Goal: Information Seeking & Learning: Understand process/instructions

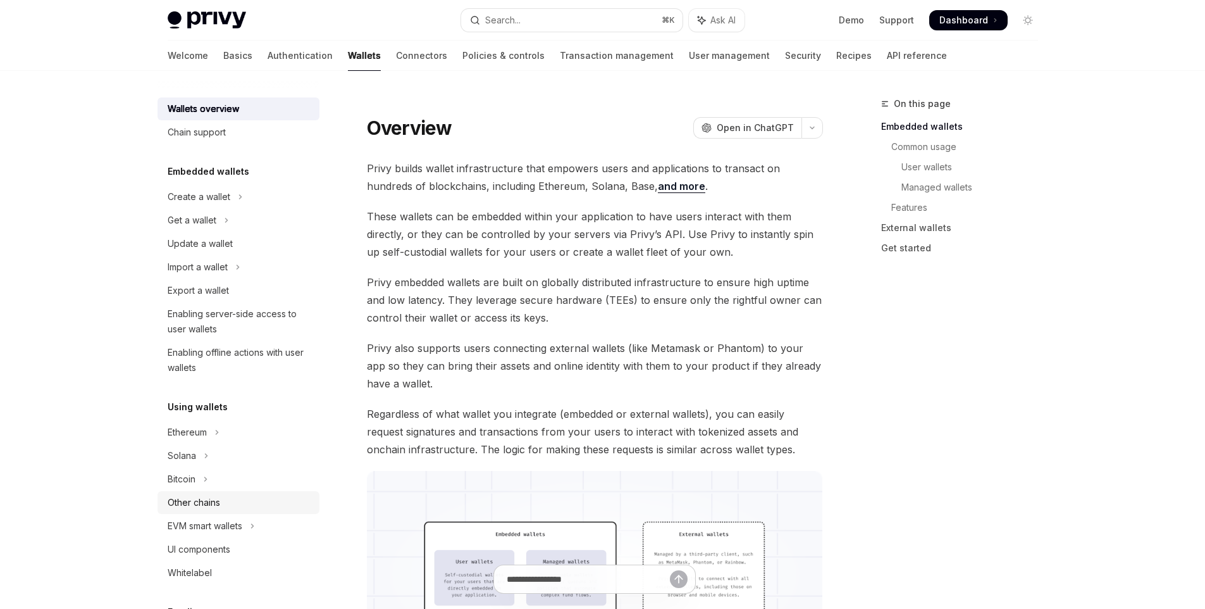
scroll to position [28, 0]
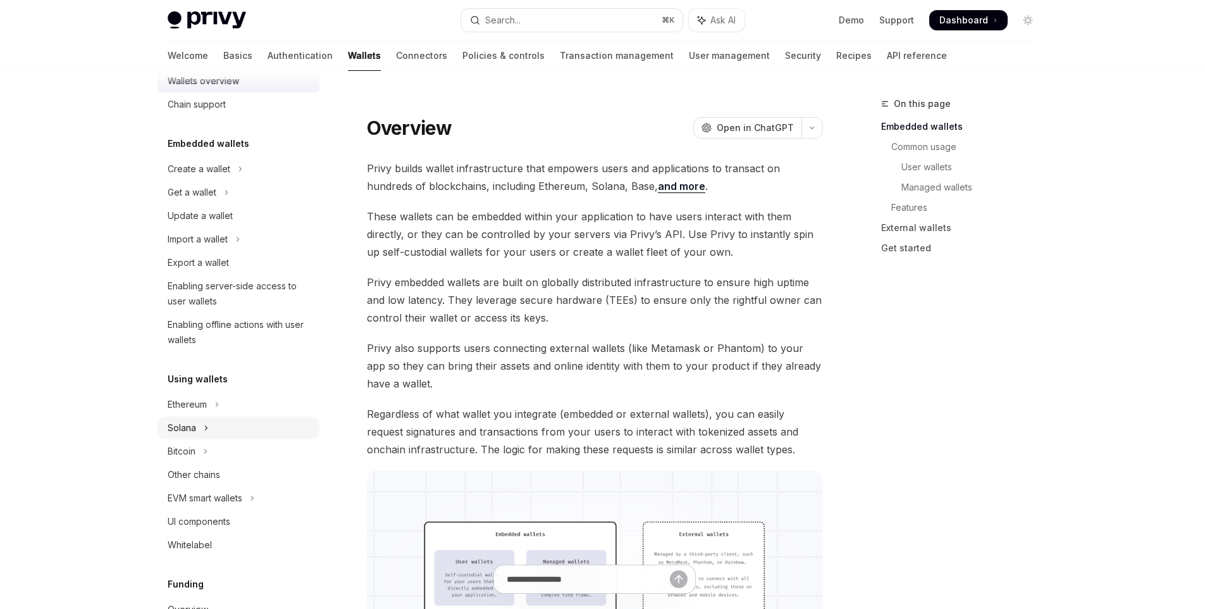
click at [204, 428] on icon "Toggle Solana section" at bounding box center [206, 427] width 5 height 15
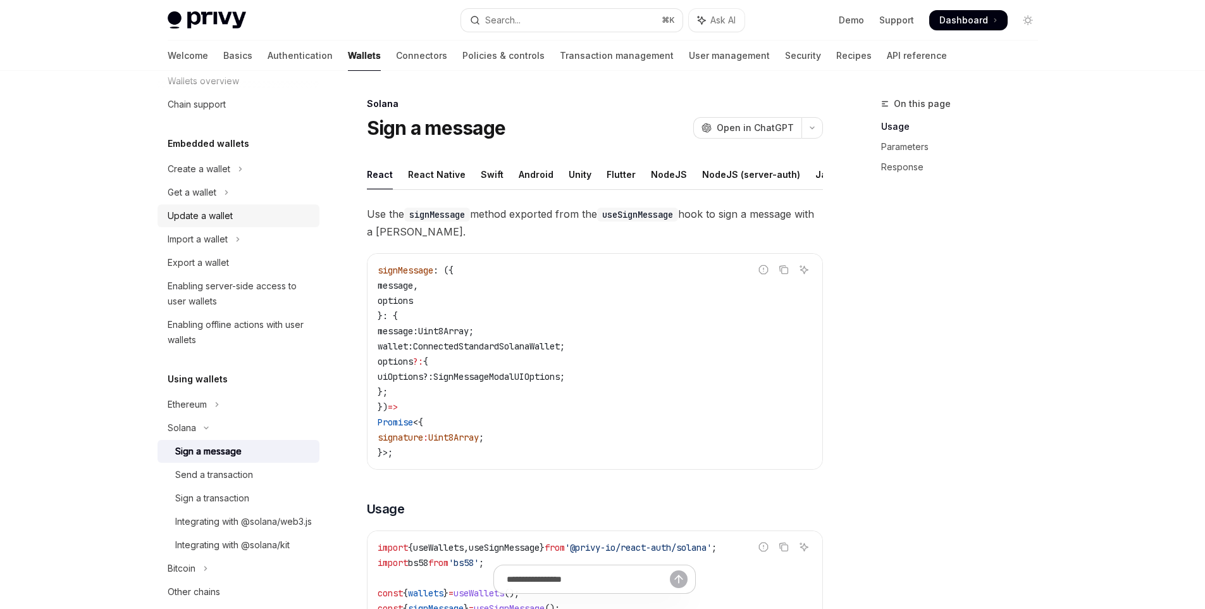
click at [224, 218] on div "Update a wallet" at bounding box center [200, 215] width 65 height 15
type textarea "*"
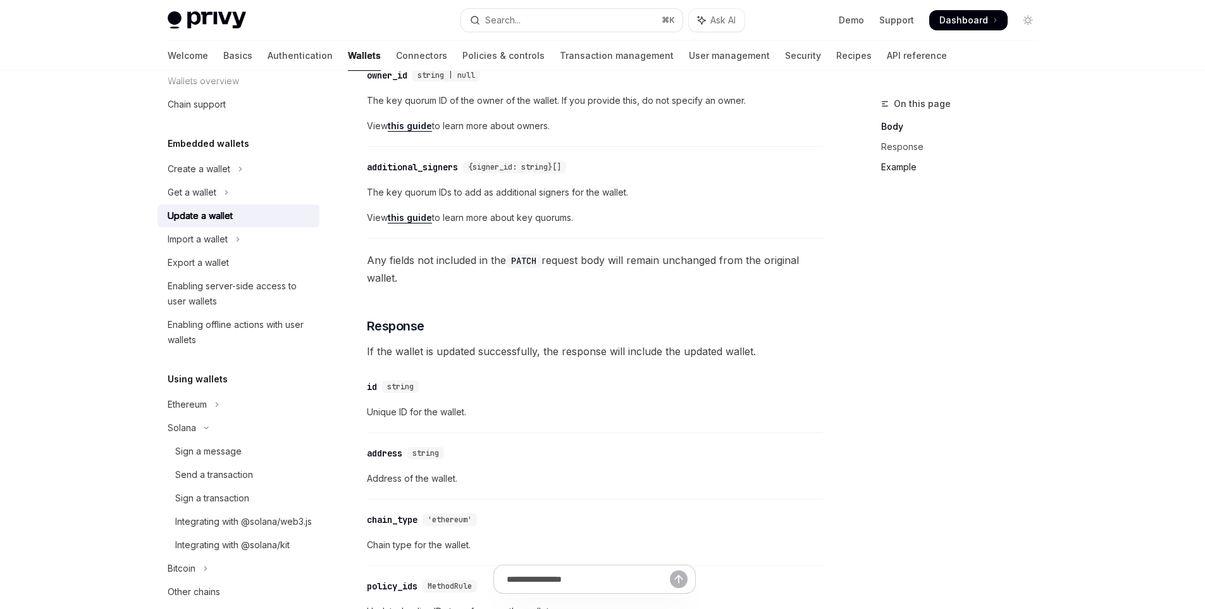
click at [882, 166] on link "Example" at bounding box center [964, 167] width 167 height 20
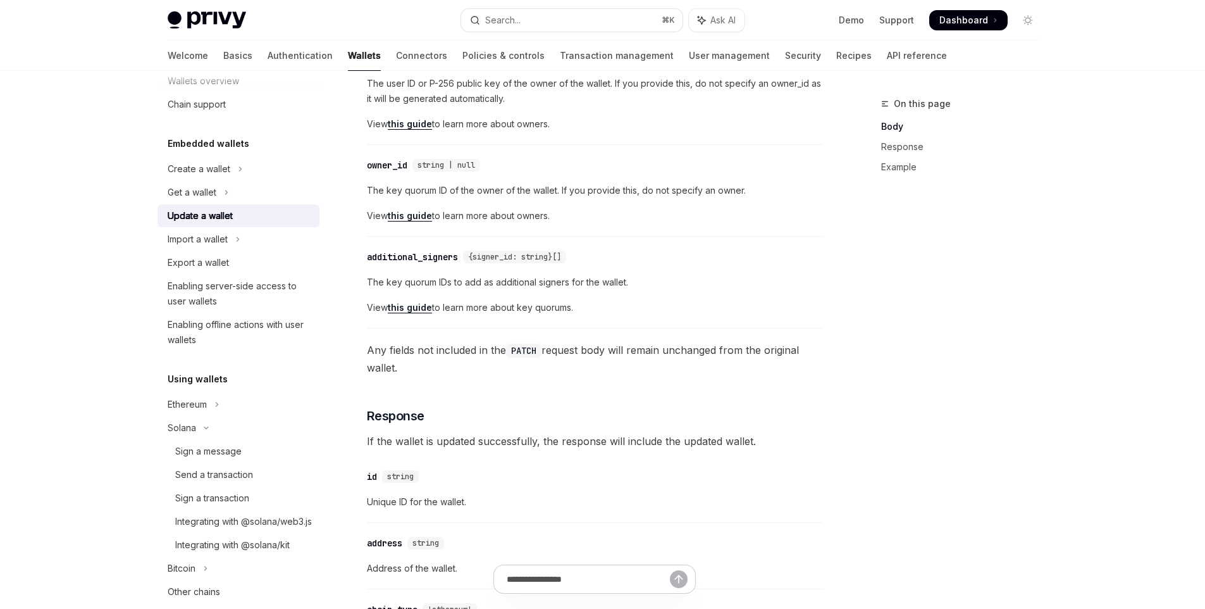
scroll to position [488, 0]
click at [520, 23] on div "Search..." at bounding box center [502, 20] width 35 height 15
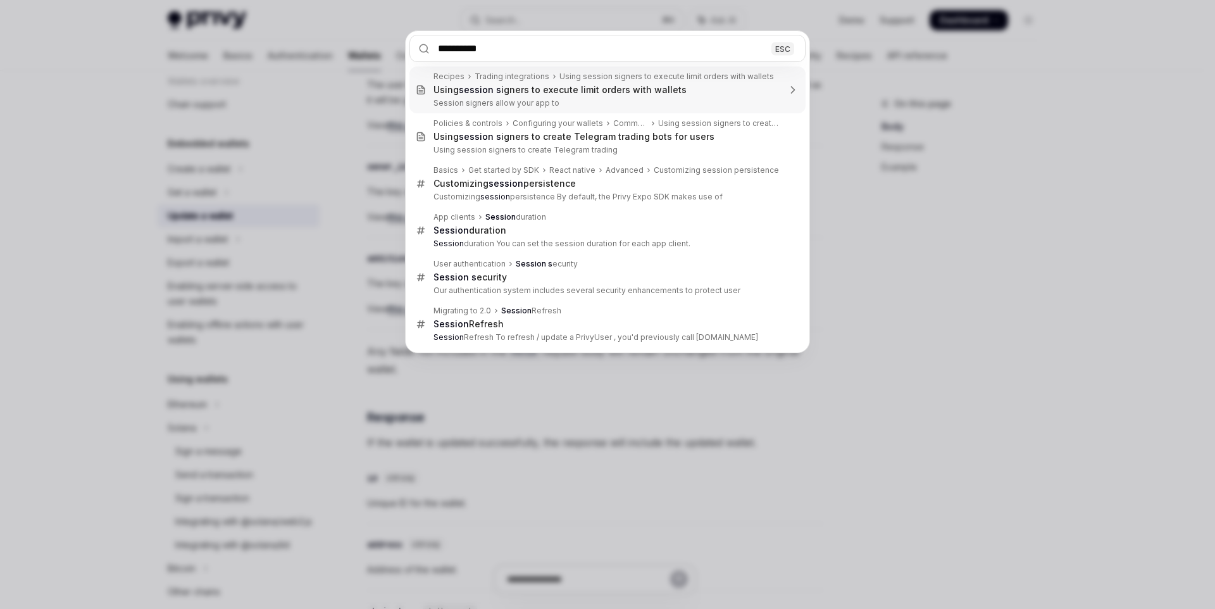
type input "**********"
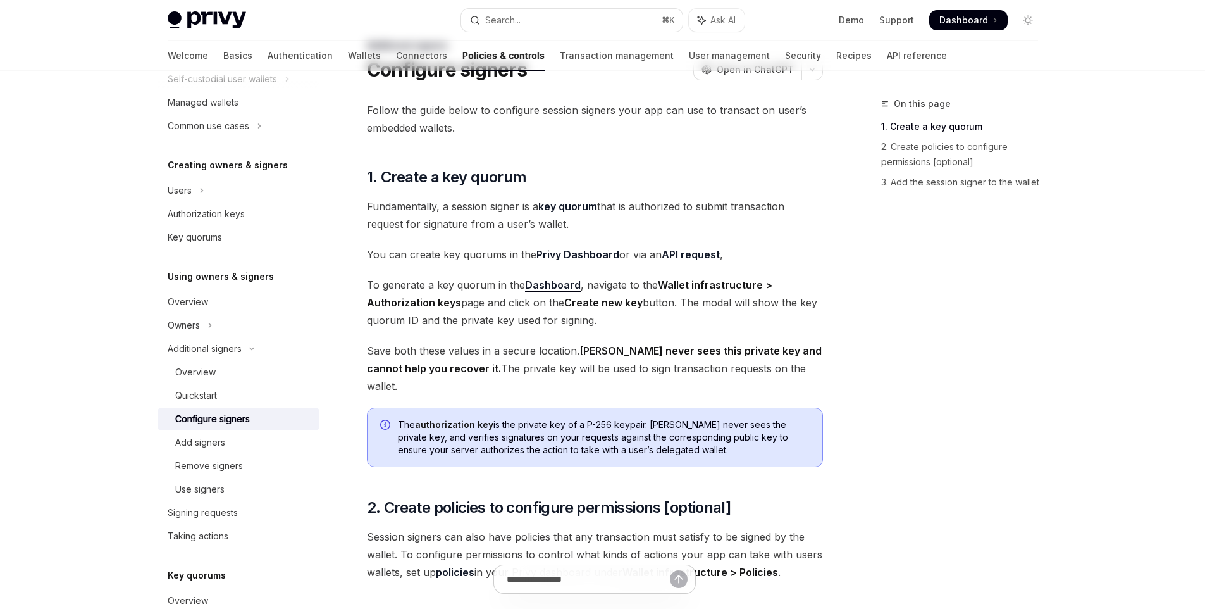
scroll to position [171, 0]
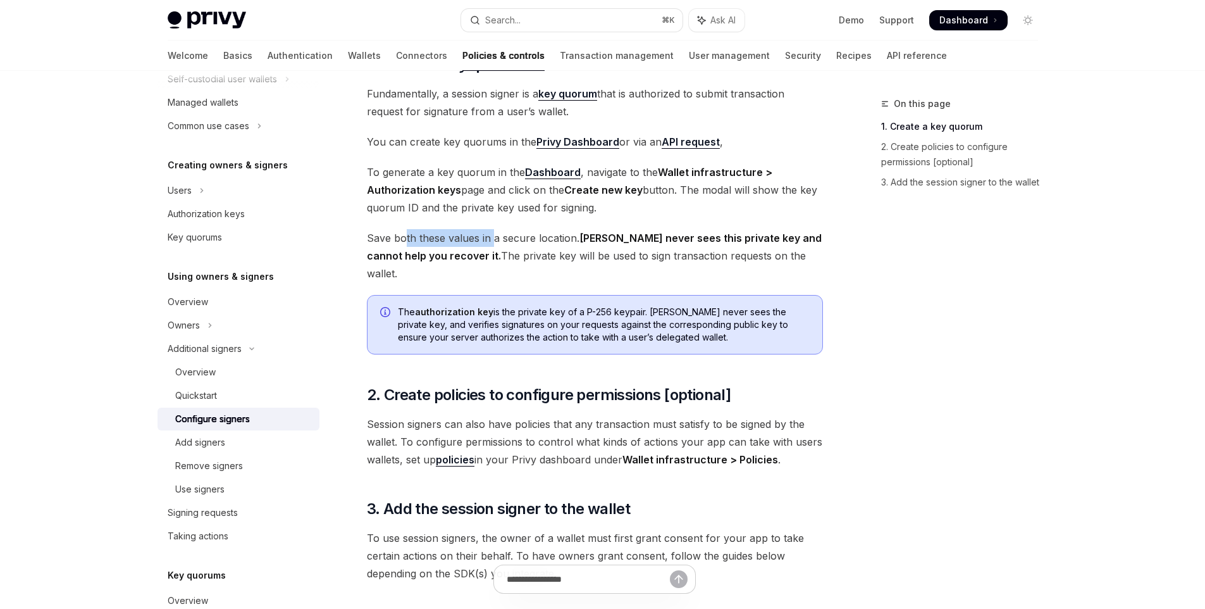
drag, startPoint x: 427, startPoint y: 240, endPoint x: 569, endPoint y: 241, distance: 142.4
click at [493, 240] on span "Save both these values in a secure location. Privy never sees this private key …" at bounding box center [595, 255] width 456 height 53
click at [574, 241] on span "Save both these values in a secure location. Privy never sees this private key …" at bounding box center [595, 255] width 456 height 53
drag, startPoint x: 578, startPoint y: 240, endPoint x: 450, endPoint y: 260, distance: 130.0
click at [450, 260] on span "Save both these values in a secure location. Privy never sees this private key …" at bounding box center [595, 255] width 456 height 53
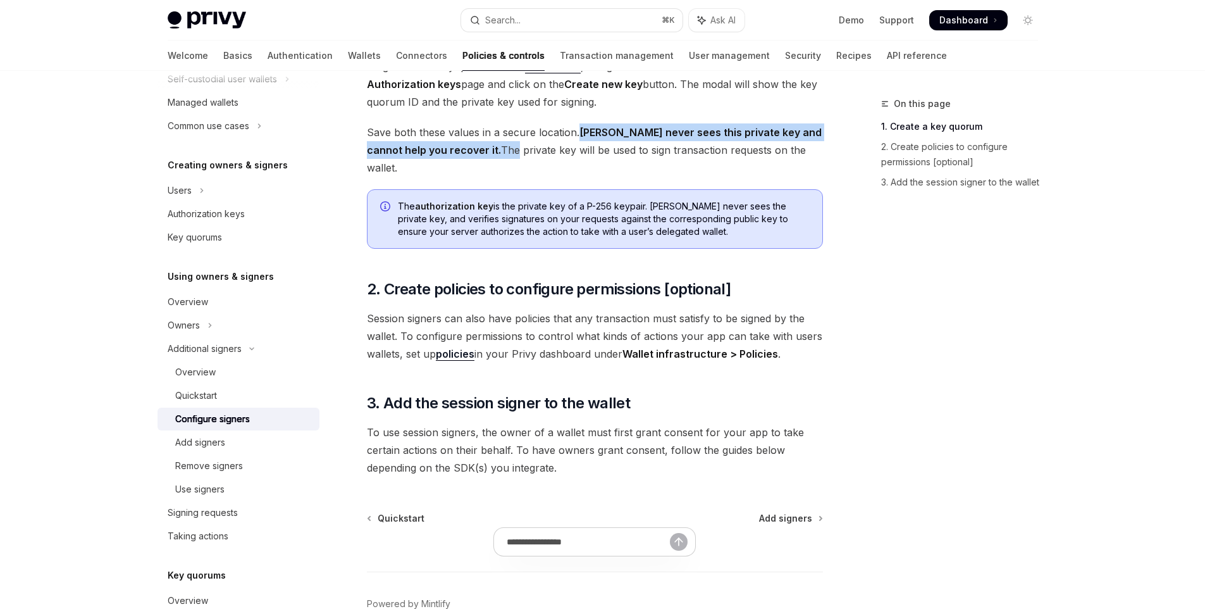
scroll to position [279, 0]
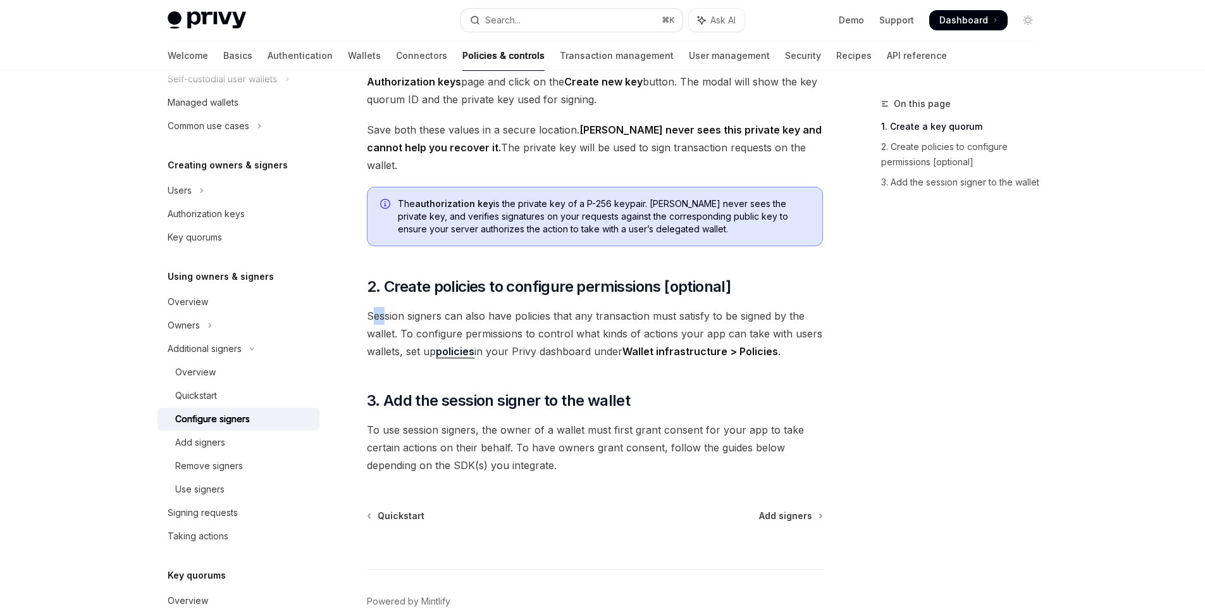
drag, startPoint x: 370, startPoint y: 302, endPoint x: 384, endPoint y: 302, distance: 13.9
click at [384, 307] on span "Session signers can also have policies that any transaction must satisfy to be …" at bounding box center [595, 333] width 456 height 53
click at [448, 307] on span "Session signers can also have policies that any transaction must satisfy to be …" at bounding box center [595, 333] width 456 height 53
click at [456, 345] on link "policies" at bounding box center [455, 351] width 39 height 13
drag, startPoint x: 537, startPoint y: 303, endPoint x: 742, endPoint y: 246, distance: 212.4
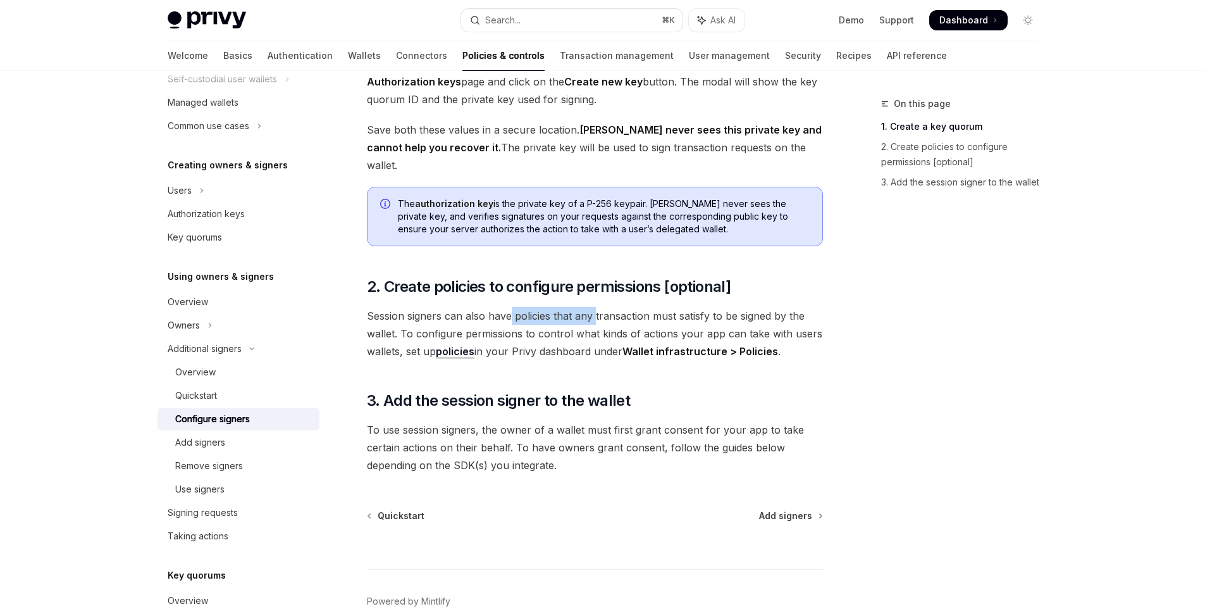
click at [597, 307] on span "Session signers can also have policies that any transaction must satisfy to be …" at bounding box center [595, 333] width 456 height 53
type textarea "*"
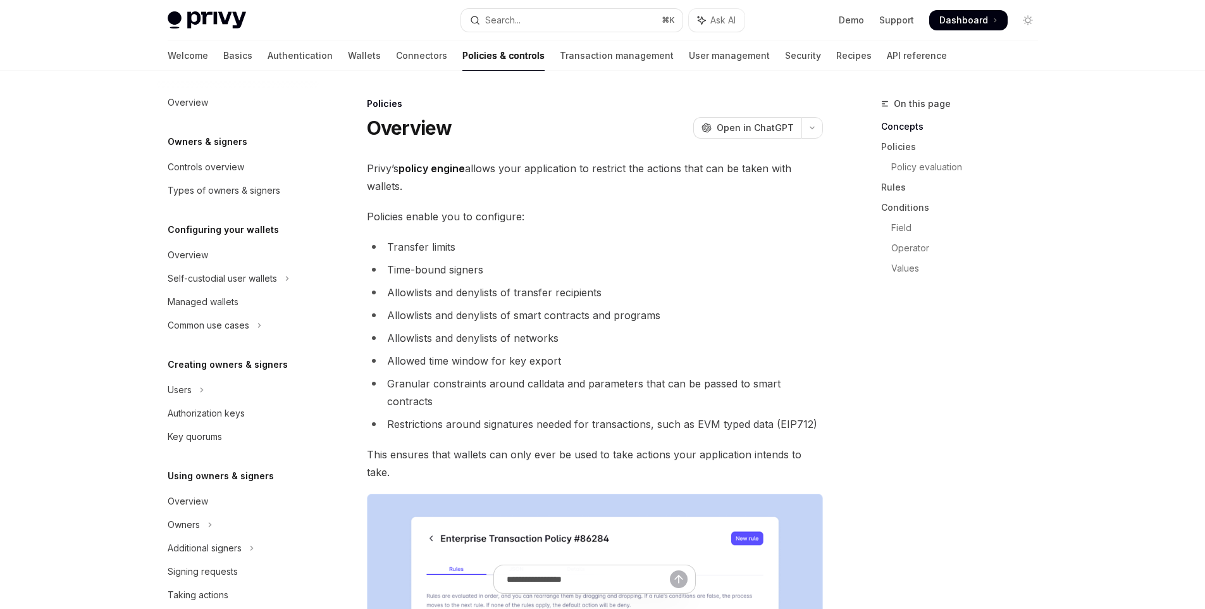
scroll to position [292, 0]
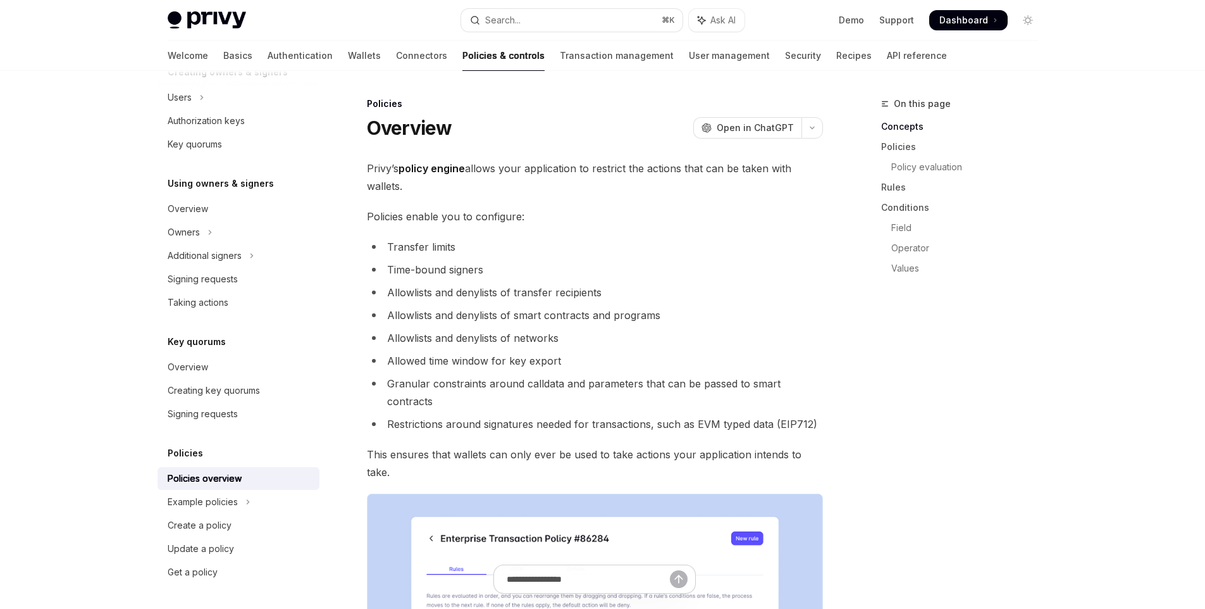
type textarea "*"
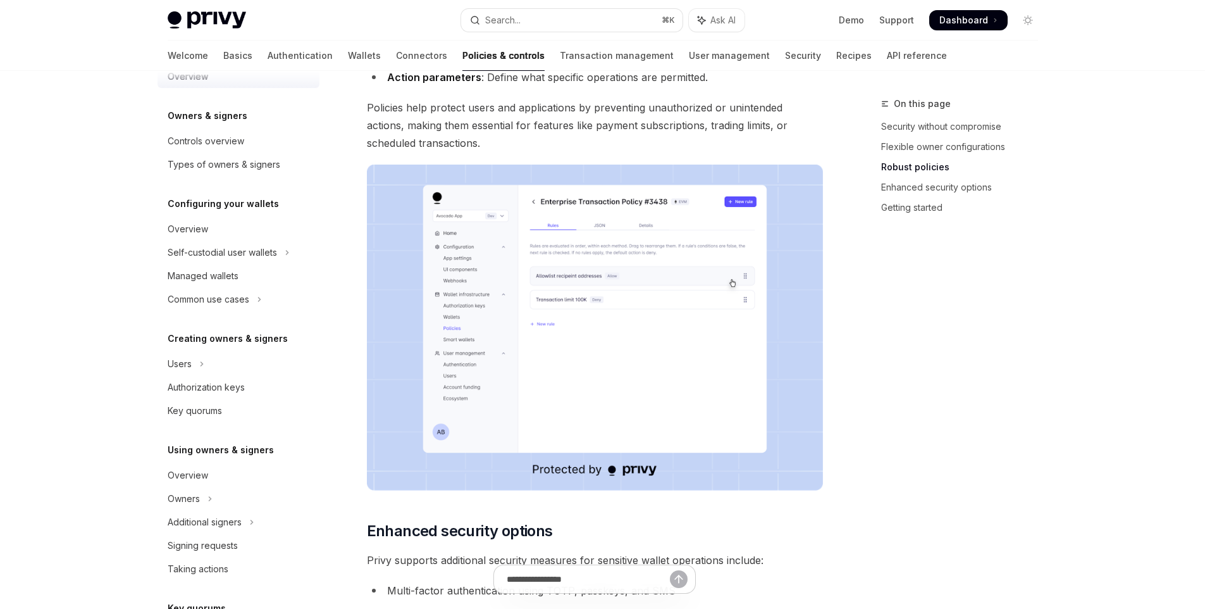
scroll to position [481, 0]
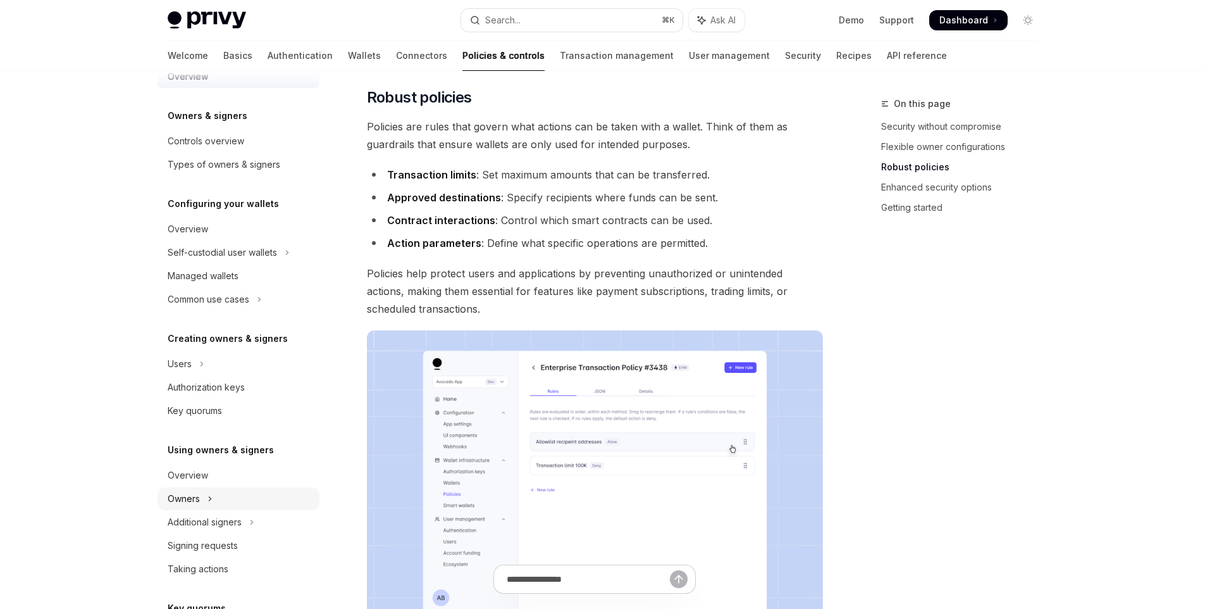
click at [277, 489] on button "Owners" at bounding box center [239, 498] width 162 height 23
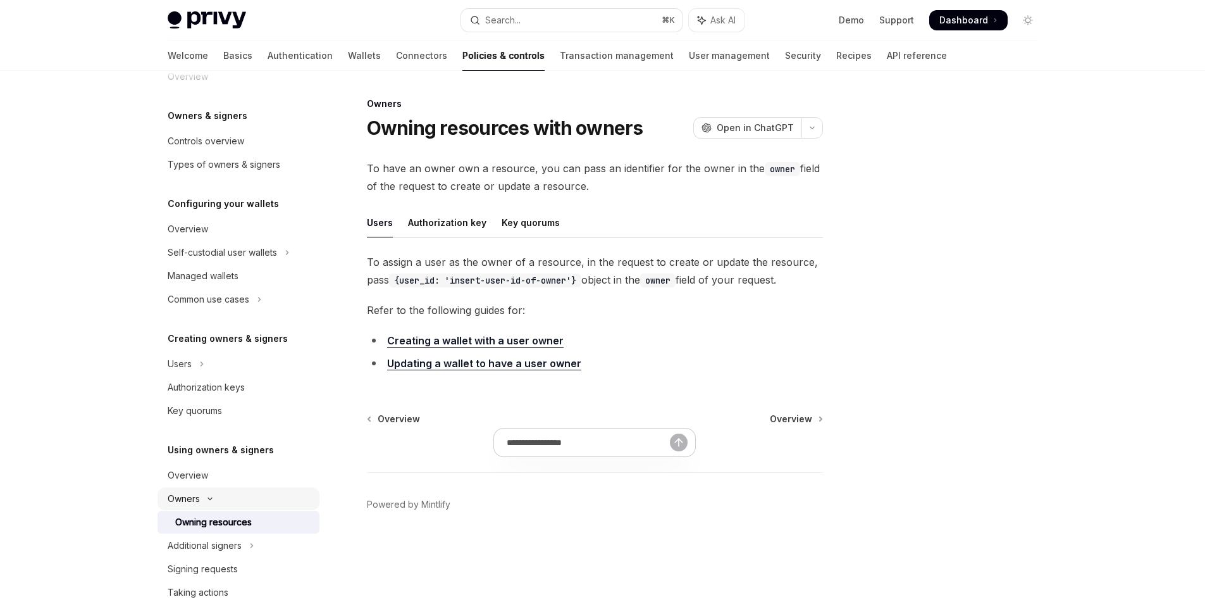
type textarea "*"
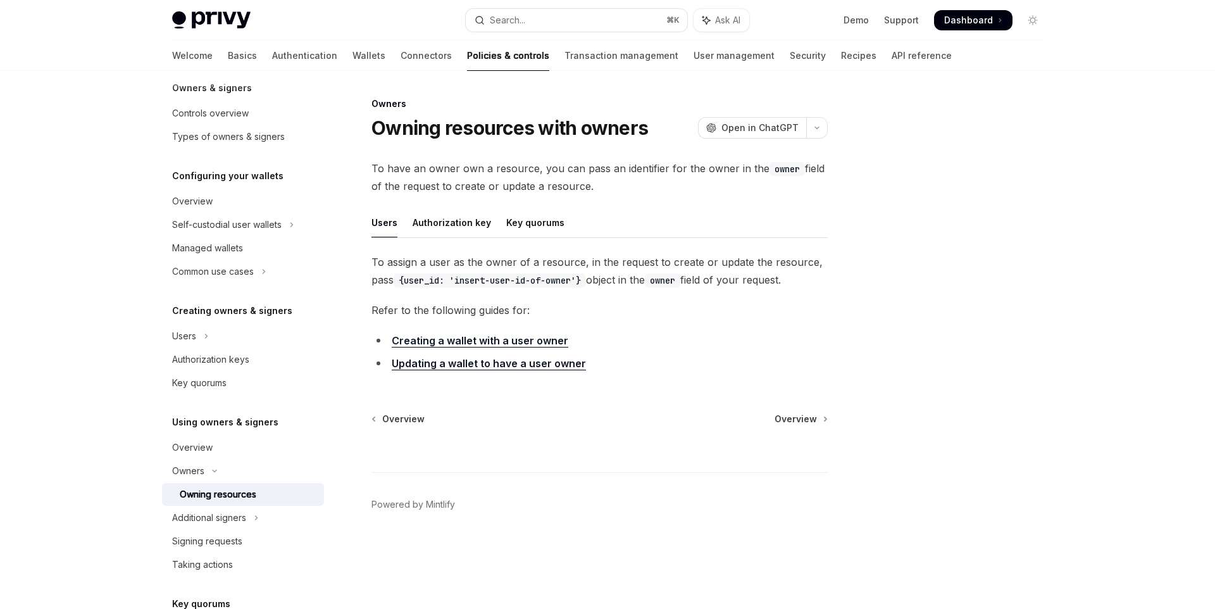
scroll to position [57, 0]
click at [480, 343] on link "Creating a wallet with a user owner" at bounding box center [480, 340] width 177 height 13
type textarea "*"
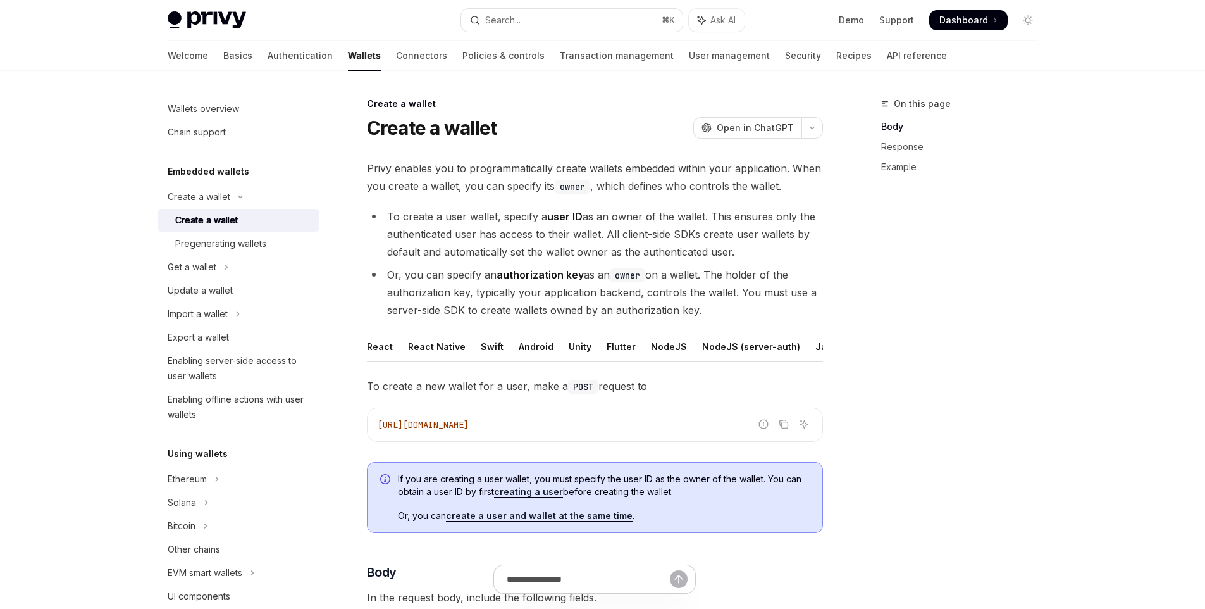
click at [673, 342] on div "NodeJS" at bounding box center [669, 347] width 36 height 30
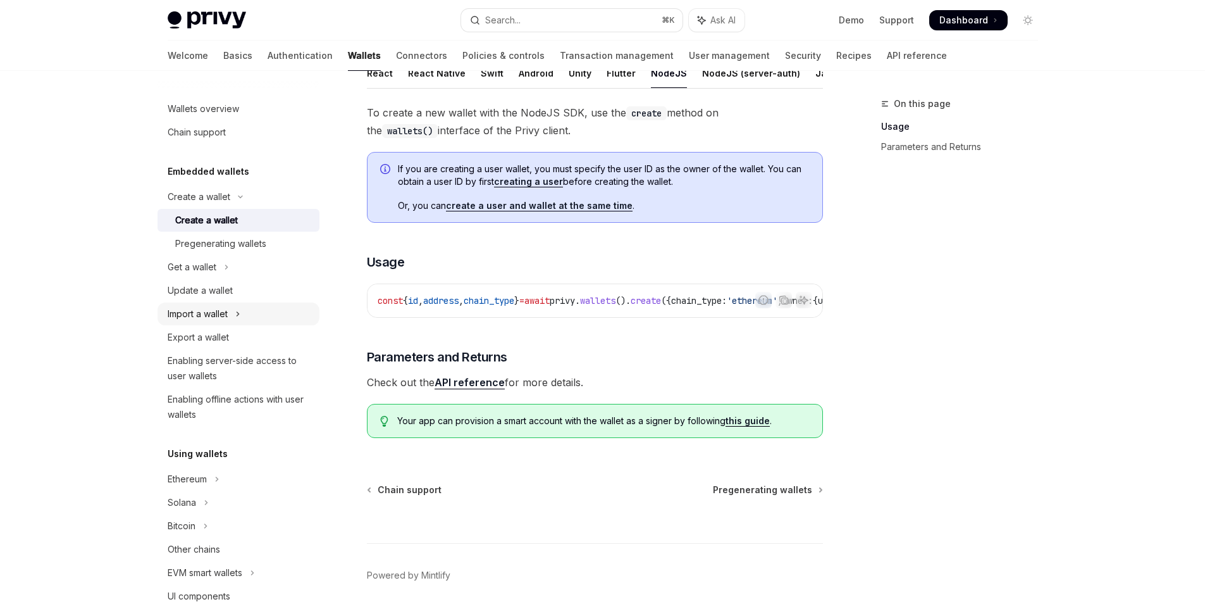
scroll to position [272, 0]
click at [219, 272] on button "Get a wallet" at bounding box center [239, 267] width 162 height 23
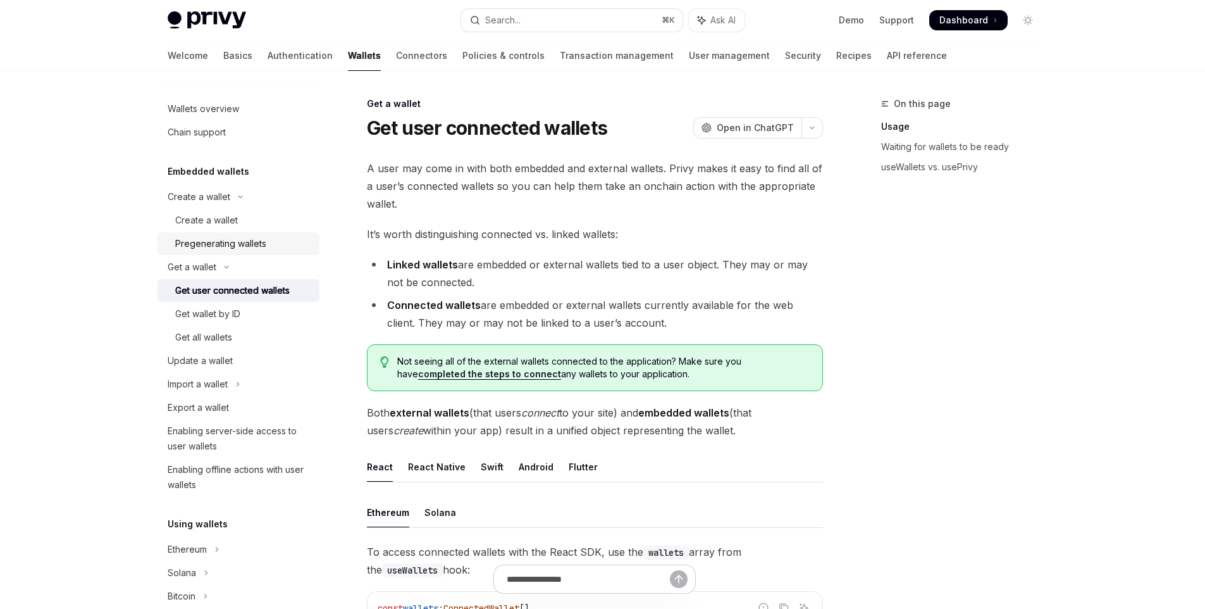
click at [227, 247] on div "Pregenerating wallets" at bounding box center [220, 243] width 91 height 15
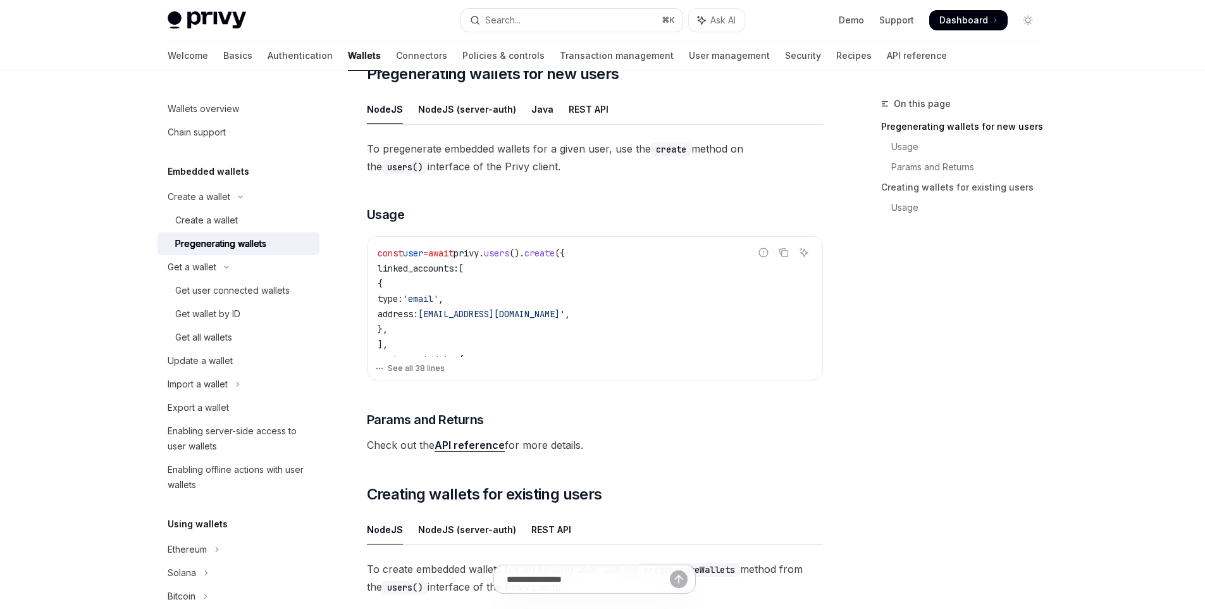
scroll to position [280, 0]
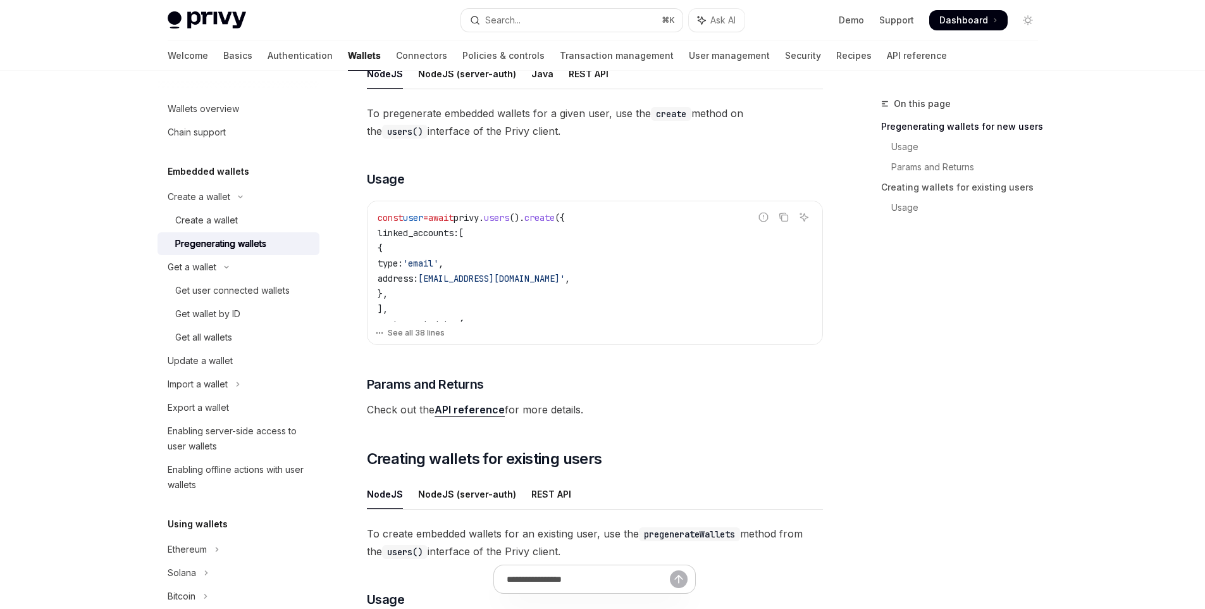
drag, startPoint x: 449, startPoint y: 294, endPoint x: 432, endPoint y: 275, distance: 25.1
click at [432, 275] on code "const user = await privy . users (). create ({ linked_accounts: [ { type: 'emai…" at bounding box center [595, 498] width 435 height 577
click at [500, 228] on code "const user = await privy . users (). create ({ linked_accounts: [ { type: 'emai…" at bounding box center [595, 498] width 435 height 577
click at [479, 213] on span "privy" at bounding box center [466, 217] width 25 height 11
click at [525, 261] on code "const user = await privy . users (). create ({ linked_accounts: [ { type: 'emai…" at bounding box center [595, 498] width 435 height 577
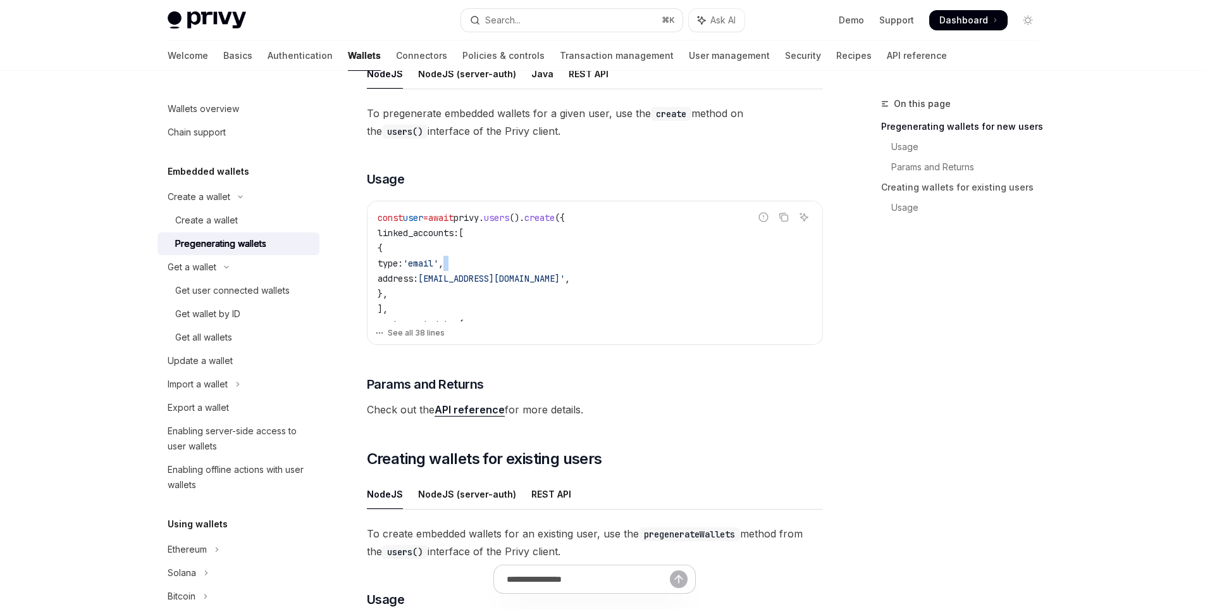
click at [525, 261] on code "const user = await privy . users (). create ({ linked_accounts: [ { type: 'emai…" at bounding box center [595, 498] width 435 height 577
click at [471, 288] on code "const user = await privy . users (). create ({ linked_accounts: [ { type: 'emai…" at bounding box center [595, 498] width 435 height 577
click at [439, 261] on span "'email'" at bounding box center [420, 263] width 35 height 11
click at [536, 268] on code "const user = await privy . users (). create ({ linked_accounts: [ { type: 'emai…" at bounding box center [595, 498] width 435 height 577
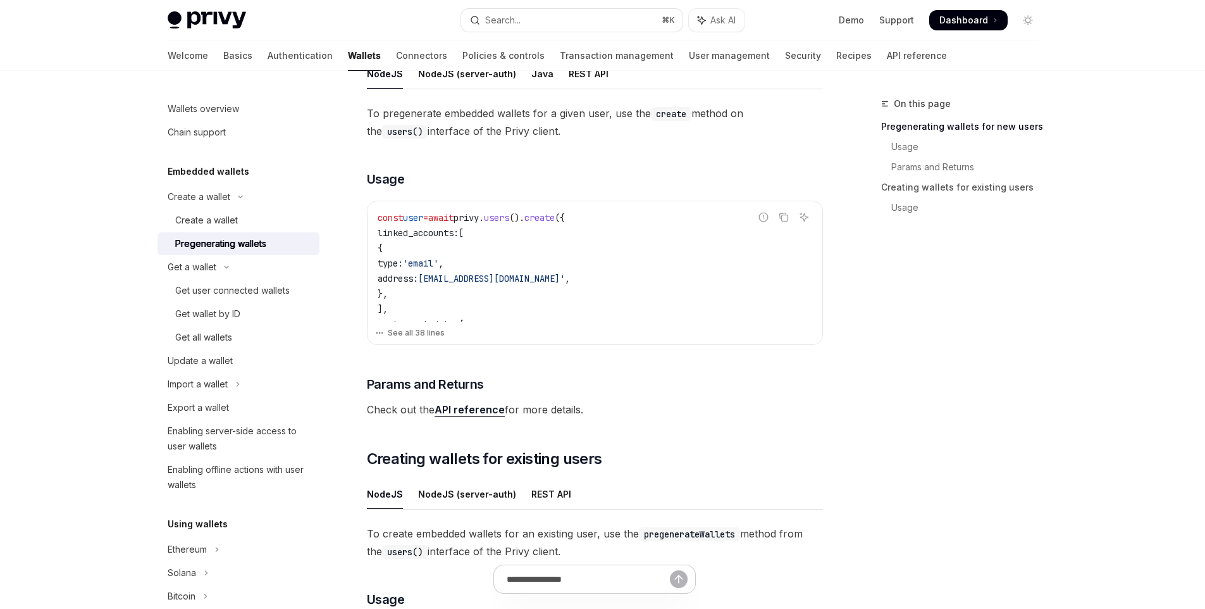
click at [494, 283] on span "'batman@privy.io'" at bounding box center [491, 278] width 147 height 11
click at [533, 256] on code "const user = await privy . users (). create ({ linked_accounts: [ { type: 'emai…" at bounding box center [595, 498] width 435 height 577
click at [497, 276] on span "'batman@privy.io'" at bounding box center [491, 278] width 147 height 11
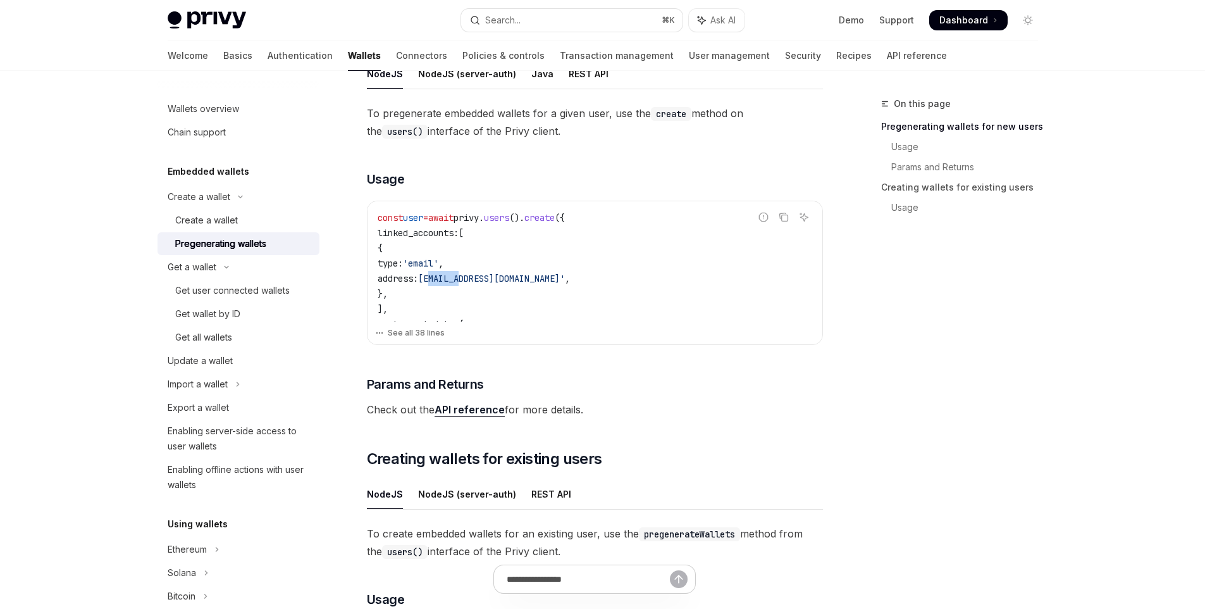
click at [497, 276] on span "'batman@privy.io'" at bounding box center [491, 278] width 147 height 11
click at [429, 239] on code "const user = await privy . users (). create ({ linked_accounts: [ { type: 'emai…" at bounding box center [595, 498] width 435 height 577
drag, startPoint x: 377, startPoint y: 218, endPoint x: 399, endPoint y: 301, distance: 85.8
click at [399, 301] on div "const user = await privy . users (). create ({ linked_accounts: [ { type: 'emai…" at bounding box center [595, 261] width 455 height 120
click at [454, 333] on button "See all 38 lines" at bounding box center [595, 333] width 440 height 18
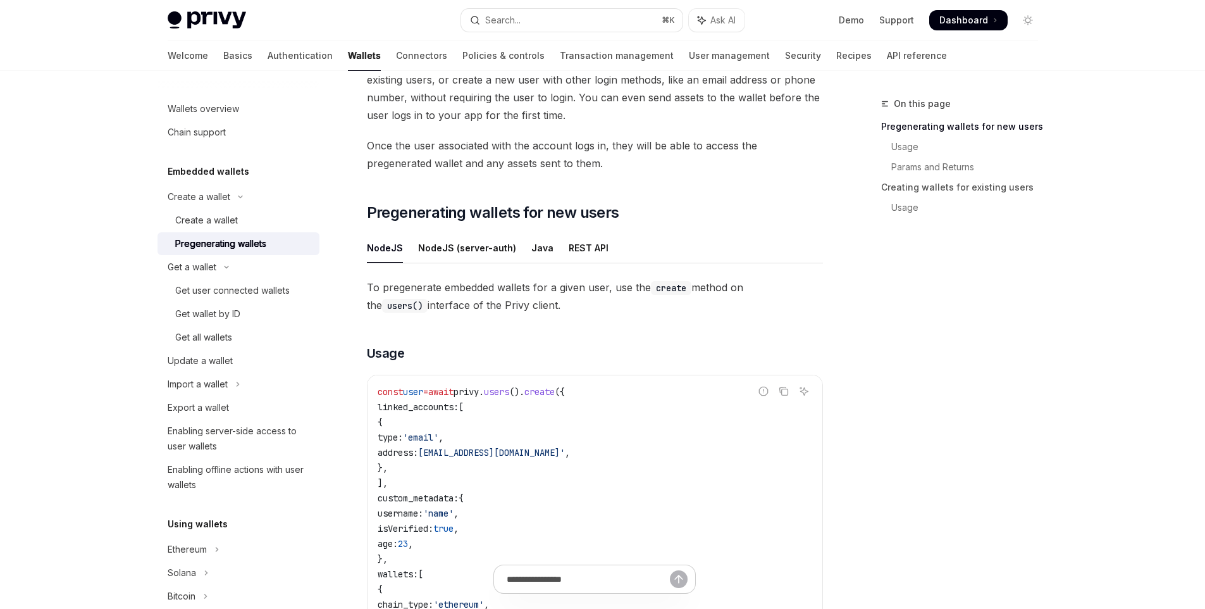
scroll to position [0, 0]
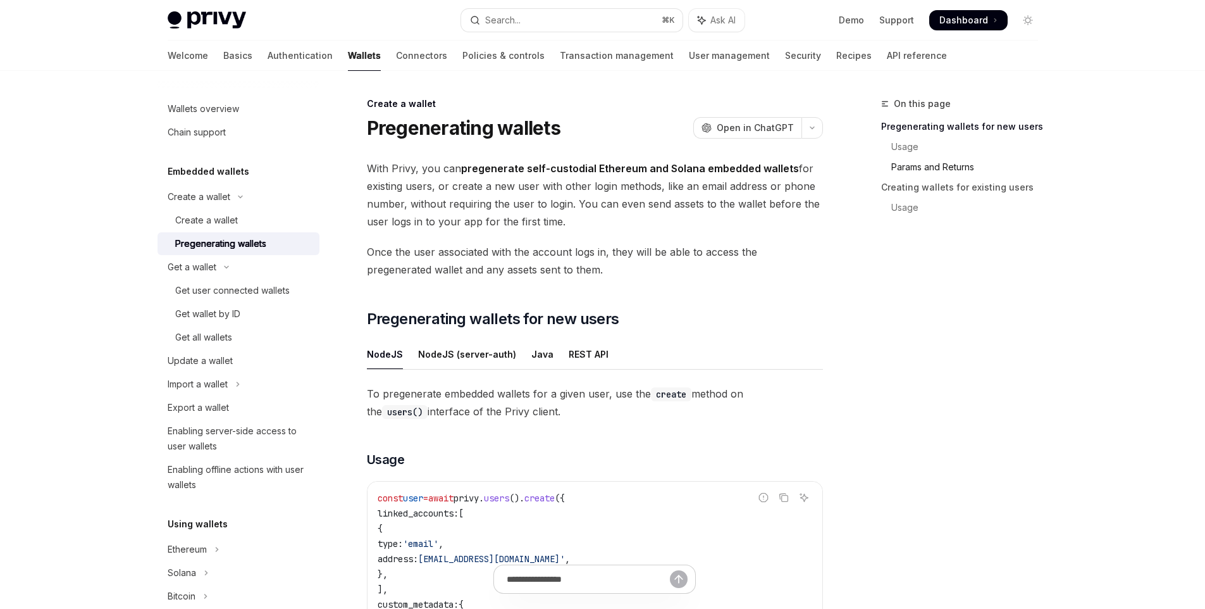
click at [911, 166] on link "Params and Returns" at bounding box center [964, 167] width 167 height 20
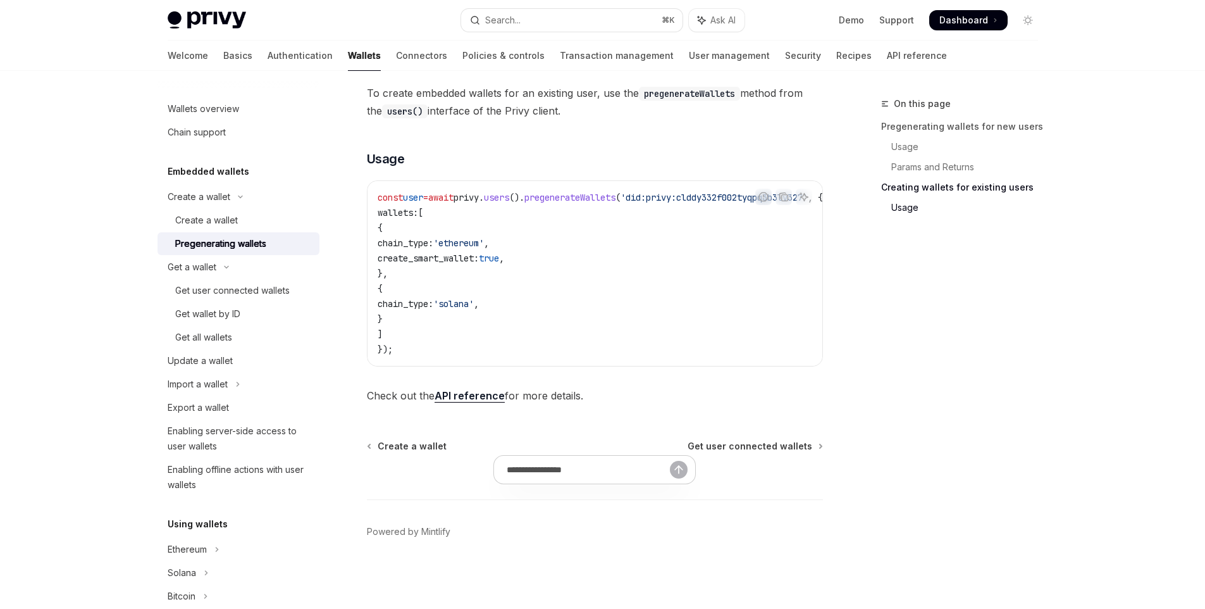
scroll to position [1208, 0]
click at [196, 284] on div "Get user connected wallets" at bounding box center [232, 290] width 115 height 15
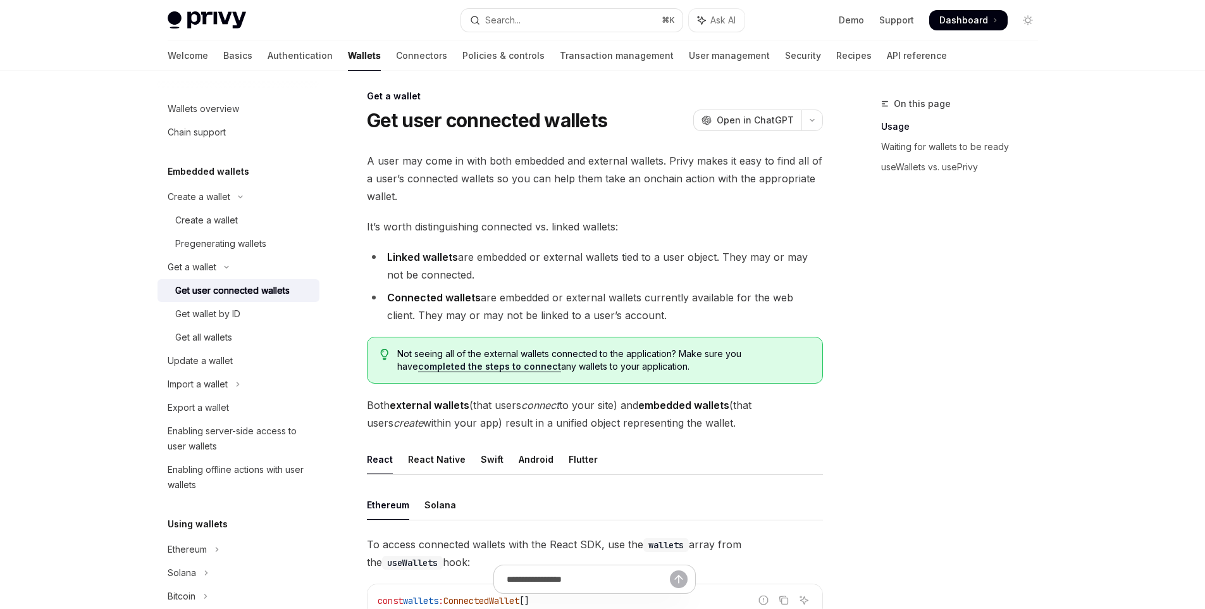
scroll to position [26, 0]
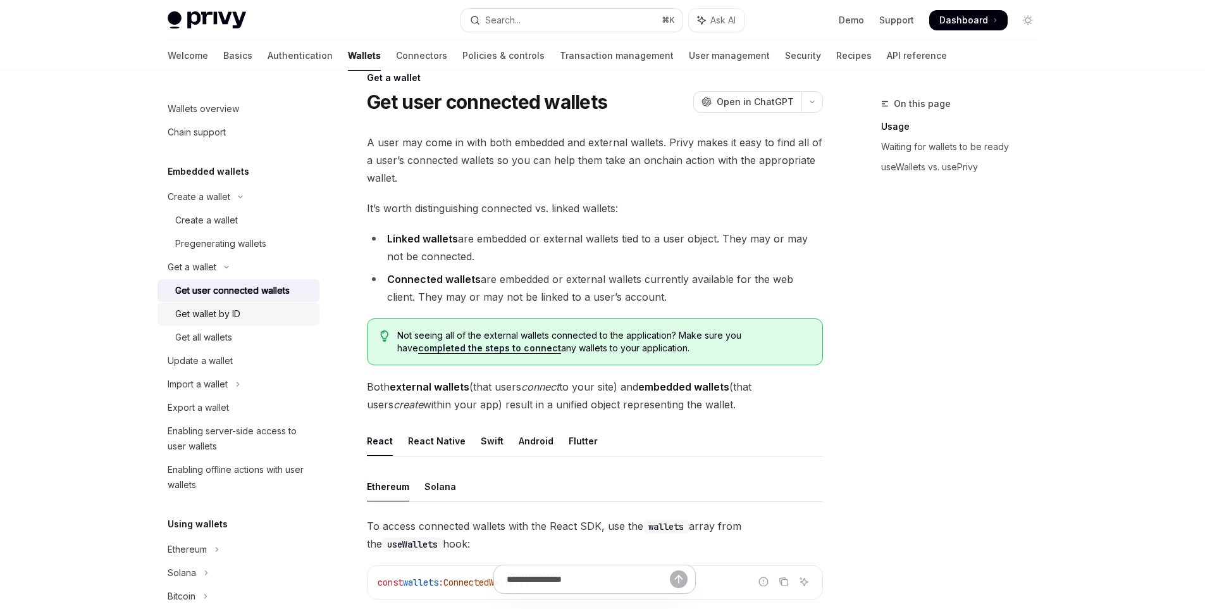
click at [232, 311] on div "Get wallet by ID" at bounding box center [207, 313] width 65 height 15
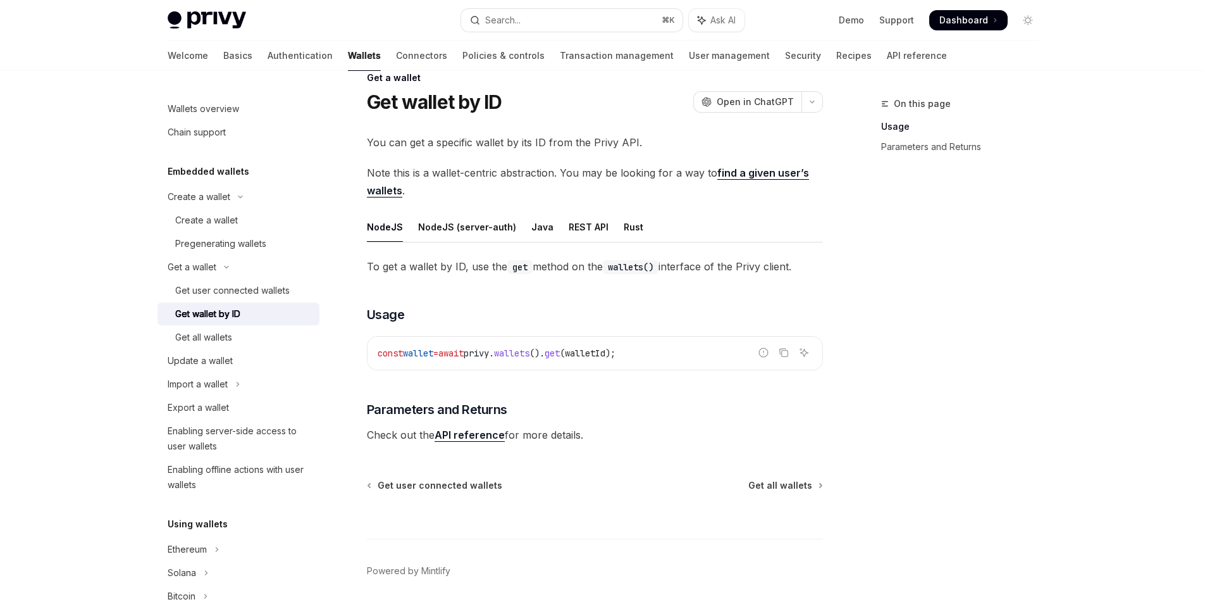
click at [603, 355] on span "walletId" at bounding box center [585, 352] width 40 height 11
click at [219, 345] on link "Get all wallets" at bounding box center [239, 337] width 162 height 23
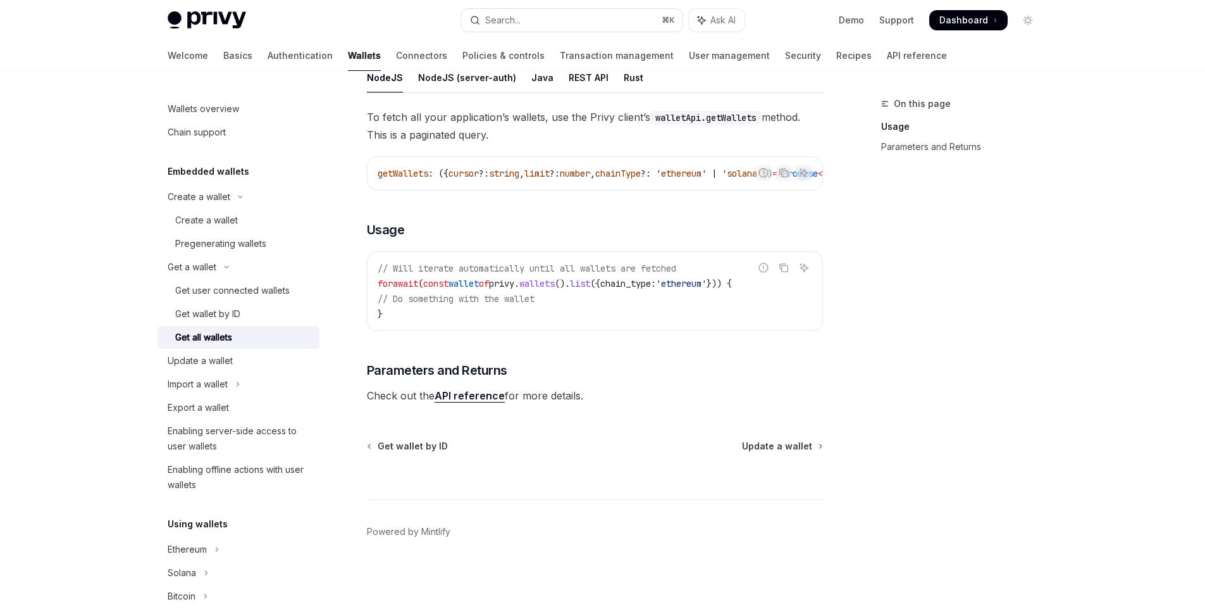
scroll to position [132, 0]
click at [220, 320] on div "Get wallet by ID" at bounding box center [207, 313] width 65 height 15
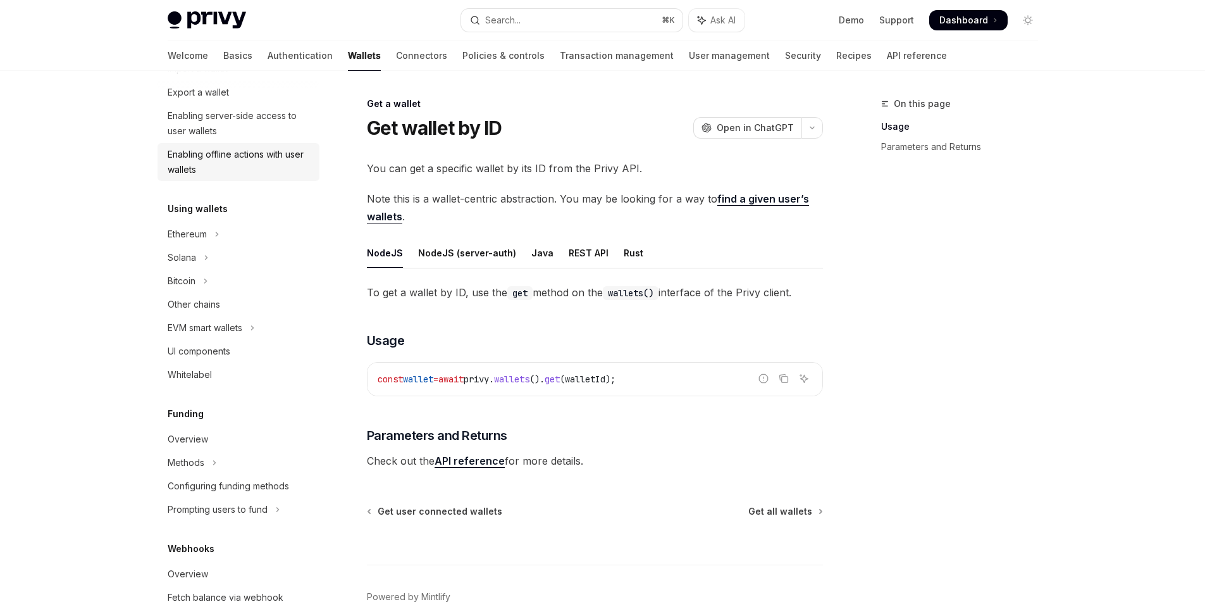
scroll to position [321, 0]
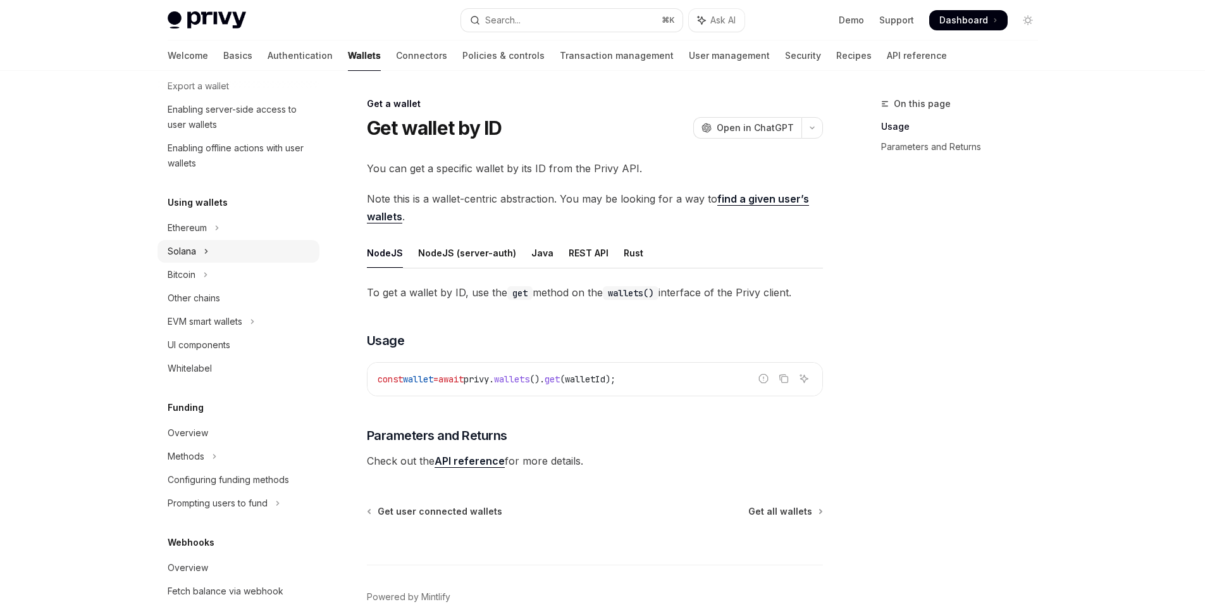
click at [208, 241] on button "Solana" at bounding box center [239, 251] width 162 height 23
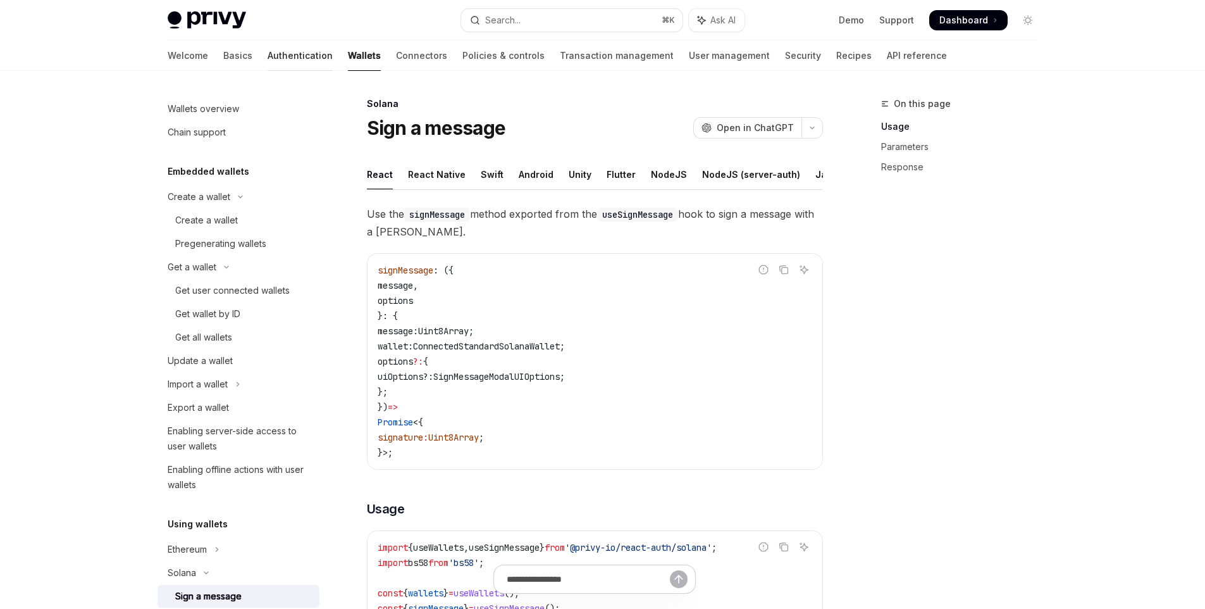
click at [268, 58] on link "Authentication" at bounding box center [300, 55] width 65 height 30
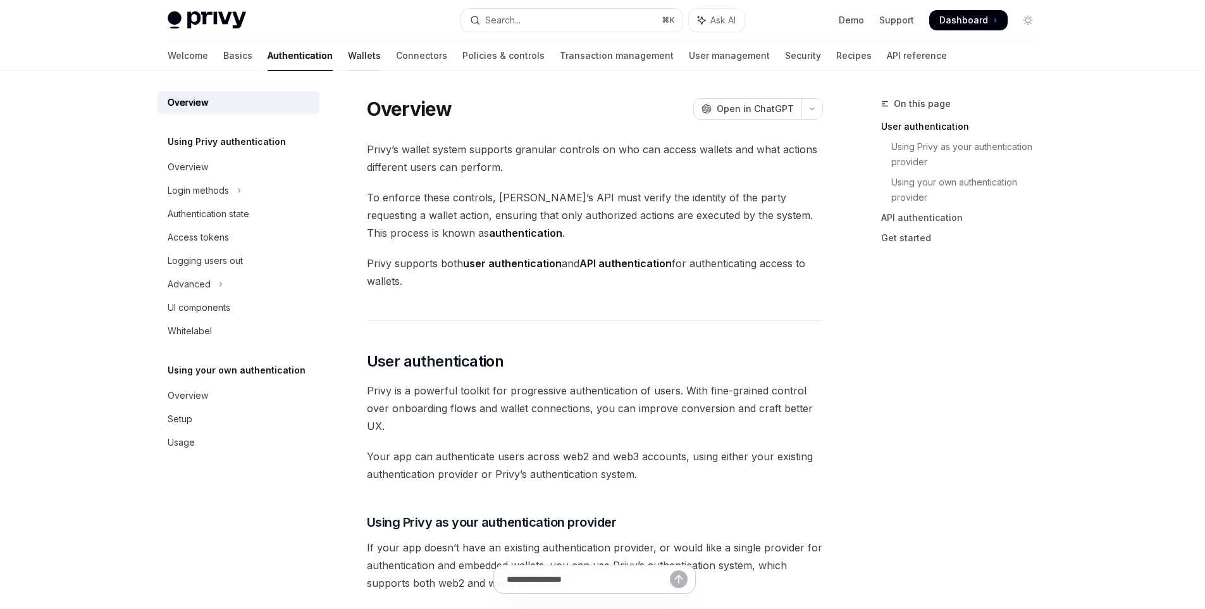
click at [348, 53] on link "Wallets" at bounding box center [364, 55] width 33 height 30
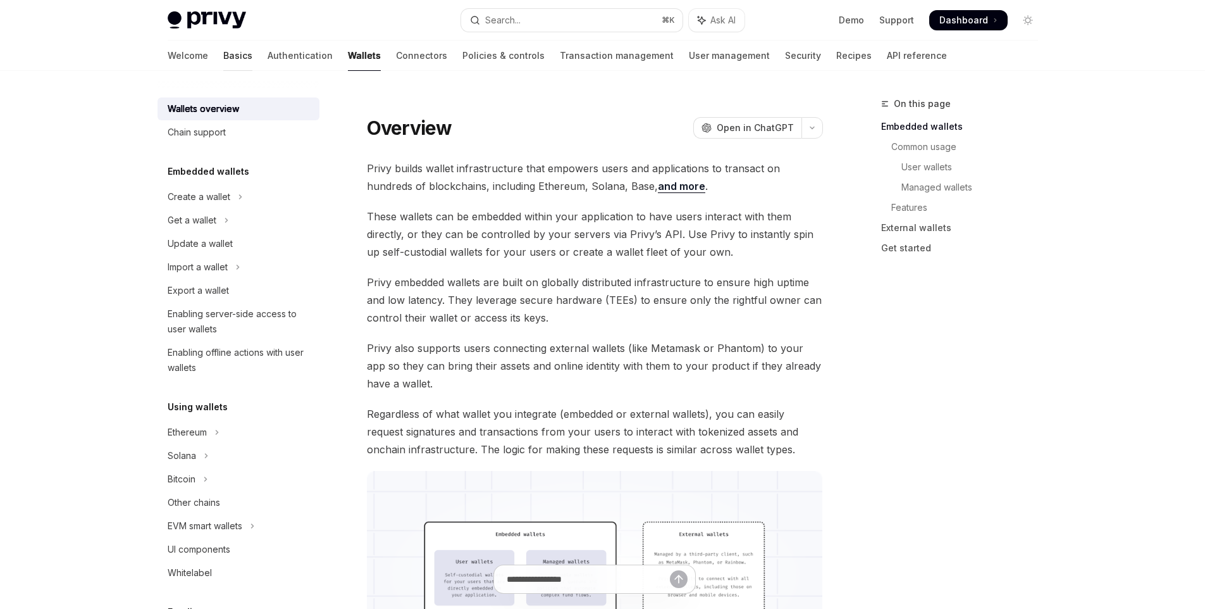
click at [223, 56] on link "Basics" at bounding box center [237, 55] width 29 height 30
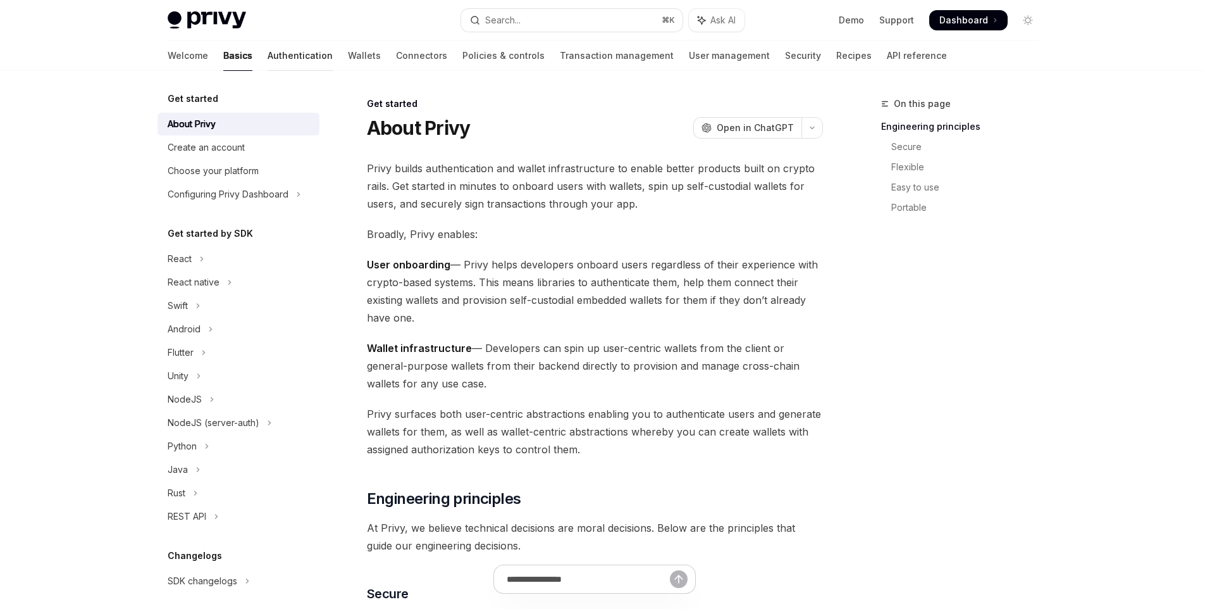
click at [268, 63] on link "Authentication" at bounding box center [300, 55] width 65 height 30
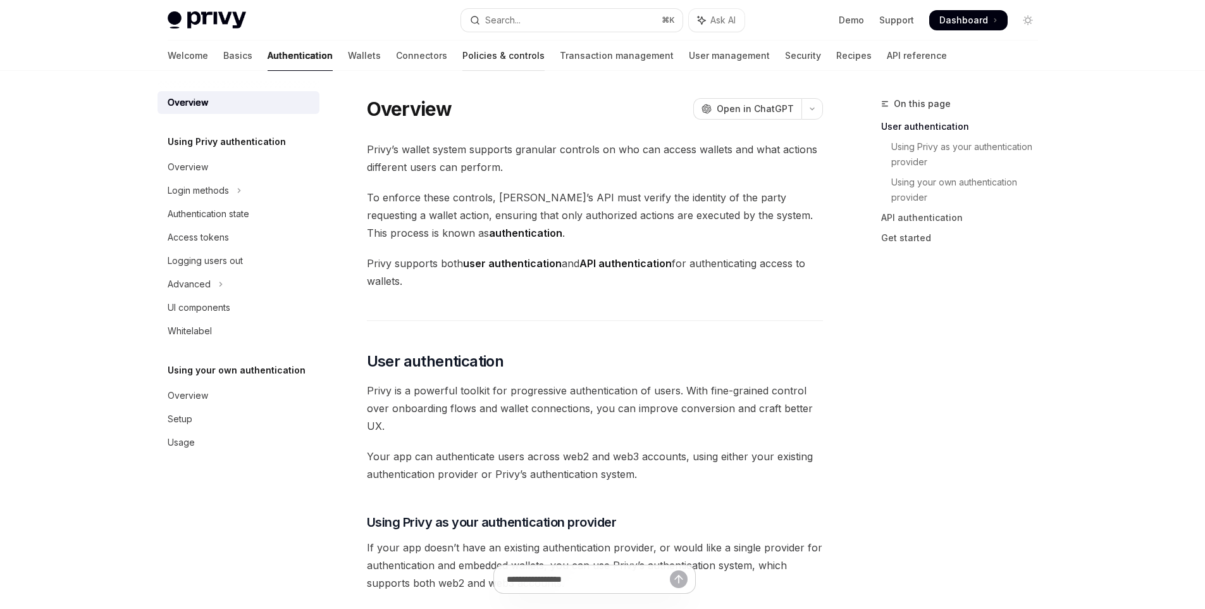
click at [463, 62] on link "Policies & controls" at bounding box center [504, 55] width 82 height 30
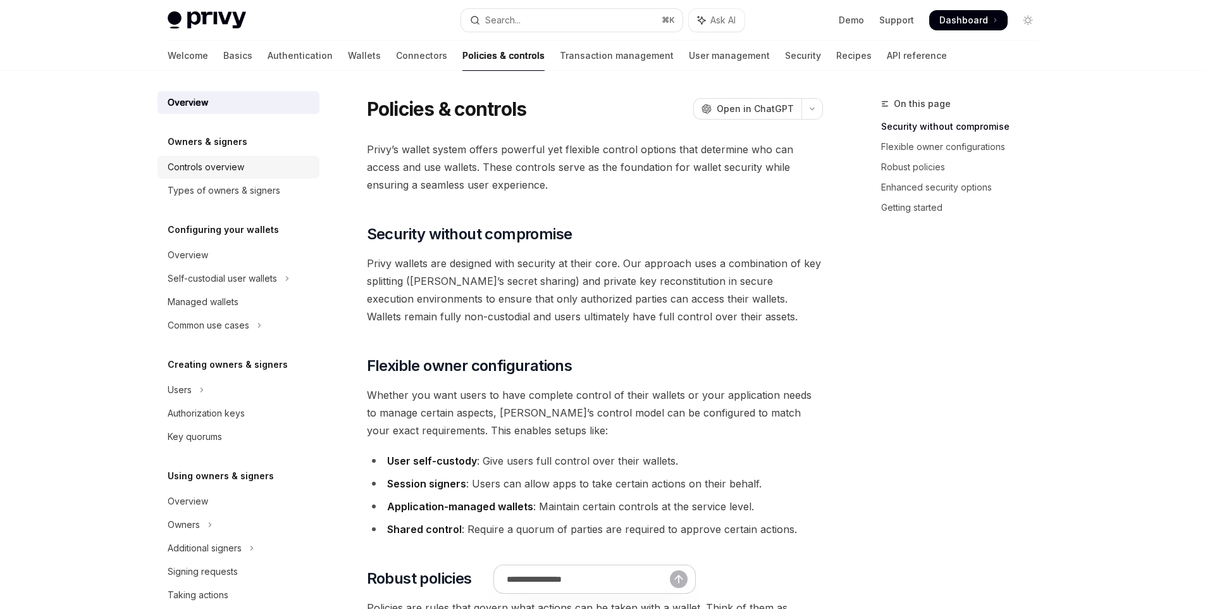
click at [244, 170] on div "Controls overview" at bounding box center [240, 166] width 144 height 15
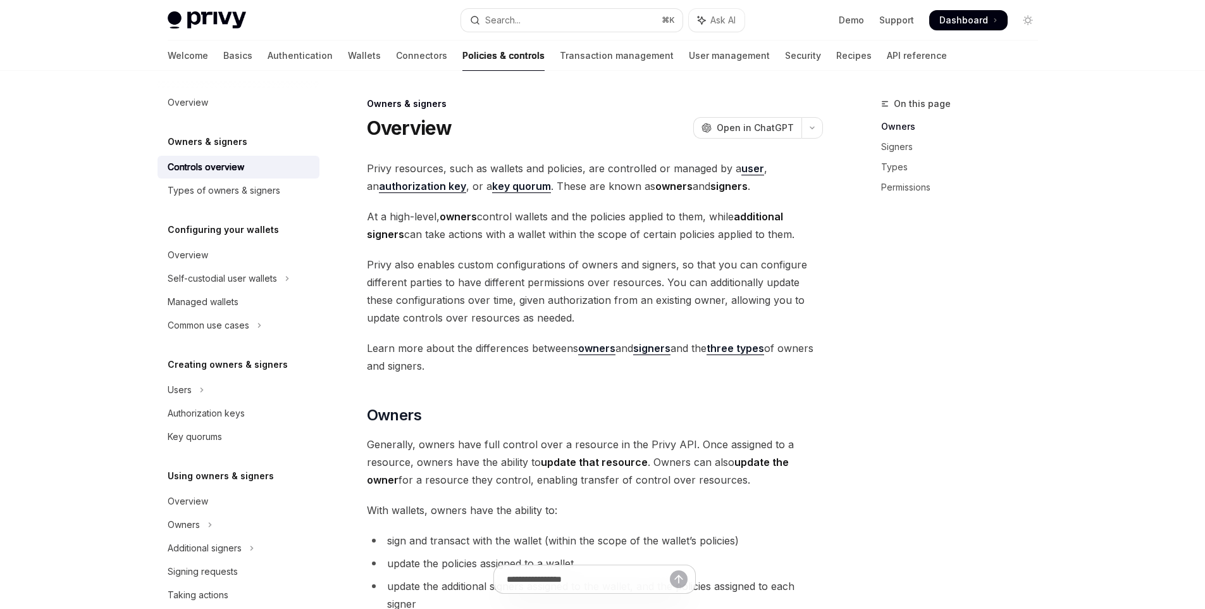
drag, startPoint x: 483, startPoint y: 217, endPoint x: 797, endPoint y: 235, distance: 314.4
click at [797, 235] on span "At a high-level, owners control wallets and the policies applied to them, while…" at bounding box center [595, 225] width 456 height 35
click at [468, 268] on span "Privy also enables custom configurations of owners and signers, so that you can…" at bounding box center [595, 291] width 456 height 71
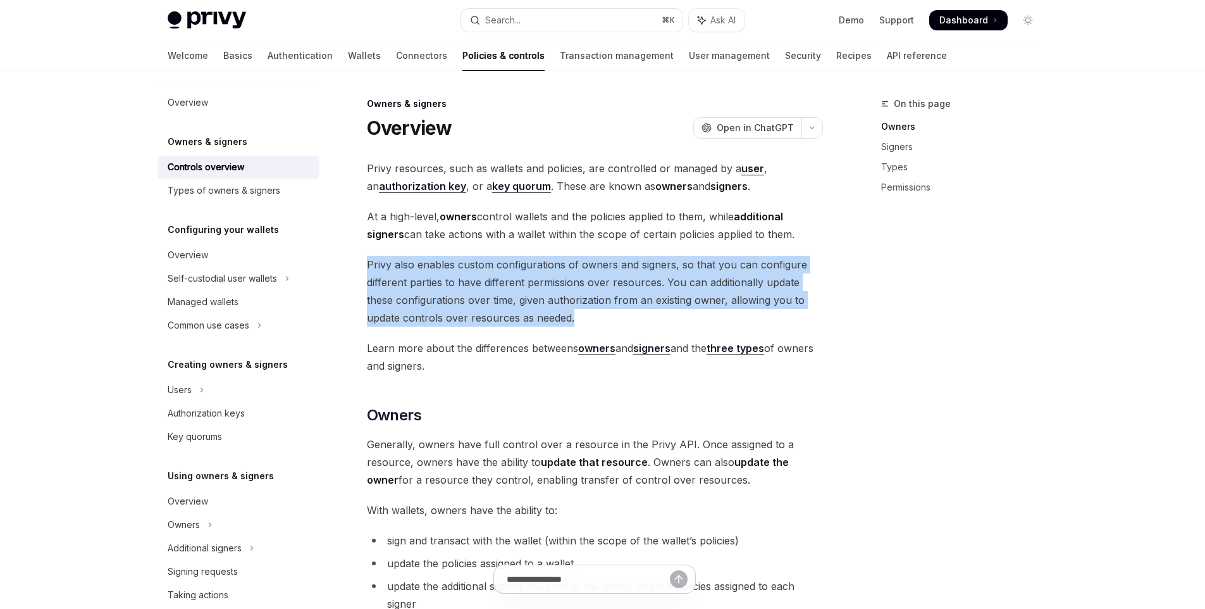
drag, startPoint x: 604, startPoint y: 312, endPoint x: 364, endPoint y: 256, distance: 245.7
copy span "Privy also enables custom configurations of owners and signers, so that you can…"
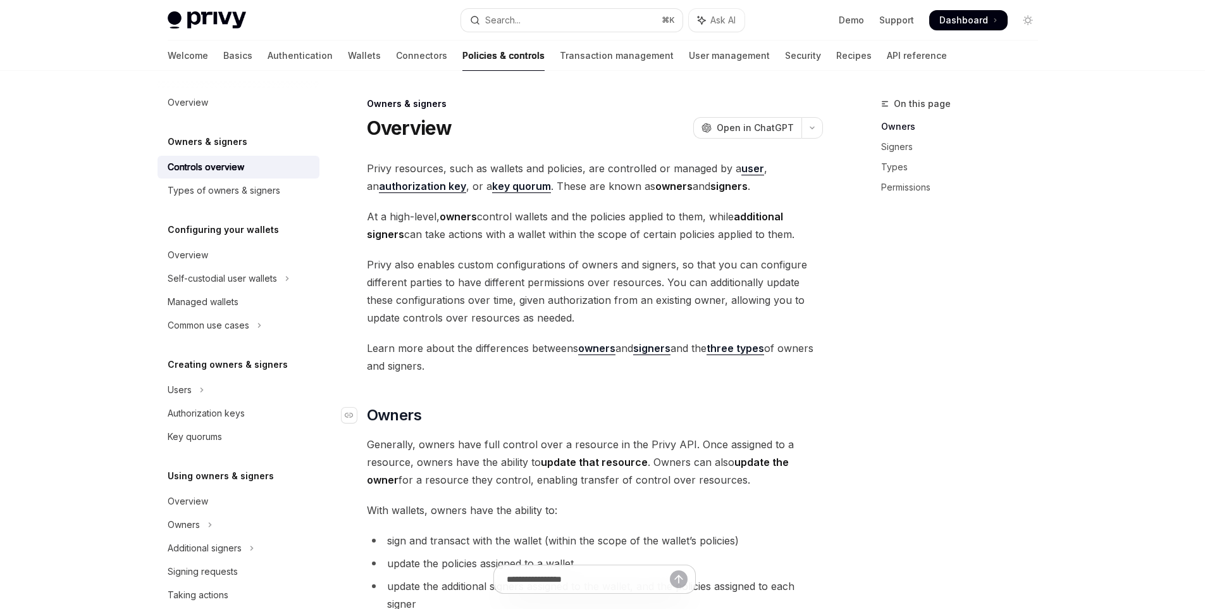
click at [575, 409] on h2 "​ Owners" at bounding box center [595, 415] width 456 height 20
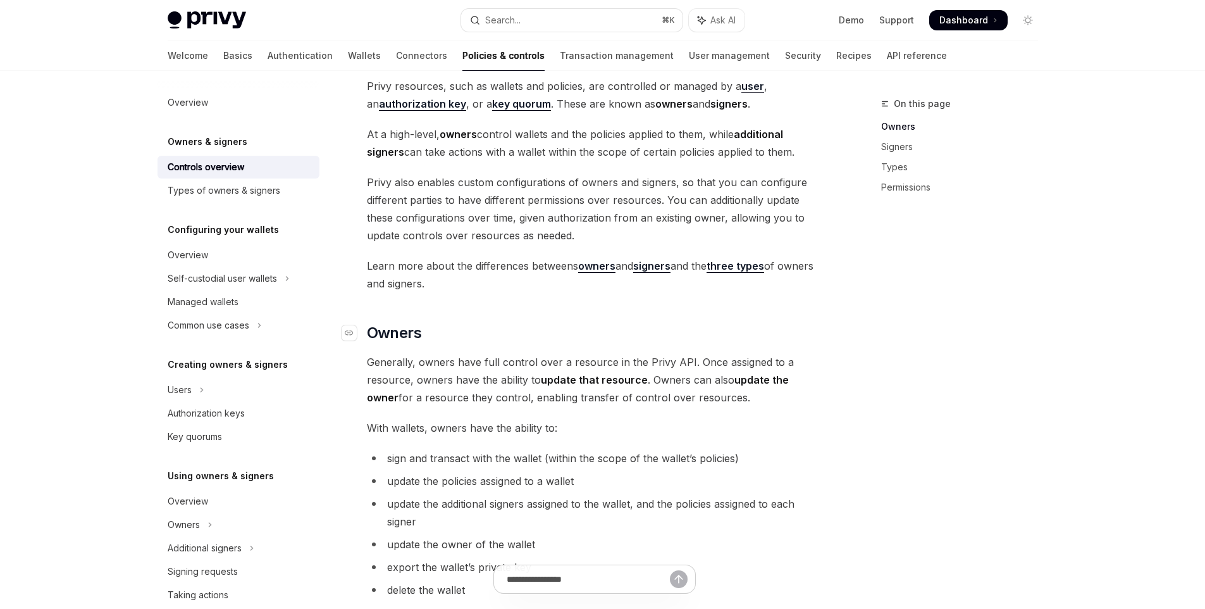
scroll to position [340, 0]
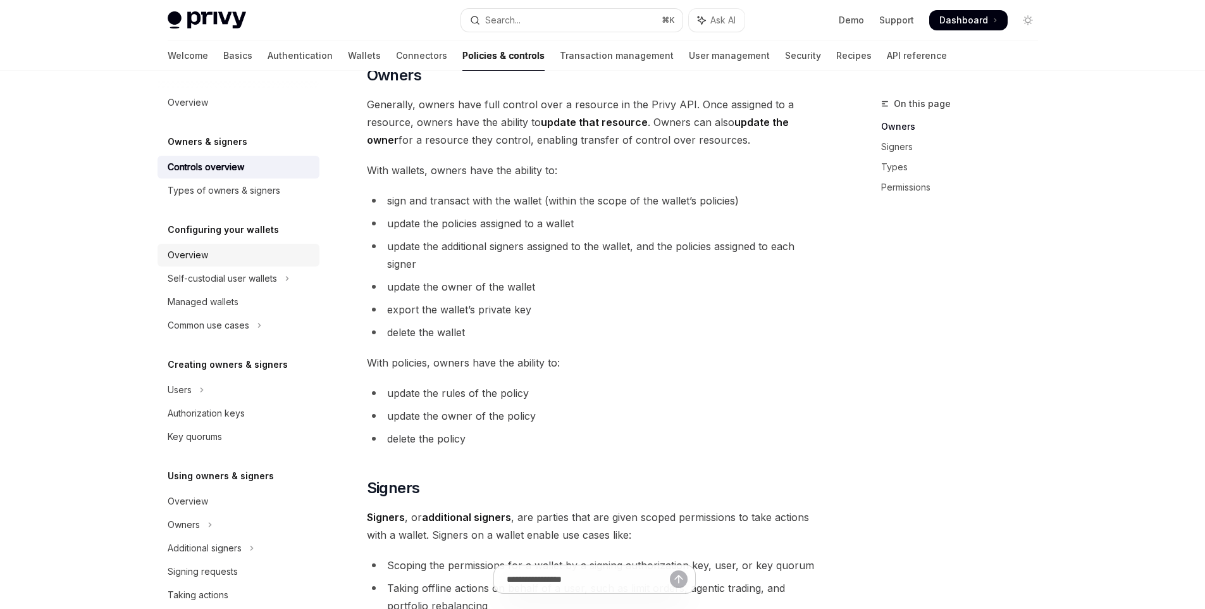
click at [208, 259] on div "Overview" at bounding box center [240, 254] width 144 height 15
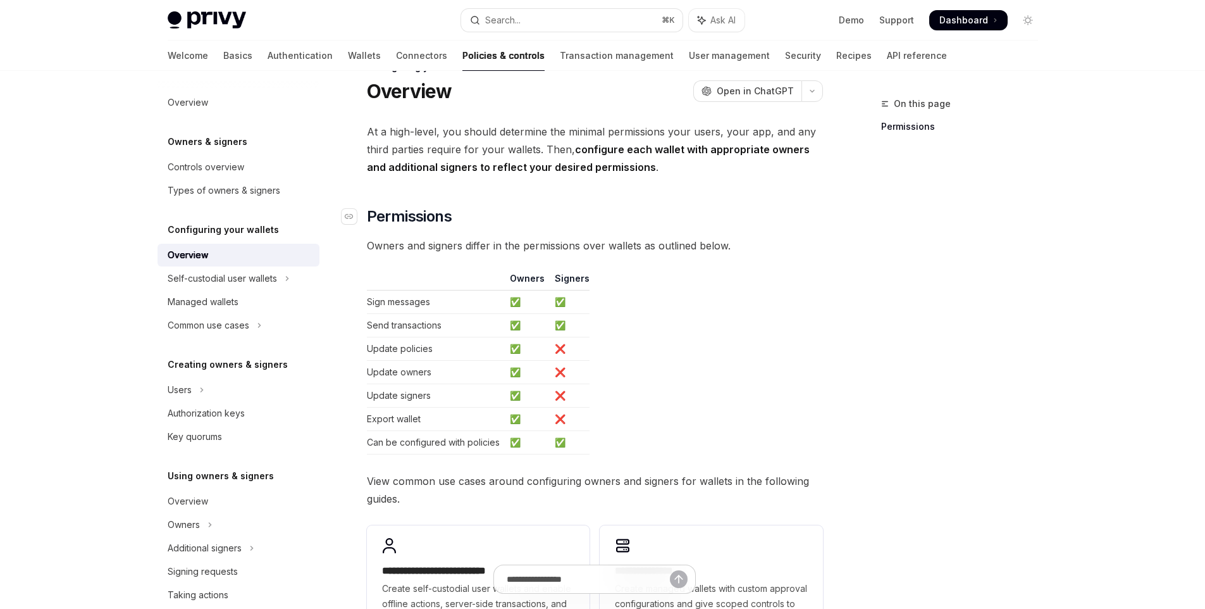
scroll to position [12, 0]
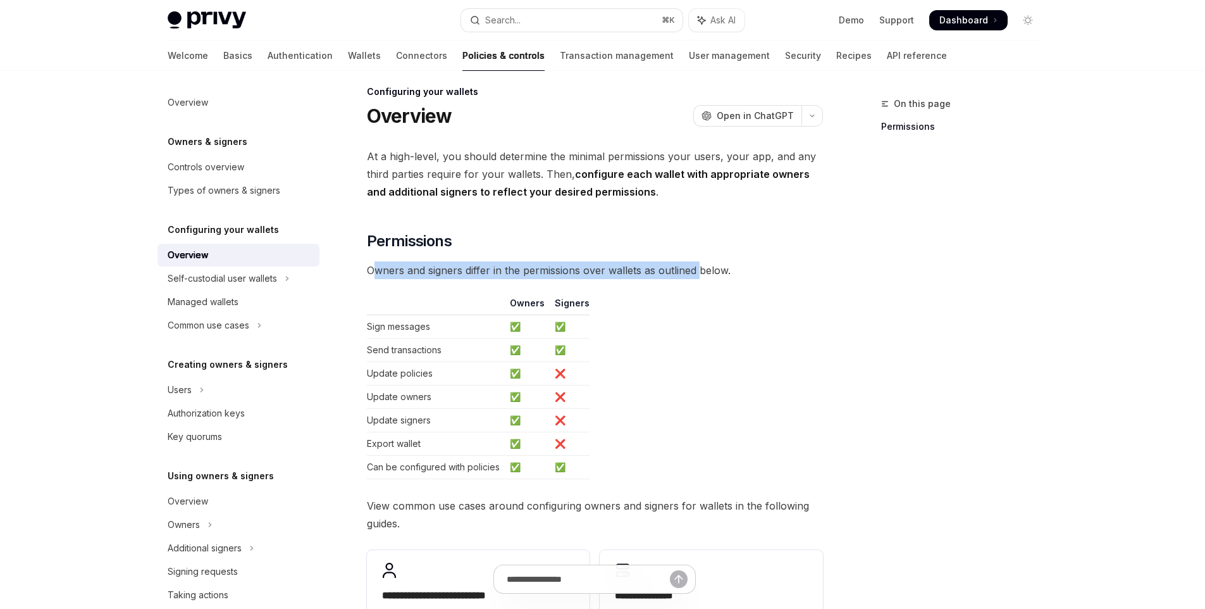
drag, startPoint x: 432, startPoint y: 270, endPoint x: 701, endPoint y: 268, distance: 269.6
click at [701, 268] on span "Owners and signers differ in the permissions over wallets as outlined below." at bounding box center [595, 270] width 456 height 18
click at [632, 262] on span "Owners and signers differ in the permissions over wallets as outlined below." at bounding box center [595, 270] width 456 height 18
drag, startPoint x: 737, startPoint y: 272, endPoint x: 366, endPoint y: 265, distance: 370.9
click at [367, 265] on span "Owners and signers differ in the permissions over wallets as outlined below." at bounding box center [595, 270] width 456 height 18
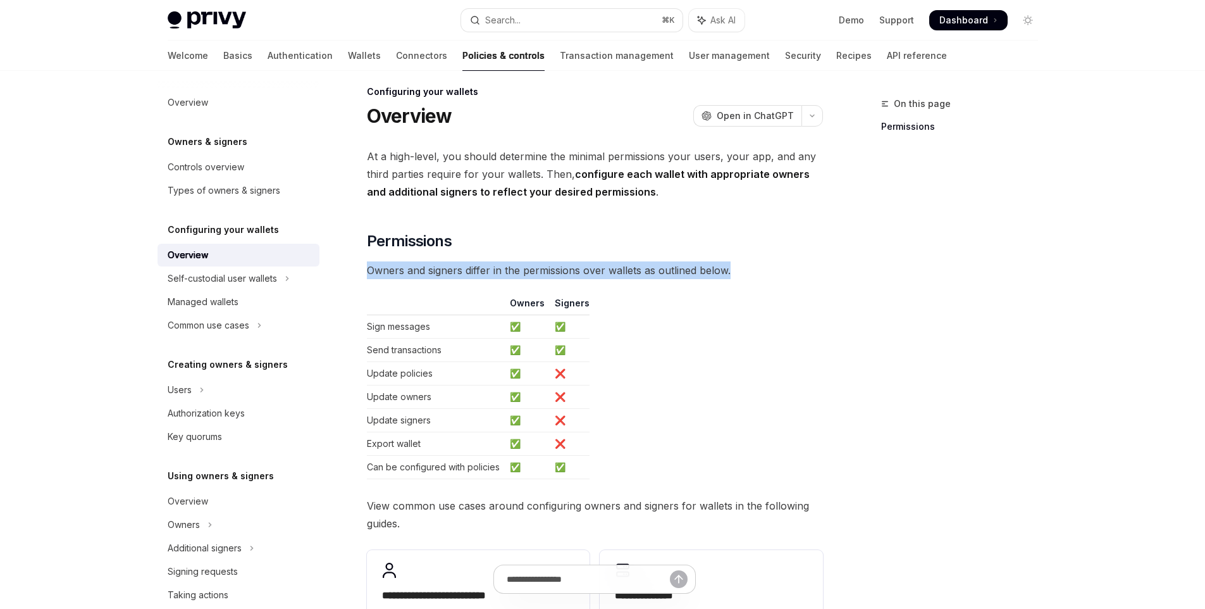
click at [358, 246] on div at bounding box center [358, 246] width 0 height 0
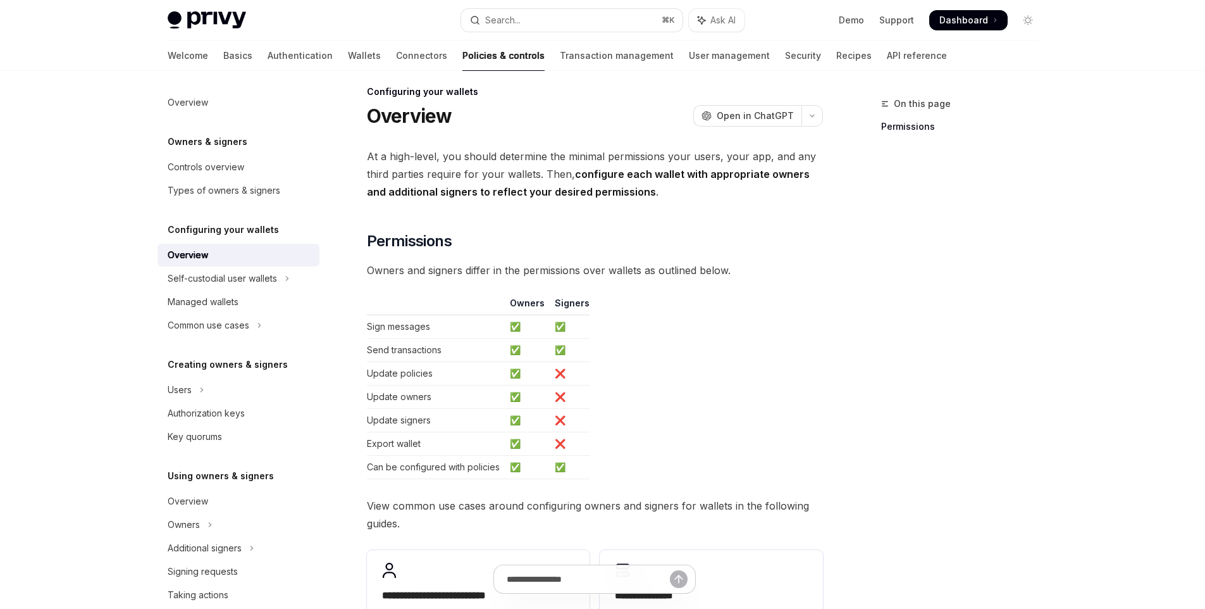
click at [537, 224] on div "**********" at bounding box center [595, 407] width 456 height 521
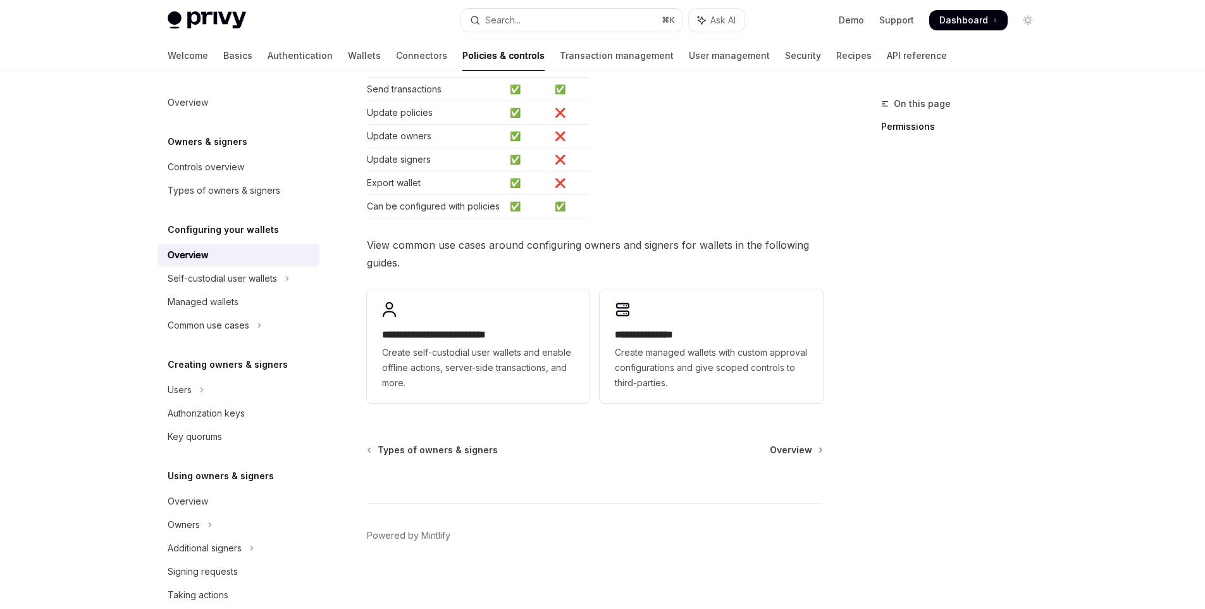
scroll to position [277, 0]
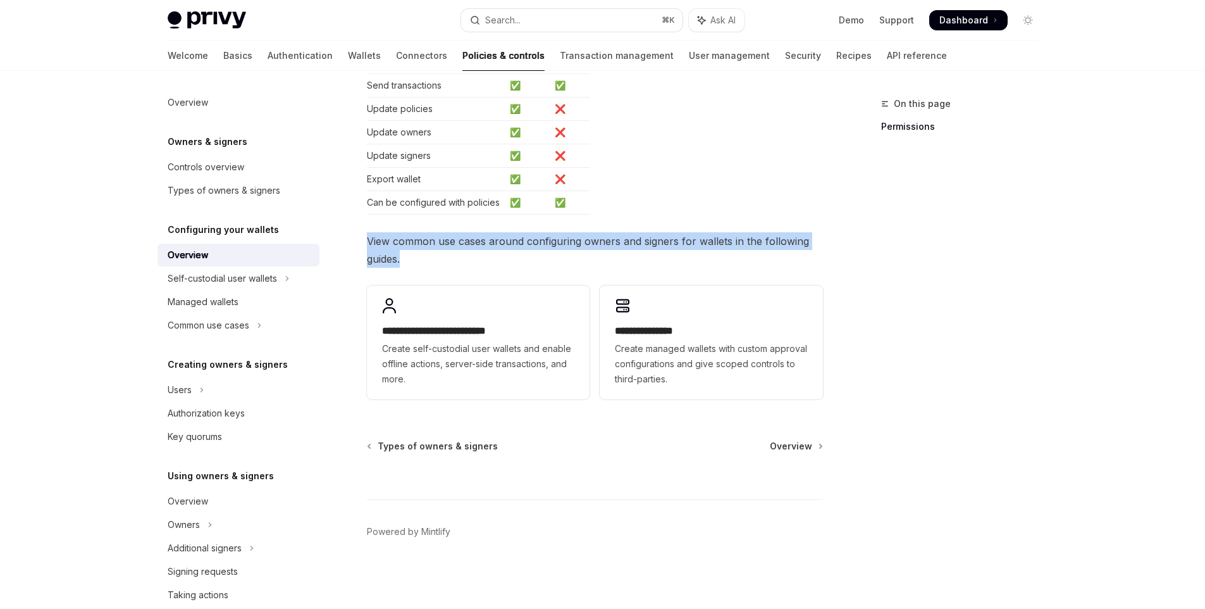
drag, startPoint x: 378, startPoint y: 249, endPoint x: 366, endPoint y: 244, distance: 13.6
click at [366, 244] on div "**********" at bounding box center [476, 214] width 699 height 789
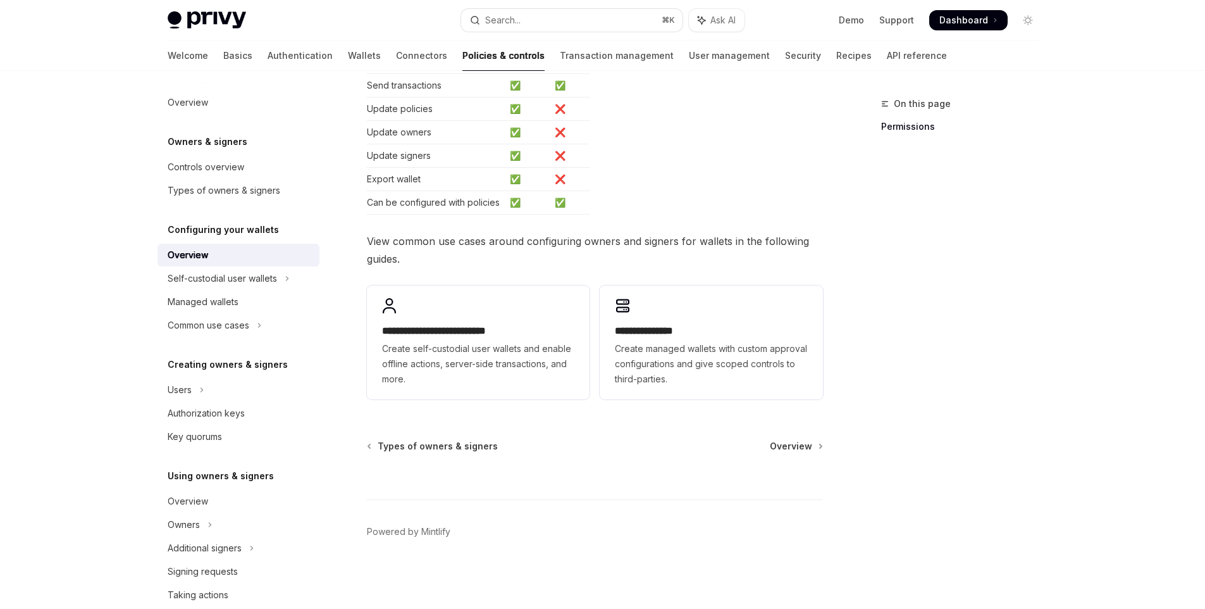
click at [444, 257] on span "View common use cases around configuring owners and signers for wallets in the …" at bounding box center [595, 249] width 456 height 35
click at [518, 390] on div "**********" at bounding box center [478, 342] width 223 height 114
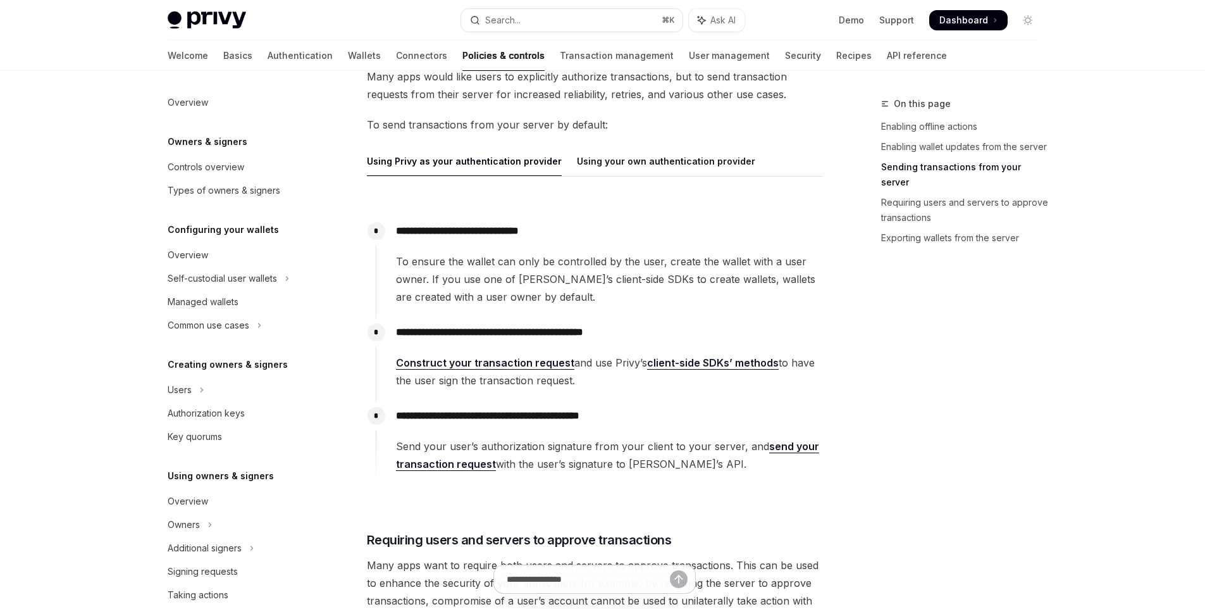
scroll to position [1274, 0]
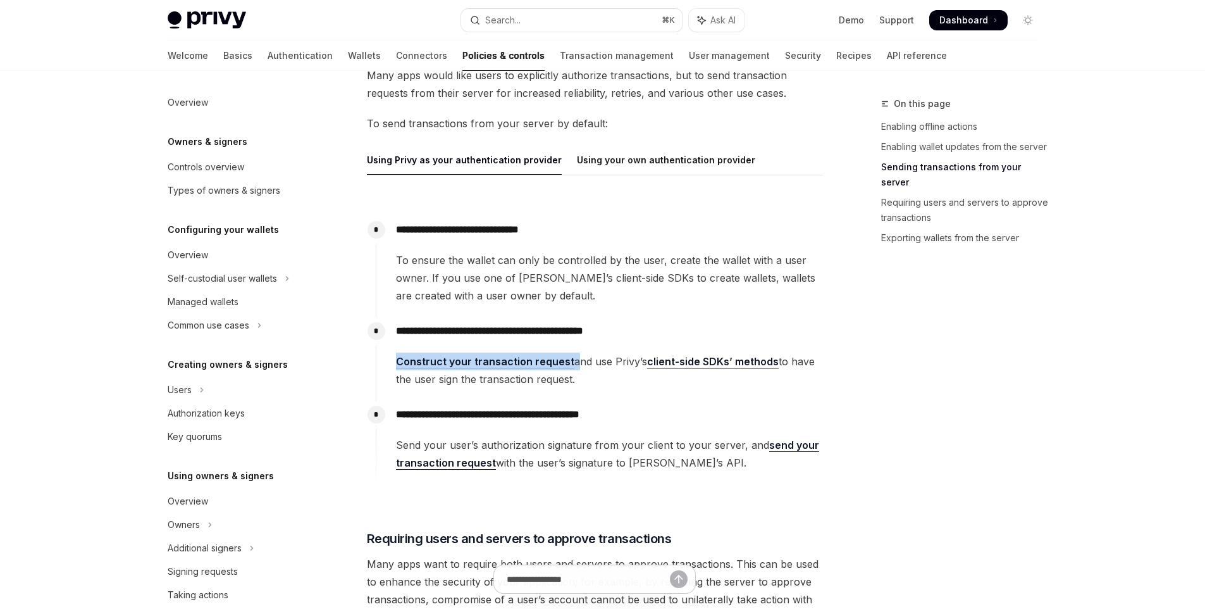
drag, startPoint x: 391, startPoint y: 366, endPoint x: 571, endPoint y: 364, distance: 179.7
click at [571, 364] on div "**********" at bounding box center [599, 352] width 447 height 71
click at [563, 368] on div at bounding box center [563, 368] width 0 height 0
click at [572, 382] on span "Construct your transaction request and use Privy’s client-side SDKs’ methods to…" at bounding box center [609, 369] width 427 height 35
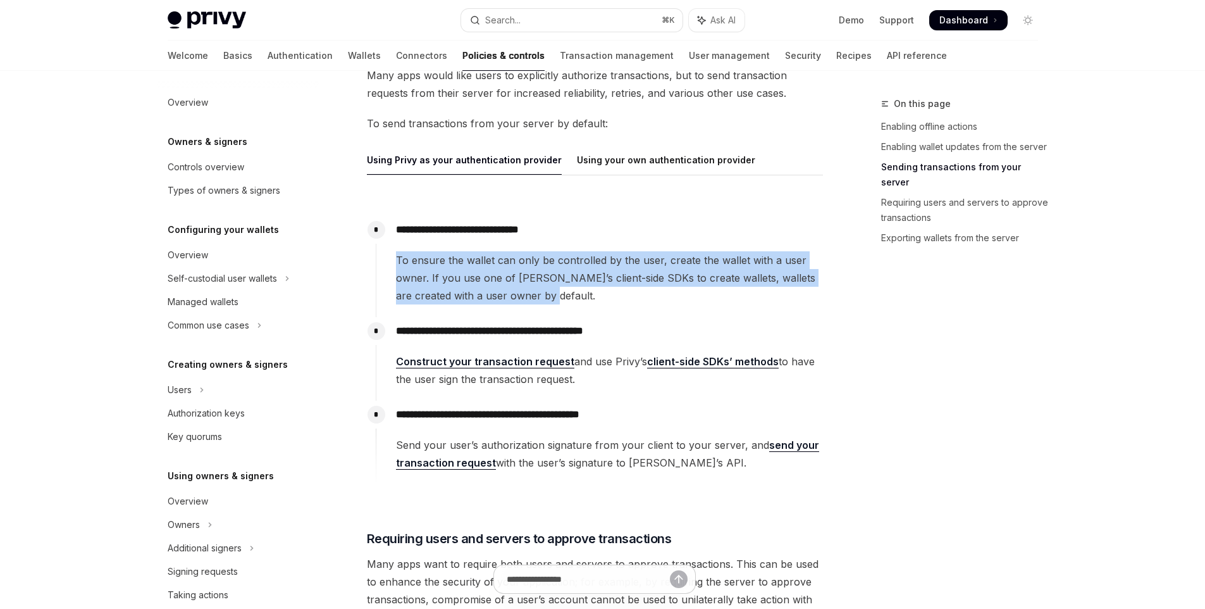
drag, startPoint x: 491, startPoint y: 276, endPoint x: 625, endPoint y: 297, distance: 135.8
click at [625, 297] on div "**********" at bounding box center [599, 260] width 447 height 89
click at [617, 302] on div at bounding box center [617, 302] width 0 height 0
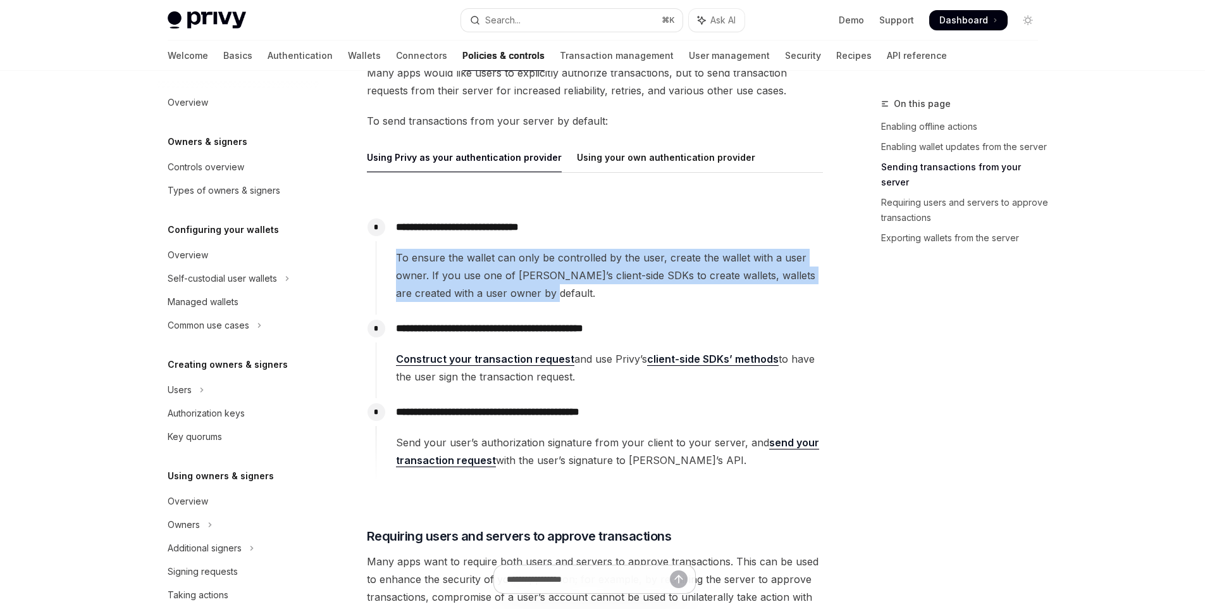
click at [587, 258] on span "To ensure the wallet can only be controlled by the user, create the wallet with…" at bounding box center [609, 275] width 427 height 53
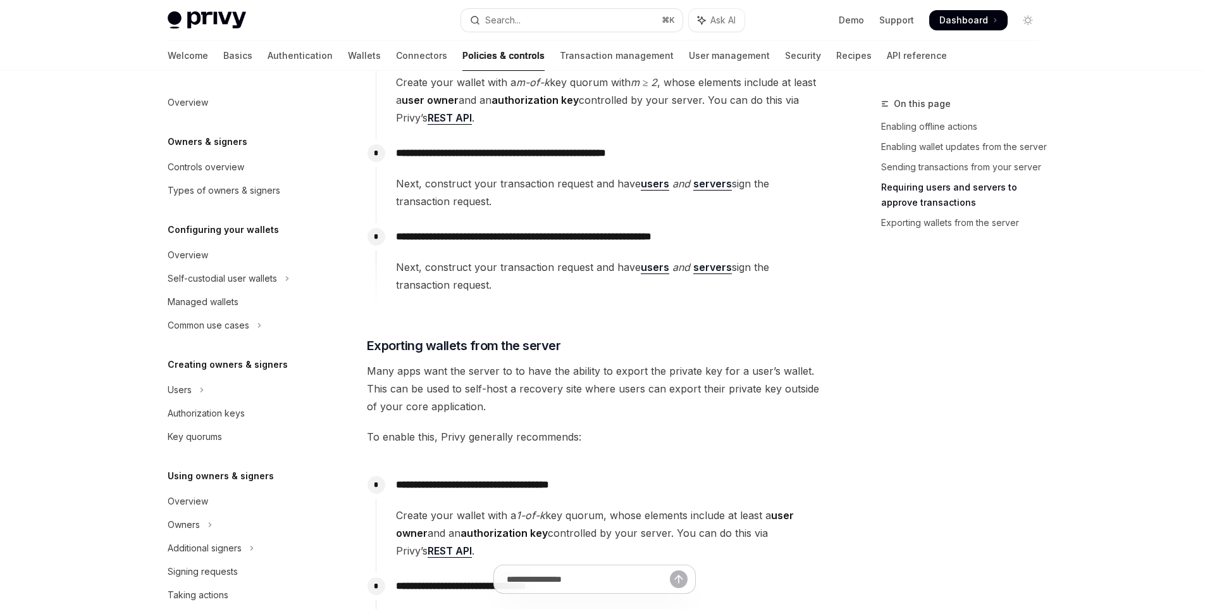
scroll to position [2146, 0]
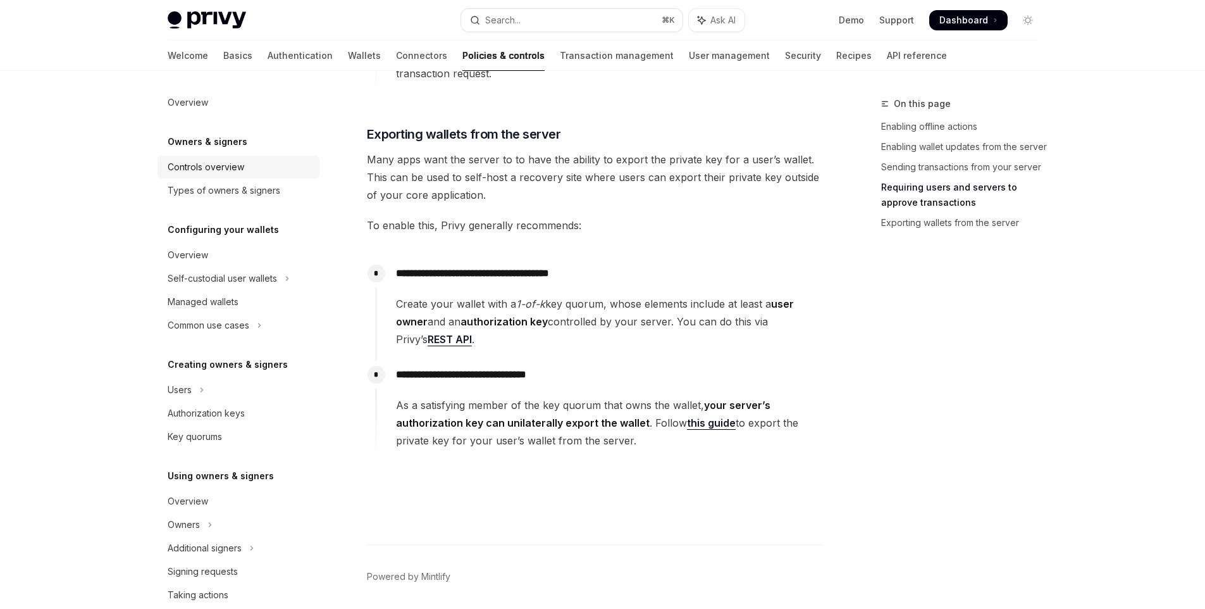
click at [254, 168] on div "Controls overview" at bounding box center [240, 166] width 144 height 15
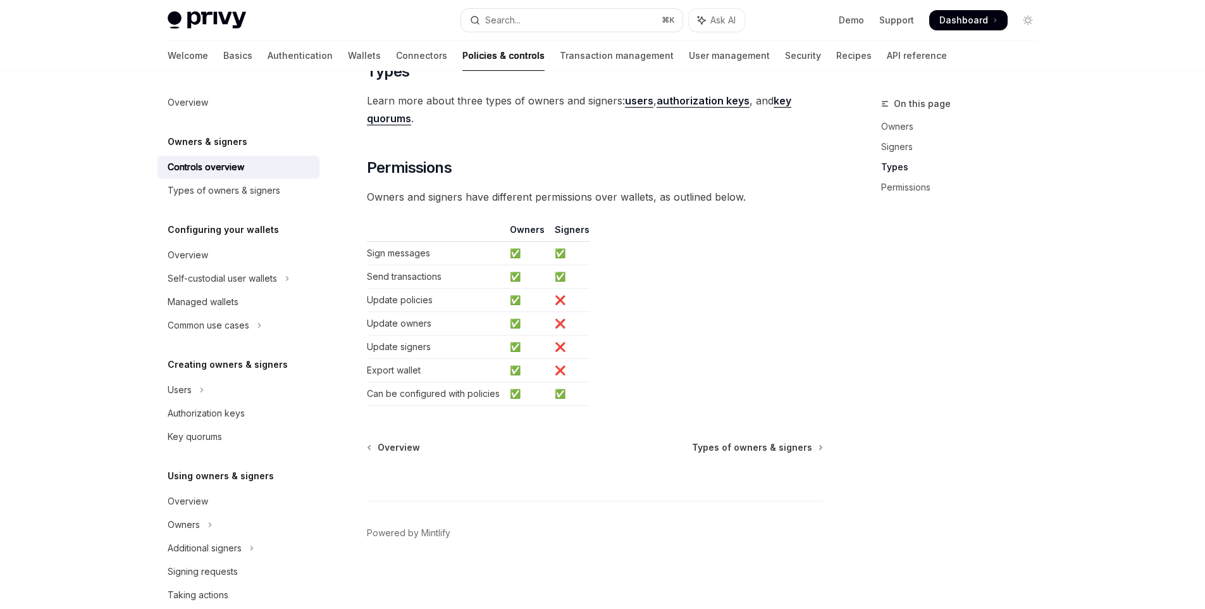
scroll to position [1031, 0]
click at [216, 184] on div "Types of owners & signers" at bounding box center [224, 190] width 113 height 15
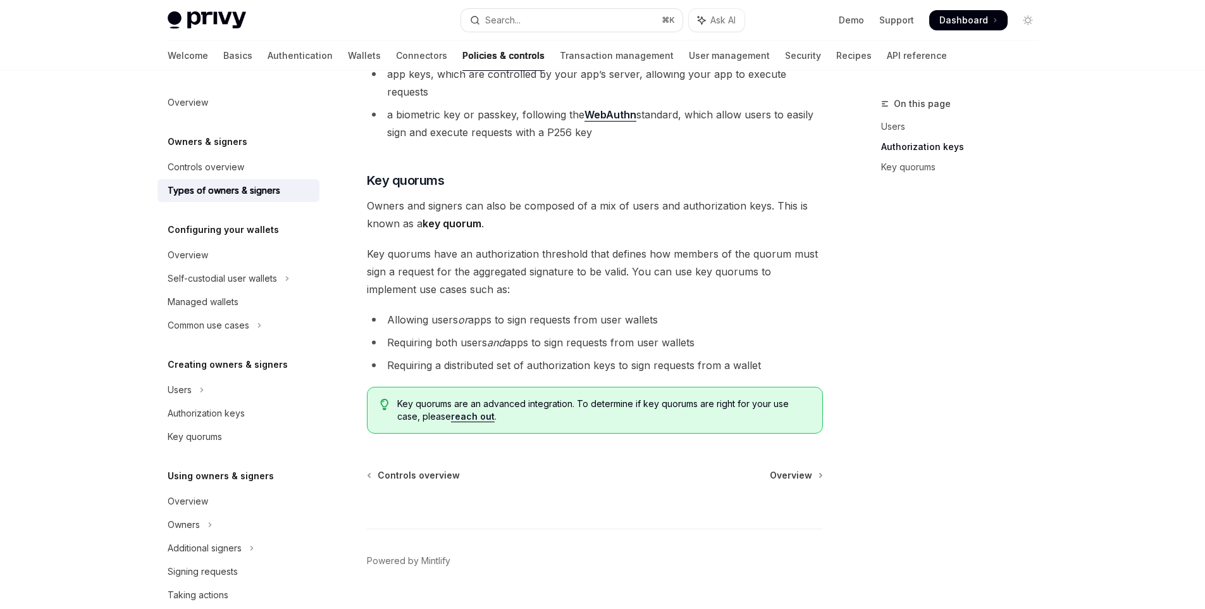
scroll to position [444, 0]
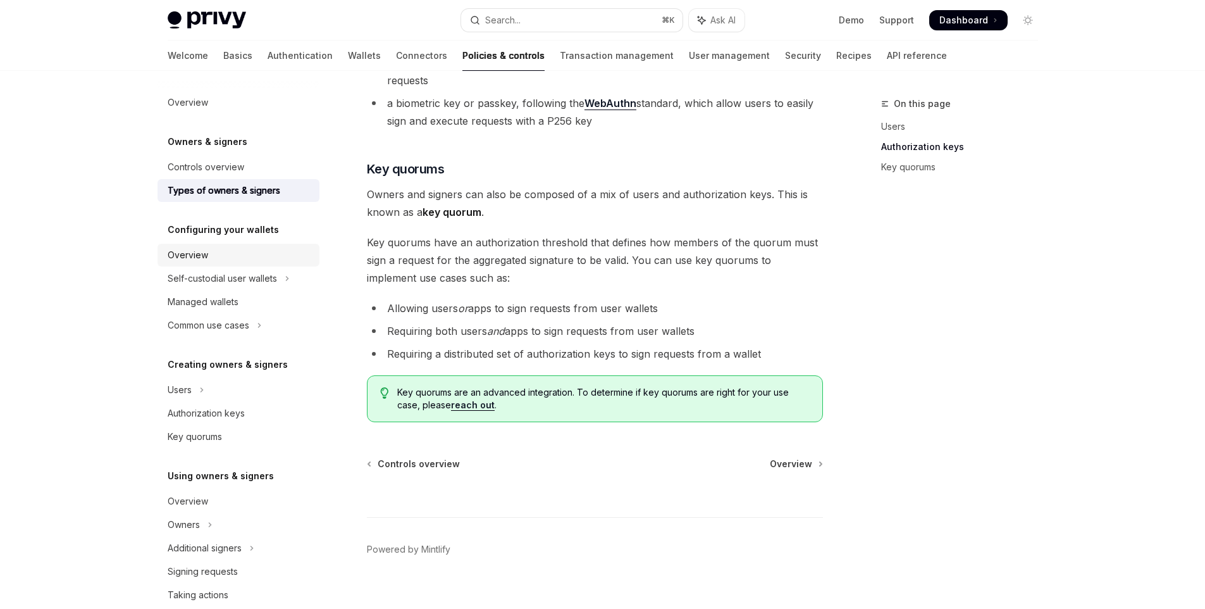
click at [223, 253] on div "Overview" at bounding box center [240, 254] width 144 height 15
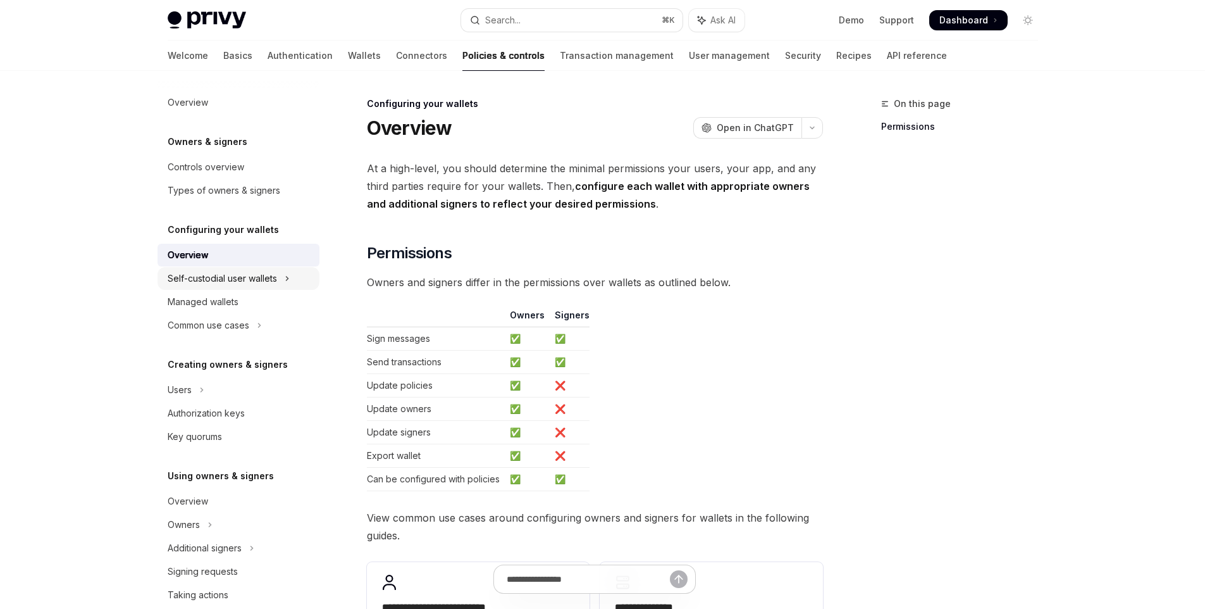
click at [230, 273] on div "Self-custodial user wallets" at bounding box center [222, 278] width 109 height 15
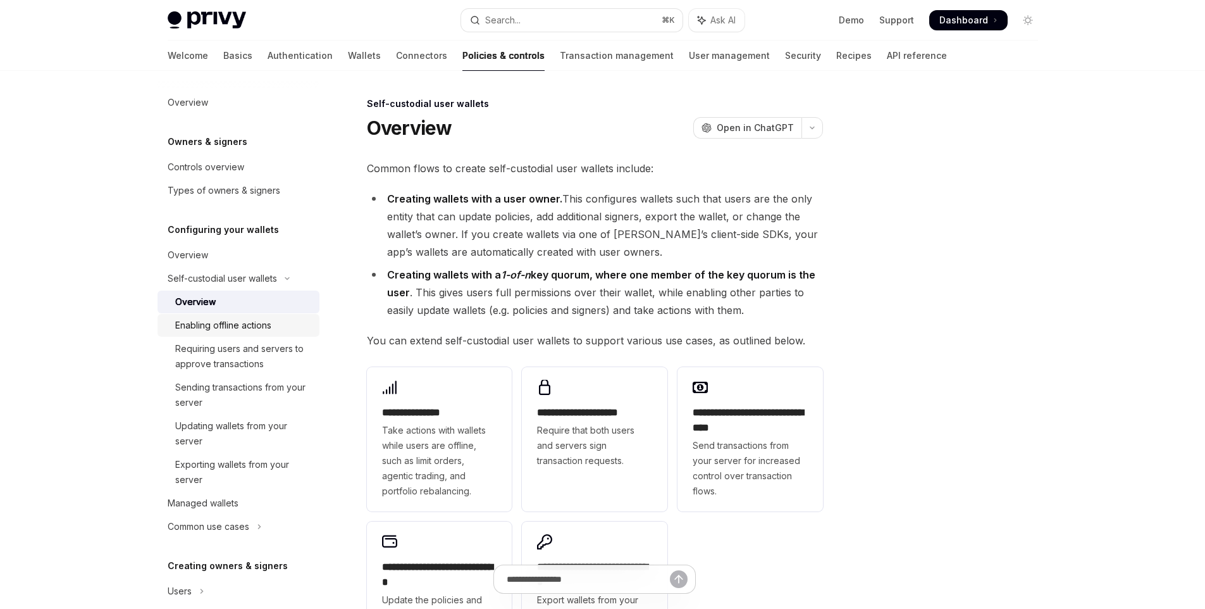
click at [250, 320] on div "Enabling offline actions" at bounding box center [223, 325] width 96 height 15
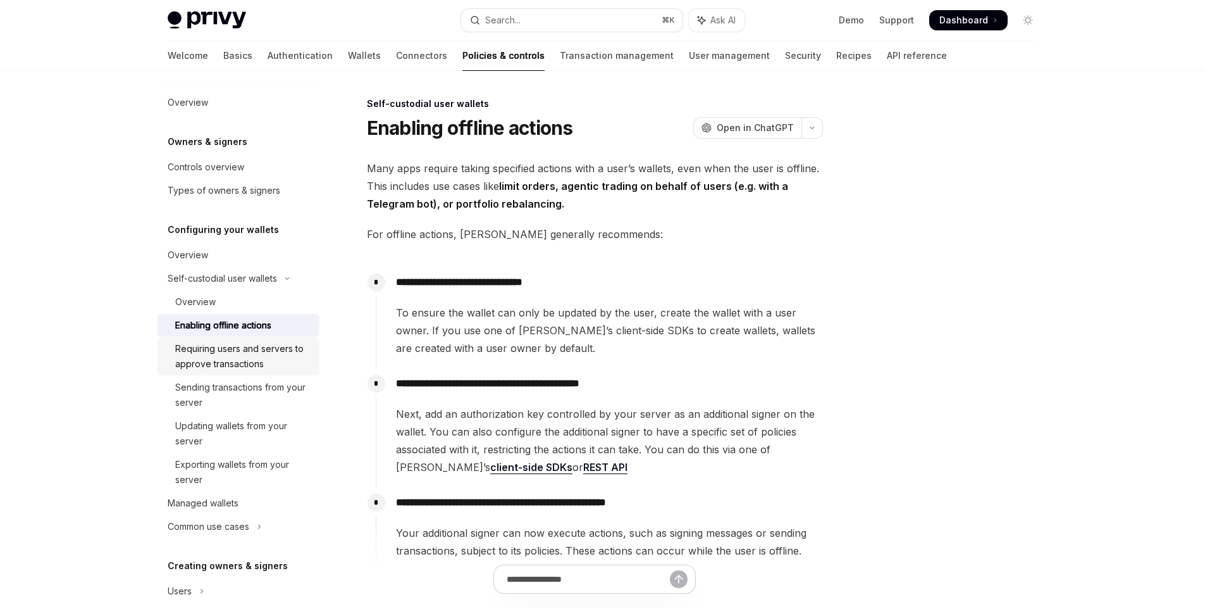
click at [279, 349] on div "Requiring users and servers to approve transactions" at bounding box center [243, 356] width 137 height 30
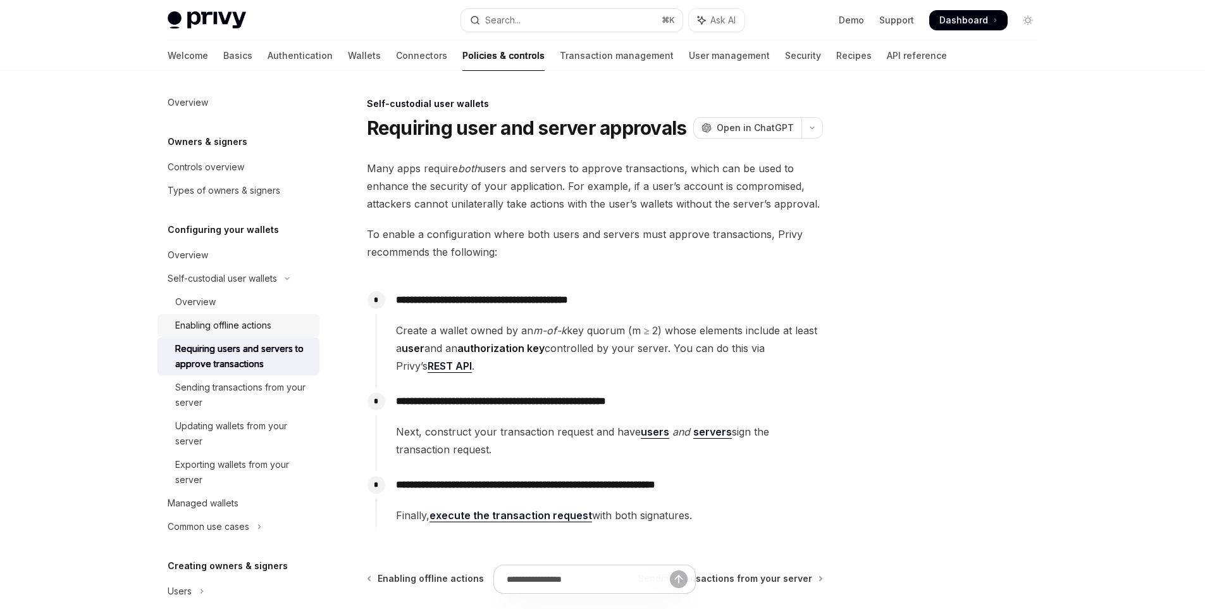
click at [268, 333] on link "Enabling offline actions" at bounding box center [239, 325] width 162 height 23
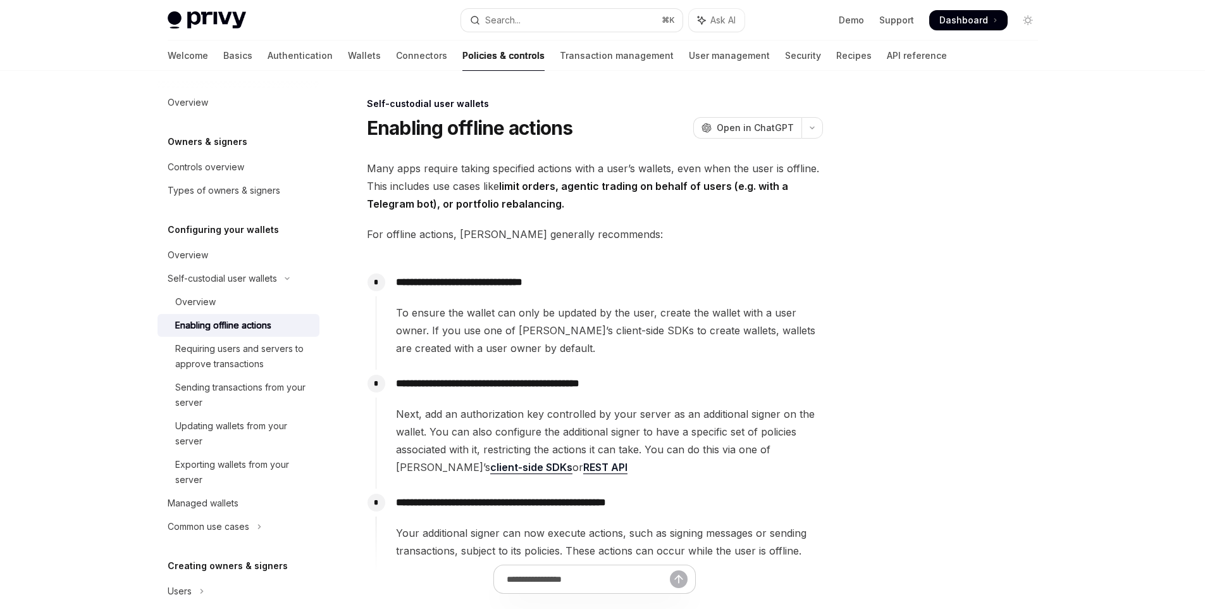
click at [264, 322] on div "Enabling offline actions" at bounding box center [223, 325] width 96 height 15
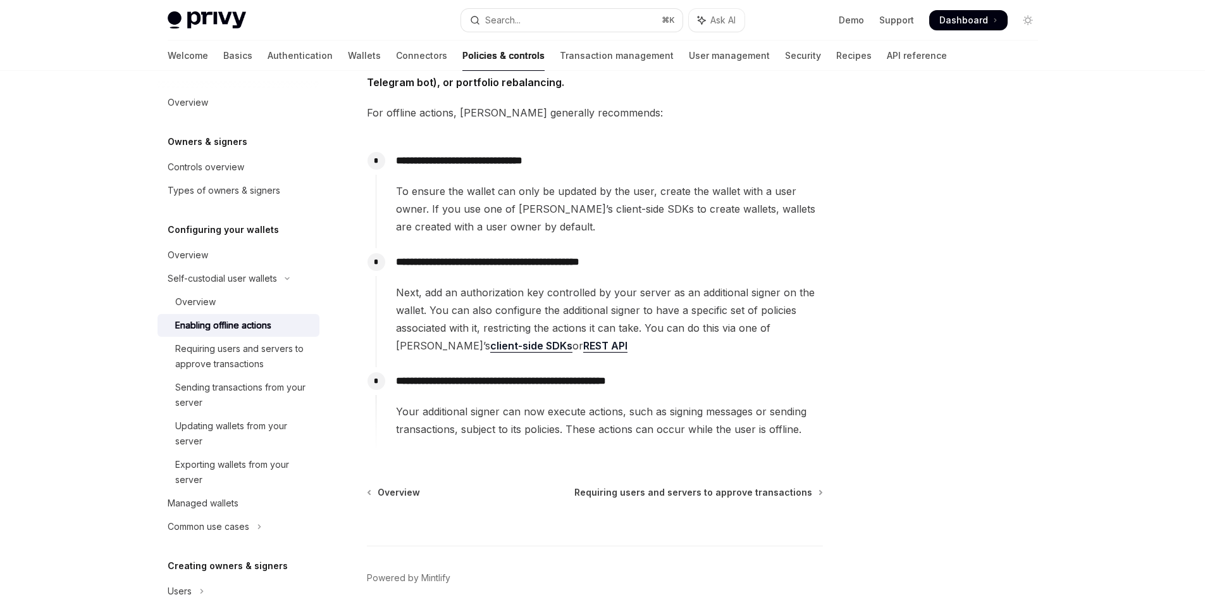
scroll to position [168, 0]
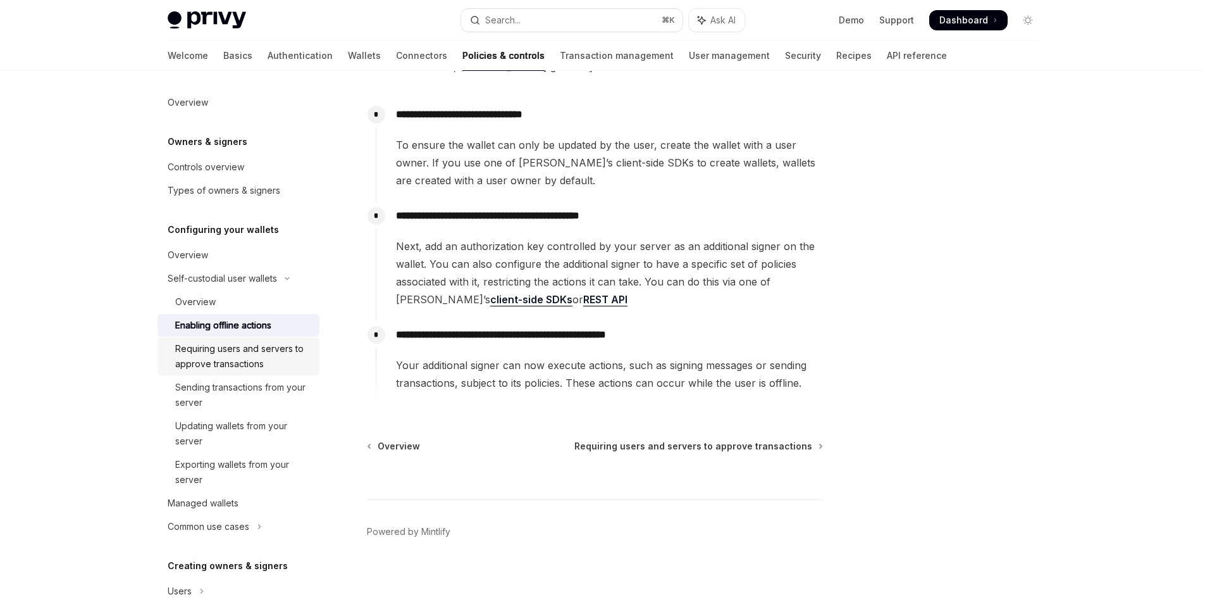
click at [215, 351] on div "Requiring users and servers to approve transactions" at bounding box center [243, 356] width 137 height 30
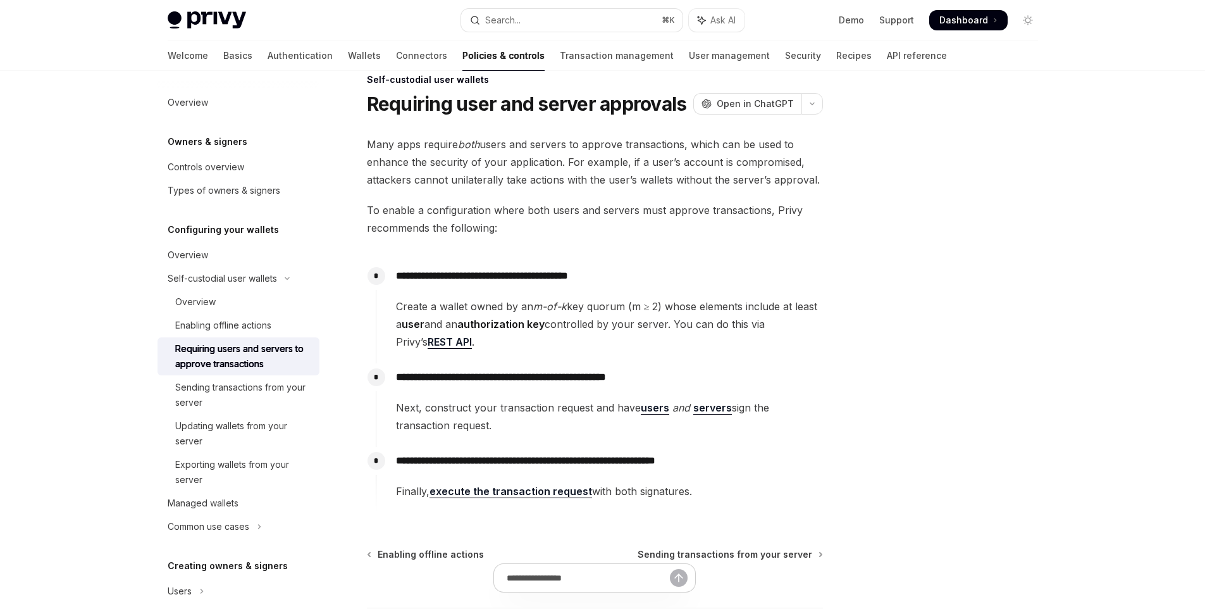
scroll to position [27, 0]
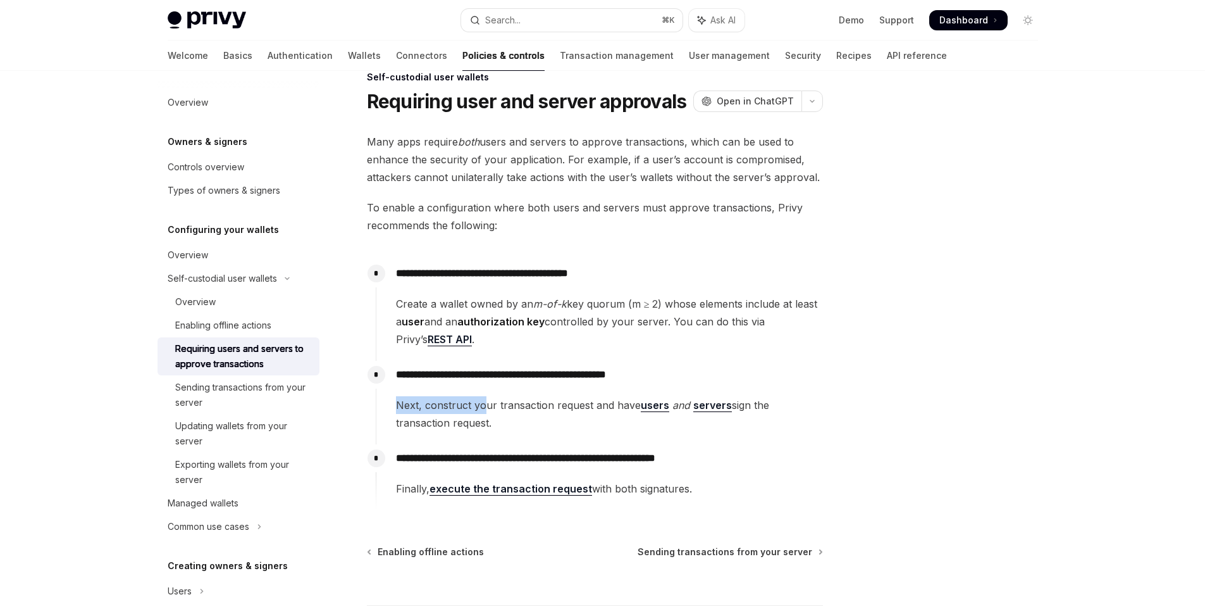
drag, startPoint x: 473, startPoint y: 411, endPoint x: 507, endPoint y: 421, distance: 35.0
click at [482, 413] on div "**********" at bounding box center [599, 396] width 447 height 71
click at [525, 423] on span "Next, construct your transaction request and have users and servers sign the tr…" at bounding box center [609, 413] width 427 height 35
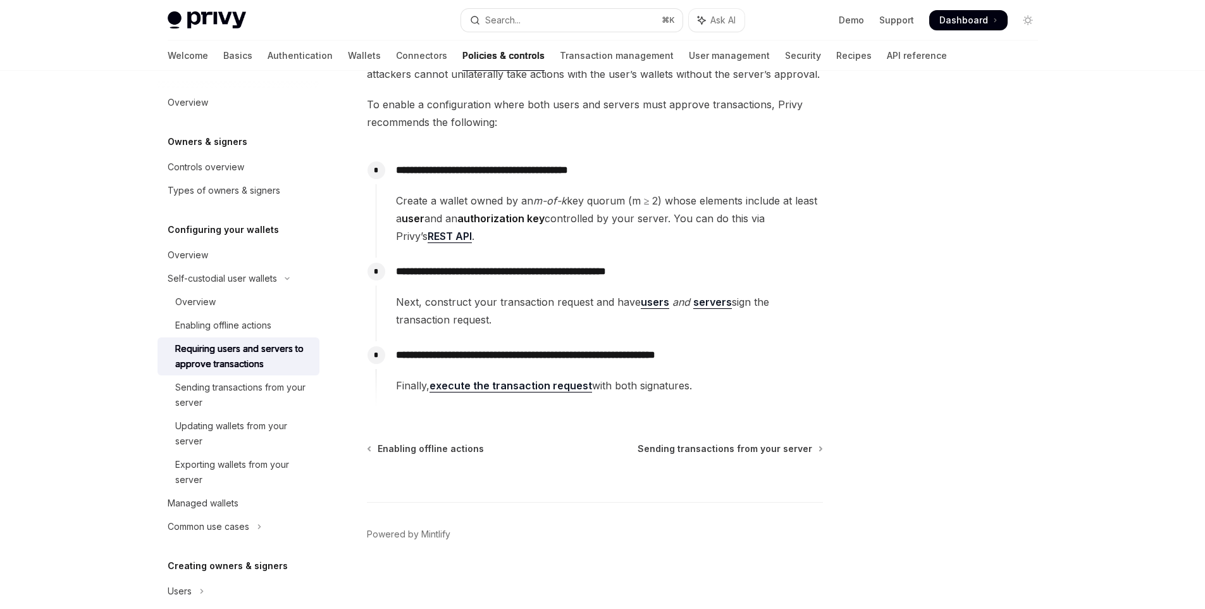
scroll to position [132, 0]
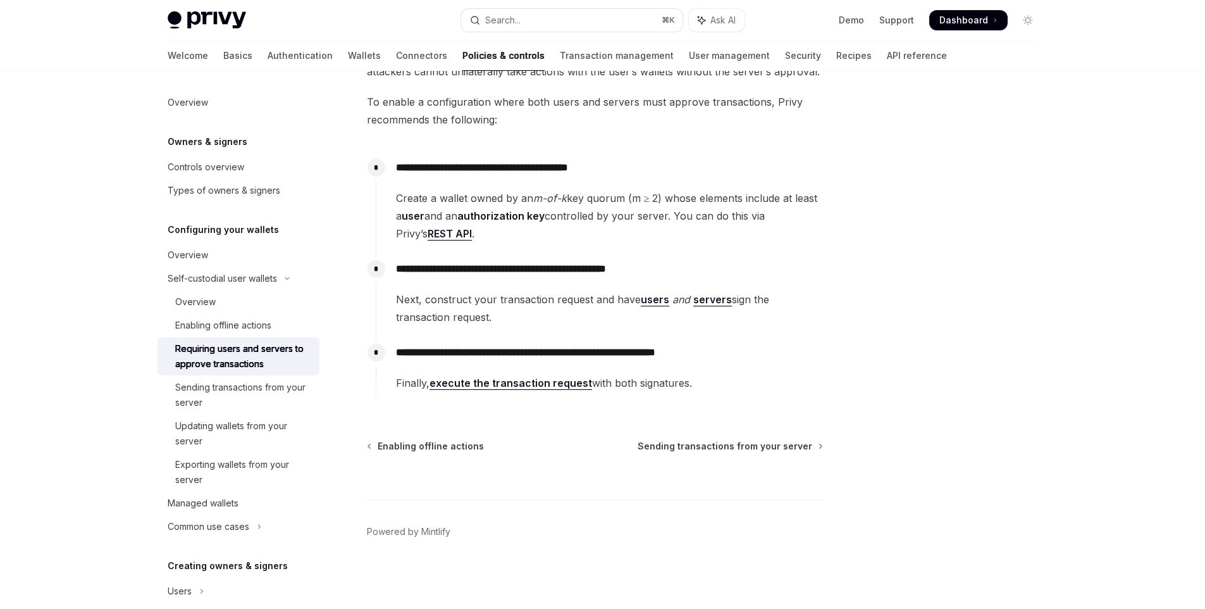
click at [397, 387] on div "**********" at bounding box center [599, 365] width 447 height 53
click at [275, 390] on div "Sending transactions from your server" at bounding box center [243, 395] width 137 height 30
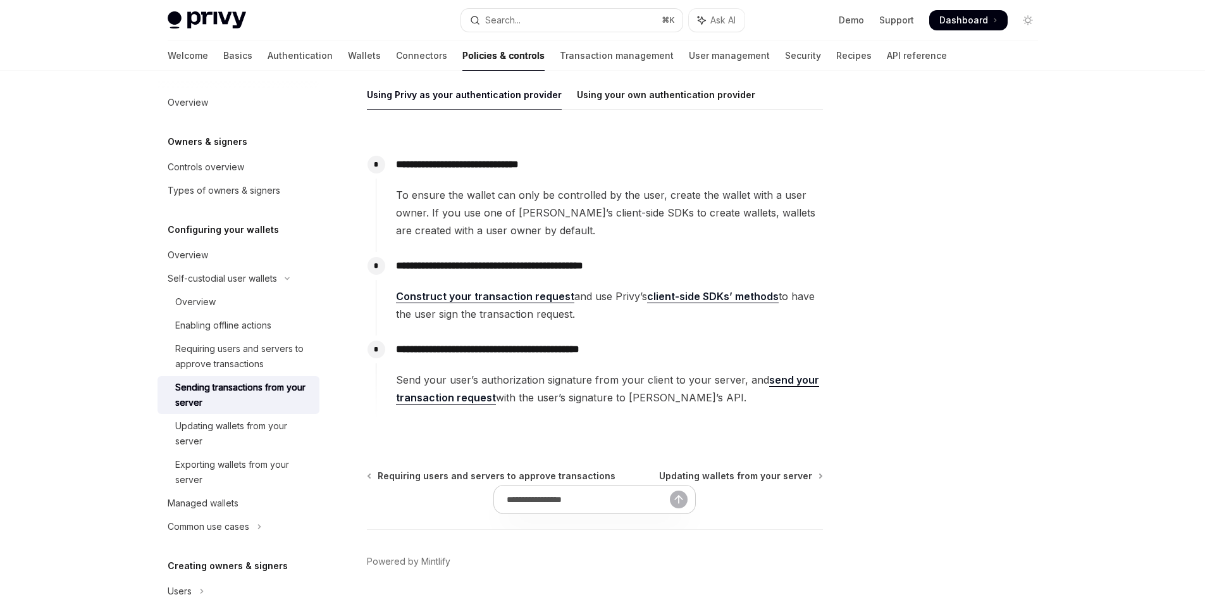
scroll to position [211, 0]
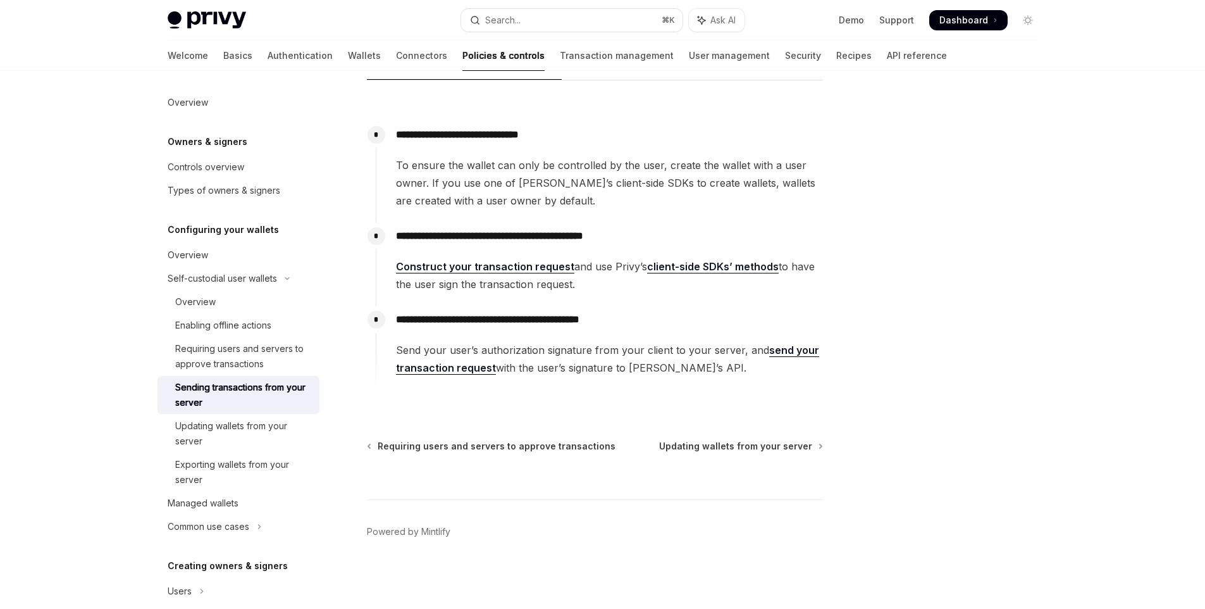
type textarea "*"
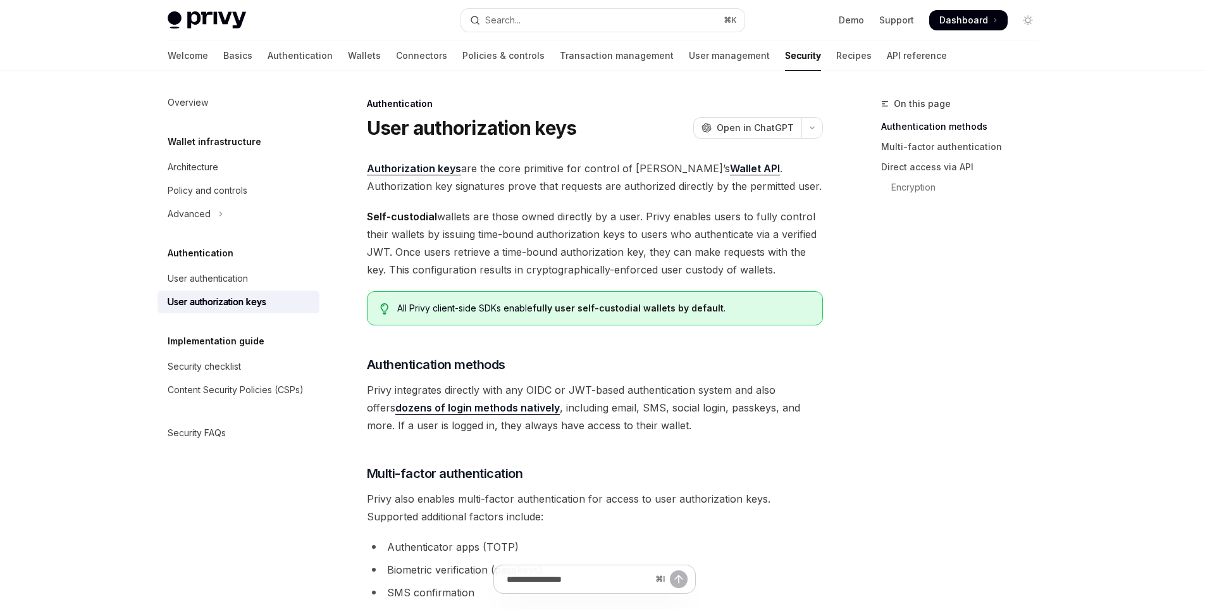
scroll to position [66, 0]
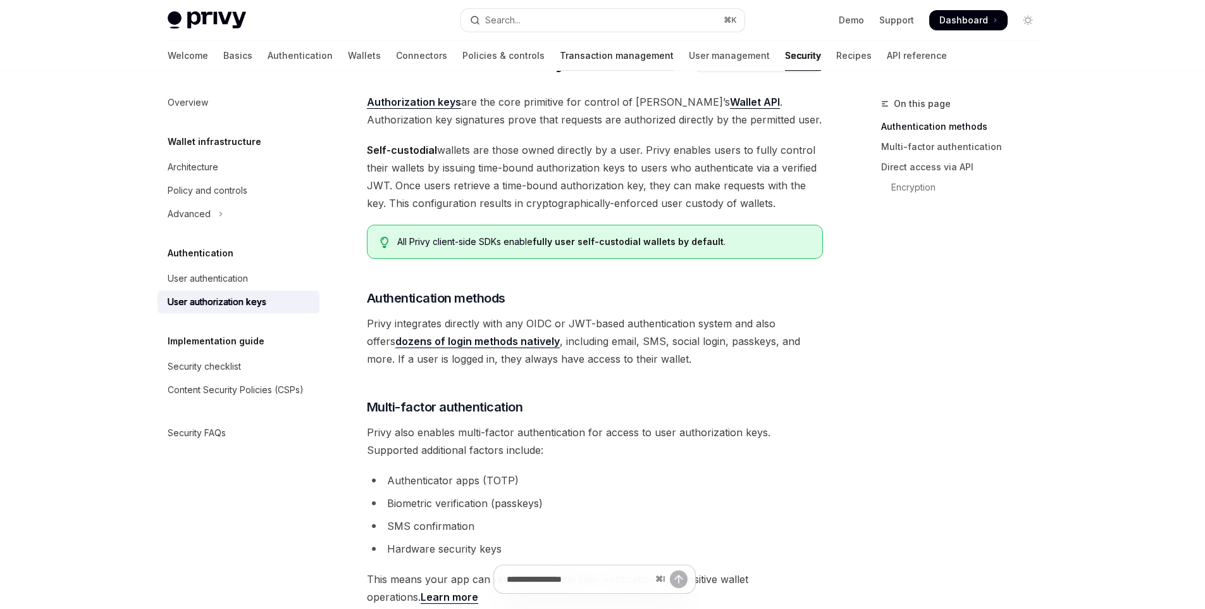
click at [560, 53] on link "Transaction management" at bounding box center [617, 55] width 114 height 30
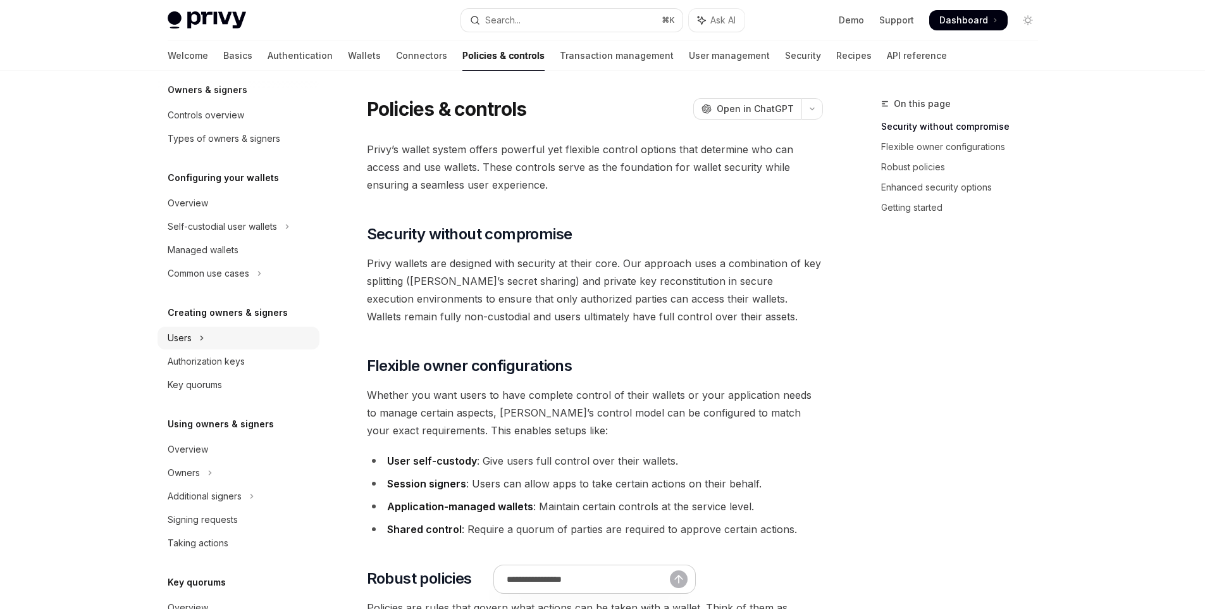
scroll to position [54, 0]
click at [237, 247] on div "Managed wallets" at bounding box center [203, 247] width 71 height 15
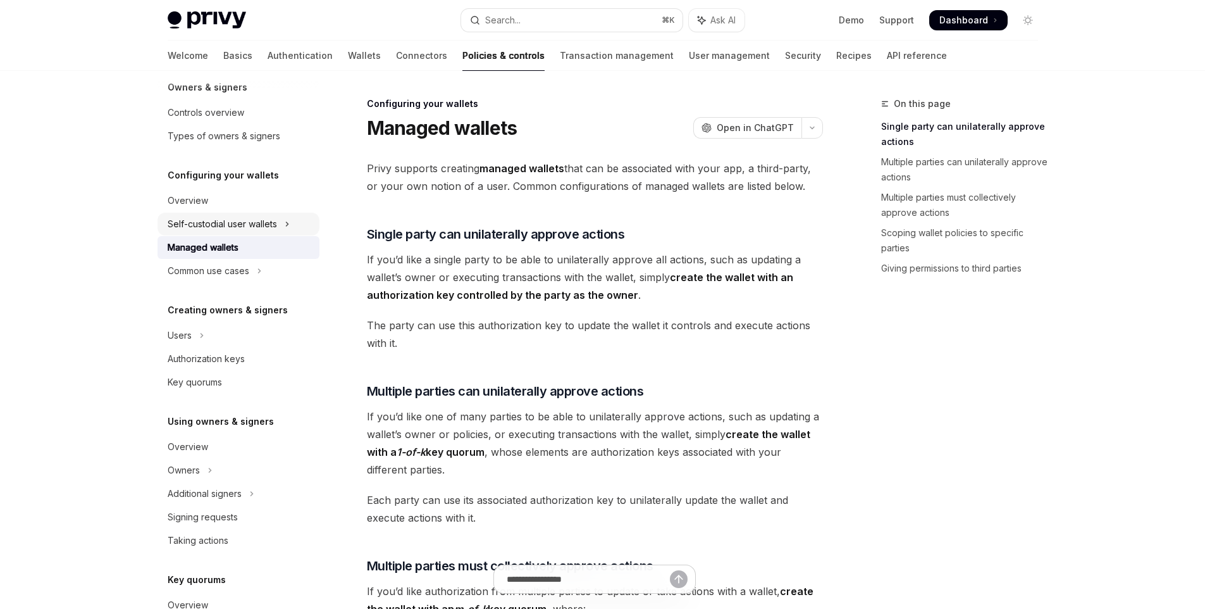
click at [248, 227] on div "Self-custodial user wallets" at bounding box center [222, 223] width 109 height 15
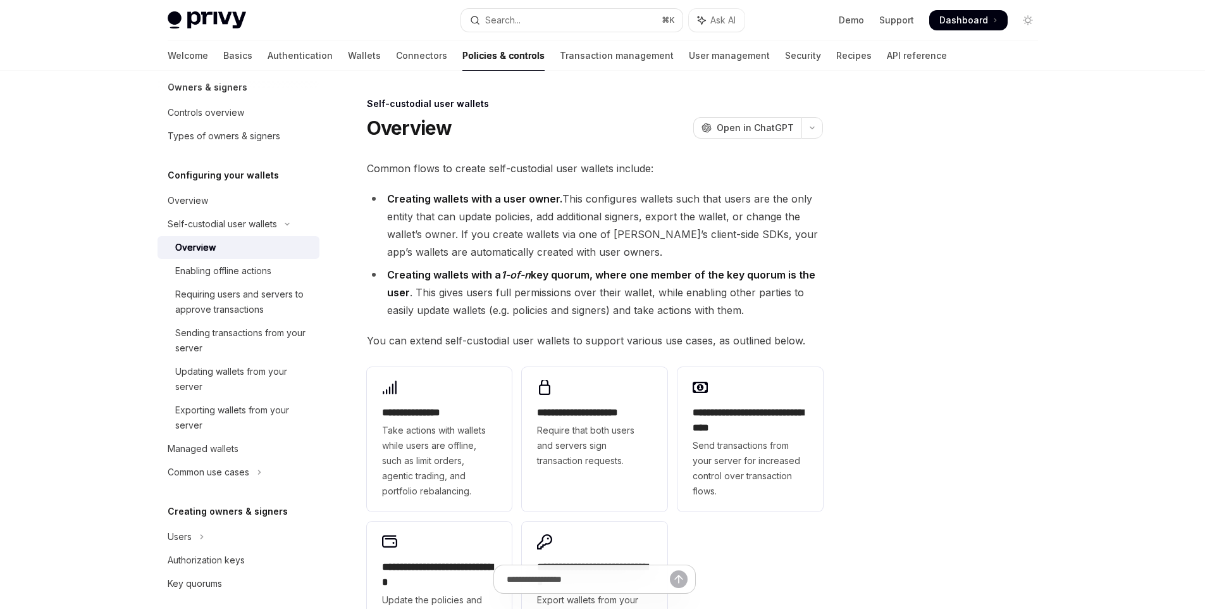
click at [401, 103] on div "Self-custodial user wallets" at bounding box center [595, 103] width 456 height 13
click at [406, 106] on div "Self-custodial user wallets" at bounding box center [595, 103] width 456 height 13
click at [404, 104] on div "Self-custodial user wallets" at bounding box center [595, 103] width 456 height 13
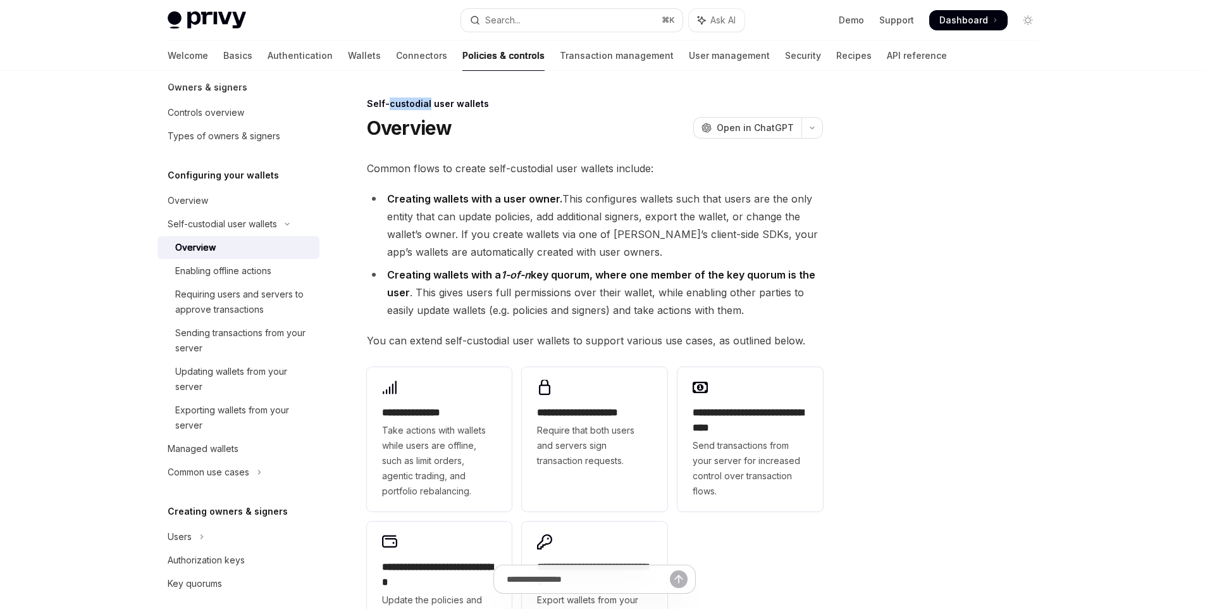
click at [404, 104] on div "Self-custodial user wallets" at bounding box center [595, 103] width 456 height 13
click at [396, 109] on div at bounding box center [396, 109] width 0 height 0
click at [678, 263] on ul "Creating wallets with a user owner. This configures wallets such that users are…" at bounding box center [595, 254] width 456 height 129
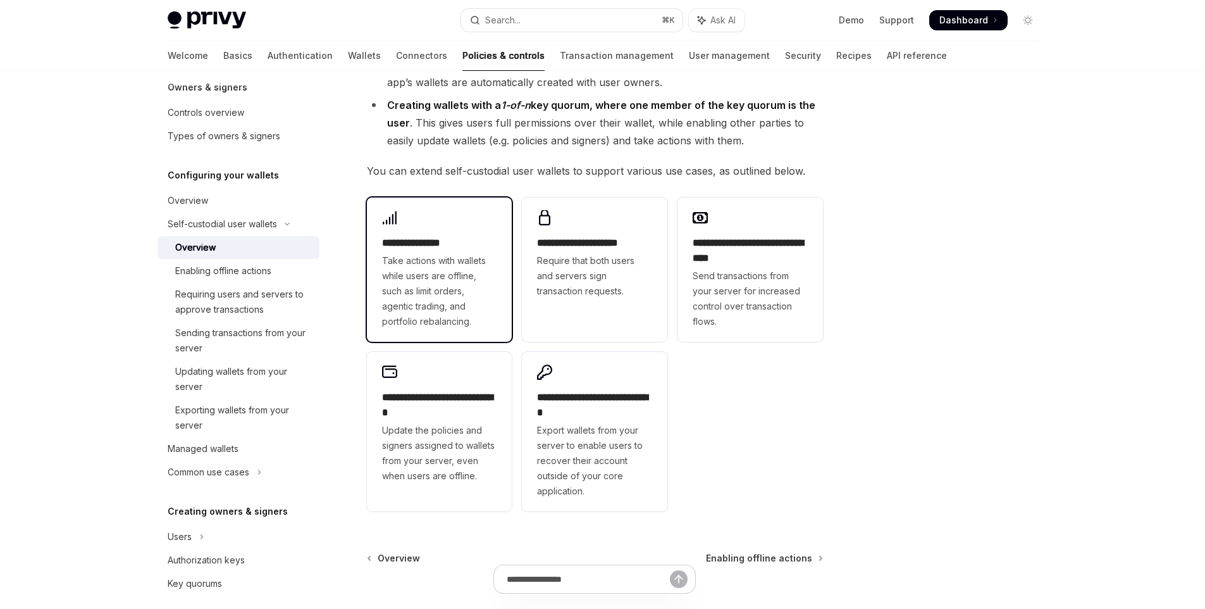
scroll to position [177, 0]
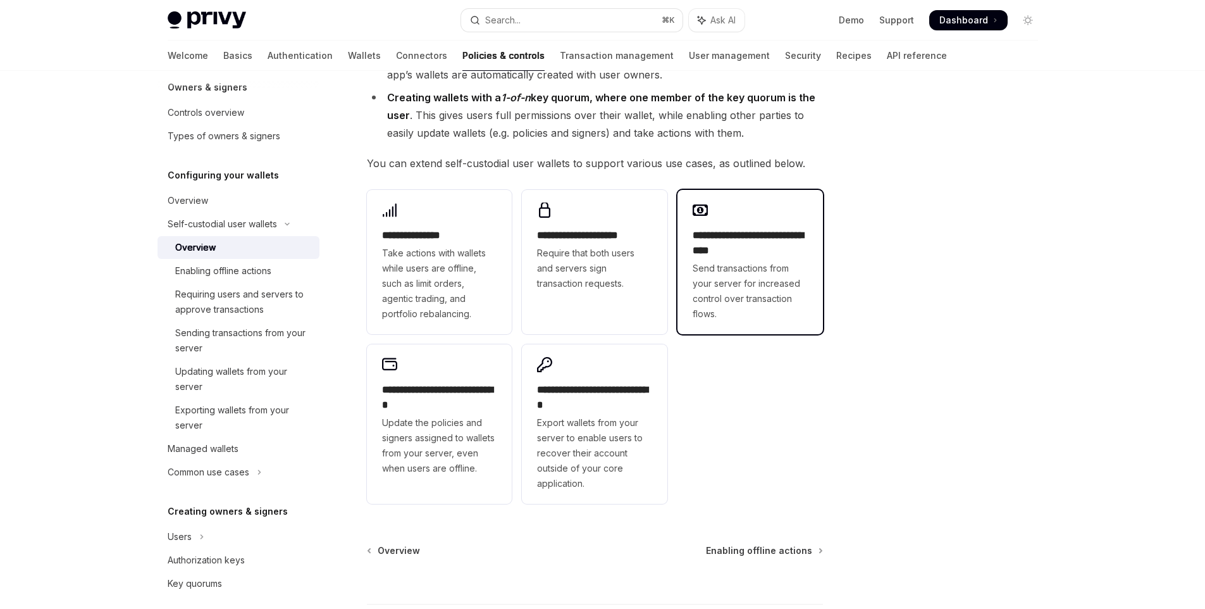
click at [700, 283] on span "Send transactions from your server for increased control over transaction flows." at bounding box center [750, 291] width 115 height 61
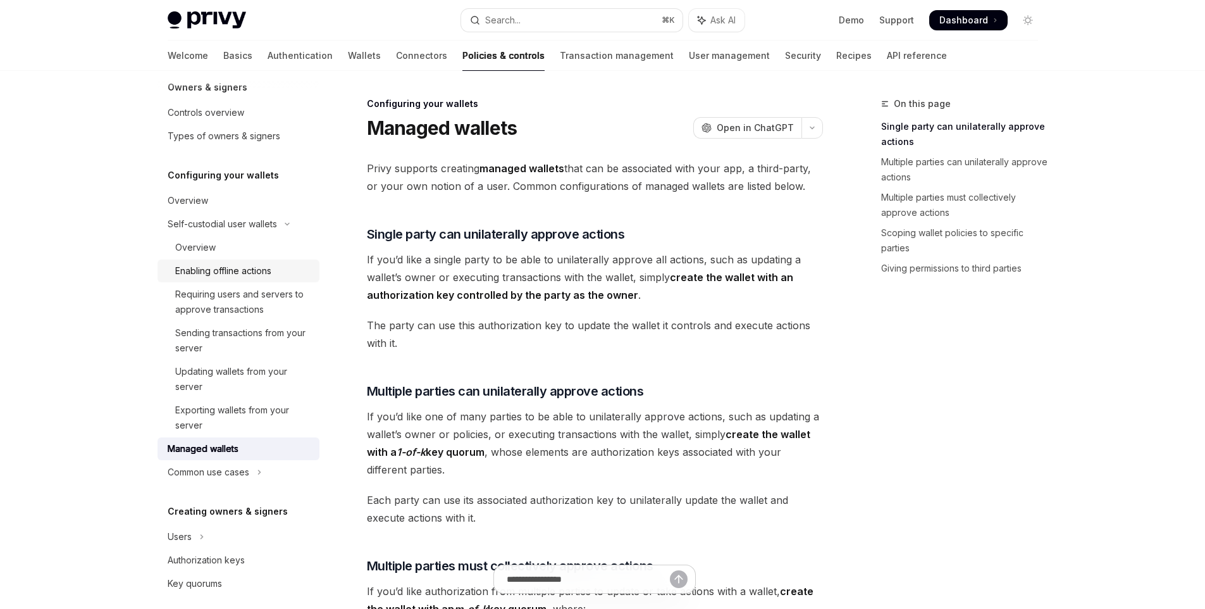
click at [220, 275] on div "Enabling offline actions" at bounding box center [223, 270] width 96 height 15
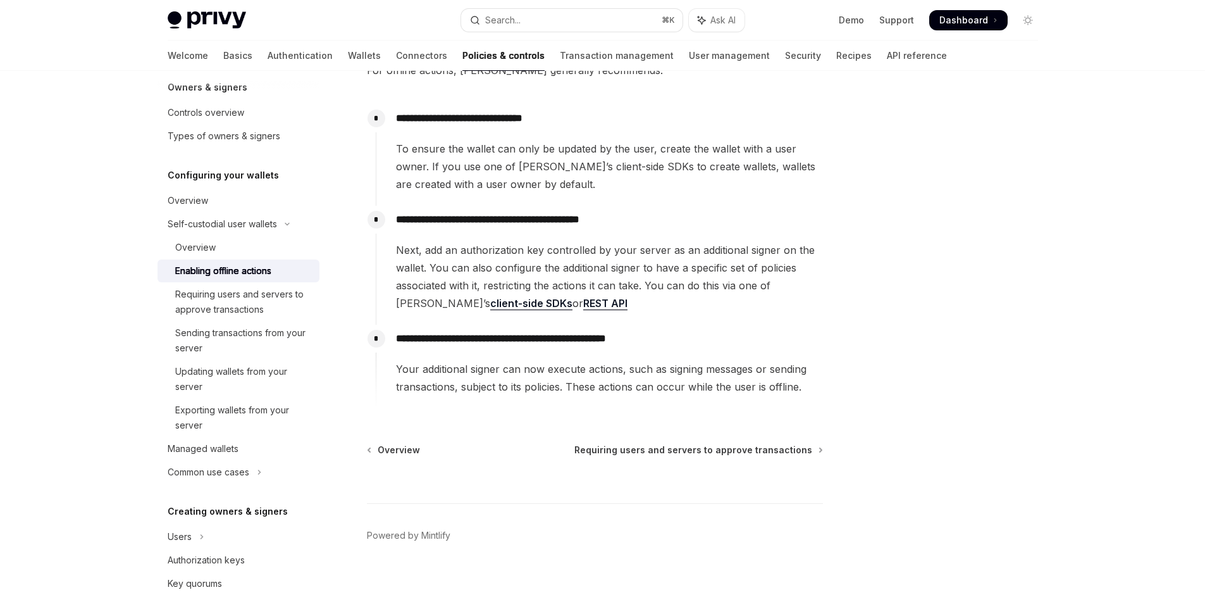
scroll to position [168, 0]
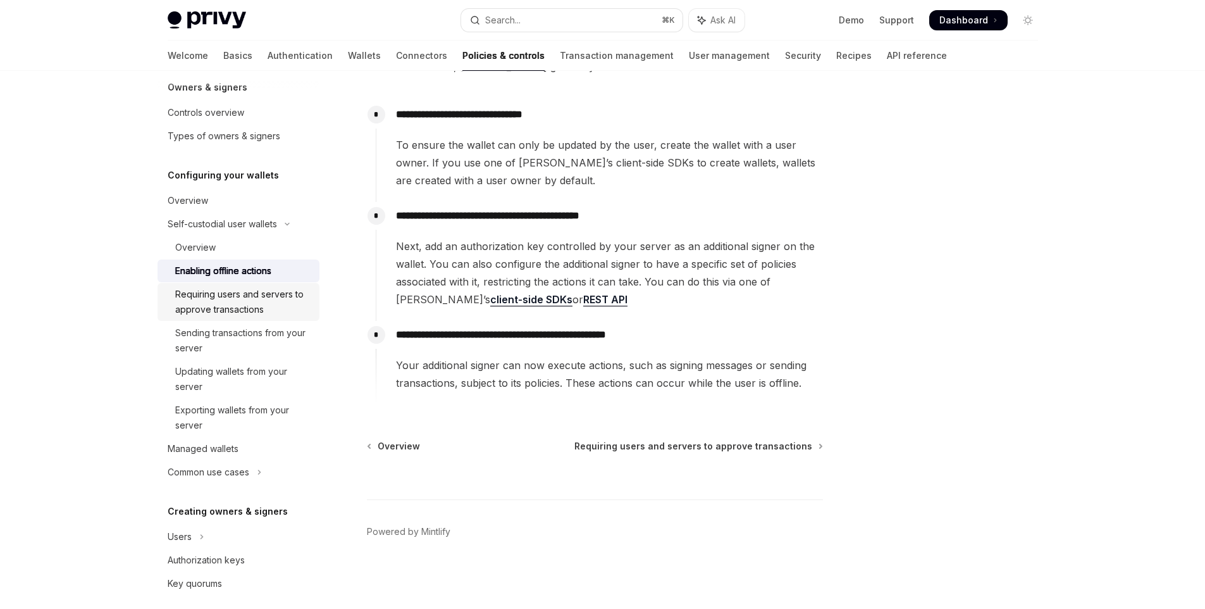
click at [257, 306] on div "Requiring users and servers to approve transactions" at bounding box center [243, 302] width 137 height 30
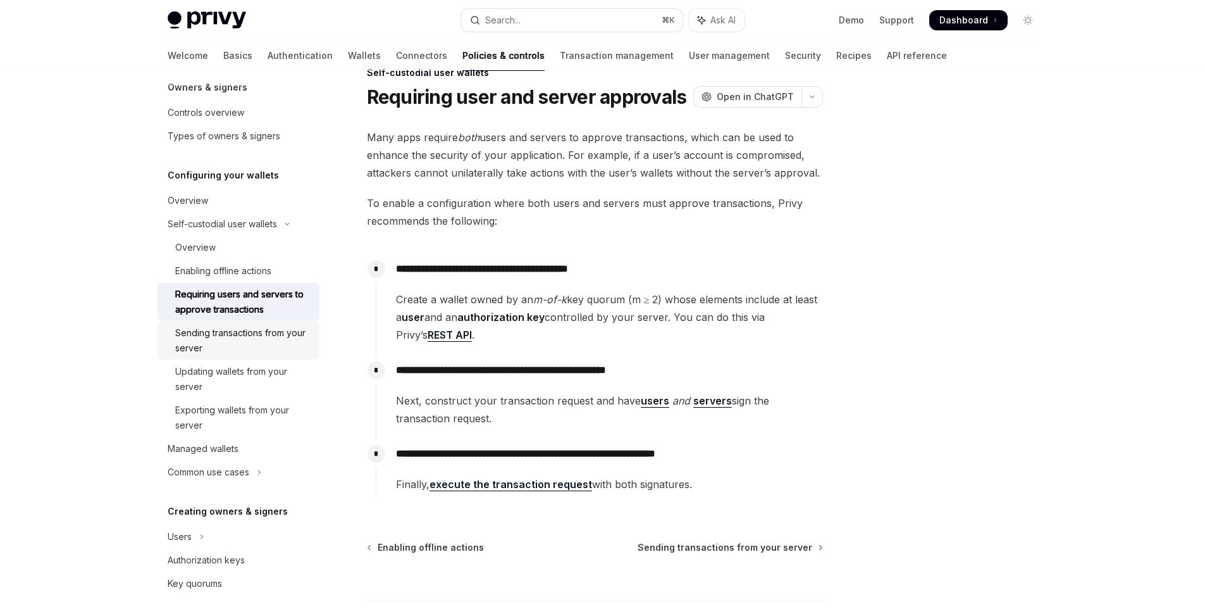
scroll to position [32, 0]
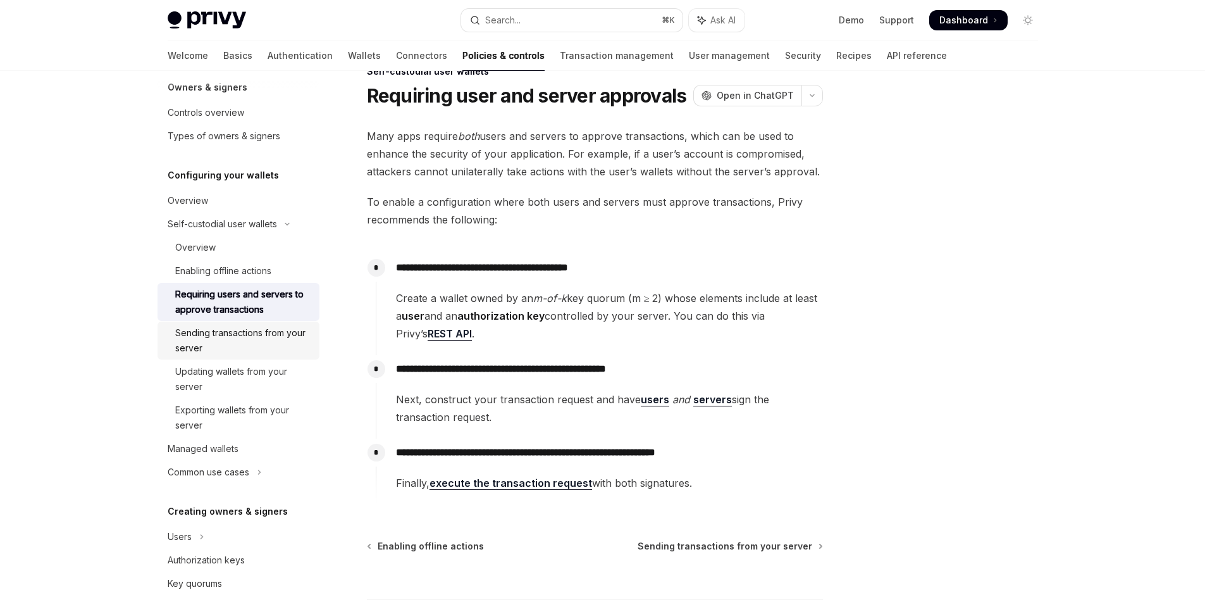
click at [254, 338] on div "Sending transactions from your server" at bounding box center [243, 340] width 137 height 30
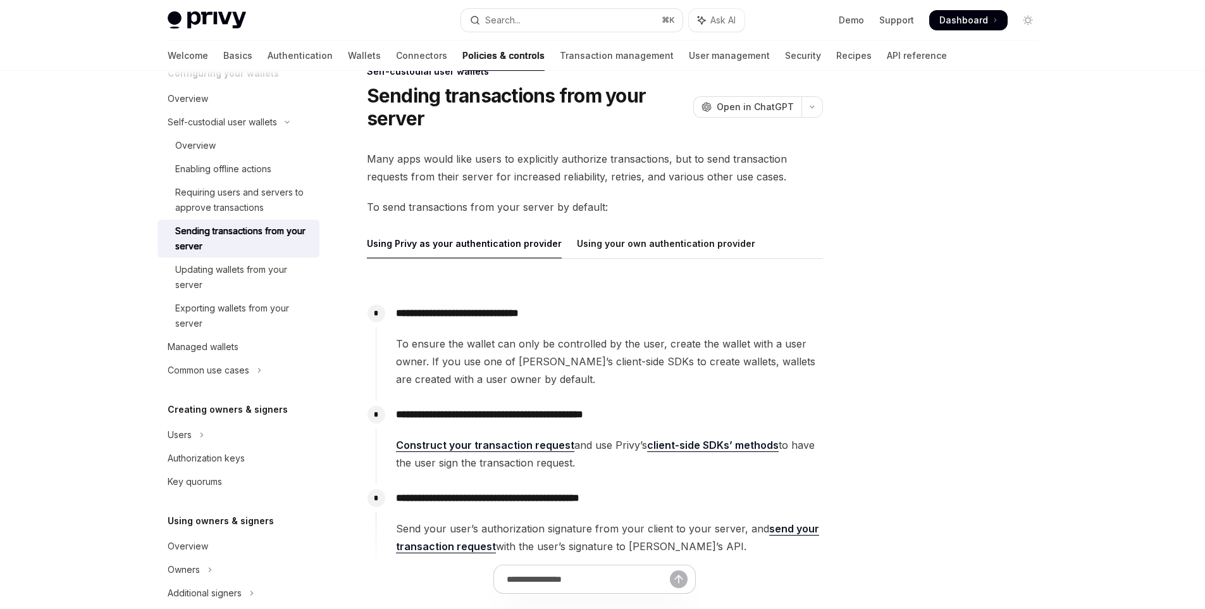
scroll to position [197, 0]
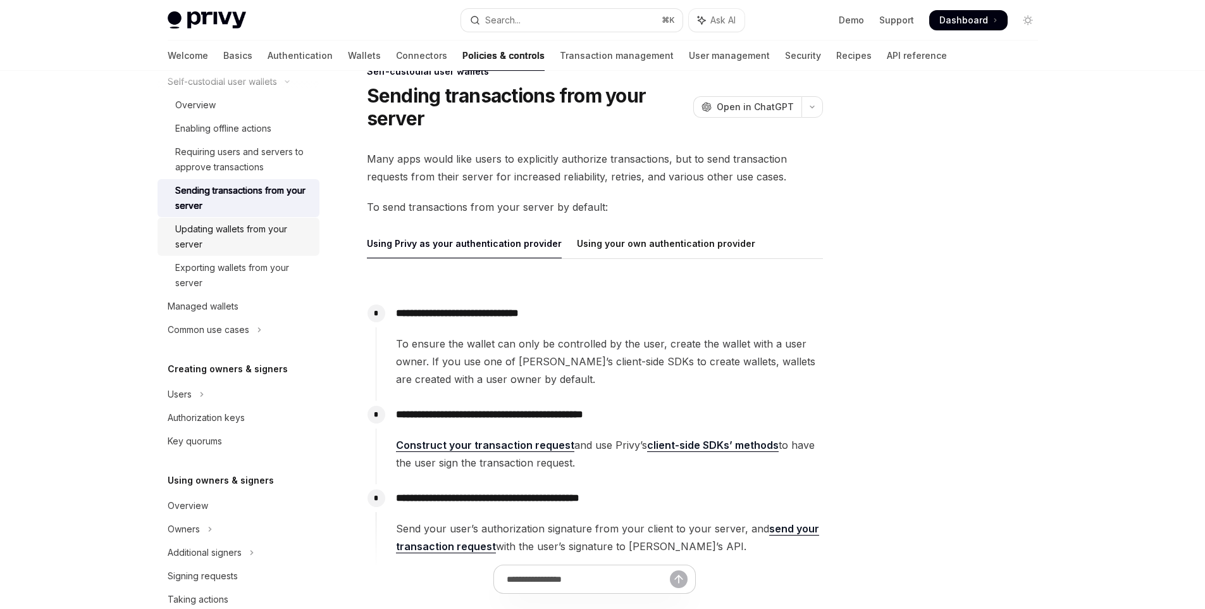
click at [247, 244] on div "Updating wallets from your server" at bounding box center [243, 236] width 137 height 30
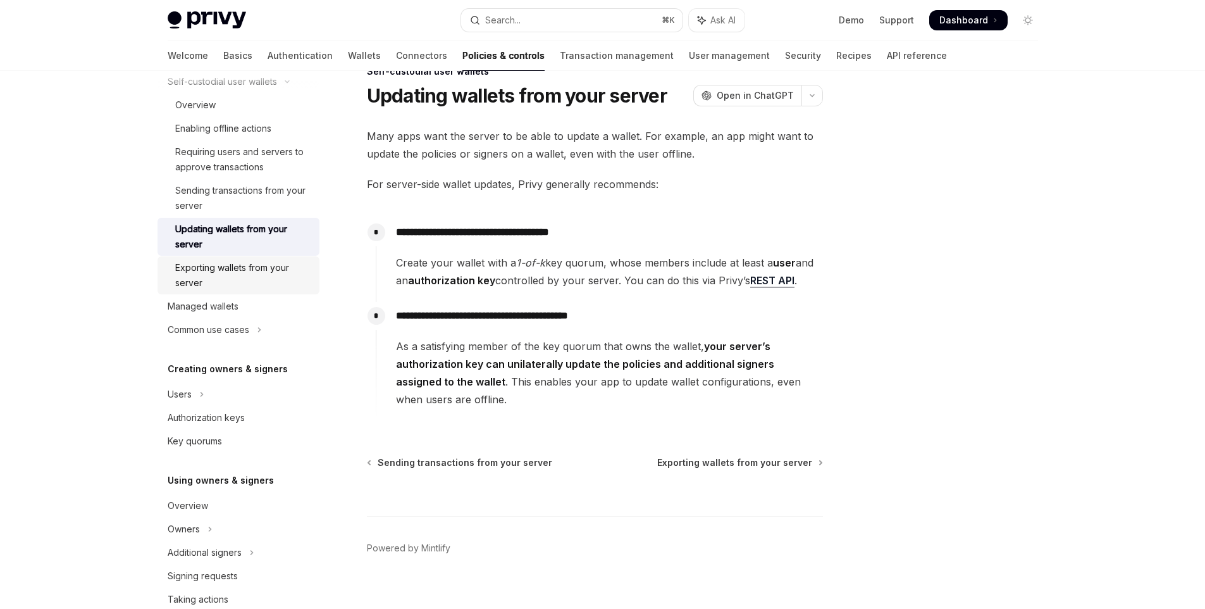
click at [246, 280] on div "Exporting wallets from your server" at bounding box center [243, 275] width 137 height 30
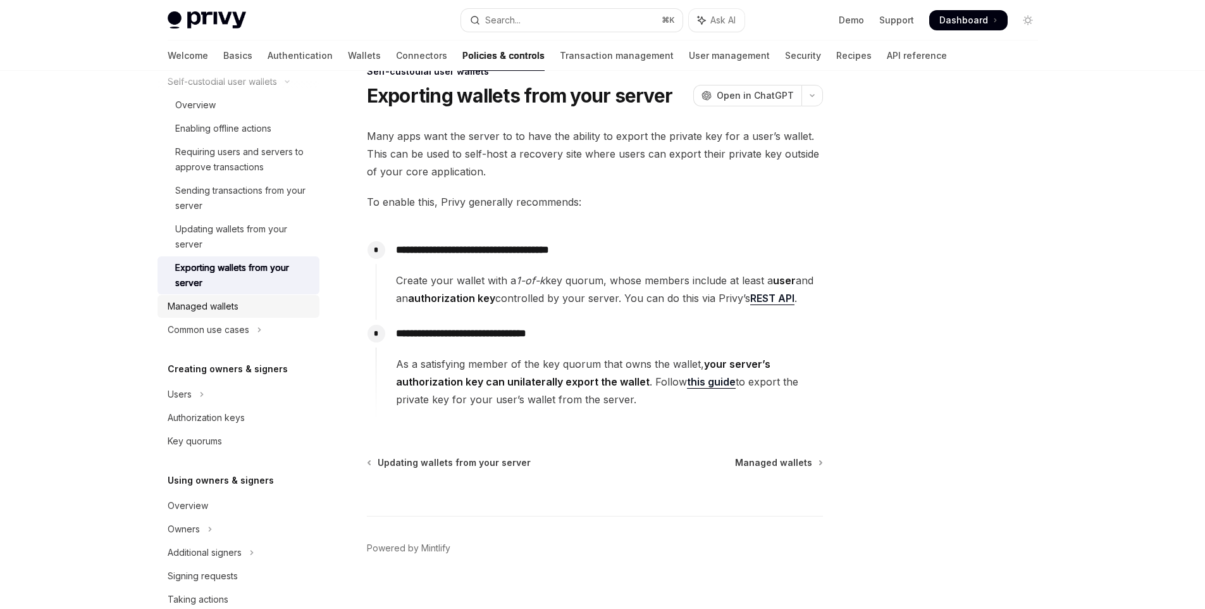
click at [244, 313] on div "Managed wallets" at bounding box center [240, 306] width 144 height 15
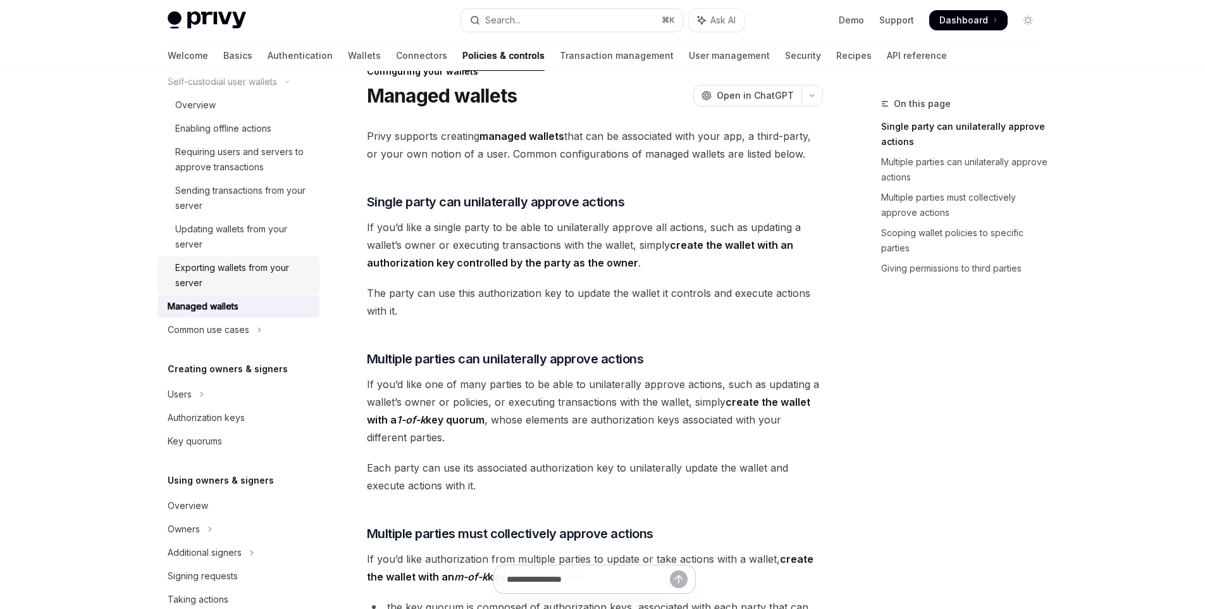
click at [240, 275] on div "Exporting wallets from your server" at bounding box center [243, 275] width 137 height 30
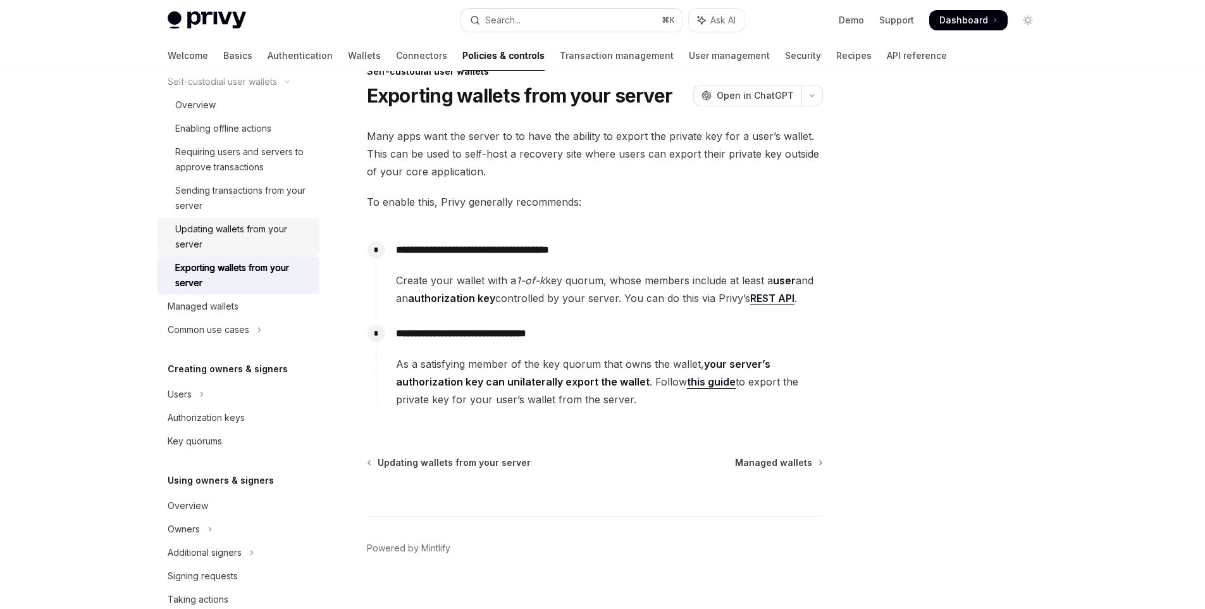
click at [237, 242] on div "Updating wallets from your server" at bounding box center [243, 236] width 137 height 30
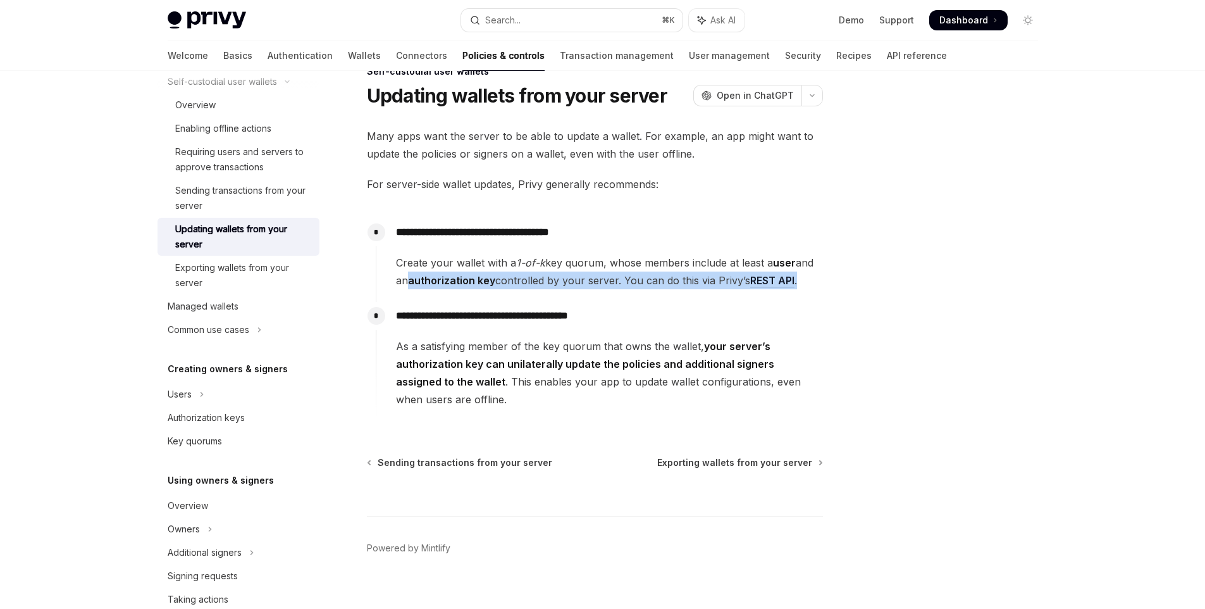
click at [534, 297] on div "**********" at bounding box center [599, 260] width 447 height 84
click at [644, 283] on span "Create your wallet with a 1-of-k key quorum, whose members include at least a u…" at bounding box center [609, 271] width 427 height 35
click at [693, 277] on span "Create your wallet with a 1-of-k key quorum, whose members include at least a u…" at bounding box center [609, 271] width 427 height 35
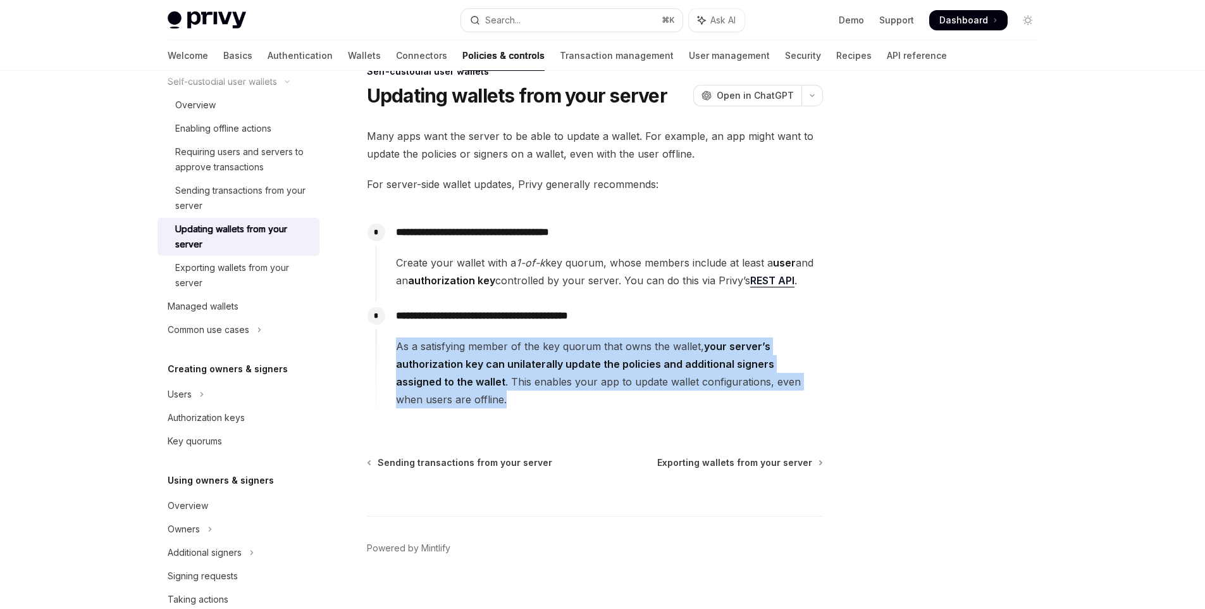
drag, startPoint x: 399, startPoint y: 348, endPoint x: 504, endPoint y: 396, distance: 116.1
click at [504, 396] on div "**********" at bounding box center [599, 355] width 447 height 106
copy span "As a satisfying member of the key quorum that owns the wallet, your server’s au…"
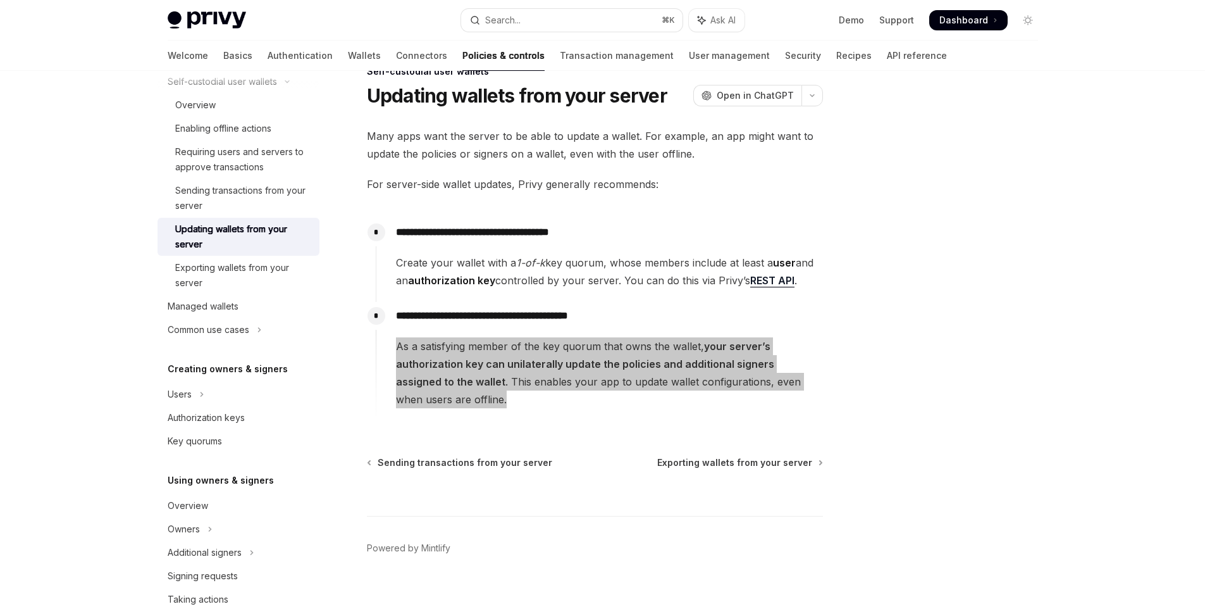
type textarea "*"
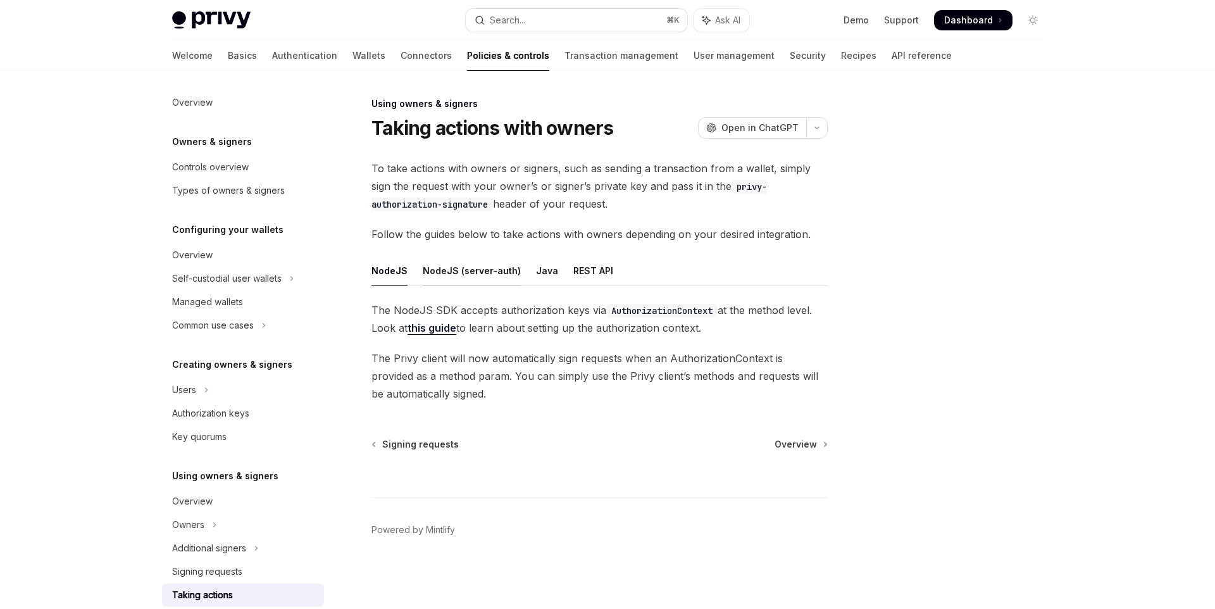
click at [483, 276] on div "NodeJS (server-auth)" at bounding box center [472, 271] width 98 height 30
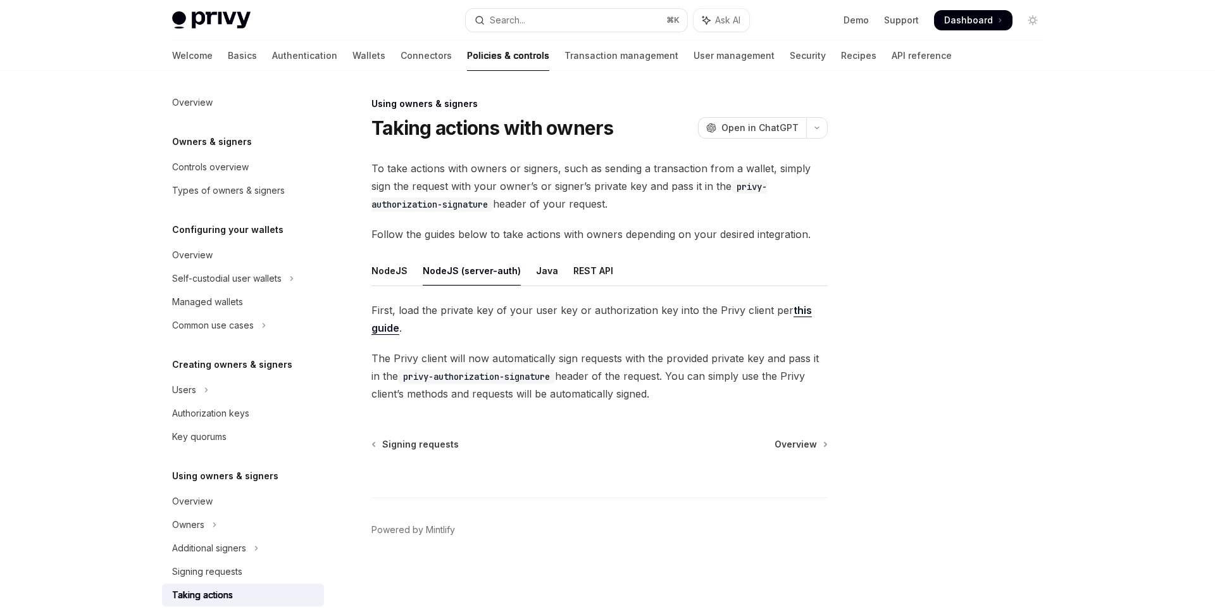
click at [423, 281] on div "NodeJS (server-auth)" at bounding box center [472, 271] width 98 height 30
click at [373, 270] on div "NodeJS" at bounding box center [389, 271] width 36 height 30
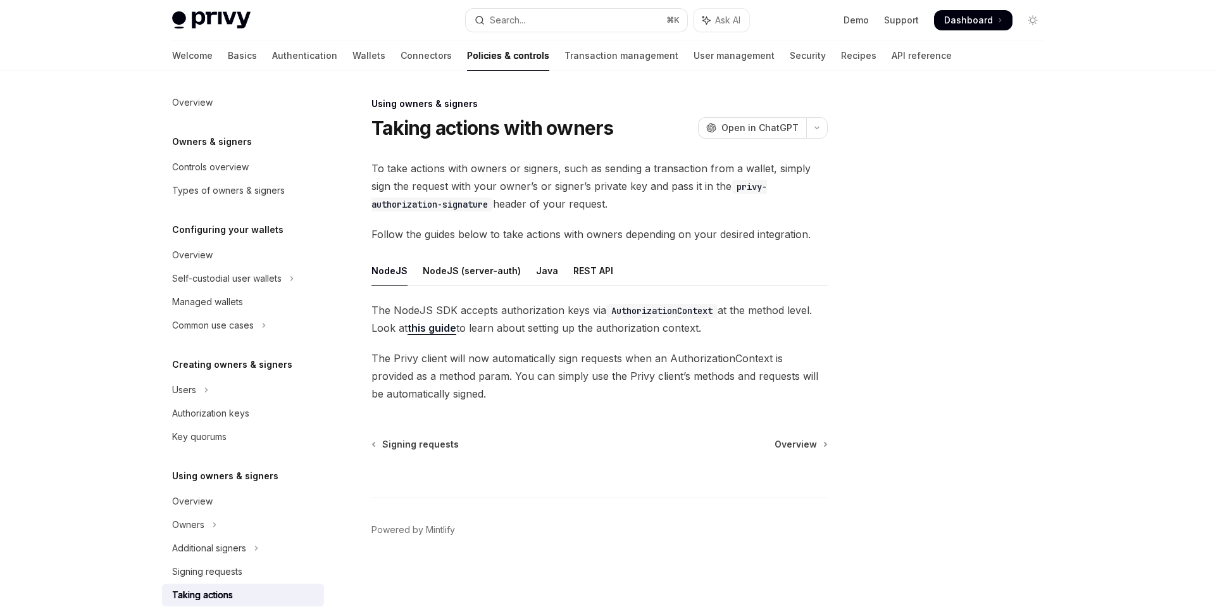
type textarea "*"
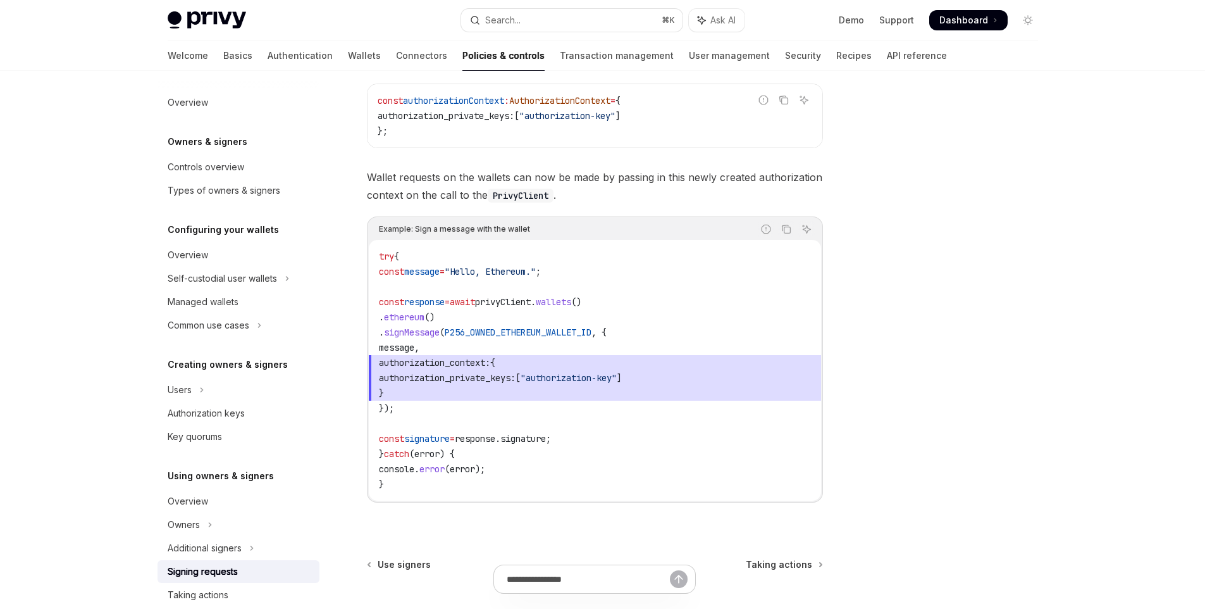
scroll to position [494, 0]
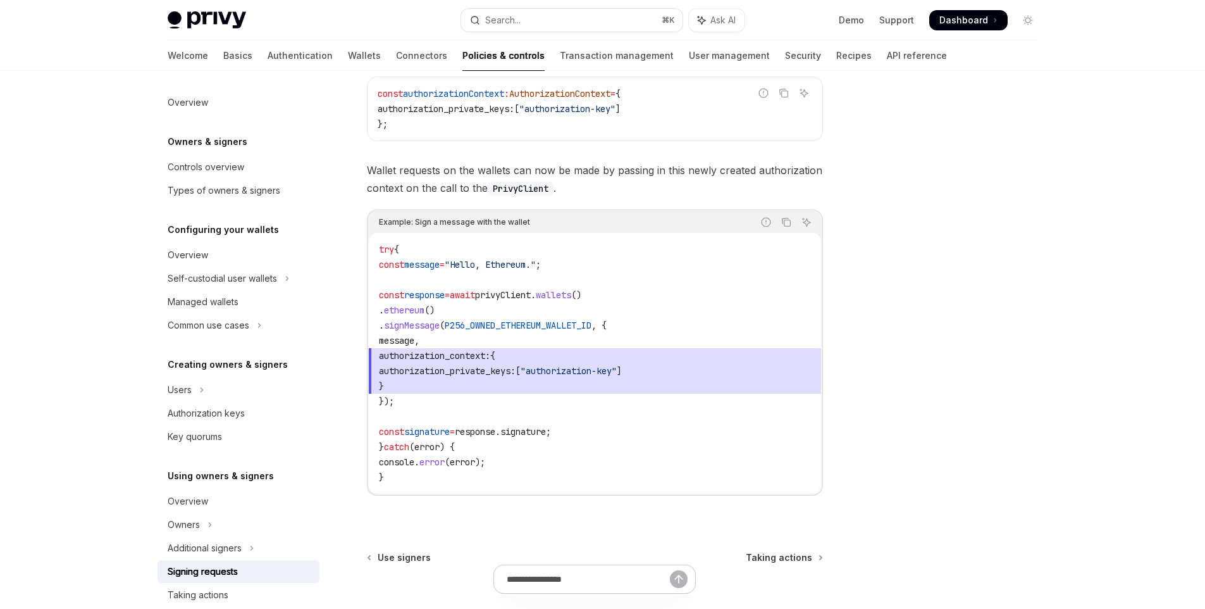
click at [444, 389] on span "}" at bounding box center [595, 385] width 432 height 15
click at [433, 368] on span "authorization_private_keys:" at bounding box center [447, 370] width 137 height 11
click at [517, 321] on span "P256_OWNED_ETHEREUM_WALLET_ID" at bounding box center [518, 325] width 147 height 11
click at [445, 323] on span "(" at bounding box center [442, 325] width 5 height 11
click at [542, 325] on span "P256_OWNED_ETHEREUM_WALLET_ID" at bounding box center [518, 325] width 147 height 11
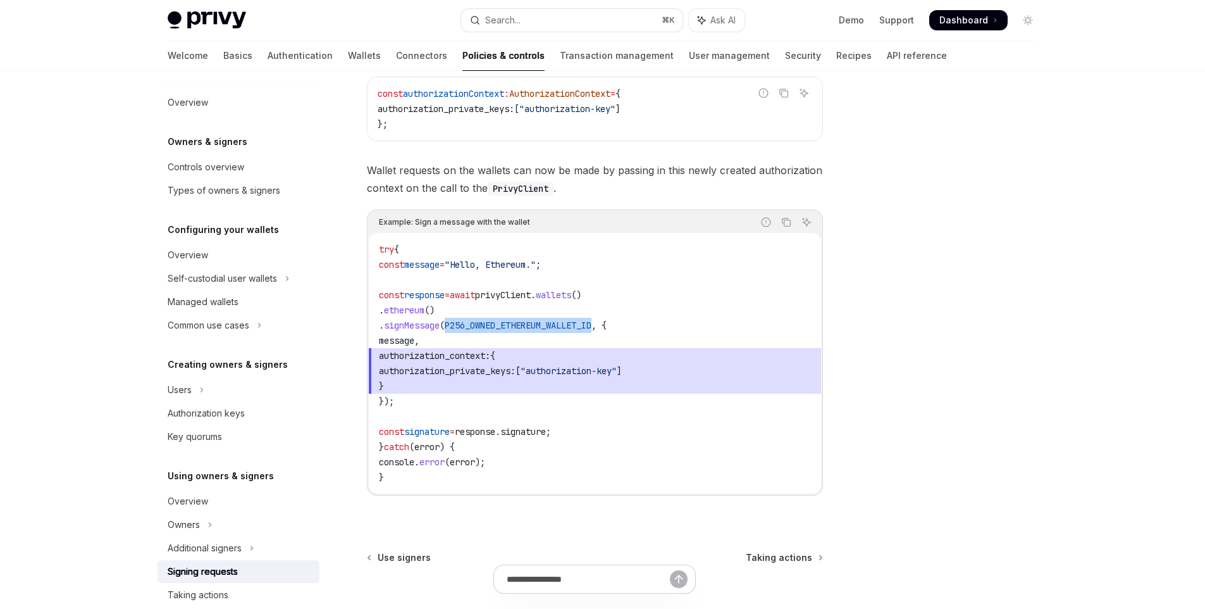
click at [542, 325] on span "P256_OWNED_ETHEREUM_WALLET_ID" at bounding box center [518, 325] width 147 height 11
click at [492, 348] on span "authorization_context: {" at bounding box center [595, 355] width 432 height 15
click at [510, 325] on span "P256_OWNED_ETHEREUM_WALLET_ID" at bounding box center [518, 325] width 147 height 11
click at [518, 342] on code "try { const message = "Hello, Ethereum." ; const response = await privyClient .…" at bounding box center [595, 363] width 432 height 243
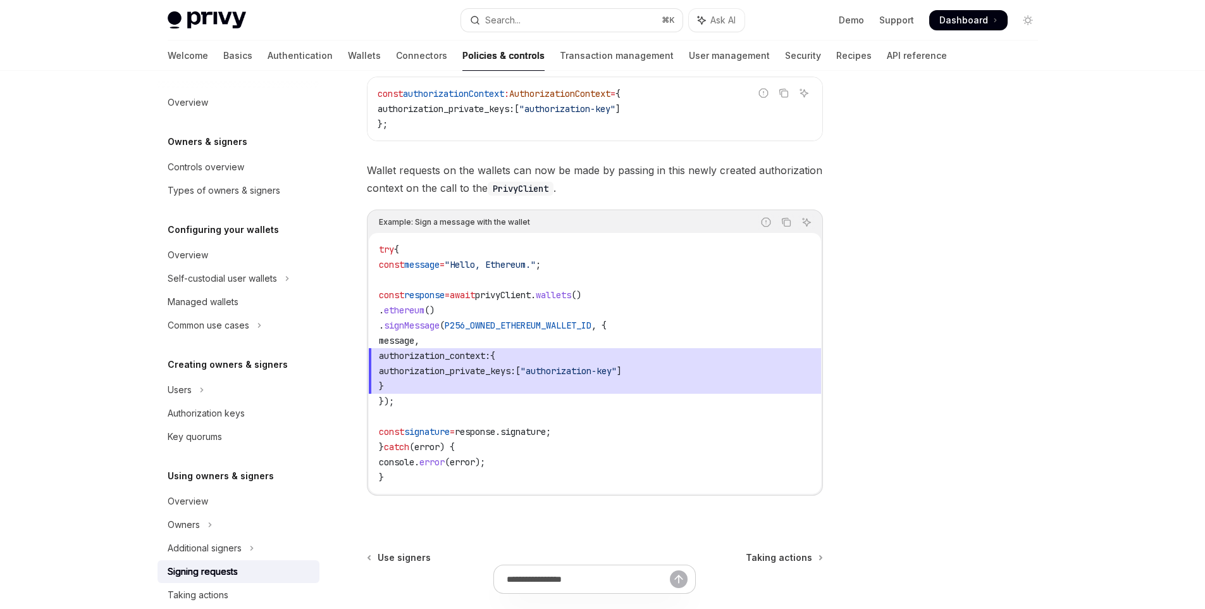
click at [521, 323] on span "P256_OWNED_ETHEREUM_WALLET_ID" at bounding box center [518, 325] width 147 height 11
click at [520, 339] on code "try { const message = "Hello, Ethereum." ; const response = await privyClient .…" at bounding box center [595, 363] width 432 height 243
click at [522, 322] on span "P256_OWNED_ETHEREUM_WALLET_ID" at bounding box center [518, 325] width 147 height 11
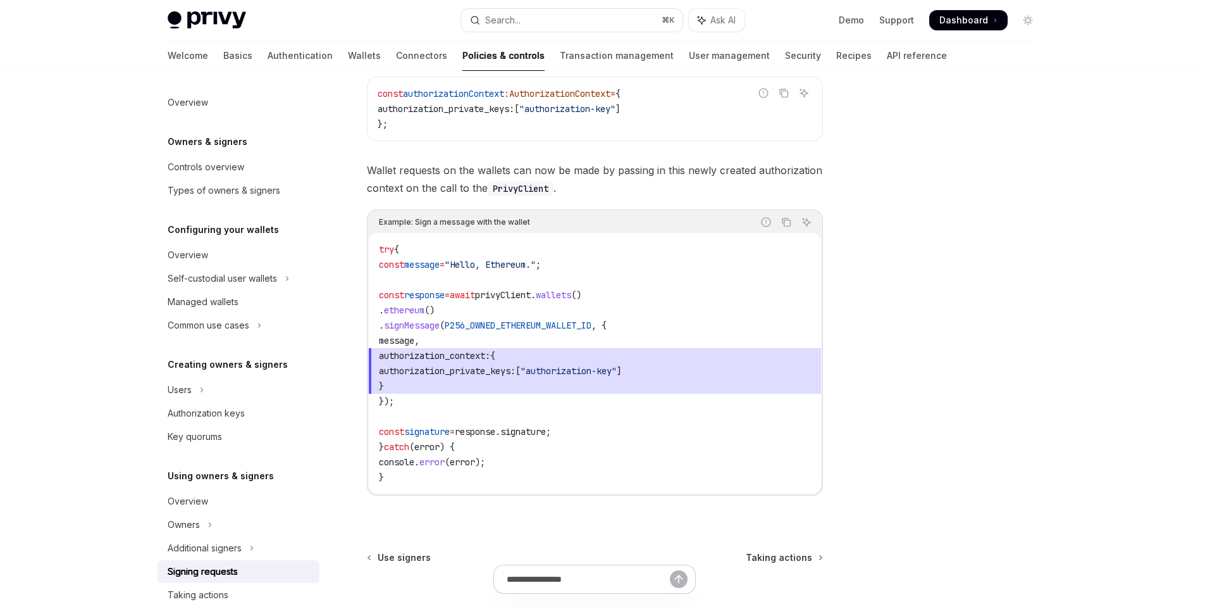
click at [523, 333] on code "try { const message = "Hello, Ethereum." ; const response = await privyClient .…" at bounding box center [595, 363] width 432 height 243
click at [526, 322] on span "P256_OWNED_ETHEREUM_WALLET_ID" at bounding box center [518, 325] width 147 height 11
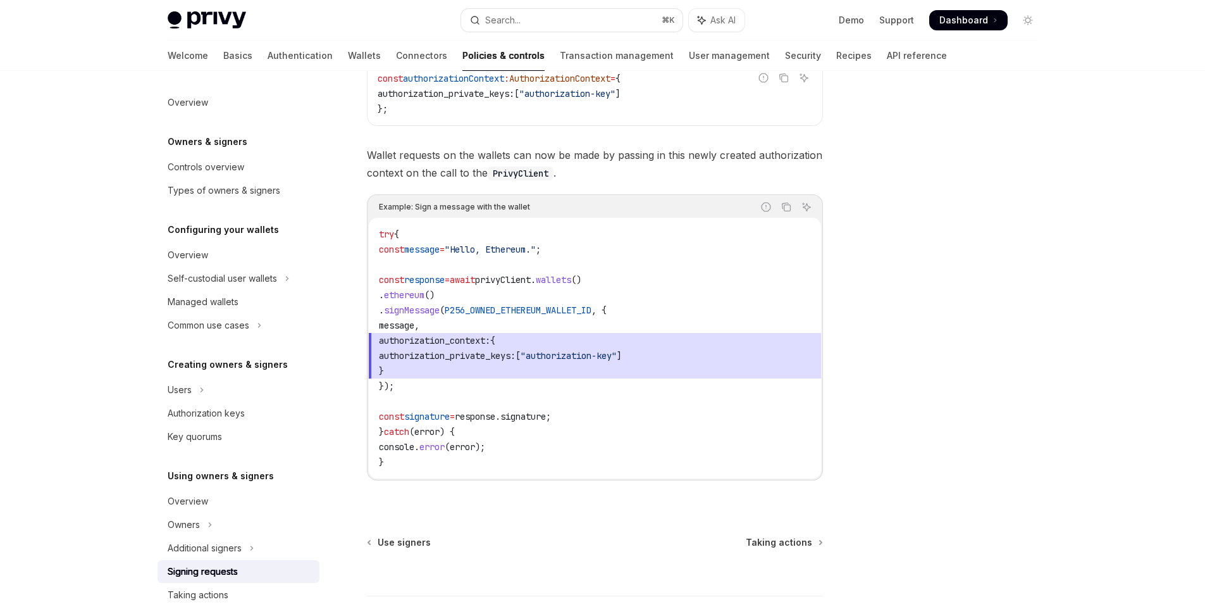
click at [421, 490] on div "You can set the authorization context to use an authorization key, by using aut…" at bounding box center [595, 256] width 456 height 487
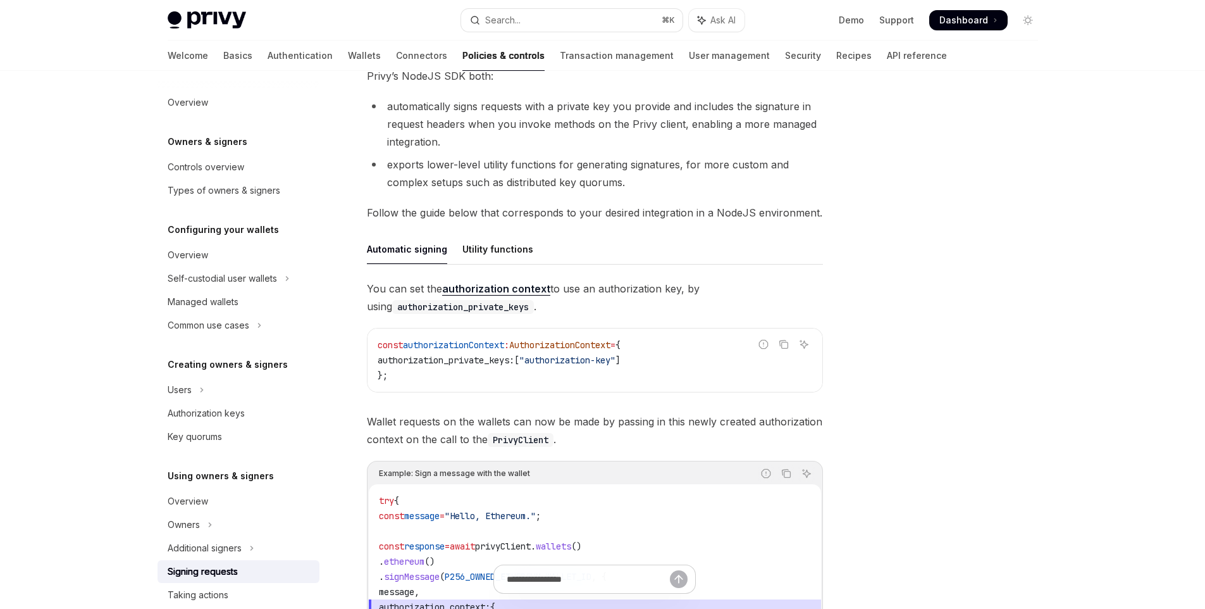
scroll to position [286, 0]
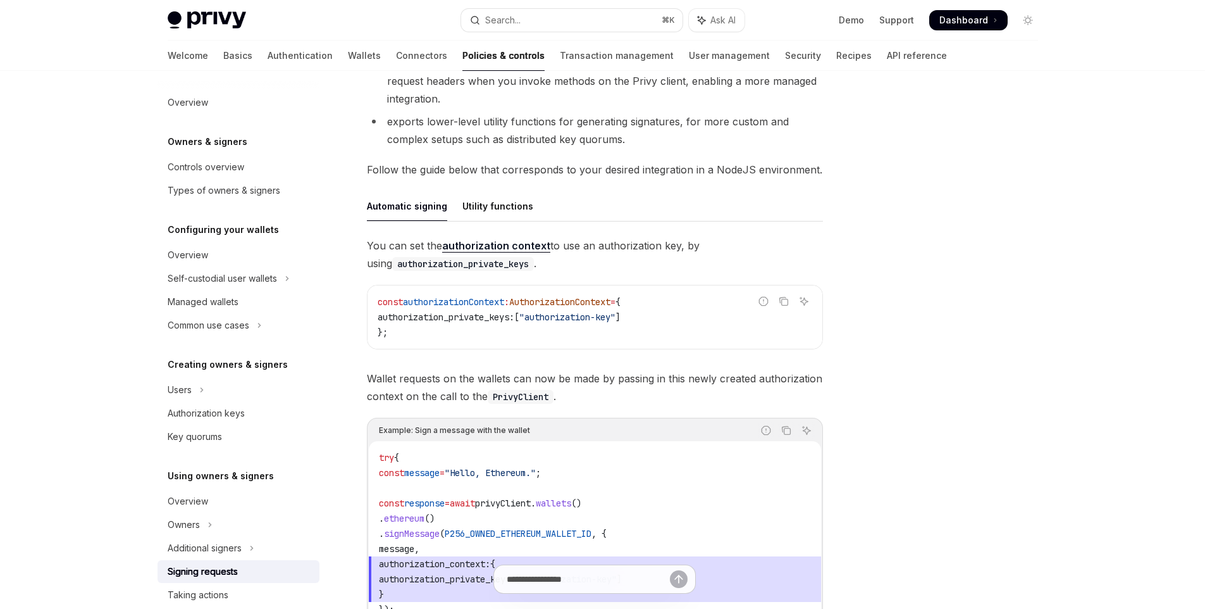
click at [589, 314] on span ""authorization-key"" at bounding box center [568, 316] width 96 height 11
click at [585, 306] on span "AuthorizationContext" at bounding box center [559, 301] width 101 height 11
copy span "AuthorizationContext"
click at [561, 347] on div "const authorizationContext : AuthorizationContext = { authorization_private_key…" at bounding box center [595, 316] width 455 height 63
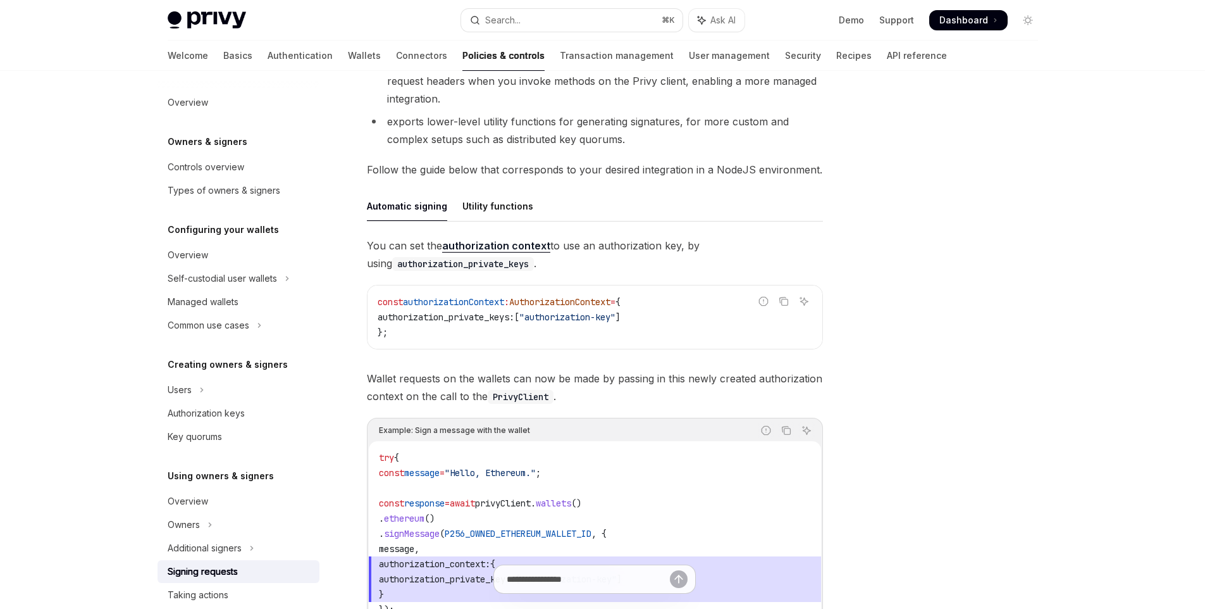
click at [576, 309] on code "const authorizationContext : AuthorizationContext = { authorization_private_key…" at bounding box center [595, 317] width 435 height 46
click at [577, 306] on span "AuthorizationContext" at bounding box center [559, 301] width 101 height 11
copy span "AuthorizationContext"
click at [491, 209] on div "Utility functions" at bounding box center [498, 206] width 71 height 30
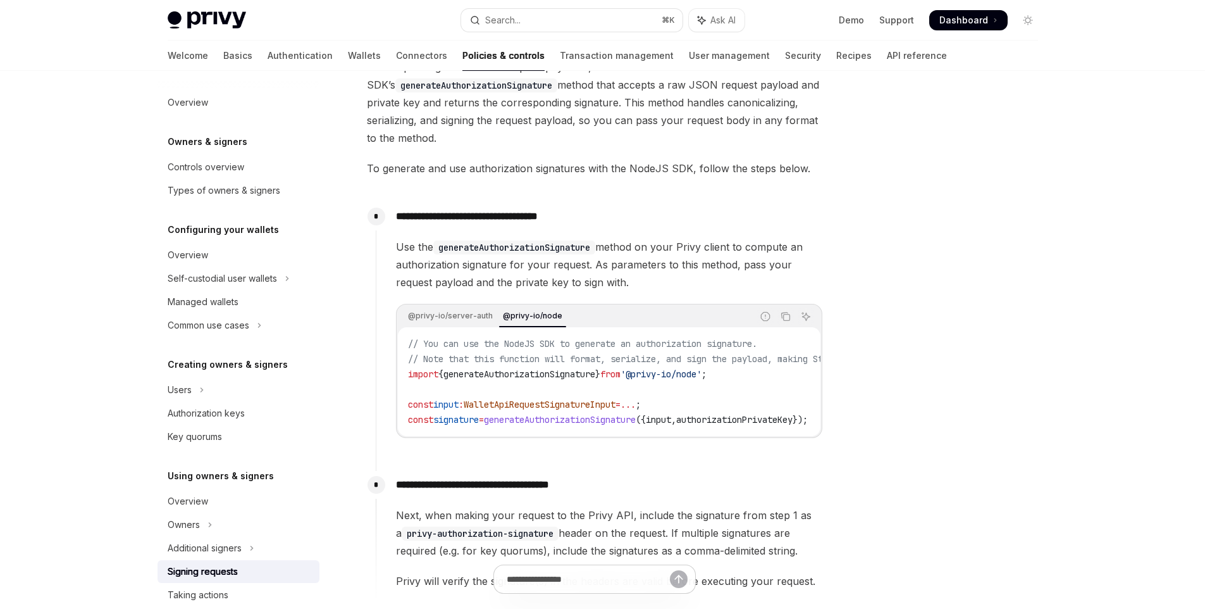
scroll to position [470, 0]
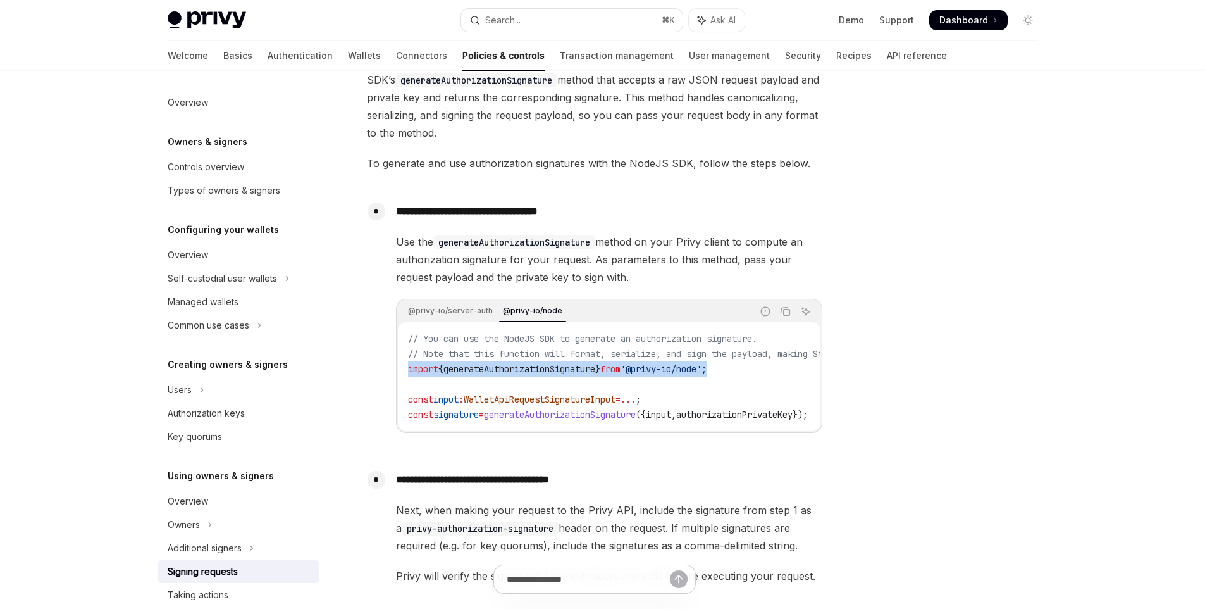
drag, startPoint x: 761, startPoint y: 370, endPoint x: 384, endPoint y: 376, distance: 377.2
click at [384, 376] on div "**********" at bounding box center [599, 325] width 447 height 256
copy span "import { generateAuthorizationSignature } from '@privy-io/node' ;"
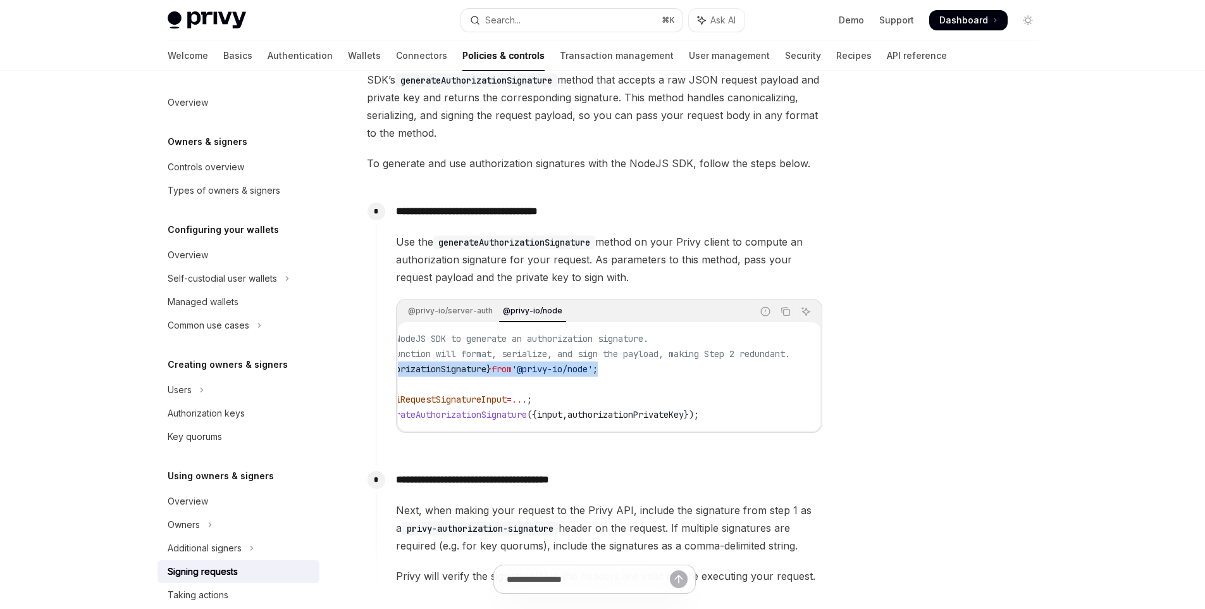
scroll to position [0, 0]
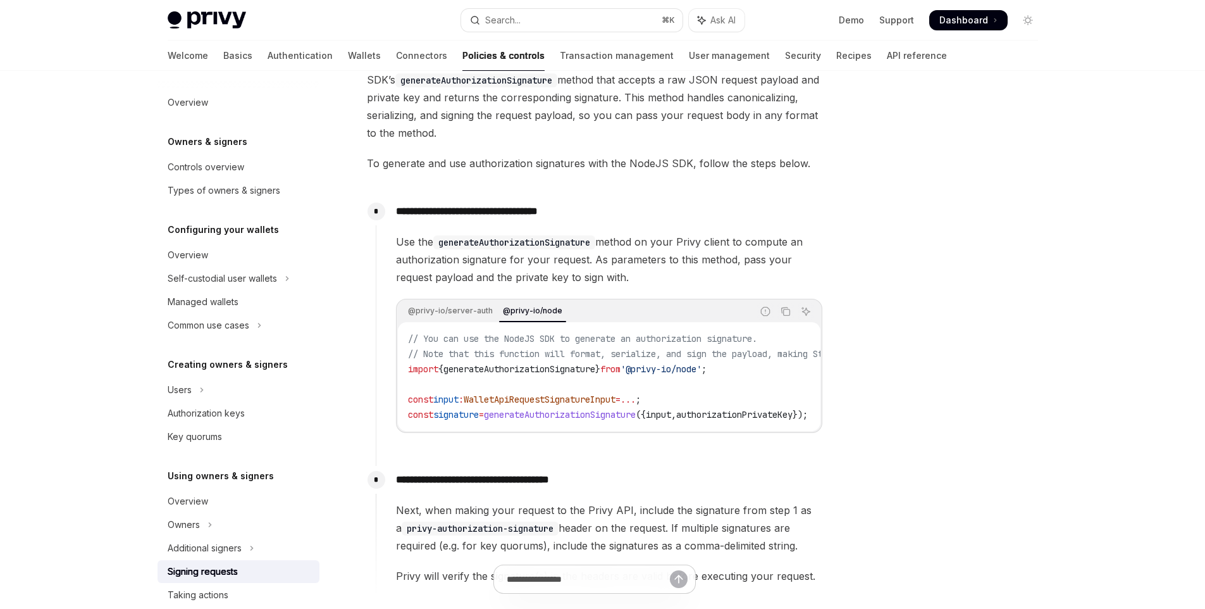
click at [514, 402] on span "WalletApiRequestSignatureInput" at bounding box center [540, 399] width 152 height 11
click at [586, 389] on code "// You can use the NodeJS SDK to generate an authorization signature. // Note t…" at bounding box center [668, 376] width 521 height 91
click at [587, 395] on span "WalletApiRequestSignatureInput" at bounding box center [540, 399] width 152 height 11
click at [620, 423] on div "// You can use the NodeJS SDK to generate an authorization signature. // Note t…" at bounding box center [609, 376] width 423 height 109
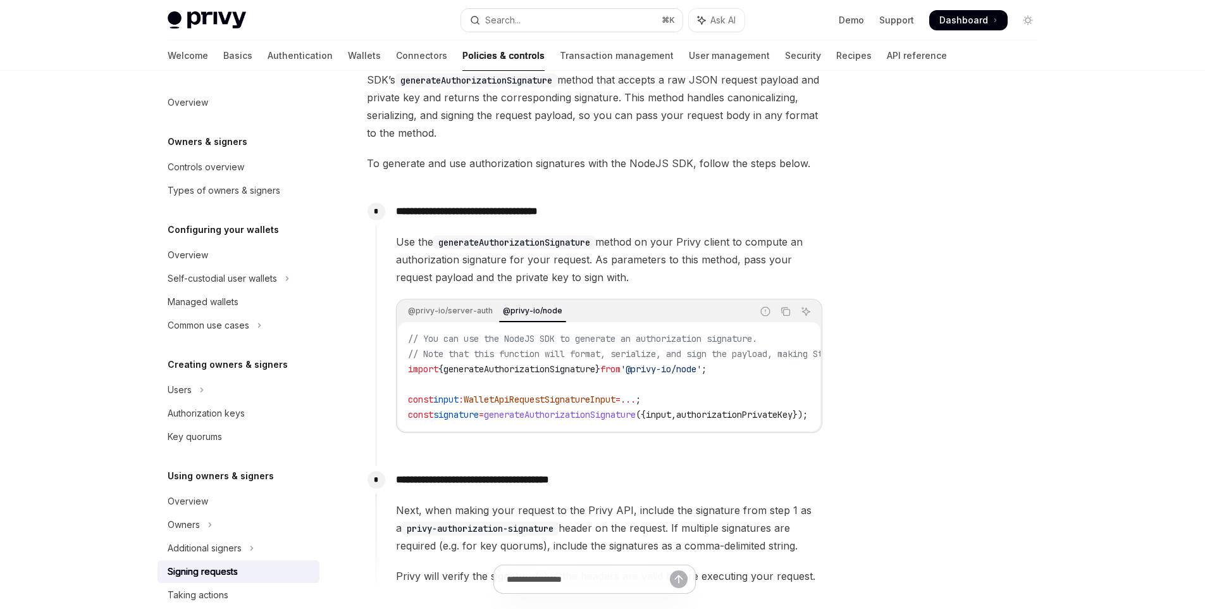
click at [622, 416] on span "generateAuthorizationSignature" at bounding box center [560, 414] width 152 height 11
click at [636, 418] on span "generateAuthorizationSignature" at bounding box center [560, 414] width 152 height 11
click at [459, 394] on span "input" at bounding box center [445, 399] width 25 height 11
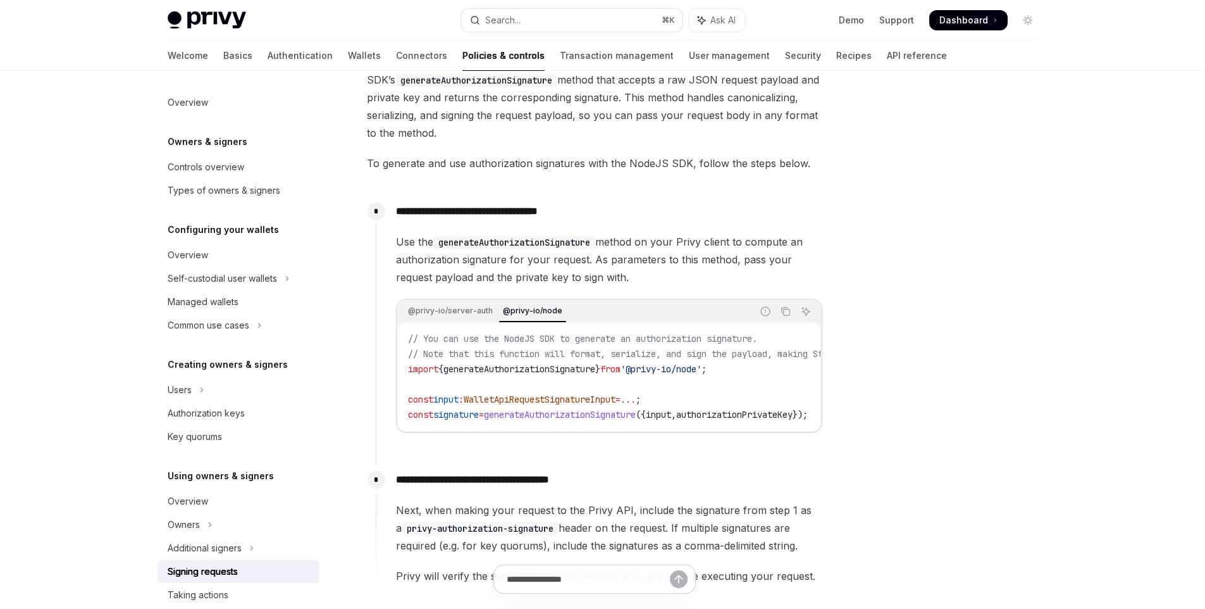
click at [573, 402] on span "WalletApiRequestSignatureInput" at bounding box center [540, 399] width 152 height 11
click at [543, 396] on span "WalletApiRequestSignatureInput" at bounding box center [540, 399] width 152 height 11
click at [594, 394] on span "WalletApiRequestSignatureInput" at bounding box center [540, 399] width 152 height 11
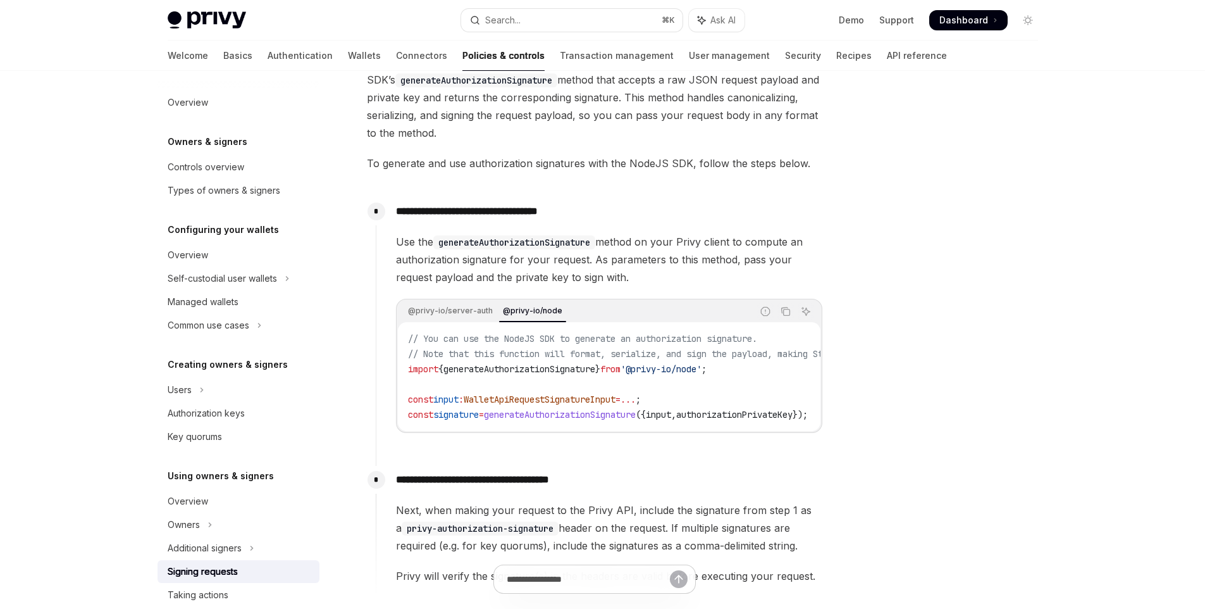
click at [594, 394] on span "WalletApiRequestSignatureInput" at bounding box center [540, 399] width 152 height 11
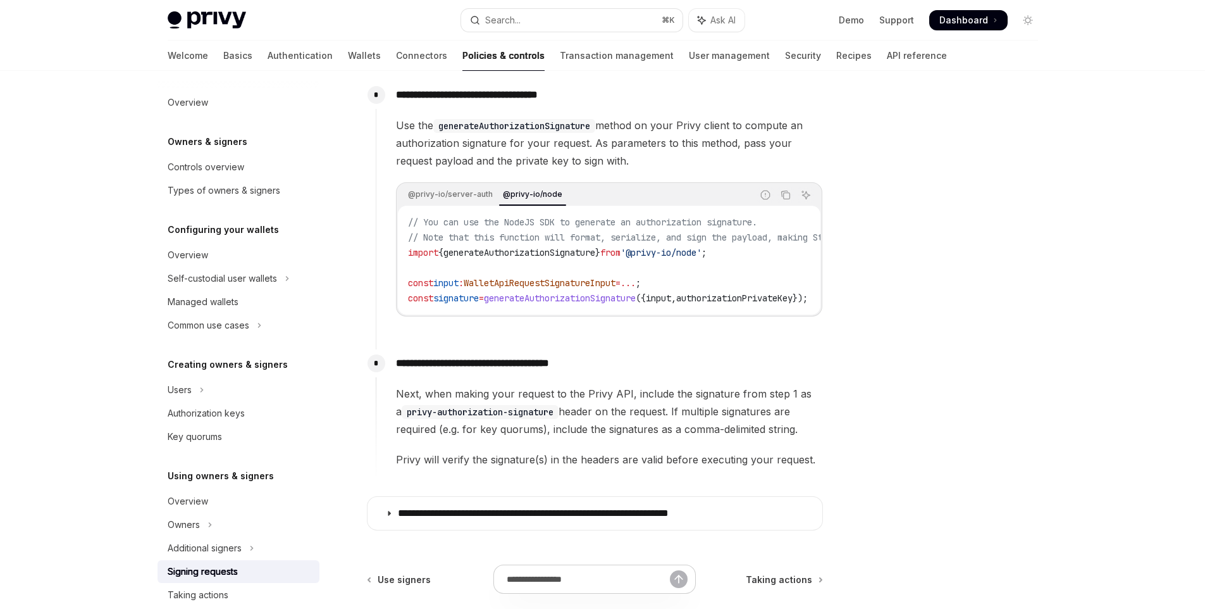
drag, startPoint x: 500, startPoint y: 314, endPoint x: 520, endPoint y: 312, distance: 19.7
click at [520, 312] on div "// You can use the NodeJS SDK to generate an authorization signature. // Note t…" at bounding box center [609, 260] width 423 height 109
drag, startPoint x: 516, startPoint y: 311, endPoint x: 526, endPoint y: 311, distance: 9.5
click at [526, 311] on div "// You can use the NodeJS SDK to generate an authorization signature. // Note t…" at bounding box center [609, 260] width 423 height 109
drag, startPoint x: 585, startPoint y: 225, endPoint x: 609, endPoint y: 227, distance: 24.8
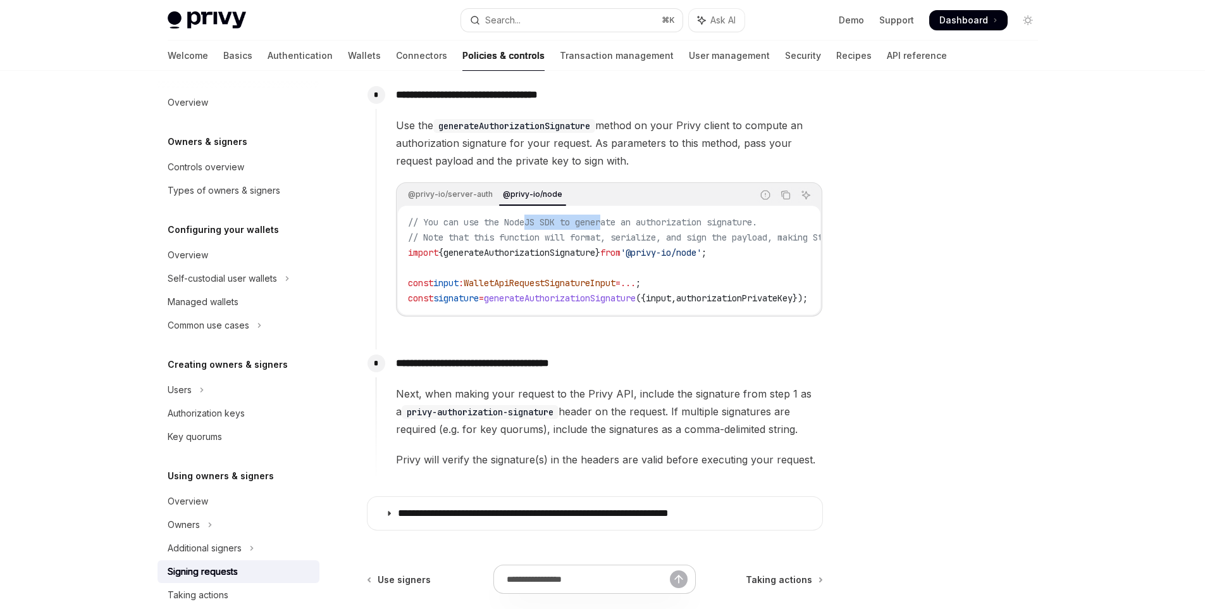
click at [609, 227] on span "// You can use the NodeJS SDK to generate an authorization signature." at bounding box center [582, 221] width 349 height 11
click at [668, 230] on code "// You can use the NodeJS SDK to generate an authorization signature. // Note t…" at bounding box center [668, 260] width 521 height 91
drag, startPoint x: 769, startPoint y: 221, endPoint x: 602, endPoint y: 228, distance: 167.8
click at [602, 228] on code "// You can use the NodeJS SDK to generate an authorization signature. // Note t…" at bounding box center [668, 260] width 521 height 91
click at [702, 250] on span "'@privy-io/node'" at bounding box center [661, 252] width 81 height 11
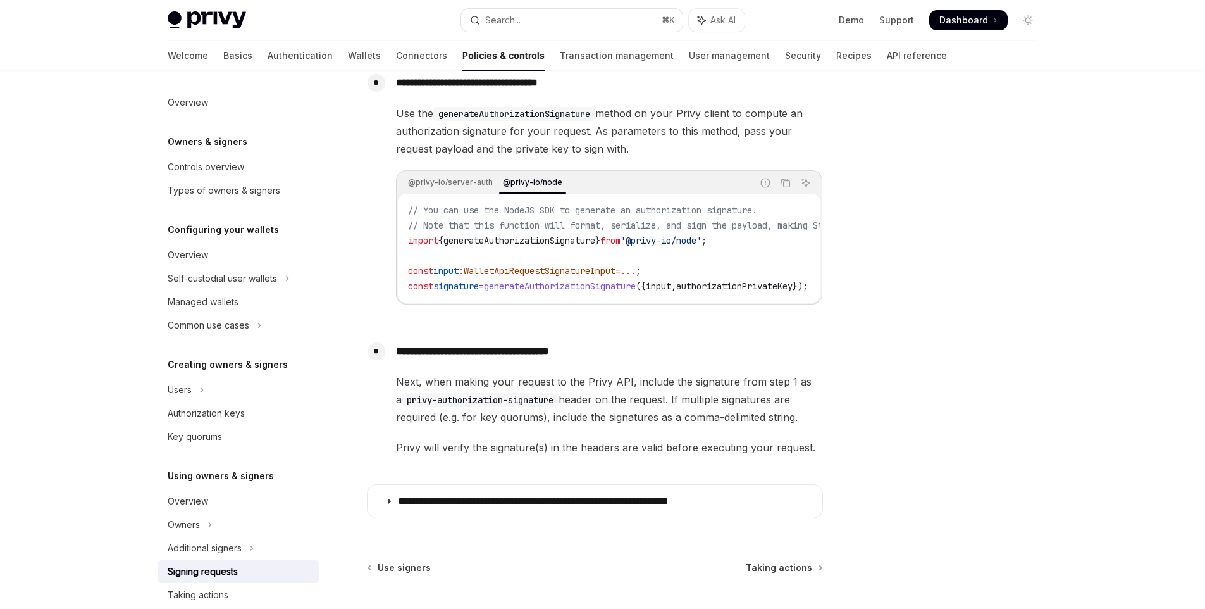
scroll to position [578, 0]
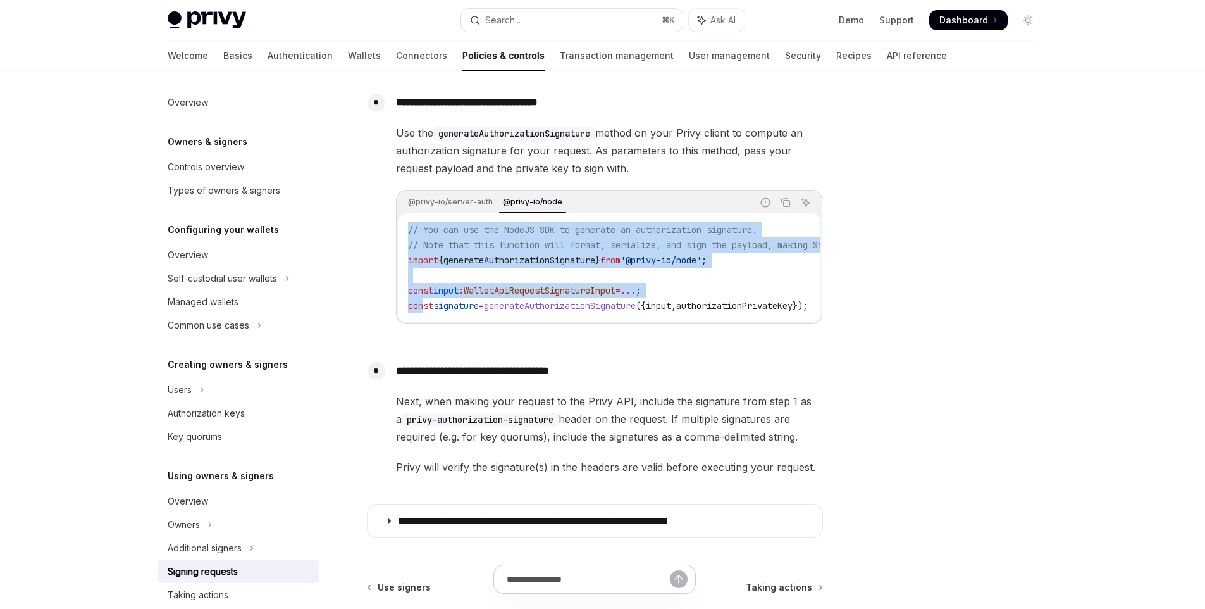
drag, startPoint x: 426, startPoint y: 313, endPoint x: 393, endPoint y: 218, distance: 99.9
click at [393, 218] on div "**********" at bounding box center [599, 217] width 447 height 256
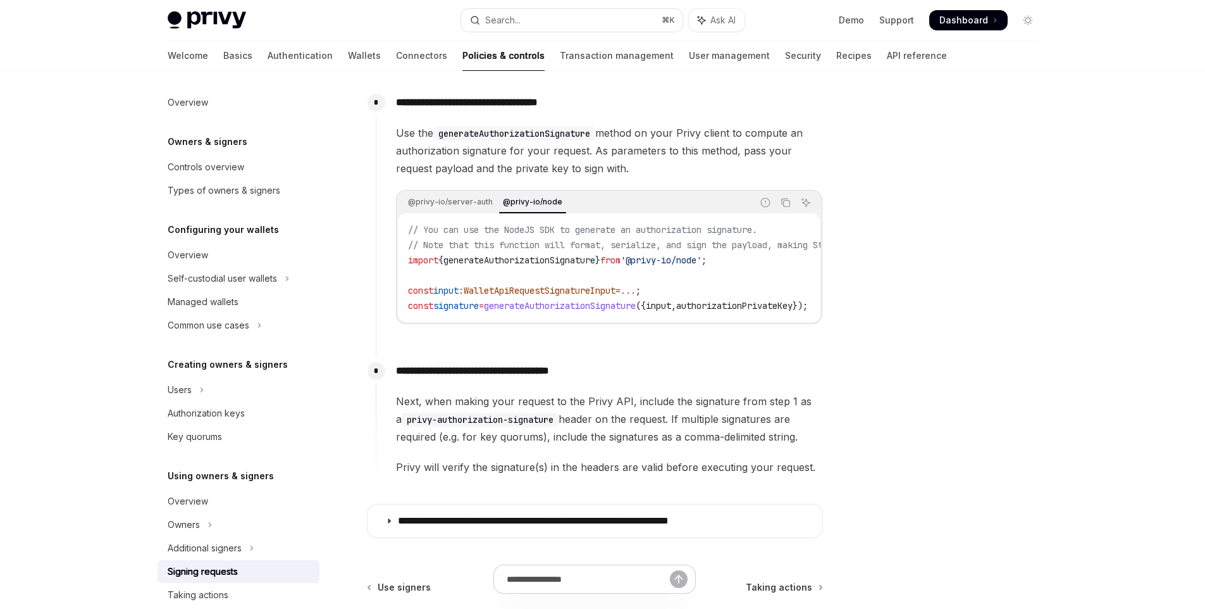
click at [552, 301] on span "generateAuthorizationSignature" at bounding box center [560, 305] width 152 height 11
click at [806, 201] on icon "Ask AI" at bounding box center [806, 202] width 10 height 10
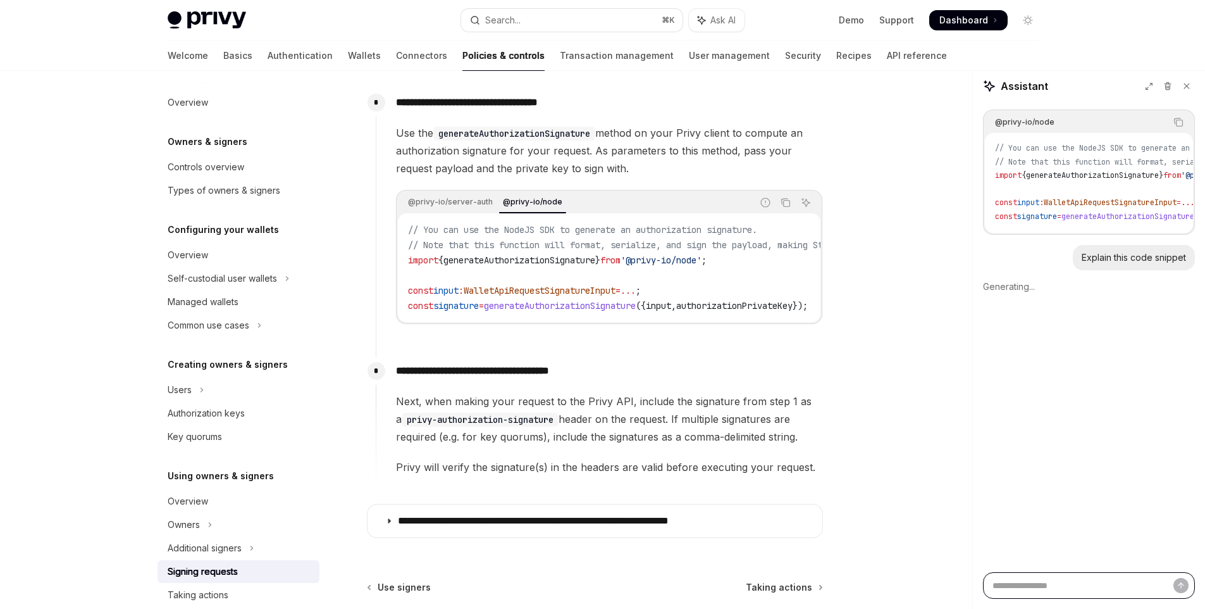
click at [1071, 585] on textarea "Ask a question..." at bounding box center [1089, 585] width 212 height 27
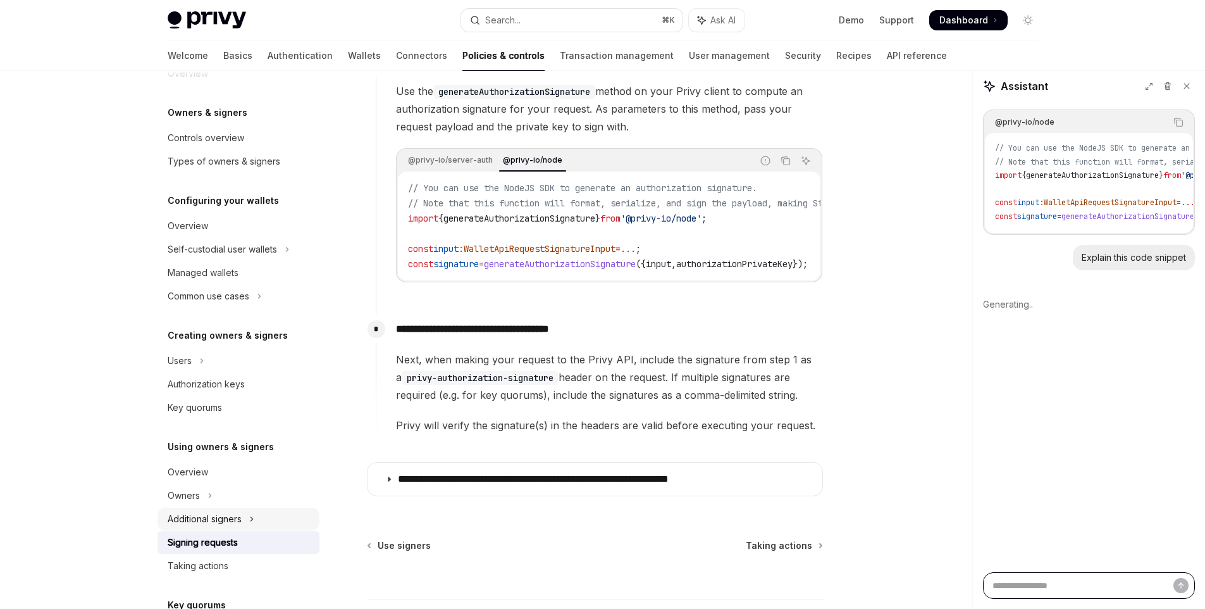
scroll to position [30, 0]
click at [228, 517] on div "Additional signers" at bounding box center [205, 518] width 74 height 15
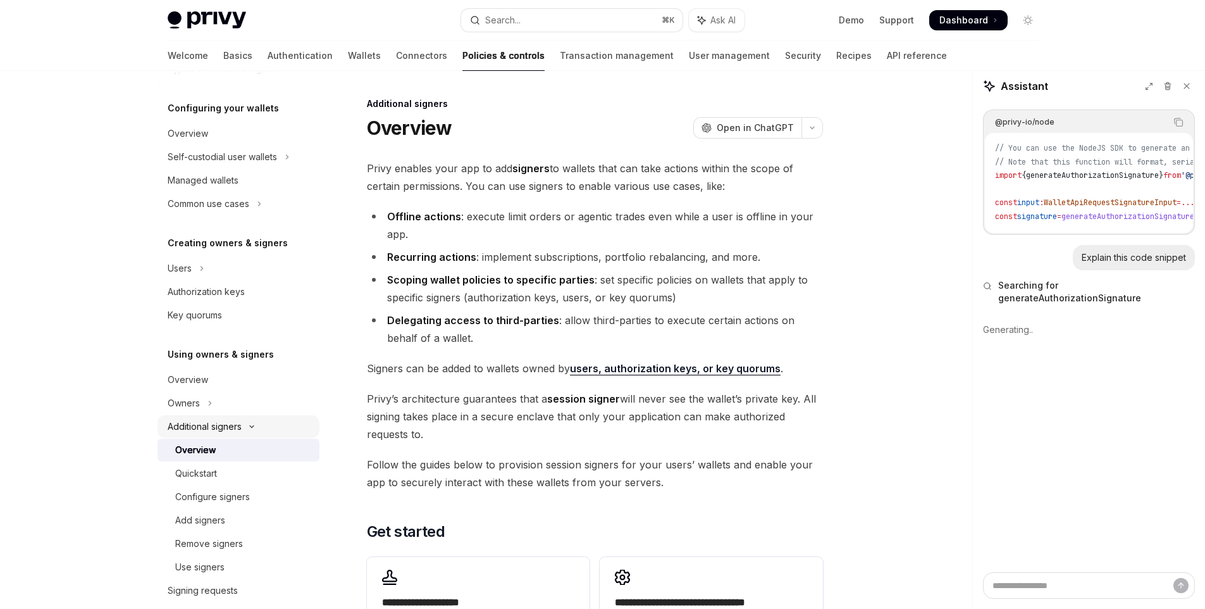
scroll to position [166, 0]
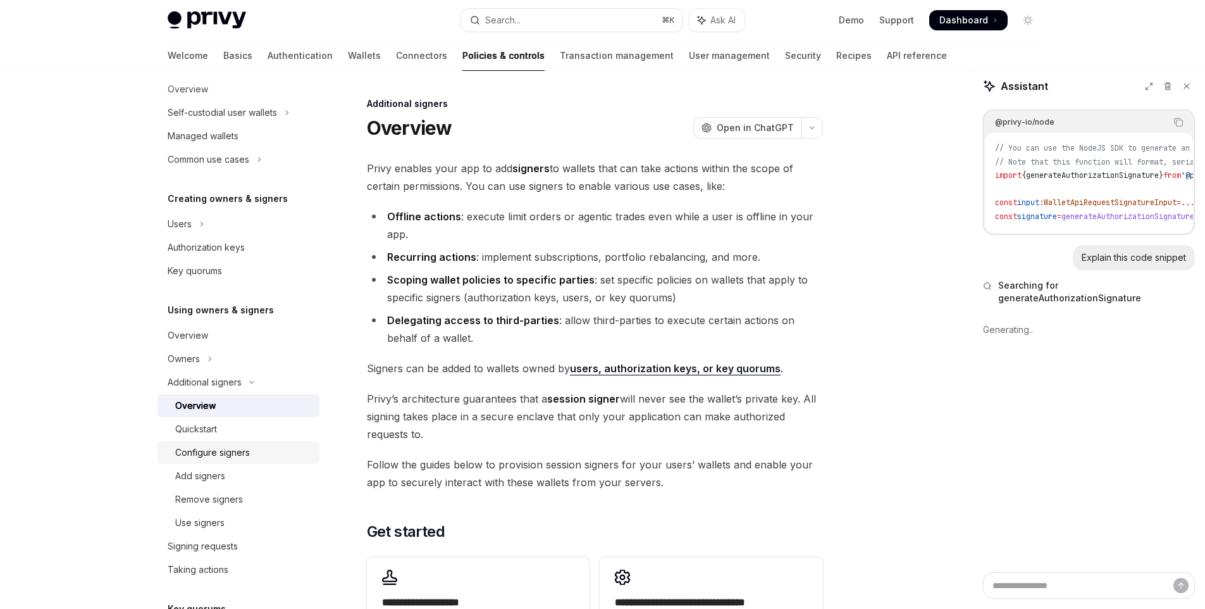
click at [201, 447] on div "Configure signers" at bounding box center [212, 452] width 75 height 15
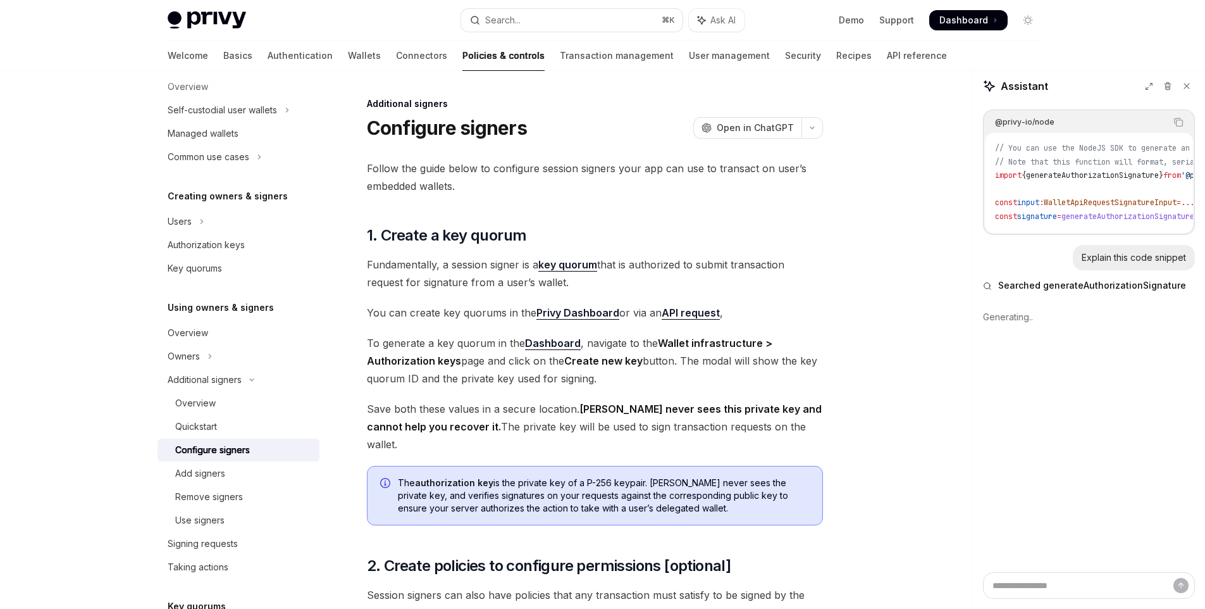
scroll to position [331, 0]
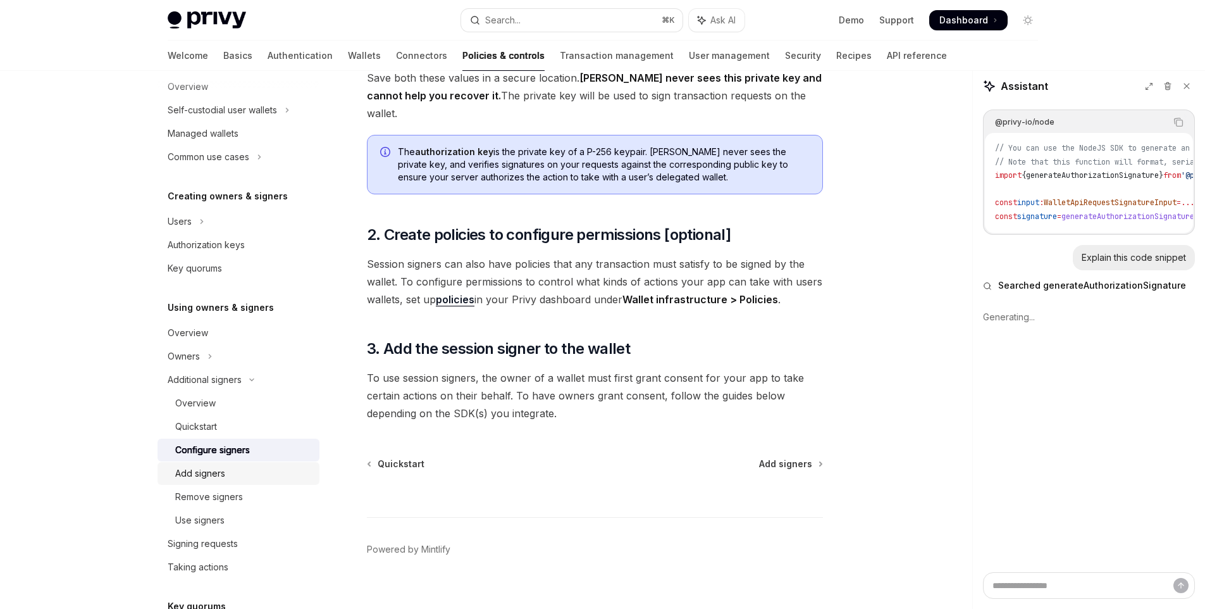
click at [226, 464] on link "Add signers" at bounding box center [239, 473] width 162 height 23
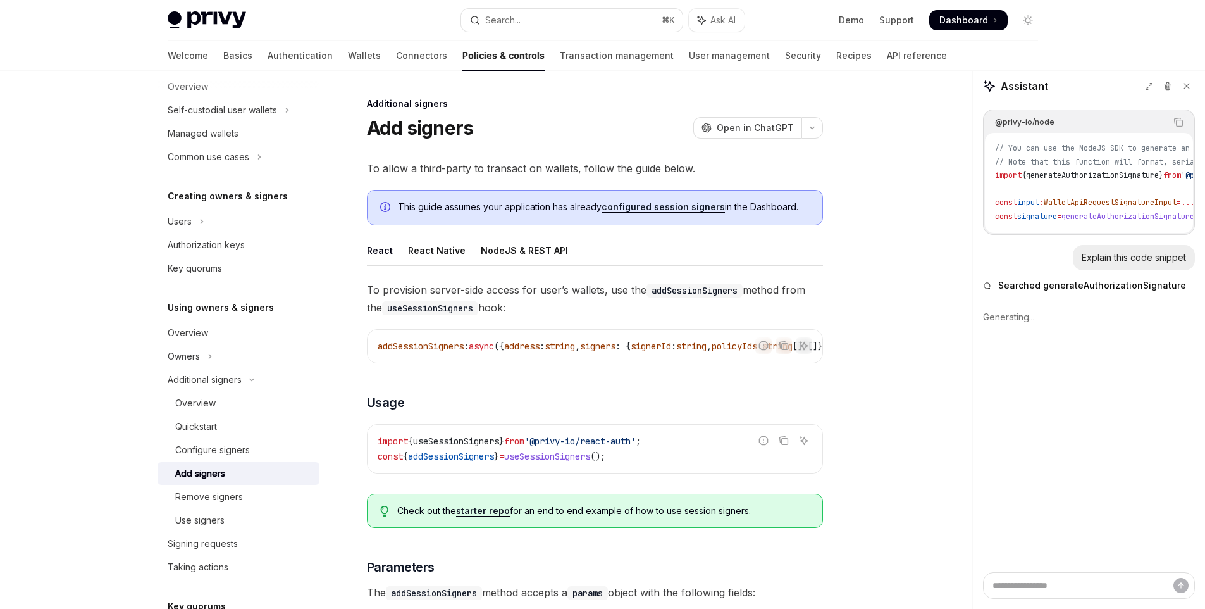
click at [499, 256] on div "NodeJS & REST API" at bounding box center [524, 250] width 87 height 30
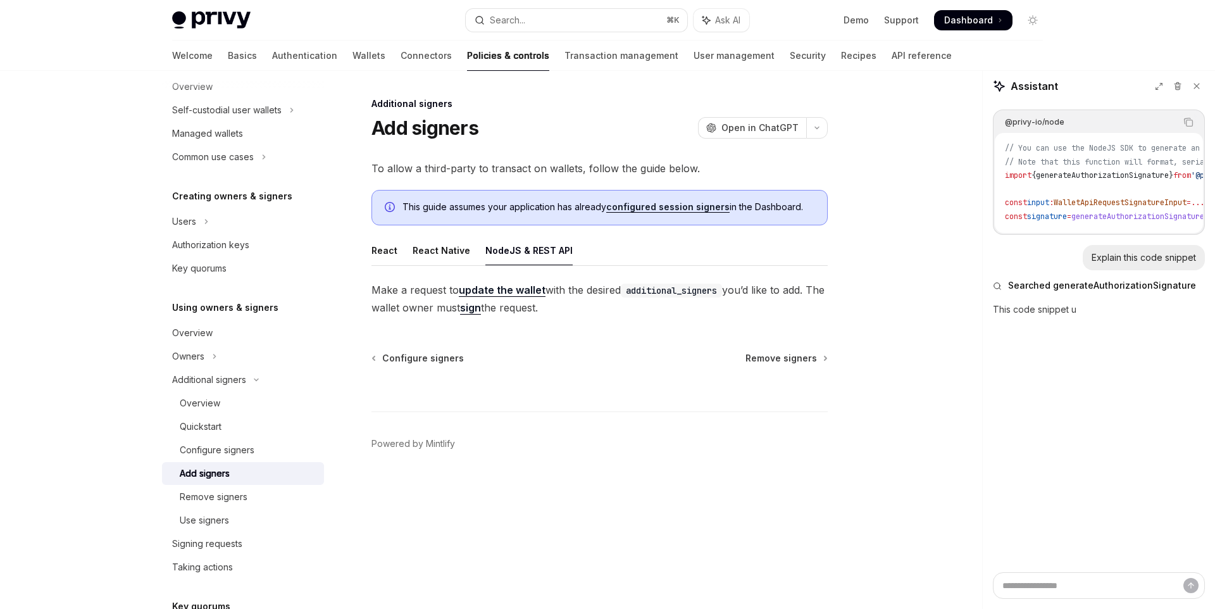
type textarea "*"
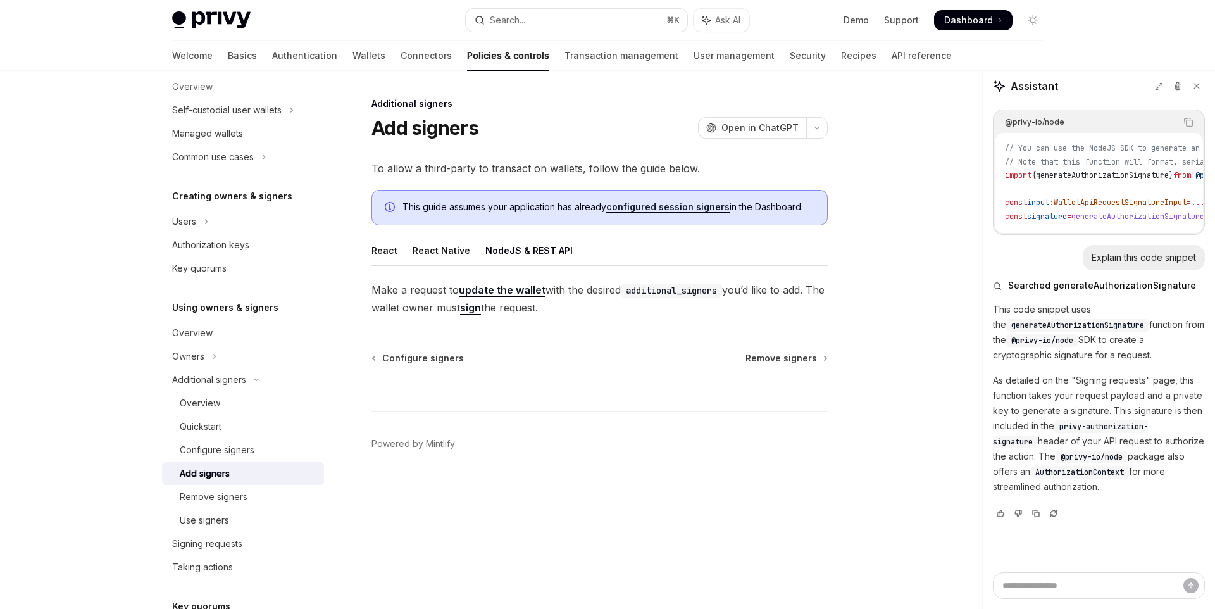
click at [514, 292] on link "update the wallet" at bounding box center [502, 289] width 87 height 13
drag, startPoint x: 1018, startPoint y: 327, endPoint x: 1105, endPoint y: 330, distance: 86.7
click at [1105, 330] on span "generateAuthorizationSignature" at bounding box center [1077, 325] width 133 height 10
click at [1140, 346] on p "This code snippet uses the generateAuthorizationSignature function from the @pr…" at bounding box center [1099, 332] width 212 height 61
click at [1058, 587] on textarea "Ask a question..." at bounding box center [1099, 585] width 212 height 27
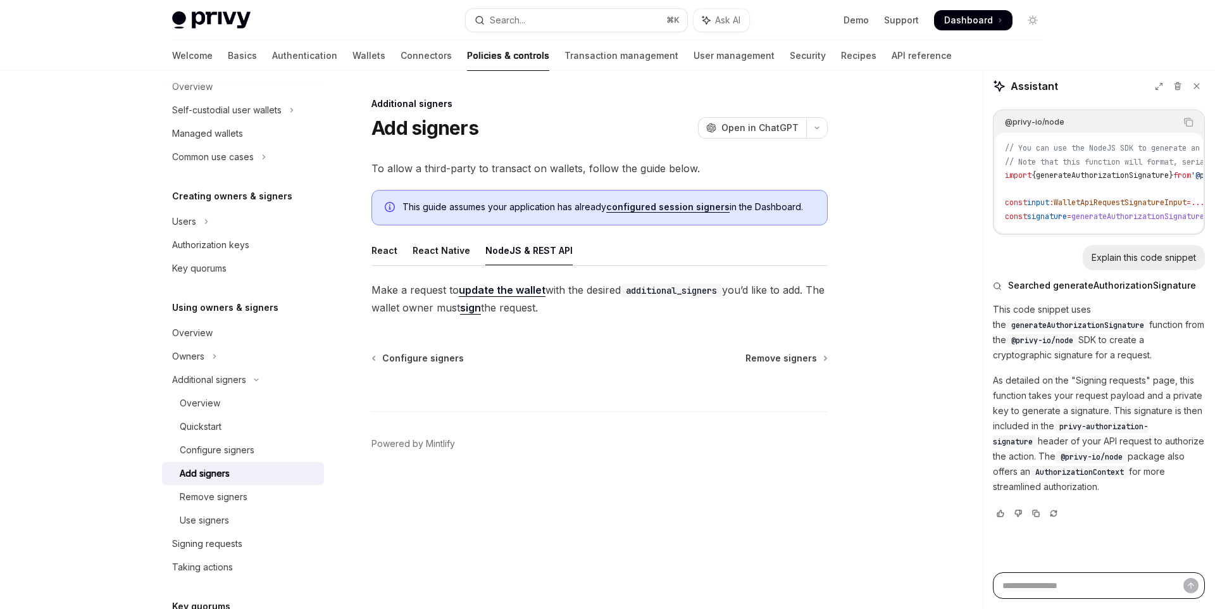
type textarea "*"
type textarea "**"
type textarea "*"
type textarea "***"
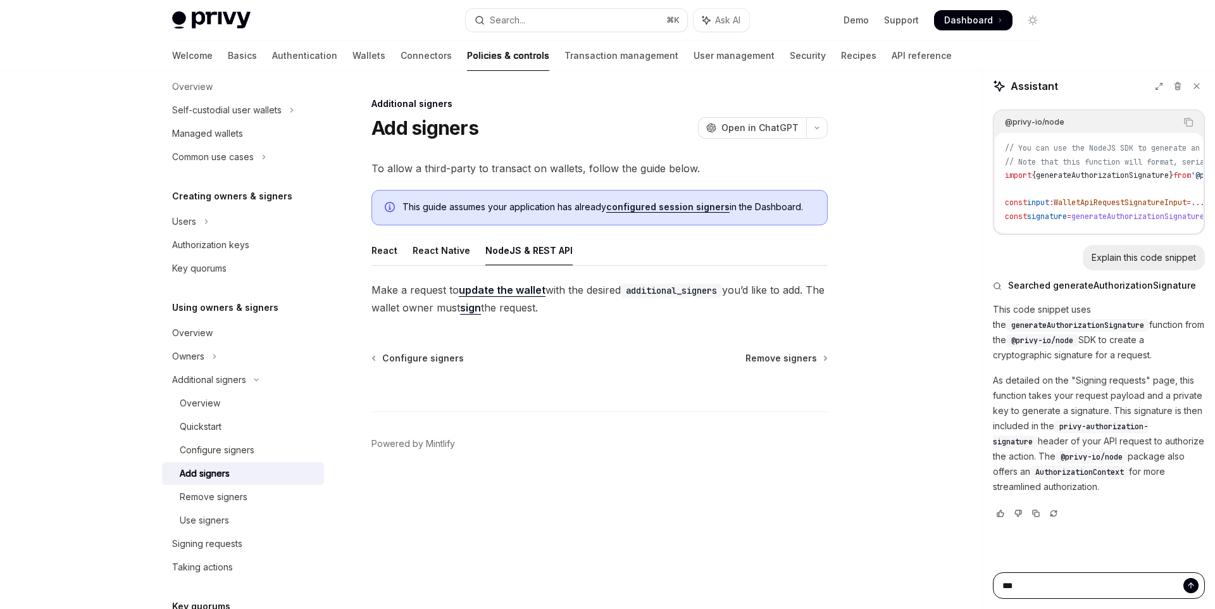
type textarea "*"
type textarea "**"
type textarea "*"
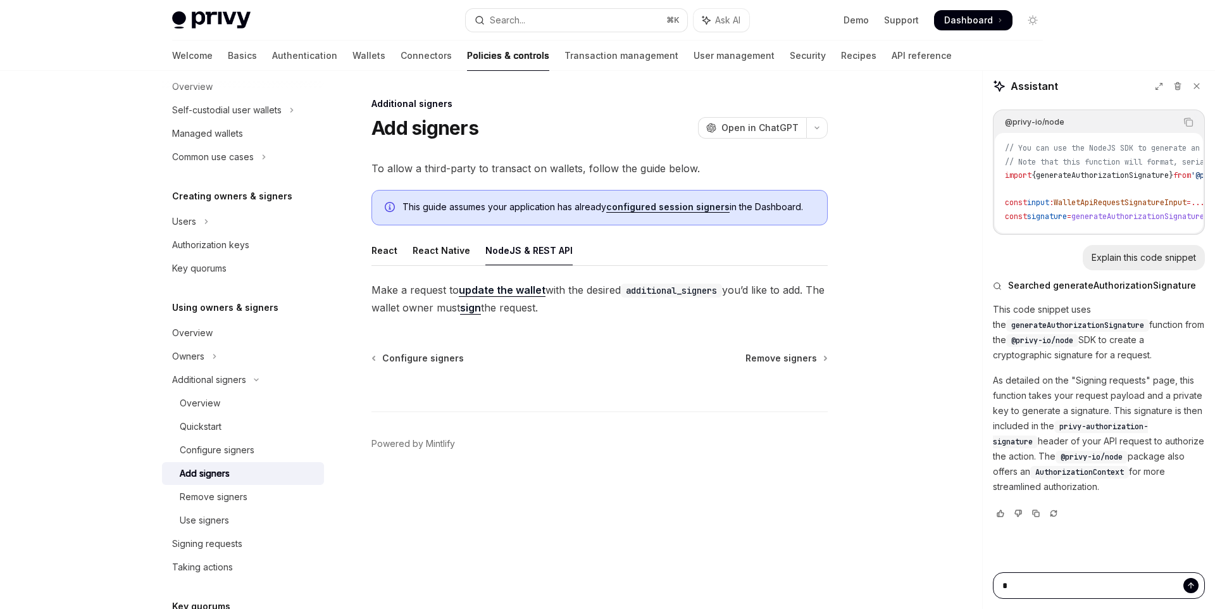
type textarea "**"
type textarea "*"
type textarea "***"
type textarea "*"
type textarea "****"
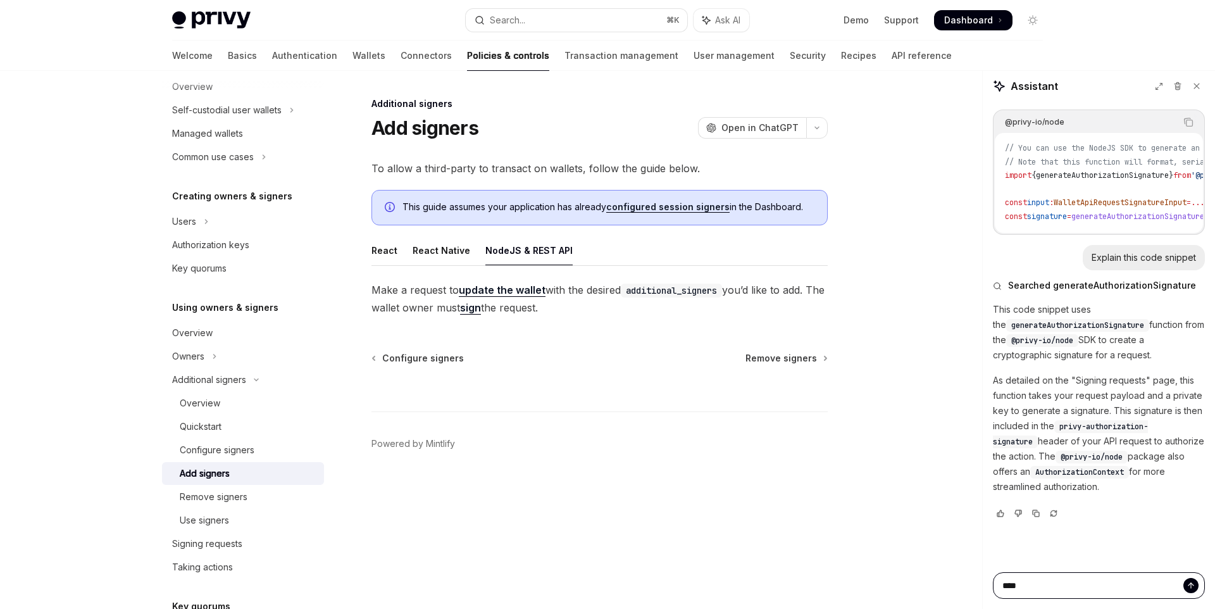
type textarea "*"
type textarea "***"
type textarea "*"
type textarea "**"
type textarea "*"
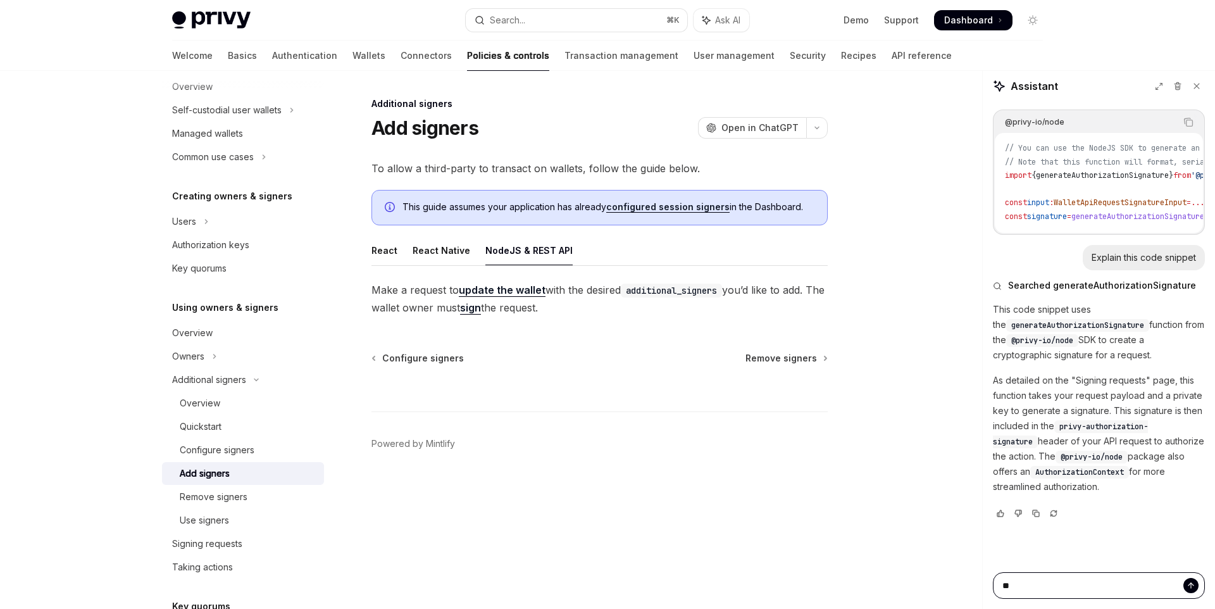
type textarea "*"
type textarea "**"
type textarea "*"
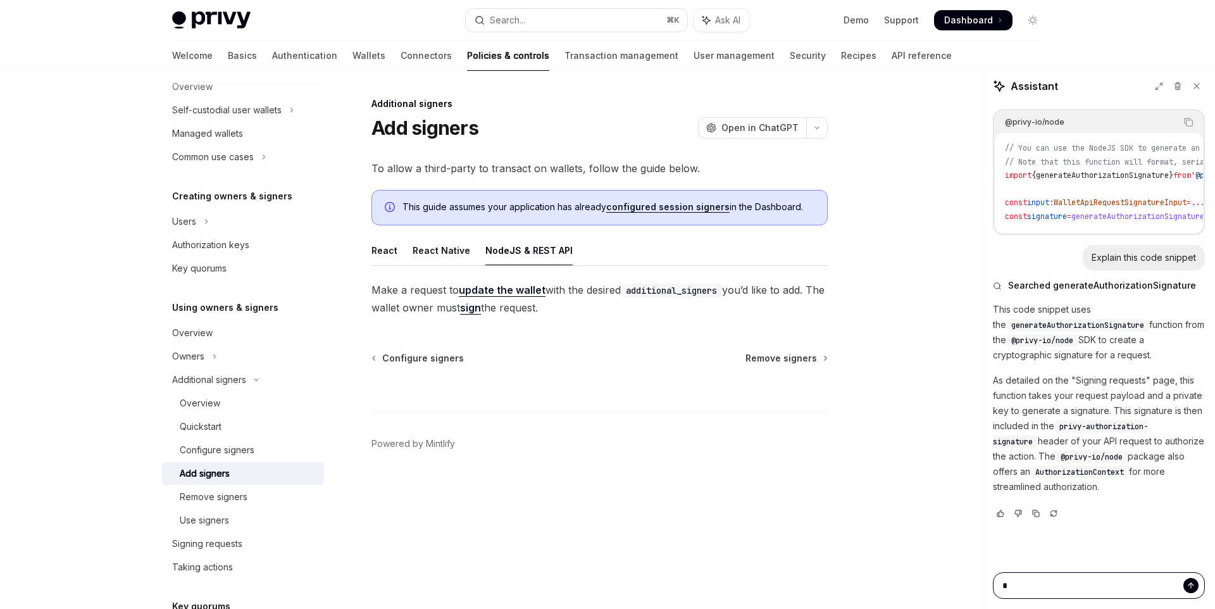
type textarea "*"
type textarea "**"
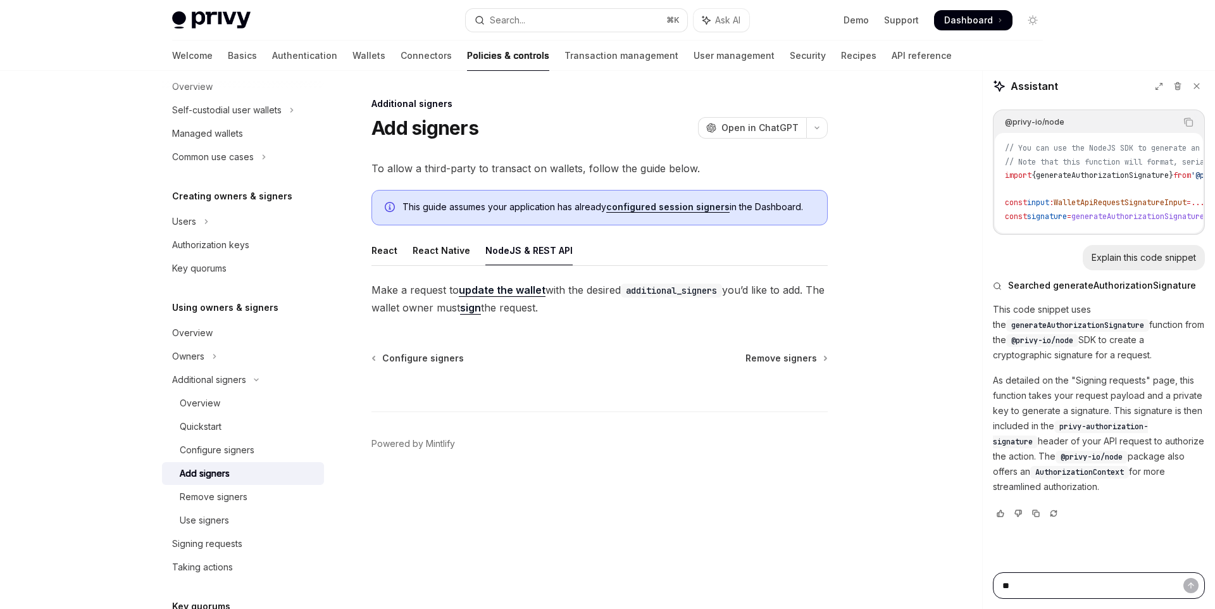
type textarea "*"
type textarea "***"
type textarea "*"
type textarea "***"
type textarea "*"
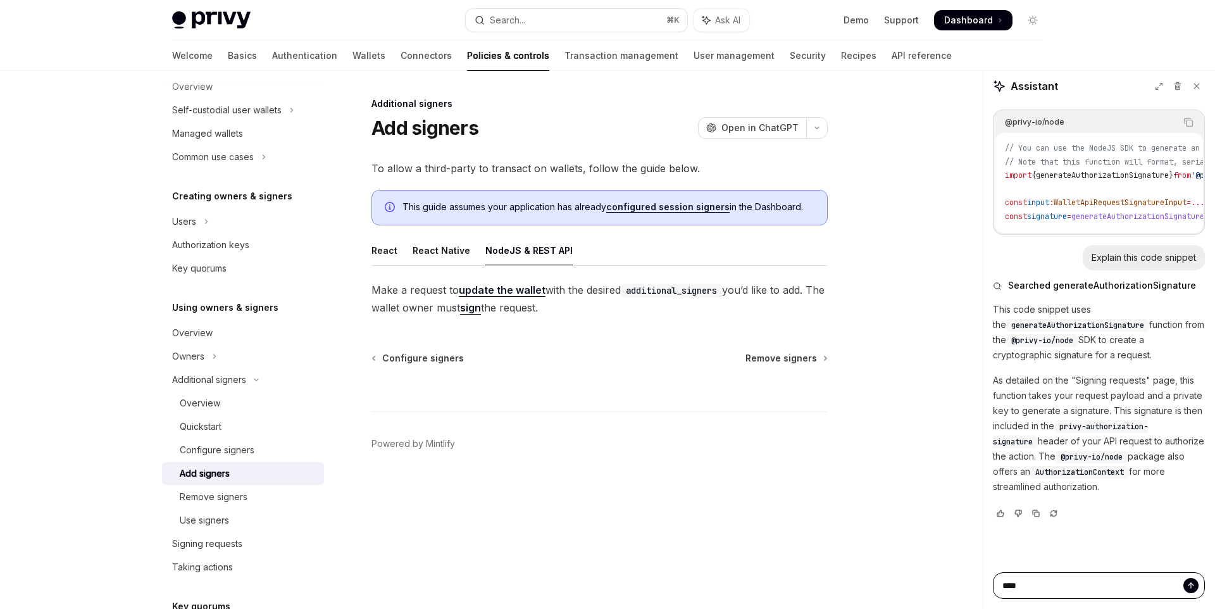
type textarea "*****"
type textarea "*"
type textarea "******"
type textarea "*"
type textarea "*******"
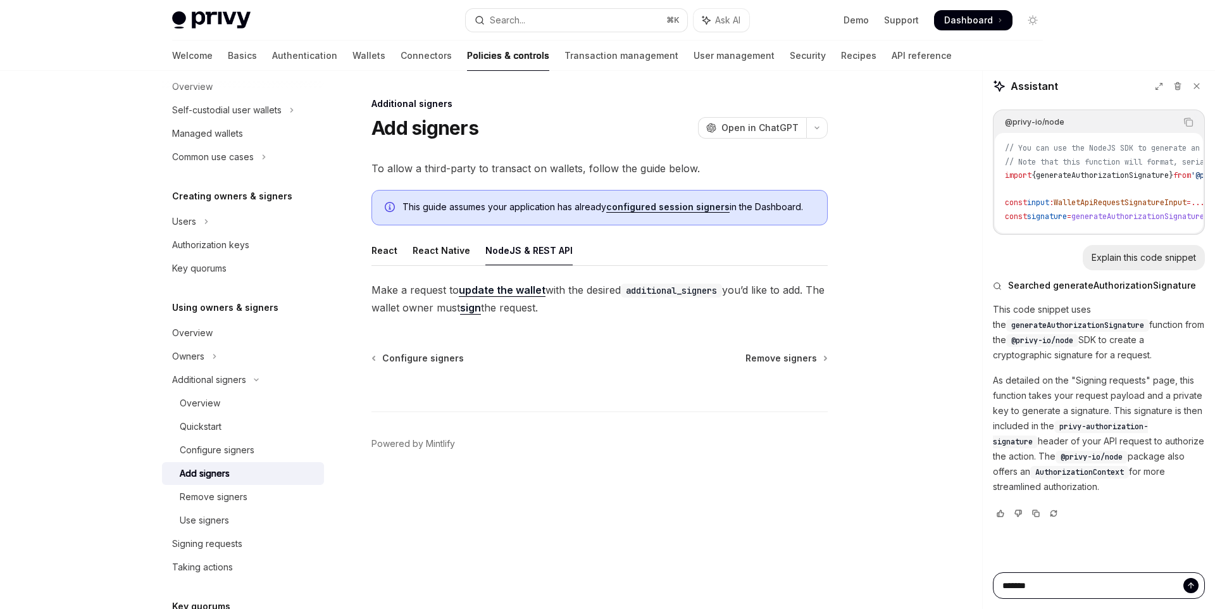
type textarea "*"
type textarea "*******"
type textarea "*"
type textarea "*********"
type textarea "*"
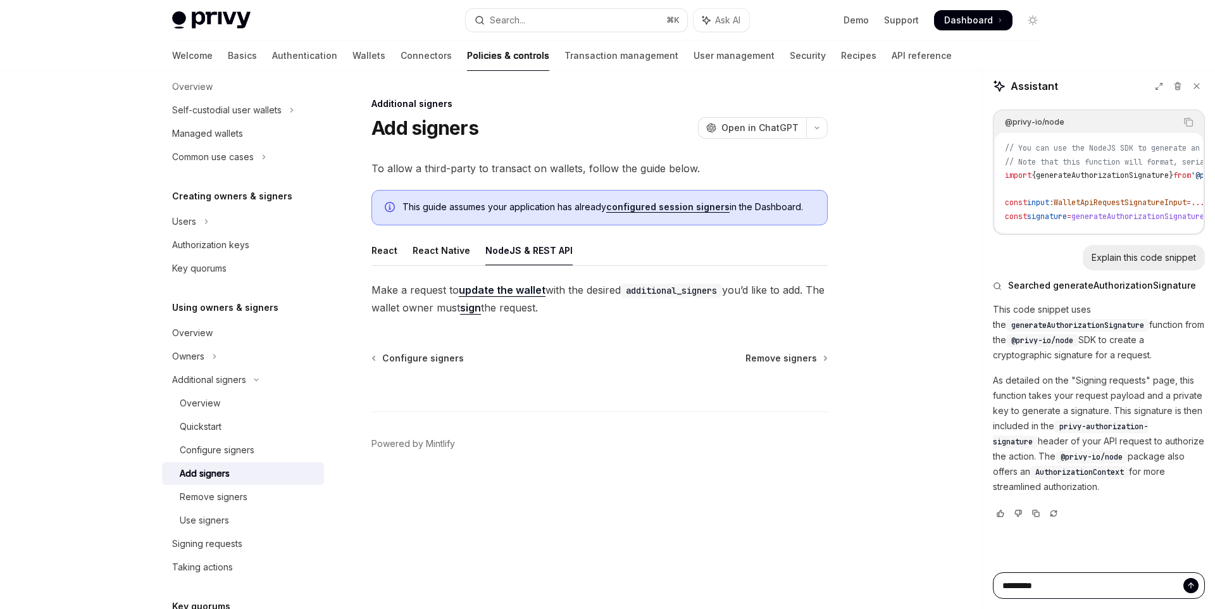
type textarea "**********"
type textarea "*"
type textarea "**********"
type textarea "*"
type textarea "**********"
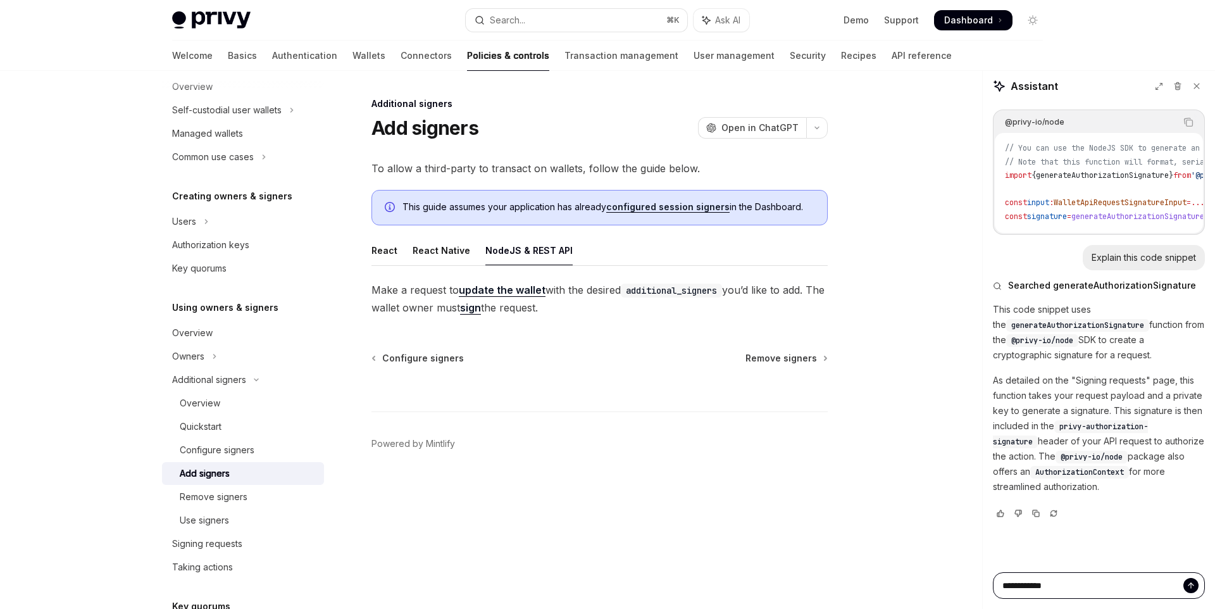
type textarea "*"
type textarea "**********"
type textarea "*"
type textarea "**********"
type textarea "*"
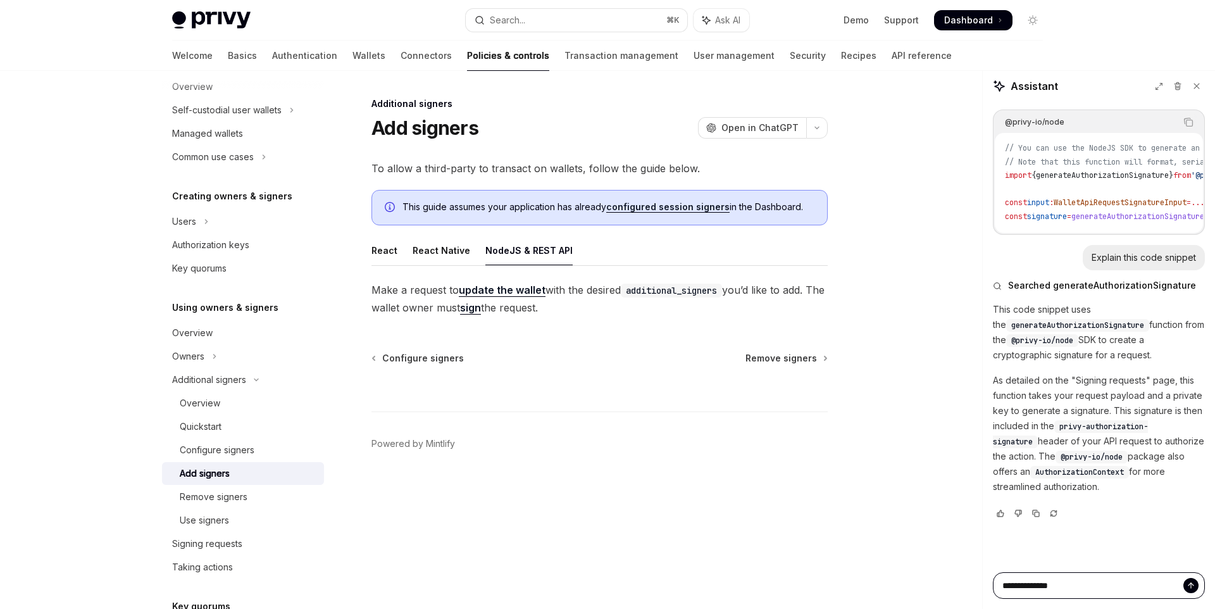
type textarea "**********"
type textarea "*"
type textarea "**********"
type textarea "*"
type textarea "**********"
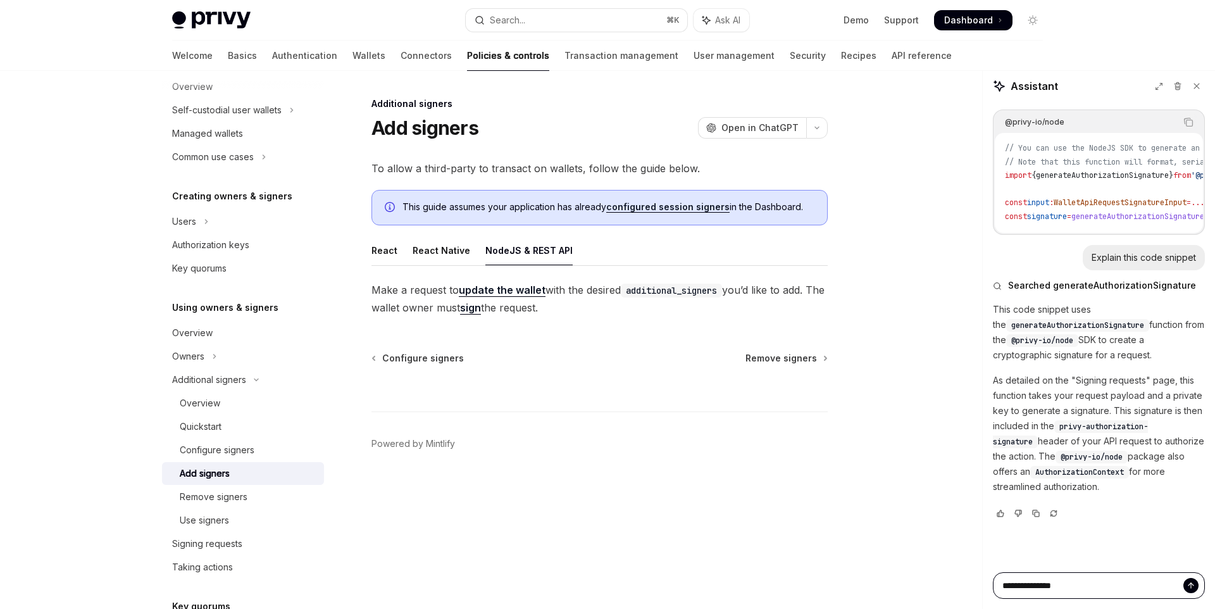
type textarea "*"
type textarea "**********"
type textarea "*"
type textarea "**********"
type textarea "*"
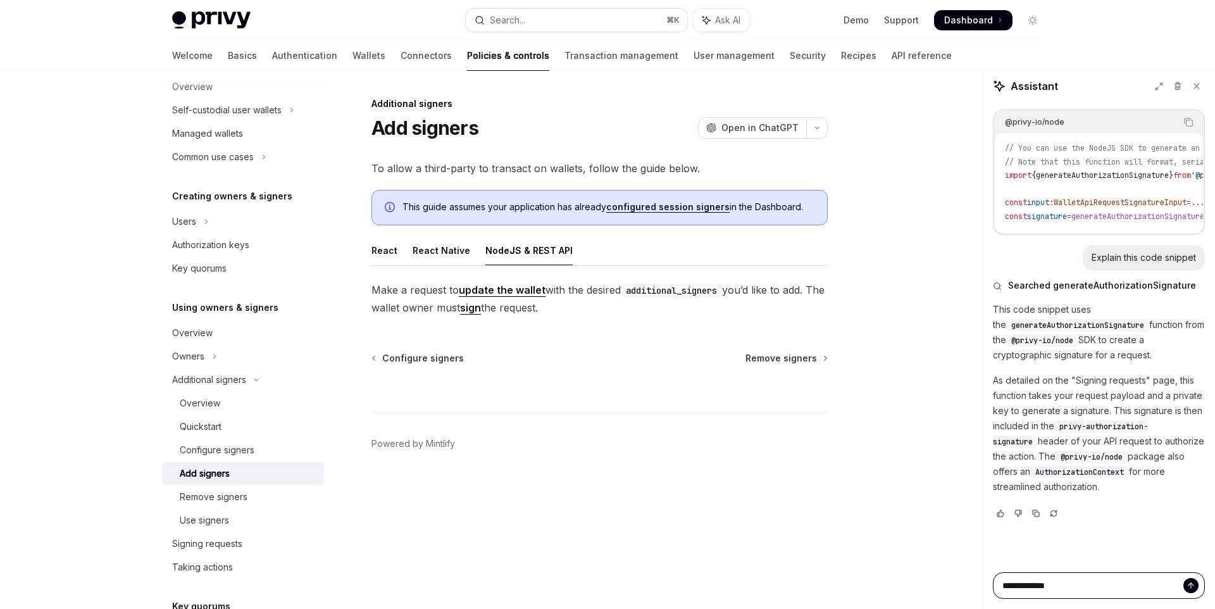
type textarea "**********"
type textarea "*"
type textarea "**********"
type textarea "*"
type textarea "**********"
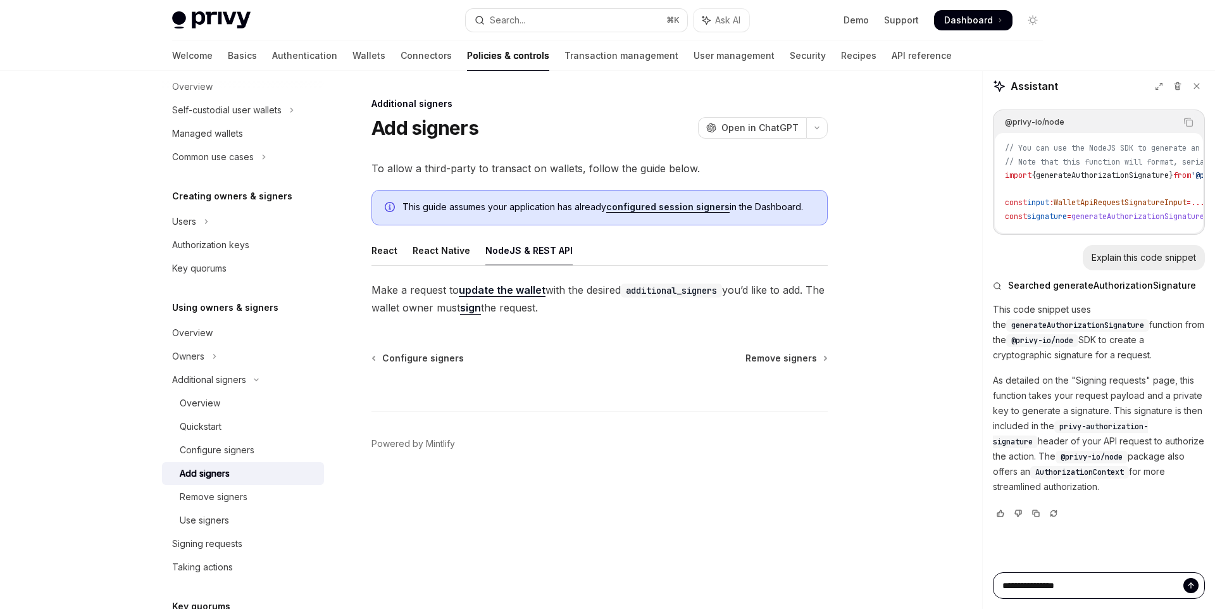
type textarea "*"
type textarea "**********"
type textarea "*"
type textarea "**********"
type textarea "*"
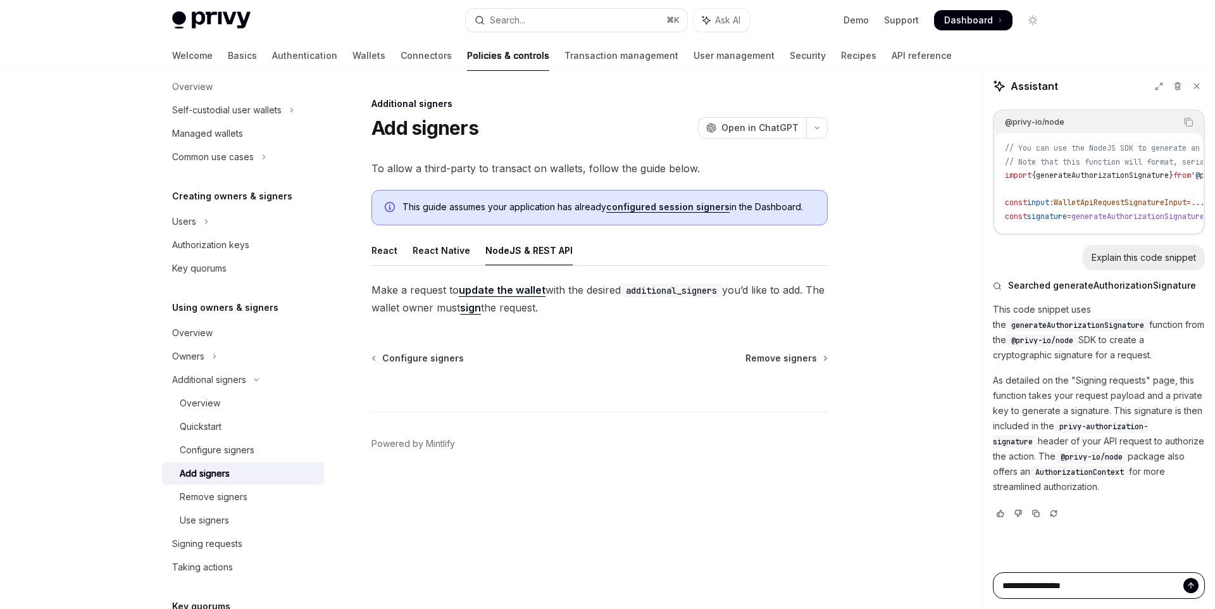
type textarea "**********"
type textarea "*"
type textarea "**********"
type textarea "*"
type textarea "**********"
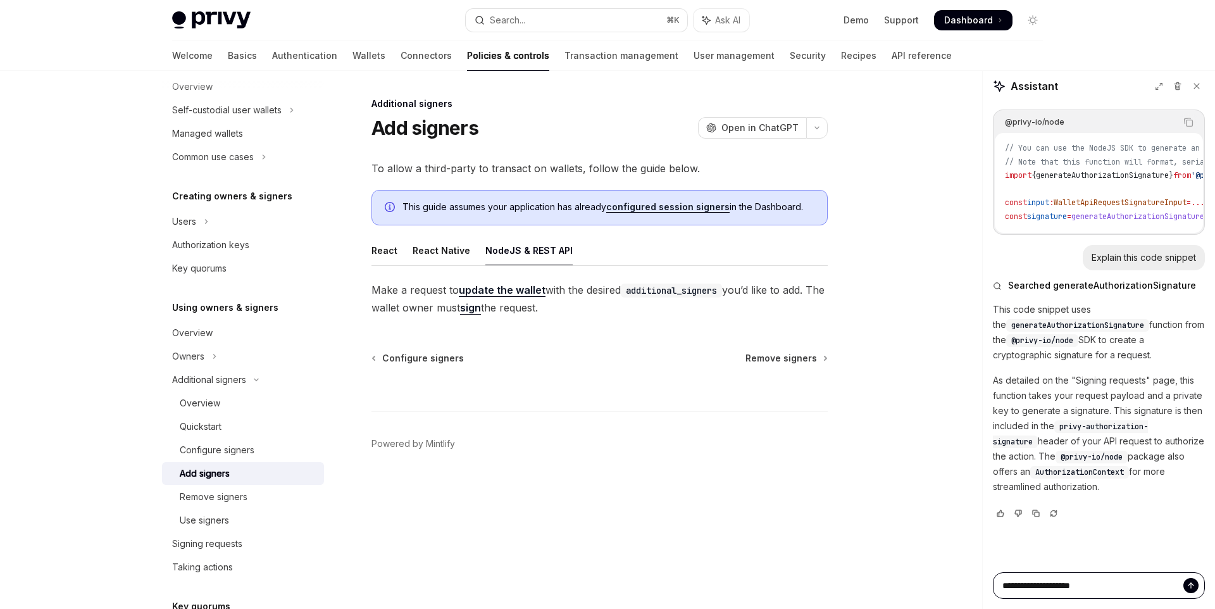
type textarea "*"
type textarea "**********"
type textarea "*"
type textarea "**********"
type textarea "*"
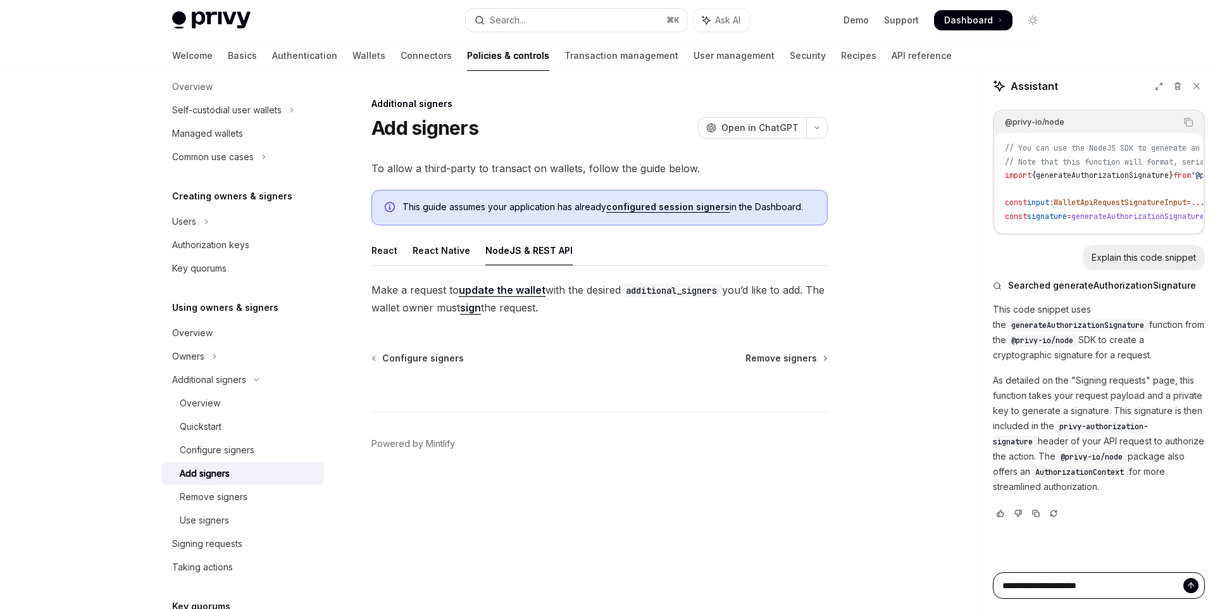
type textarea "**********"
type textarea "*"
type textarea "**********"
type textarea "*"
type textarea "**********"
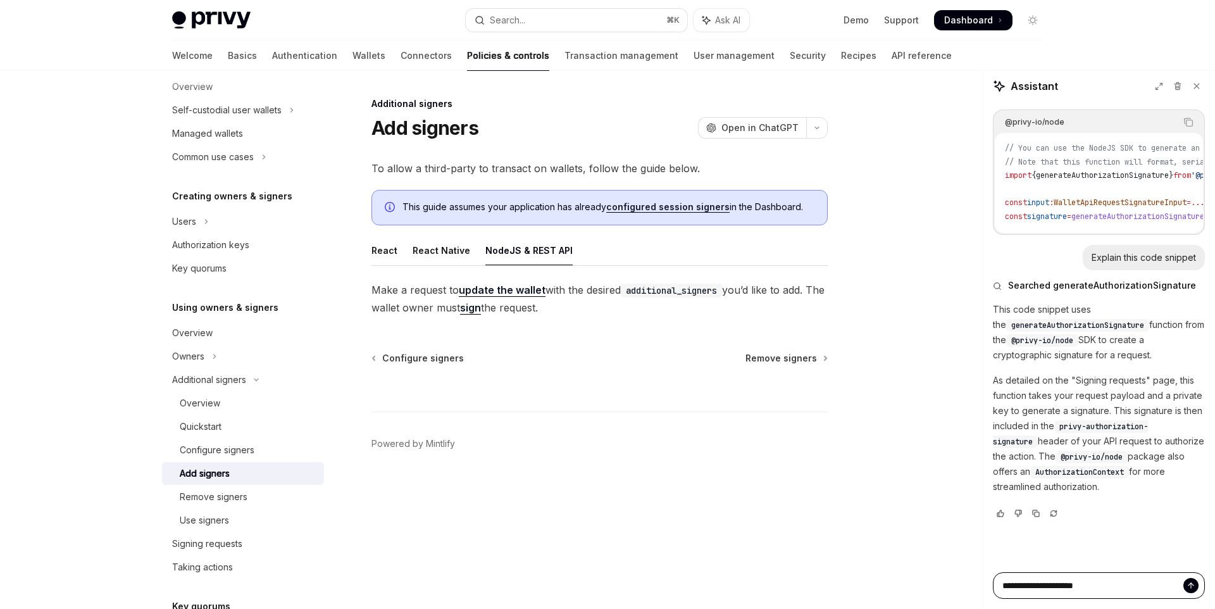
type textarea "*"
type textarea "**********"
type textarea "*"
type textarea "**********"
type textarea "*"
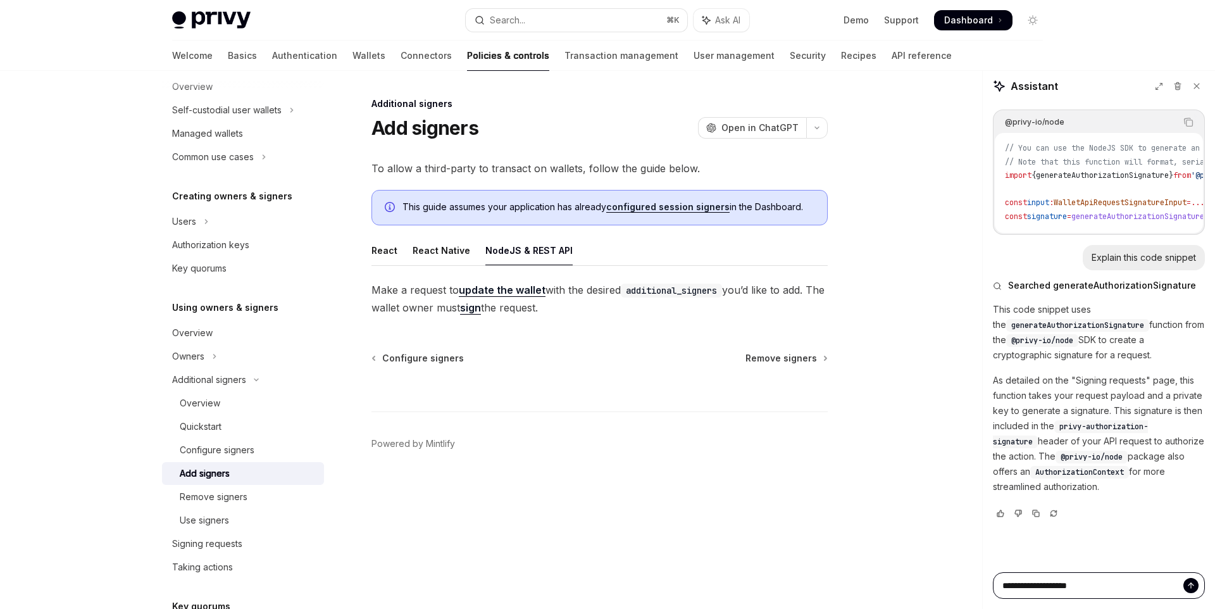
type textarea "**********"
type textarea "*"
type textarea "**********"
type textarea "*"
type textarea "**********"
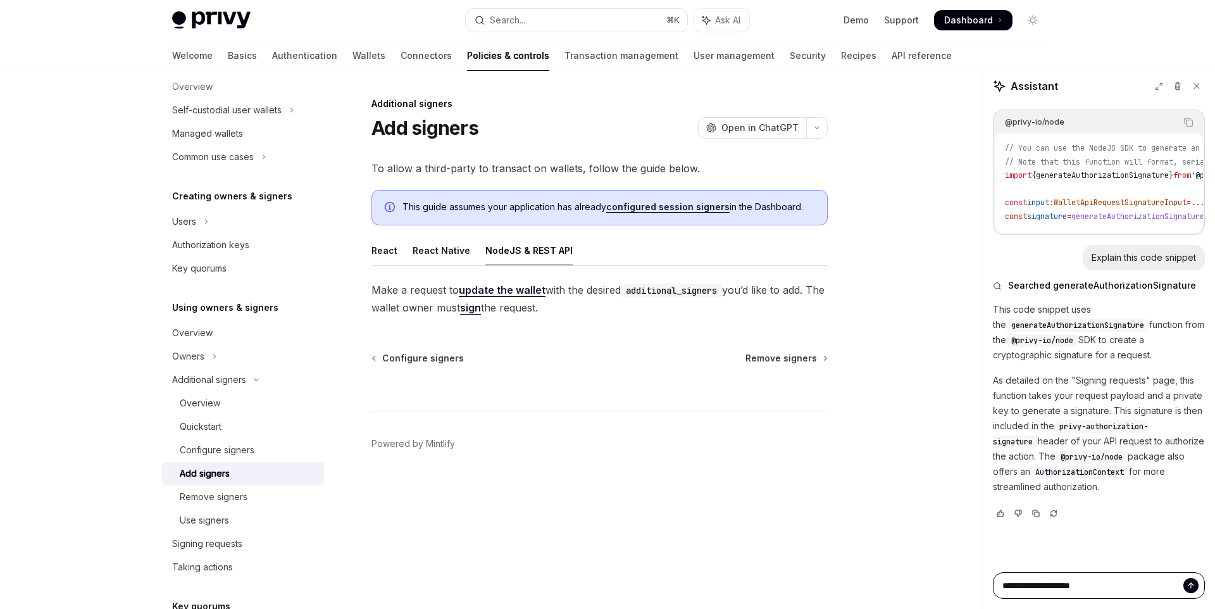
type textarea "*"
type textarea "**********"
type textarea "*"
type textarea "**********"
type textarea "*"
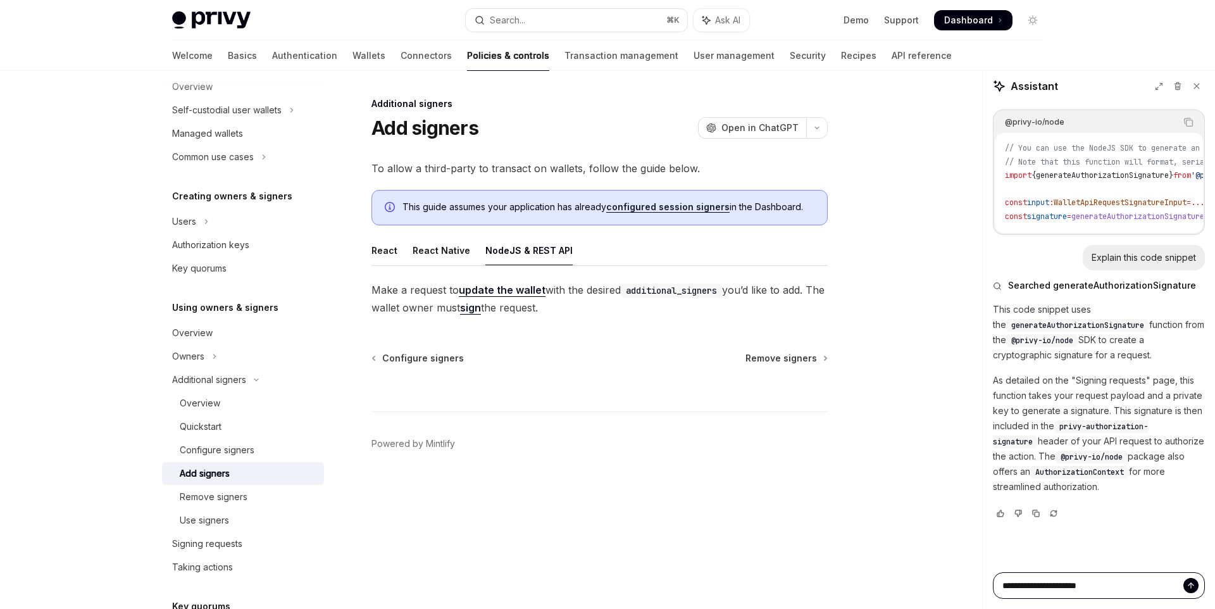
type textarea "**********"
type textarea "*"
type textarea "**********"
type textarea "*"
type textarea "**********"
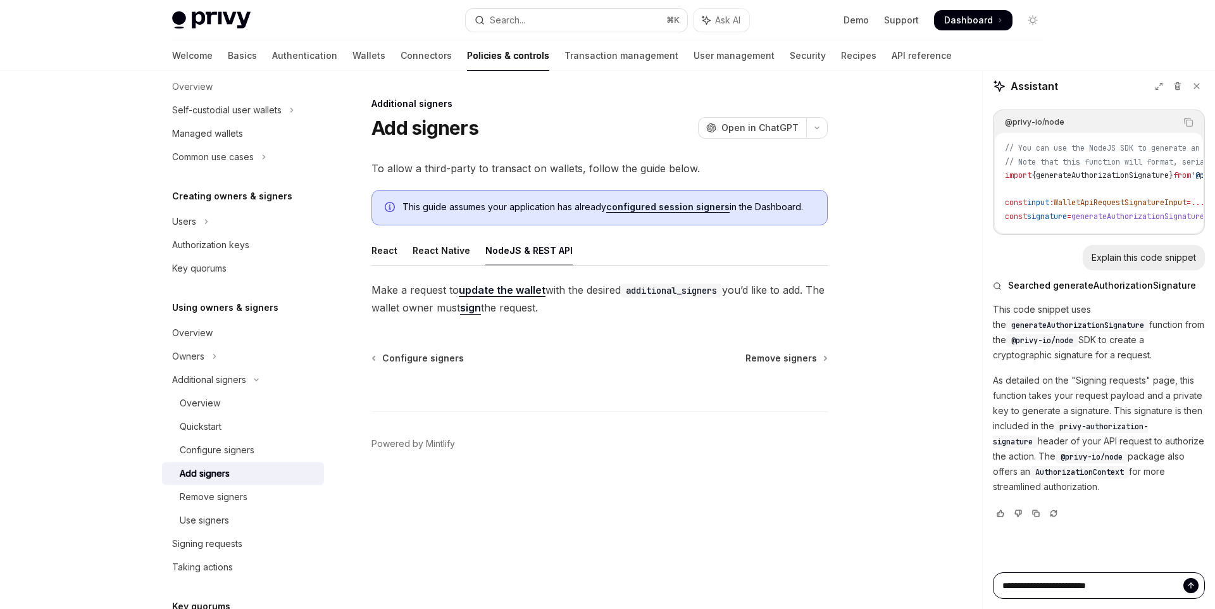
type textarea "*"
type textarea "**********"
type textarea "*"
type textarea "**********"
type textarea "*"
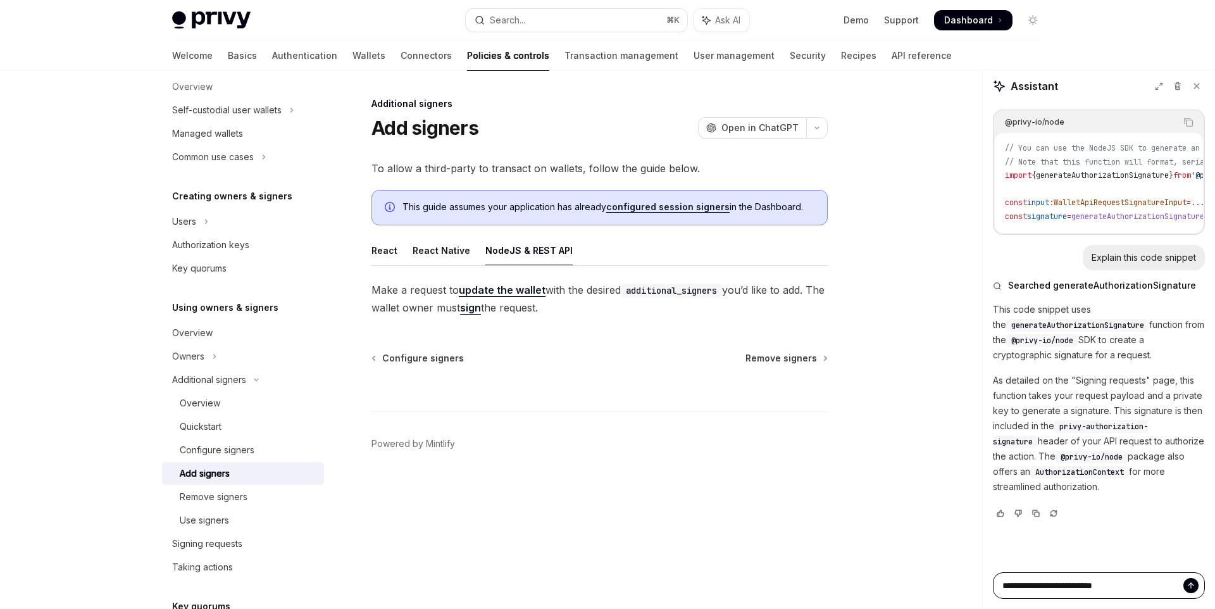
type textarea "**********"
type textarea "*"
type textarea "**********"
type textarea "*"
type textarea "**********"
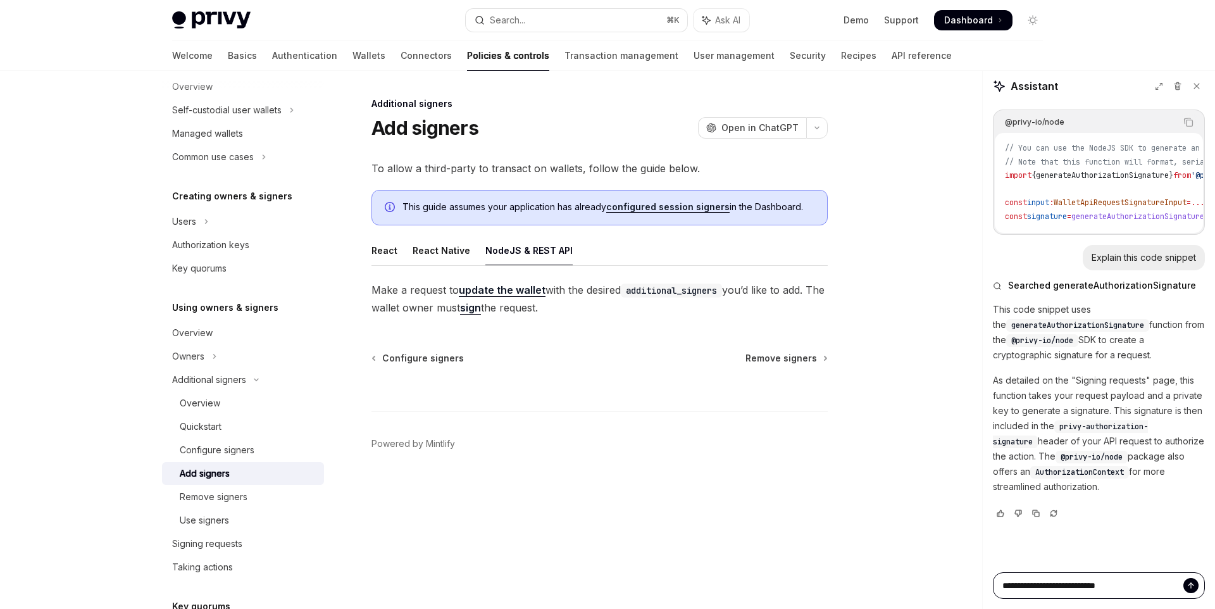
type textarea "*"
type textarea "**********"
type textarea "*"
type textarea "**********"
type textarea "*"
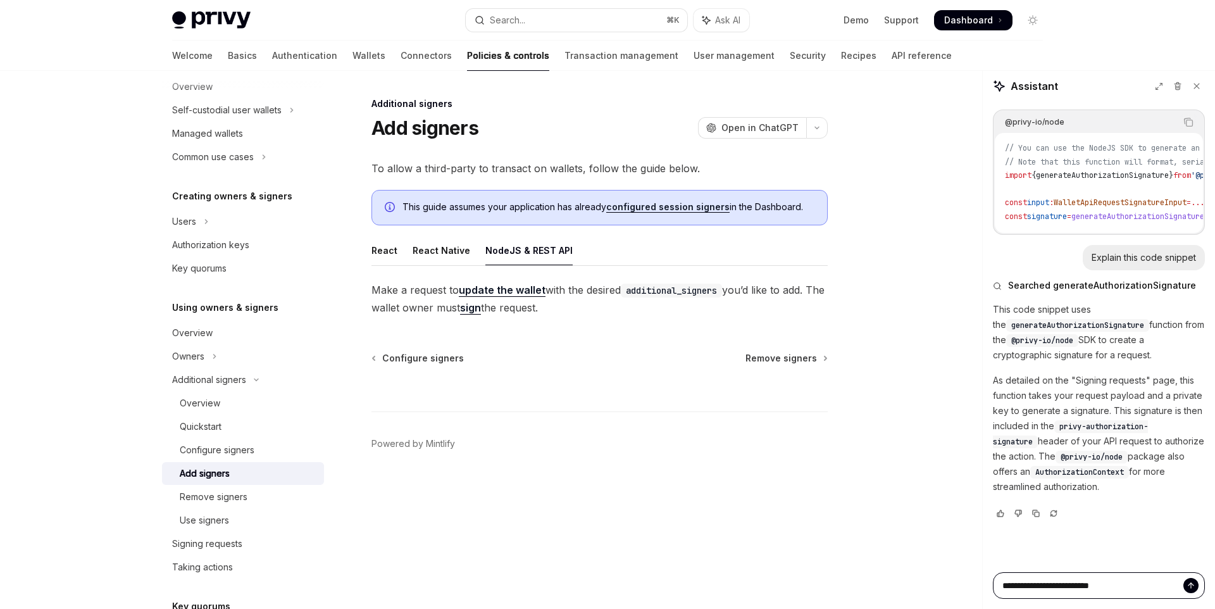
type textarea "**********"
type textarea "*"
type textarea "**********"
type textarea "*"
type textarea "**********"
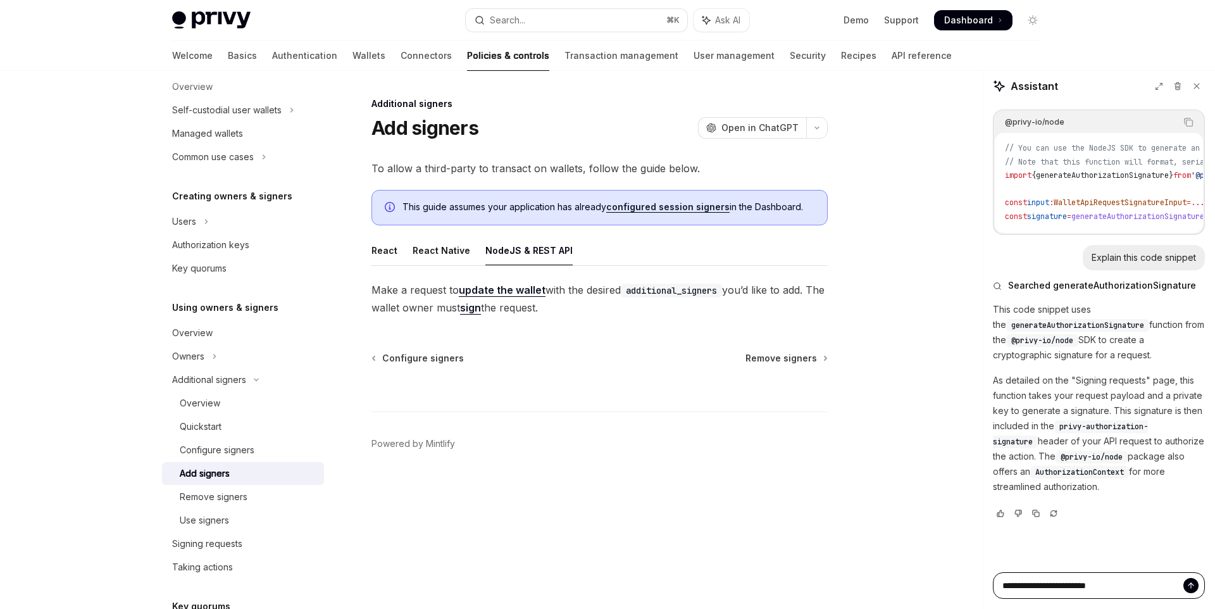
type textarea "*"
type textarea "**********"
type textarea "*"
type textarea "**********"
type textarea "*"
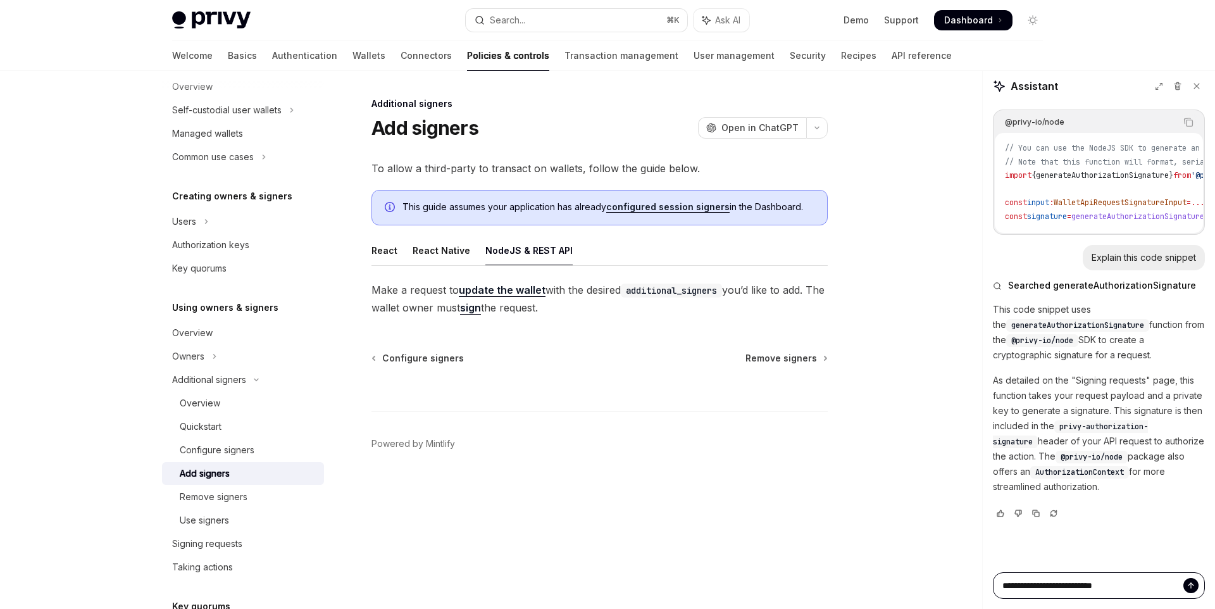
type textarea "**********"
type textarea "*"
type textarea "**********"
type textarea "*"
type textarea "**********"
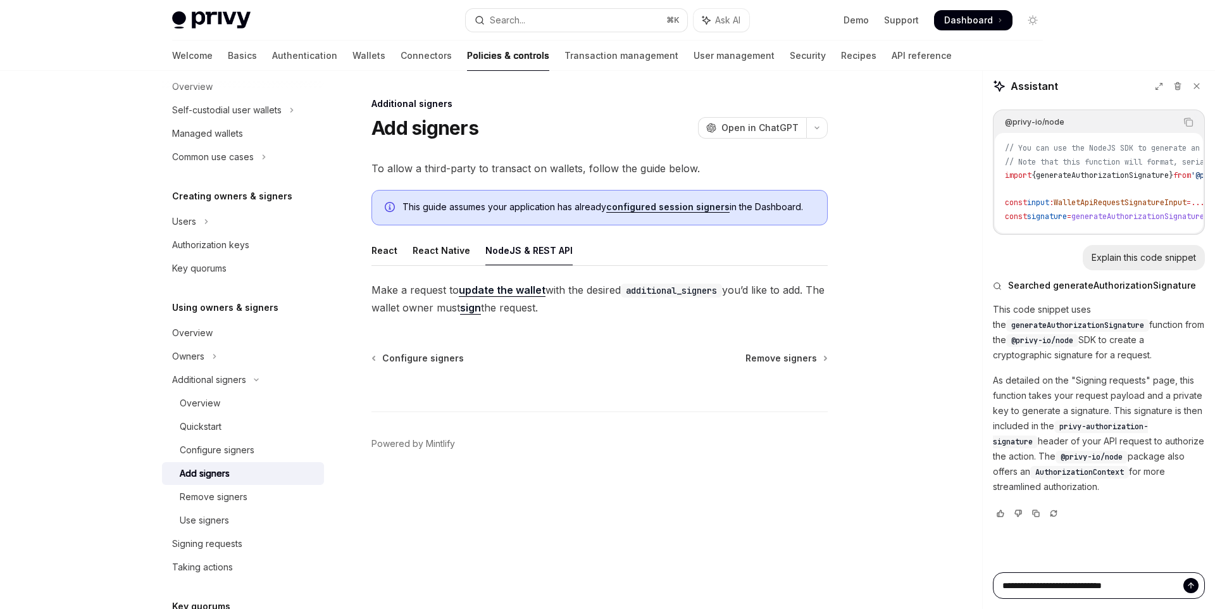
type textarea "*"
type textarea "**********"
type textarea "*"
type textarea "**********"
type textarea "*"
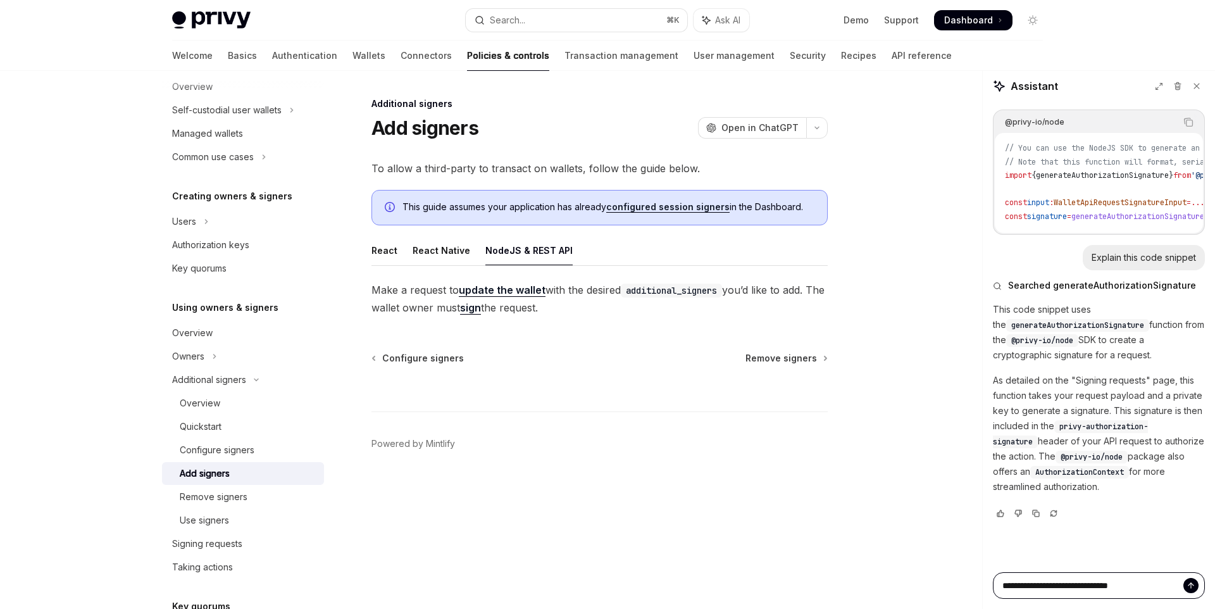
type textarea "**********"
type textarea "*"
type textarea "**********"
type textarea "*"
type textarea "**********"
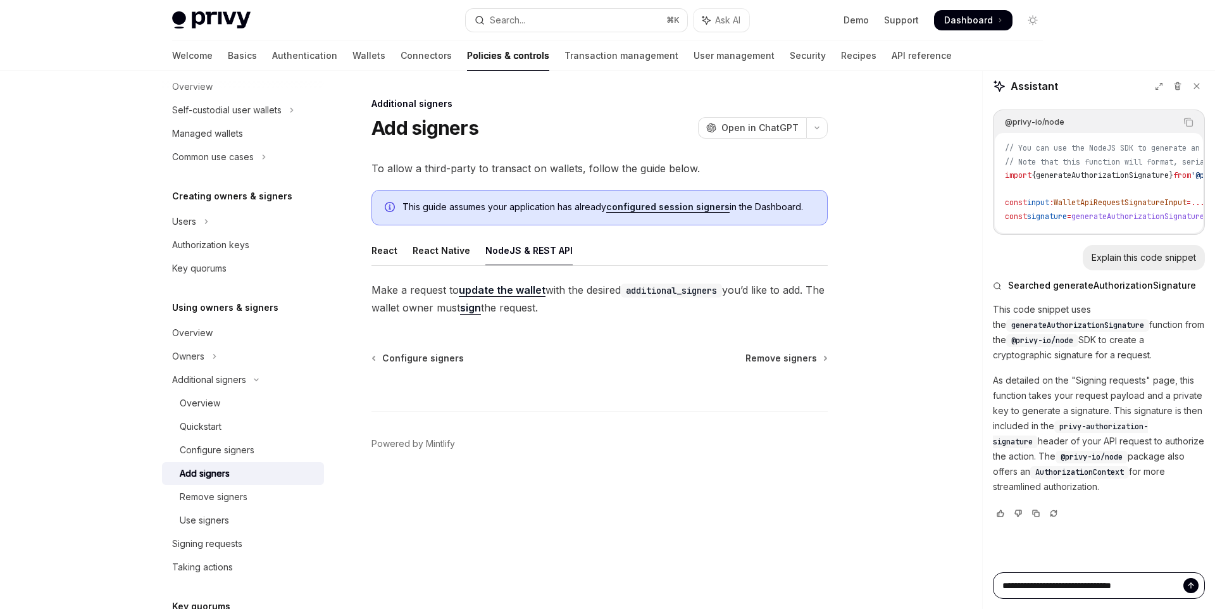
type textarea "*"
type textarea "**********"
type textarea "*"
type textarea "**********"
type textarea "*"
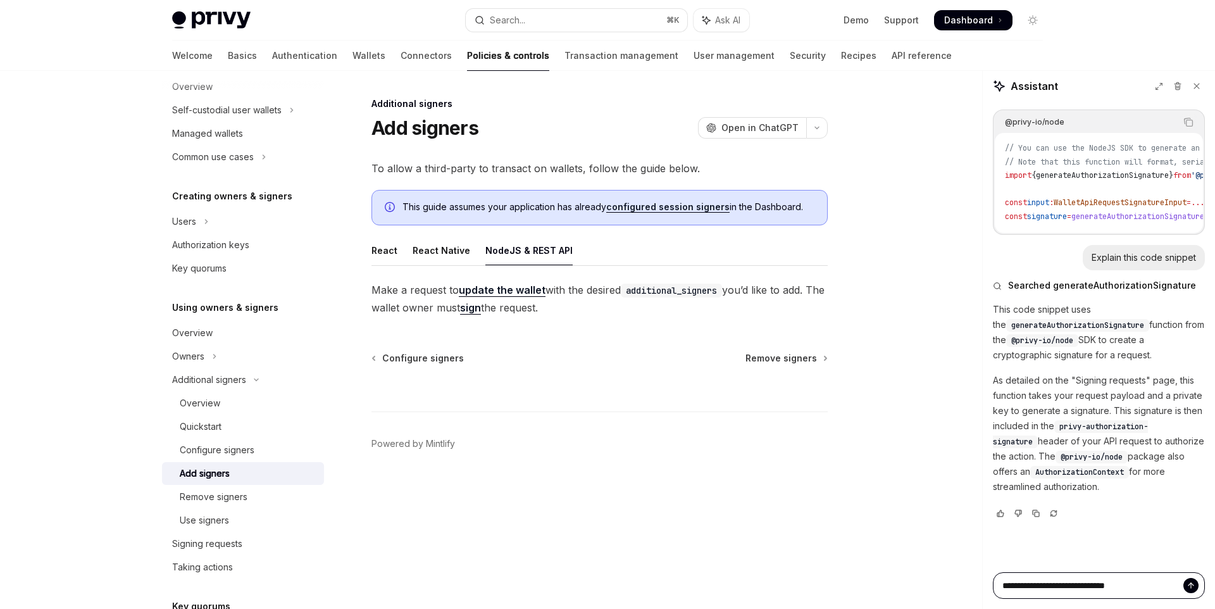
type textarea "**********"
type textarea "*"
type textarea "**********"
type textarea "*"
type textarea "**********"
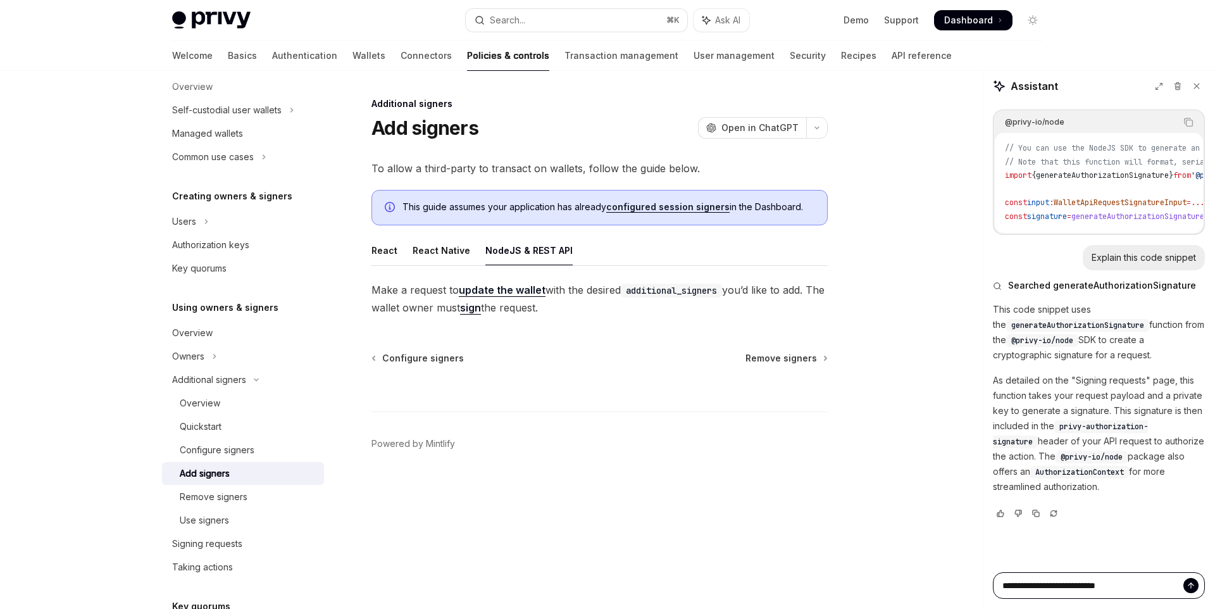
type textarea "*"
type textarea "**********"
type textarea "*"
type textarea "**********"
type textarea "*"
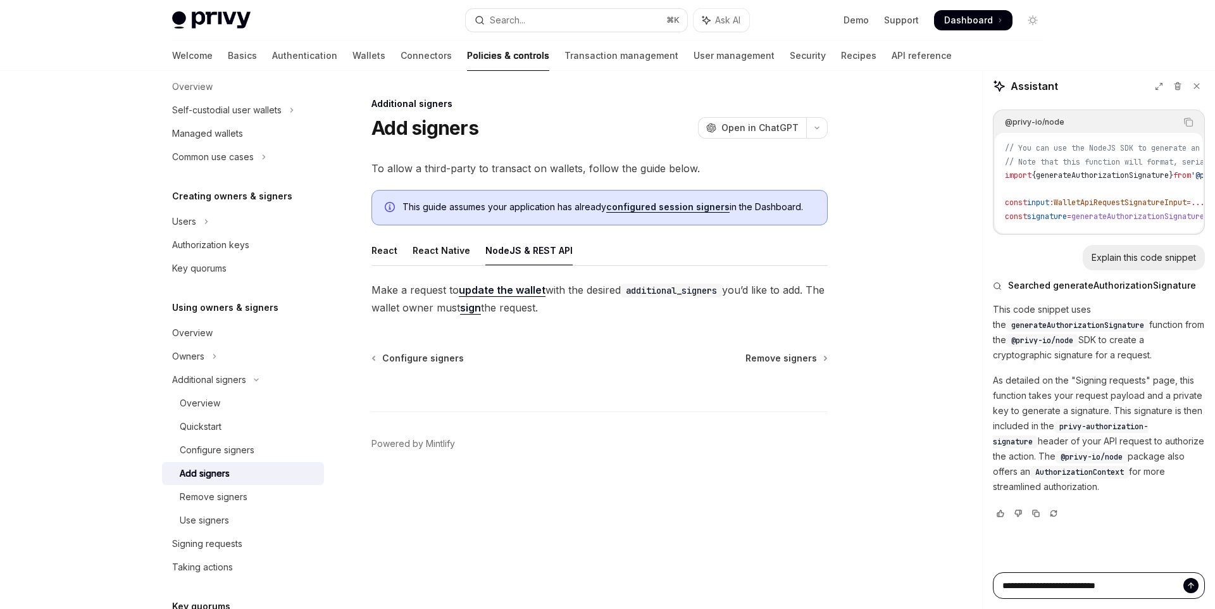
type textarea "**********"
type textarea "*"
type textarea "**********"
type textarea "*"
type textarea "**********"
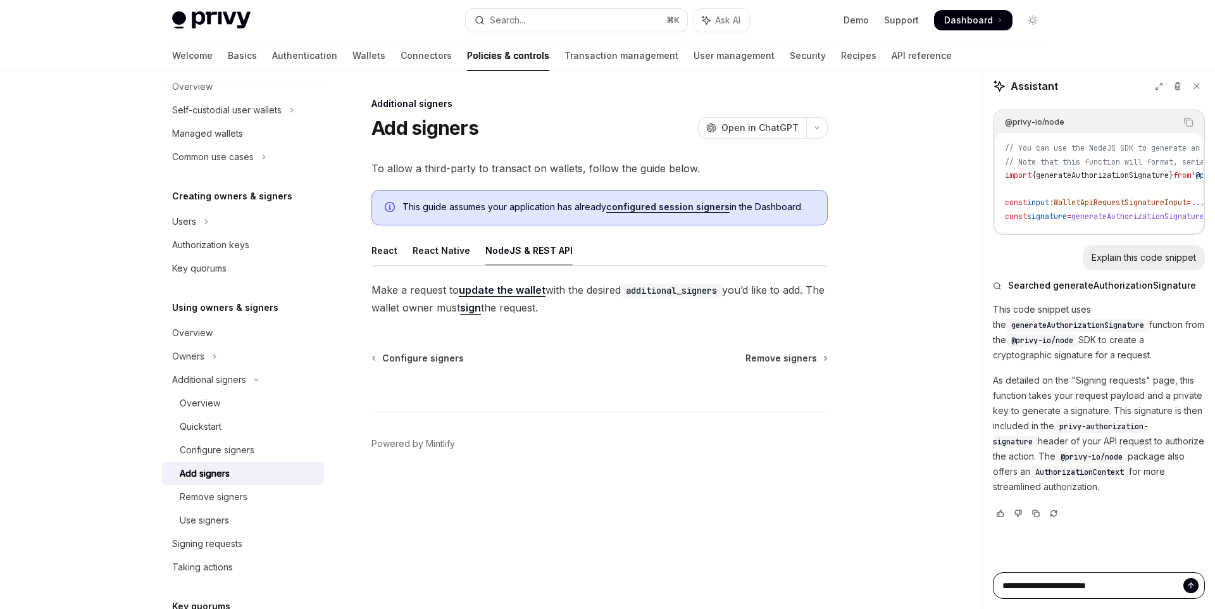
type textarea "*"
type textarea "**********"
type textarea "*"
type textarea "**********"
type textarea "*"
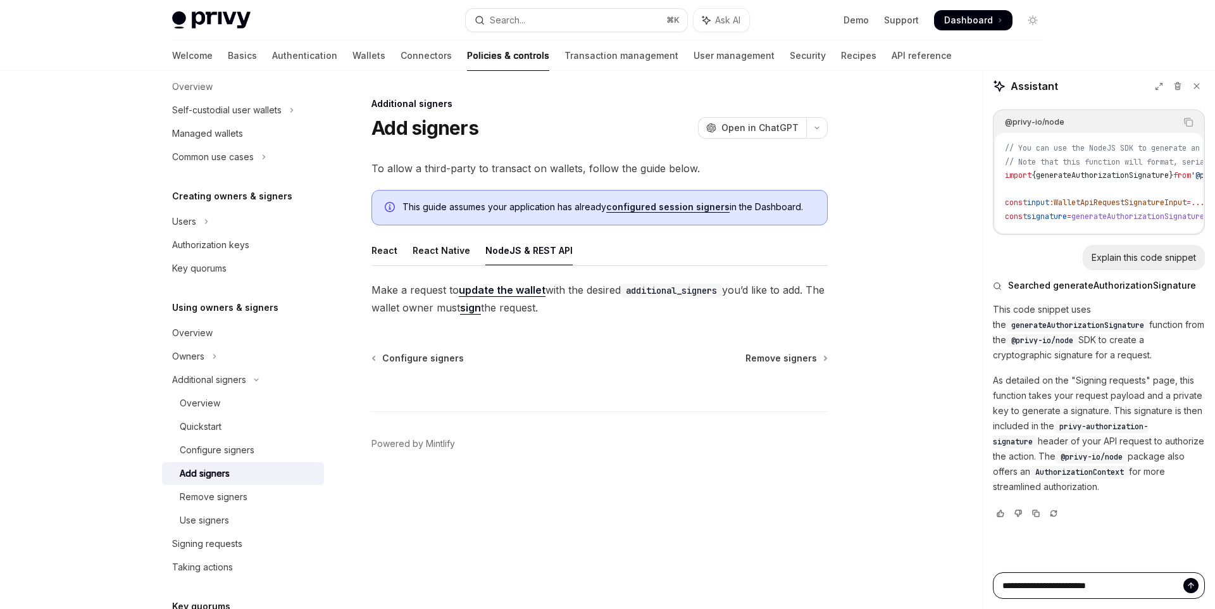
type textarea "**********"
type textarea "*"
type textarea "**********"
type textarea "*"
type textarea "**********"
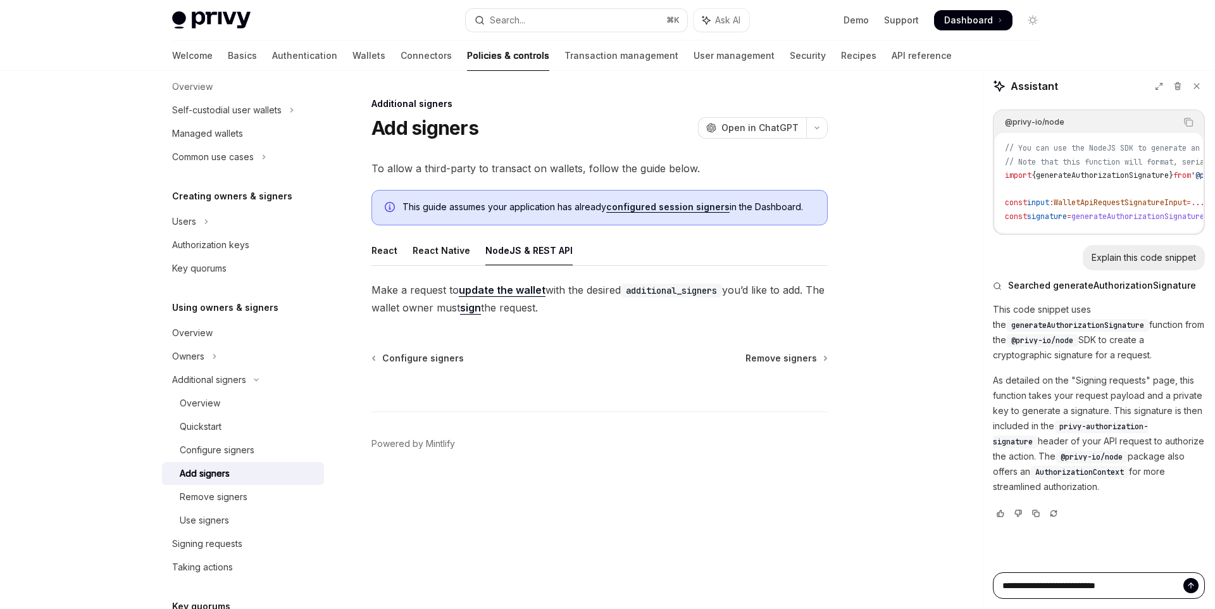
type textarea "*"
type textarea "**********"
type textarea "*"
type textarea "**********"
type textarea "*"
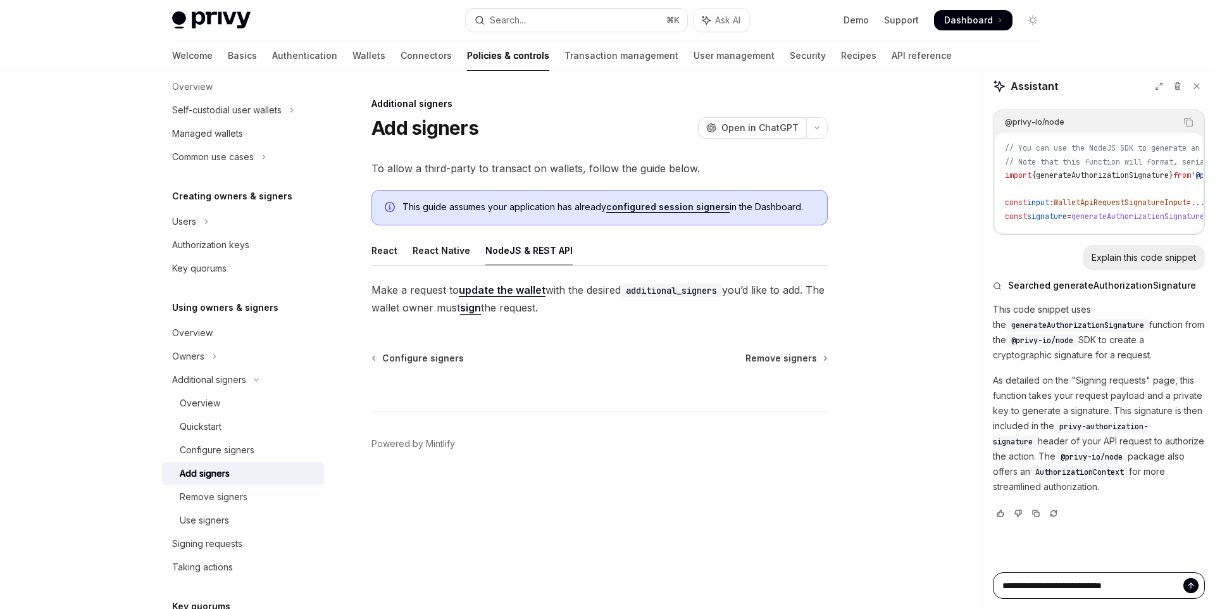
type textarea "**********"
type textarea "*"
type textarea "**********"
type textarea "*"
type textarea "**********"
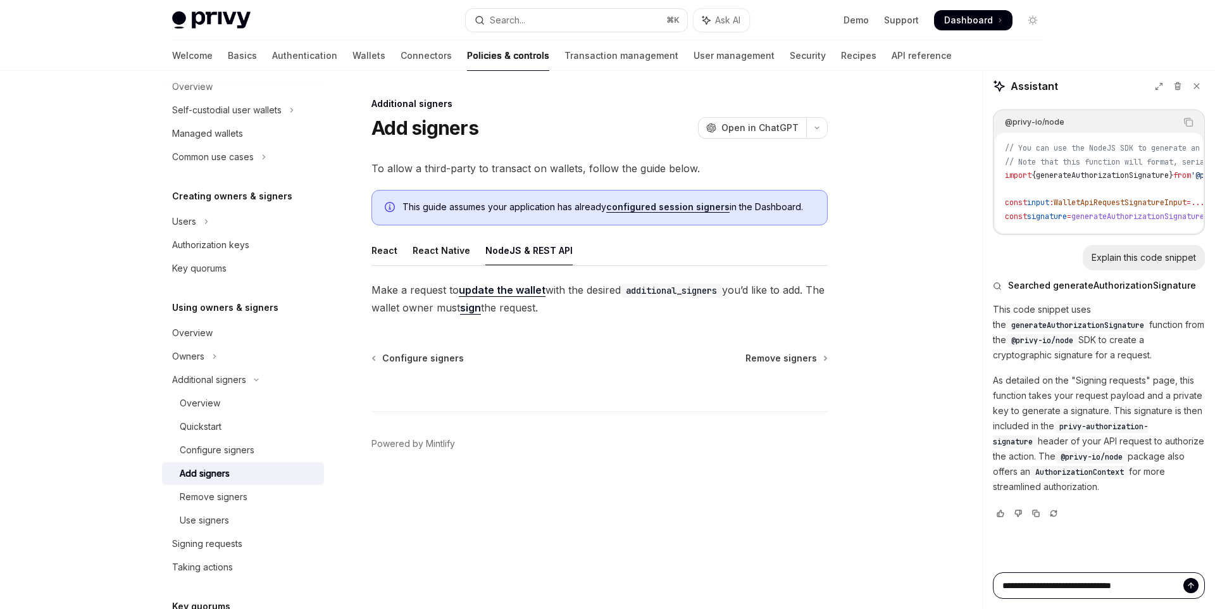
type textarea "*"
type textarea "**********"
type textarea "*"
type textarea "**********"
type textarea "*"
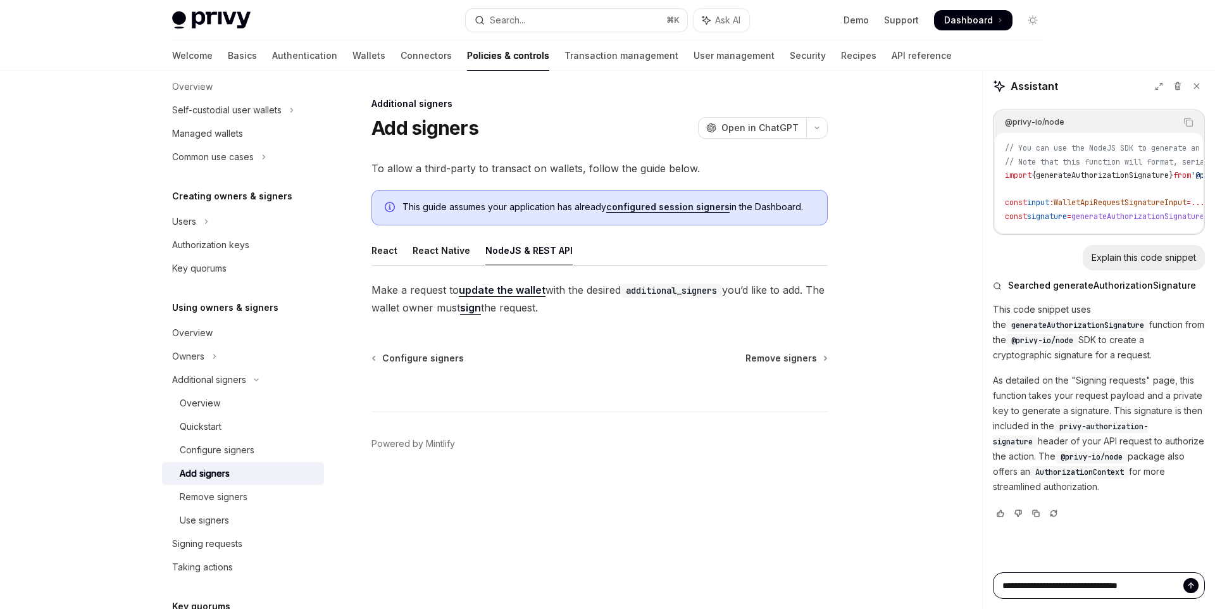
type textarea "**********"
type textarea "*"
click at [1130, 217] on span "generateAuthorizationSignature" at bounding box center [1137, 216] width 133 height 10
copy span "generateAuthorizationSignature"
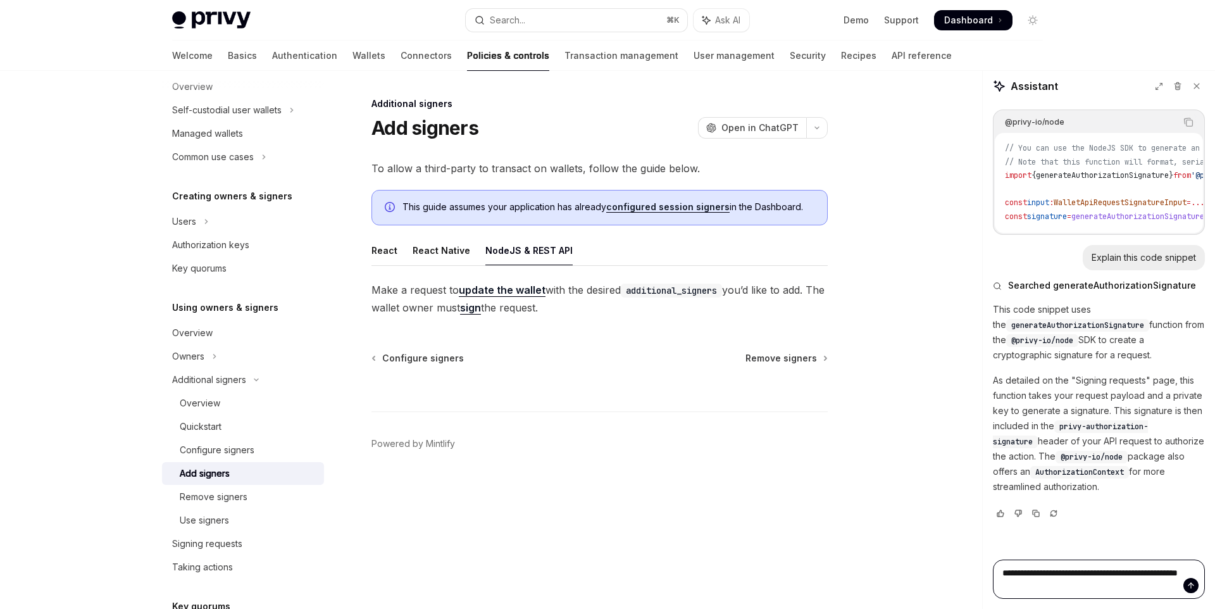
click at [1105, 587] on textarea "**********" at bounding box center [1099, 578] width 212 height 39
paste textarea "**********"
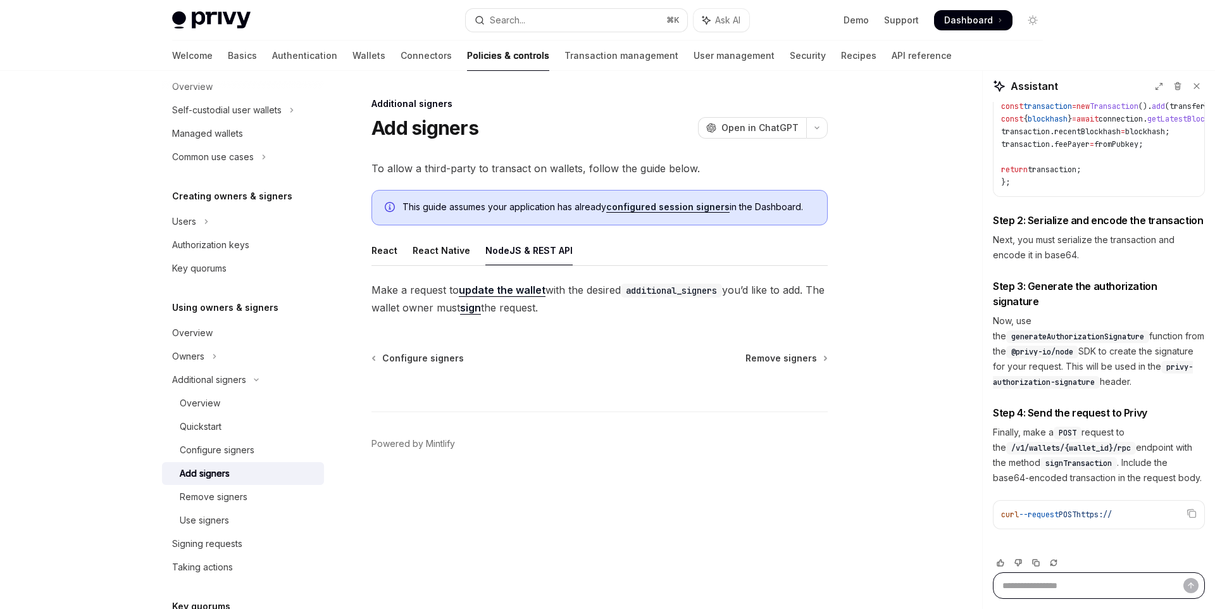
scroll to position [973, 0]
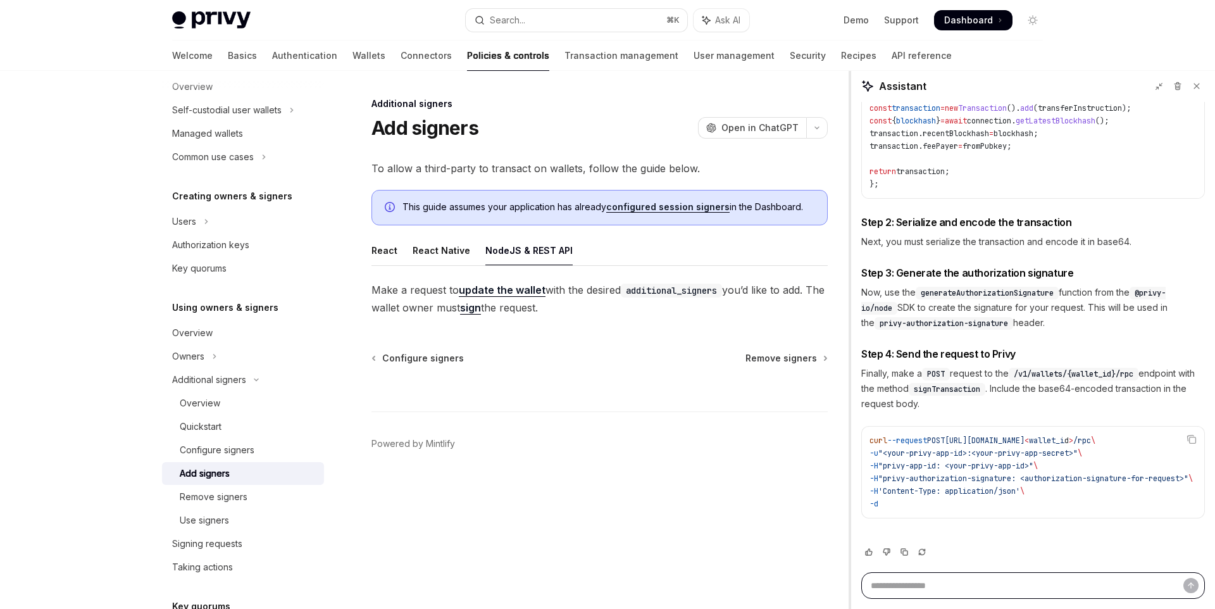
drag, startPoint x: 981, startPoint y: 327, endPoint x: 787, endPoint y: 329, distance: 194.3
click at [787, 329] on div "Additional signers Add signers OpenAI Open in ChatGPT OpenAI Open in ChatGPT To…" at bounding box center [607, 340] width 891 height 538
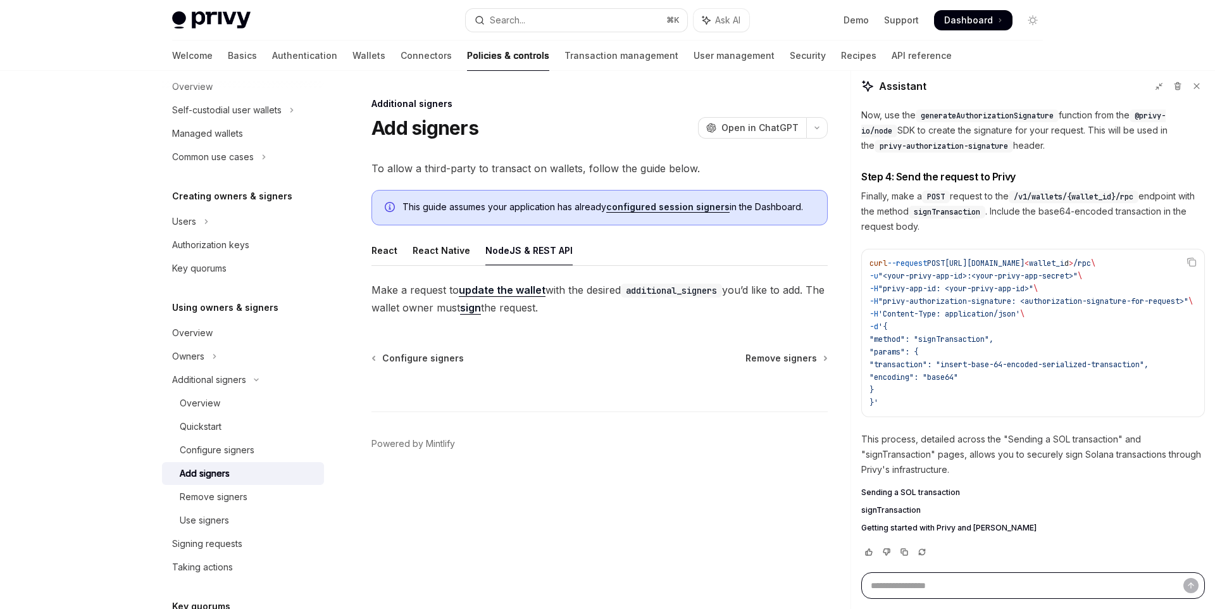
scroll to position [983, 0]
click at [945, 580] on textarea "Ask a question..." at bounding box center [1033, 585] width 344 height 27
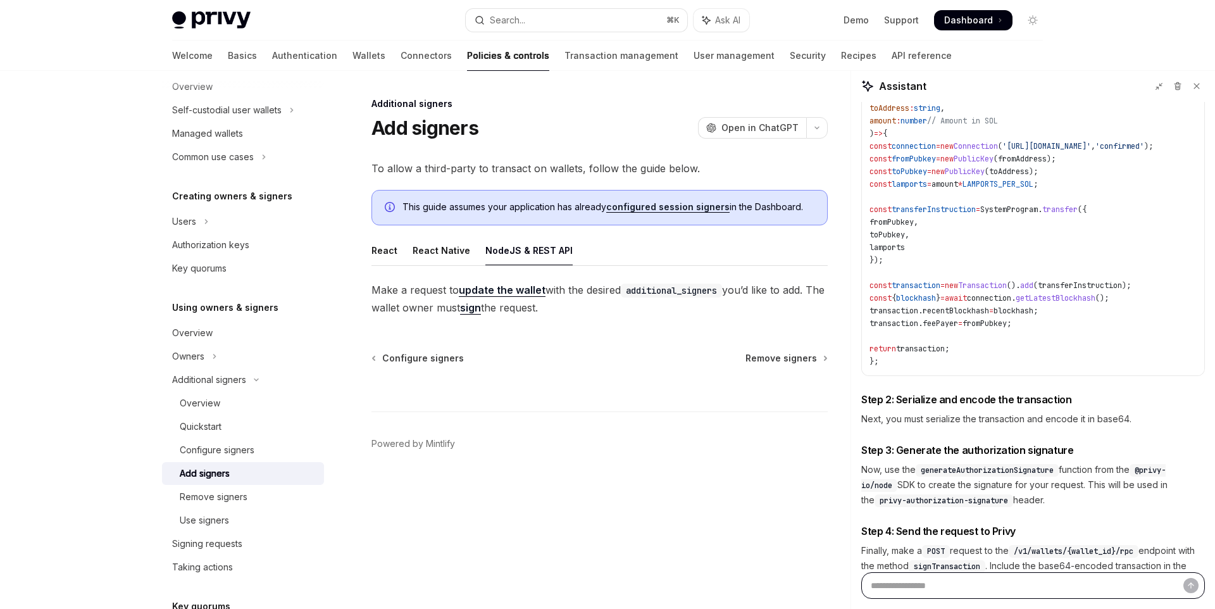
scroll to position [975, 0]
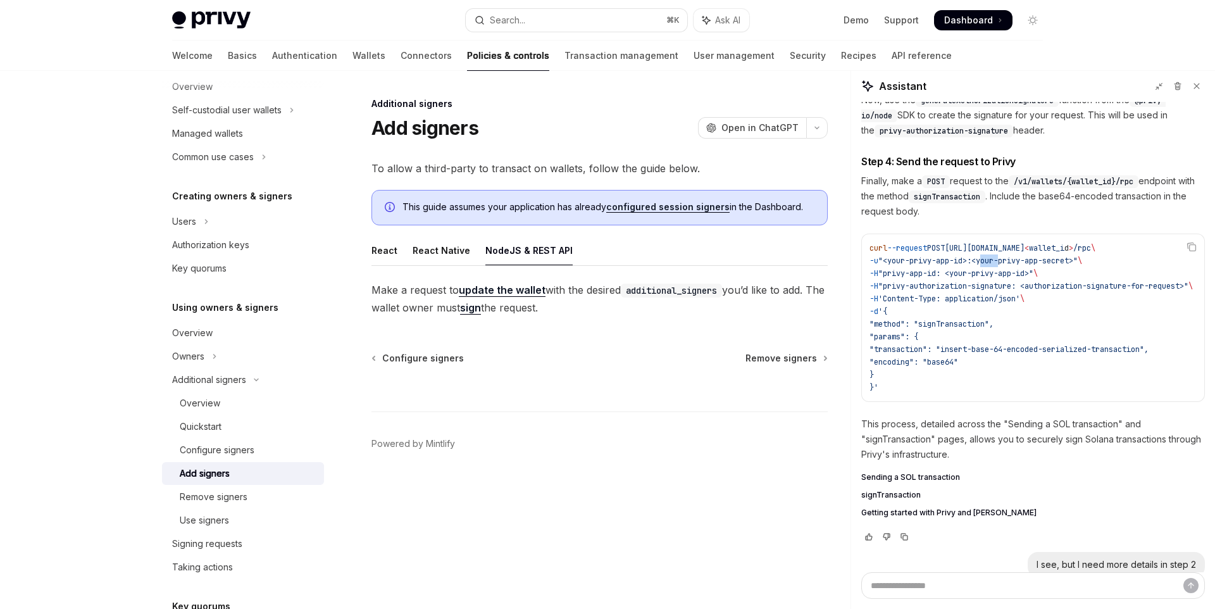
drag, startPoint x: 1001, startPoint y: 274, endPoint x: 1013, endPoint y: 275, distance: 12.1
click at [1020, 266] on span ""<your-privy-app-id>:<your-privy-app-secret>"" at bounding box center [977, 261] width 199 height 10
click at [961, 278] on span ""privy-app-id: <your-privy-app-id>"" at bounding box center [955, 273] width 155 height 10
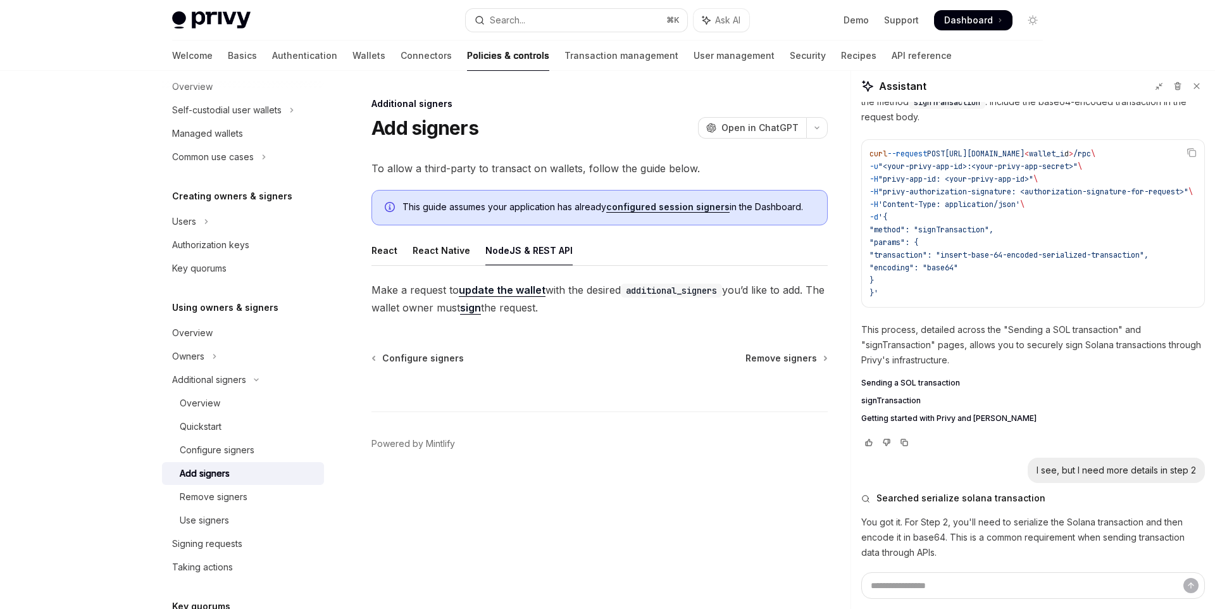
scroll to position [1302, 0]
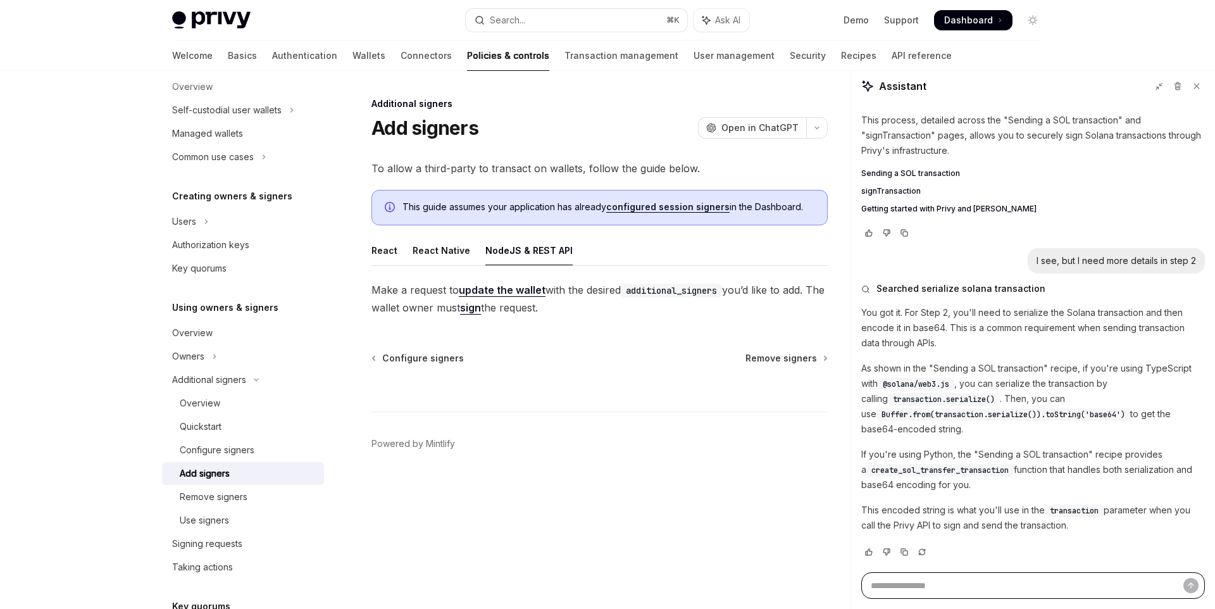
click at [926, 582] on textarea "Ask a question..." at bounding box center [1033, 585] width 344 height 27
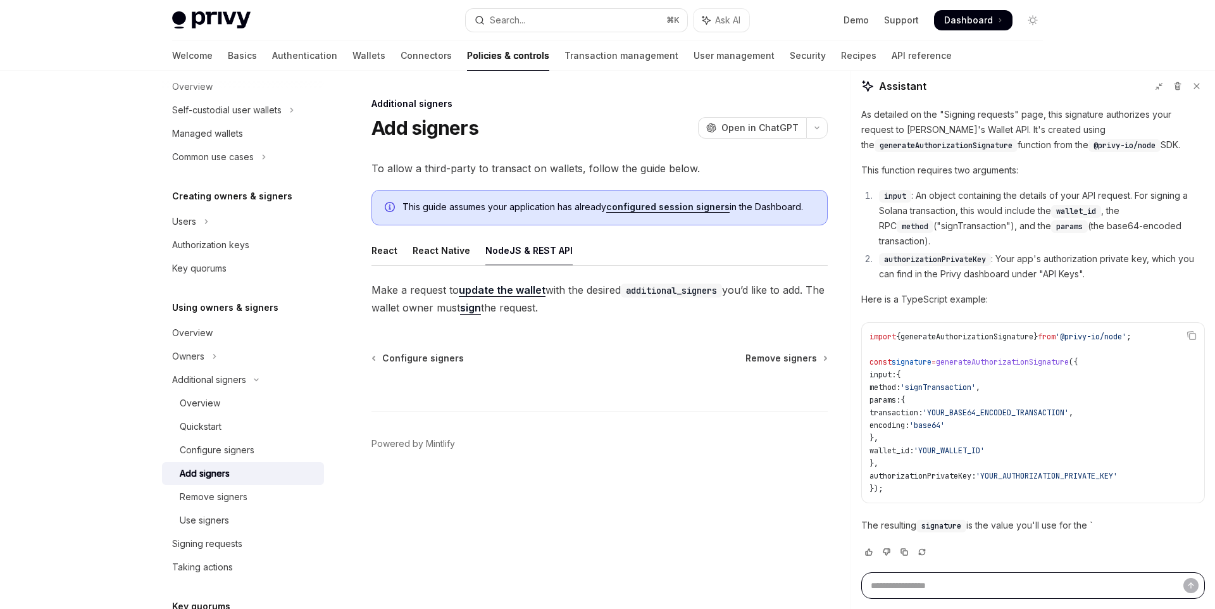
scroll to position [1822, 0]
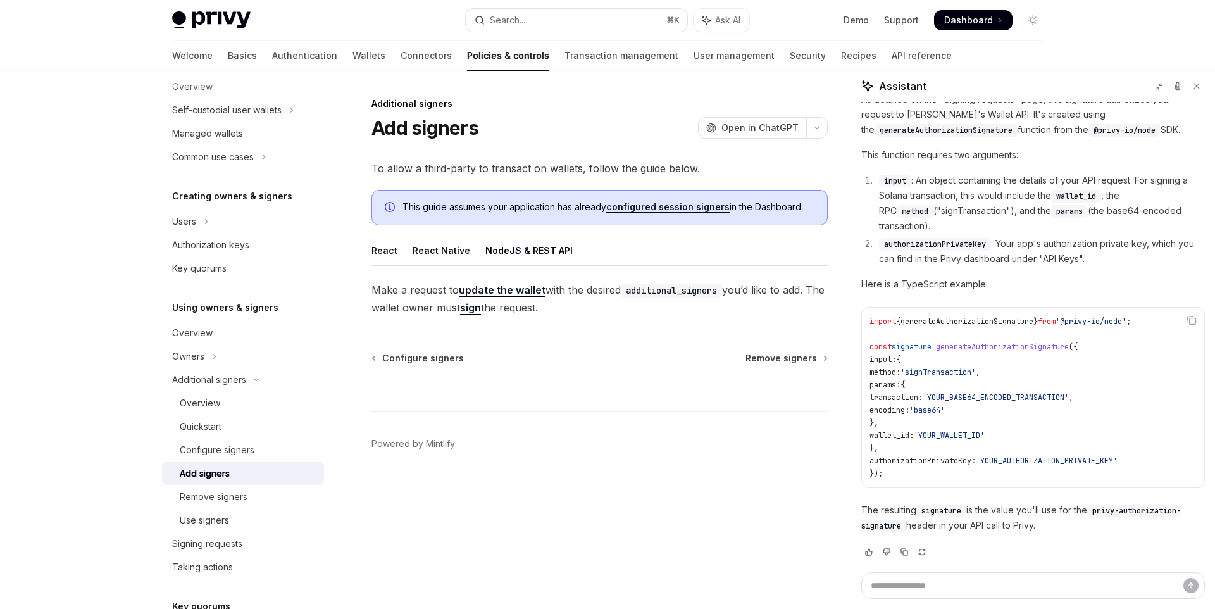
click at [952, 370] on span "'signTransaction'" at bounding box center [937, 372] width 75 height 10
click at [972, 439] on span "'YOUR_WALLET_ID'" at bounding box center [949, 435] width 71 height 10
click at [1037, 471] on code "import { generateAuthorizationSignature } from '@privy-io/node' ; const signatu…" at bounding box center [1032, 397] width 327 height 165
click at [1028, 461] on span "'YOUR_AUTHORIZATION_PRIVATE_KEY'" at bounding box center [1047, 461] width 142 height 10
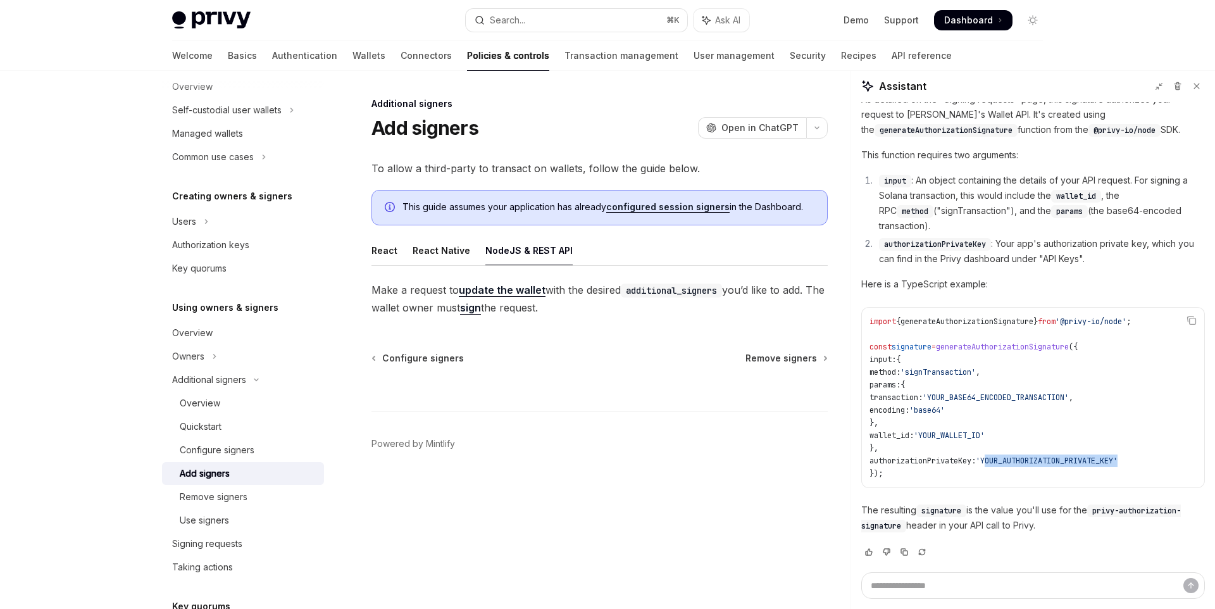
click at [1028, 461] on span "'YOUR_AUTHORIZATION_PRIVATE_KEY'" at bounding box center [1047, 461] width 142 height 10
click at [980, 346] on span "generateAuthorizationSignature" at bounding box center [1002, 347] width 133 height 10
click at [940, 457] on span "authorizationPrivateKey:" at bounding box center [922, 461] width 106 height 10
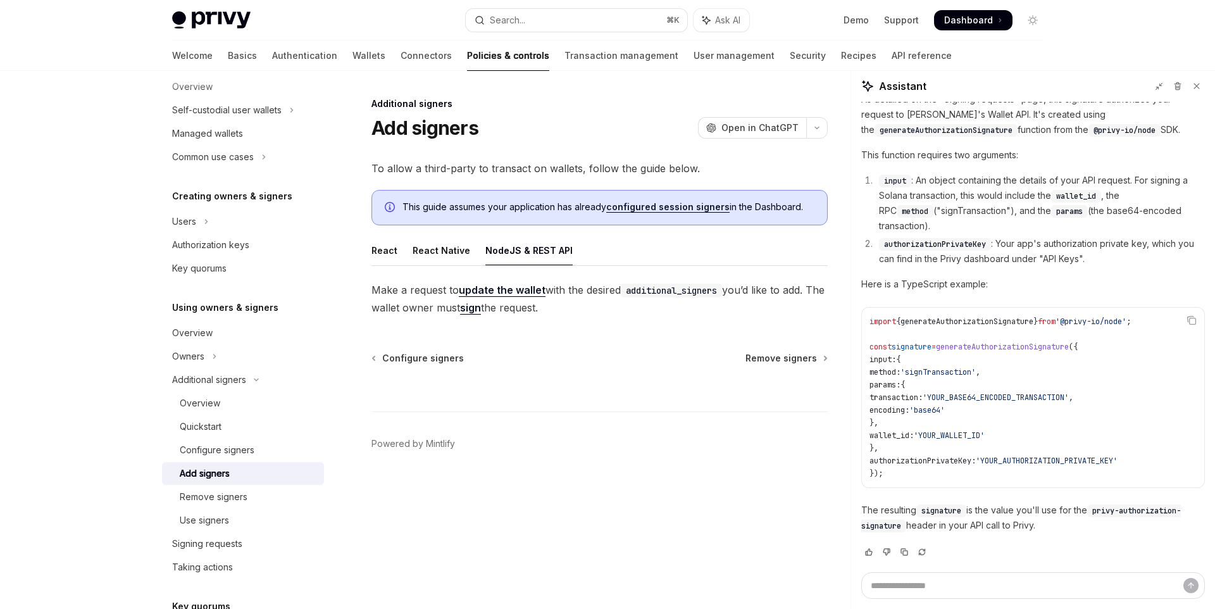
click at [954, 392] on span "'YOUR_BASE64_ENCODED_TRANSACTION'" at bounding box center [996, 397] width 146 height 10
click at [964, 363] on code "import { generateAuthorizationSignature } from '@privy-io/node' ; const signatu…" at bounding box center [1032, 397] width 327 height 165
click at [988, 347] on span "generateAuthorizationSignature" at bounding box center [1002, 347] width 133 height 10
click at [1040, 389] on code "import { generateAuthorizationSignature } from '@privy-io/node' ; const signatu…" at bounding box center [1032, 397] width 327 height 165
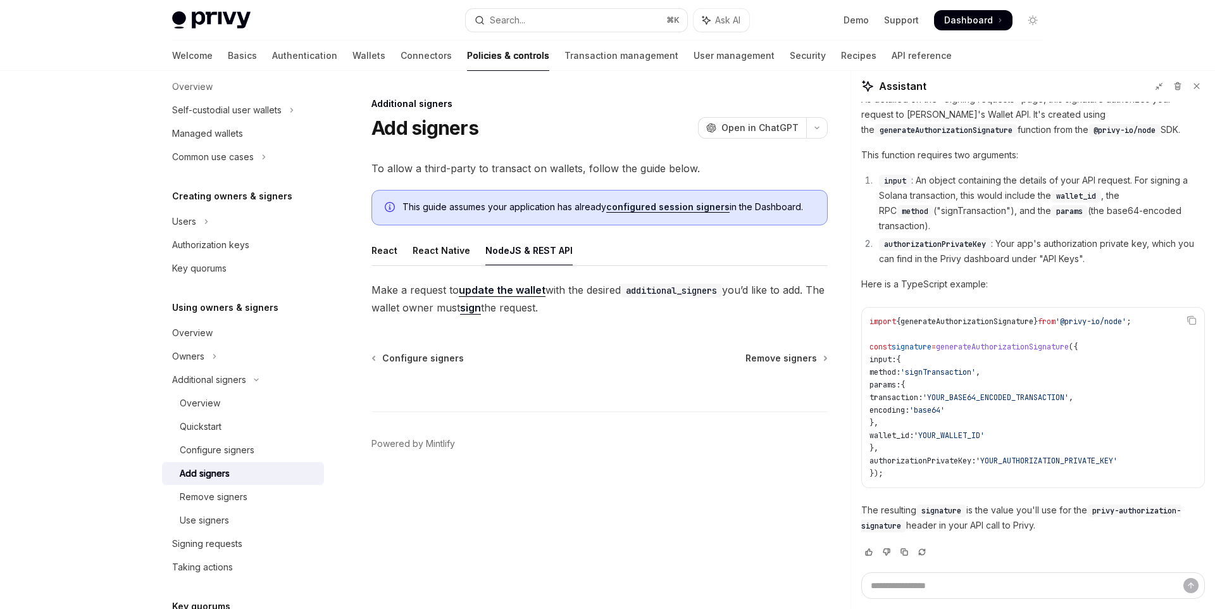
click at [1007, 405] on code "import { generateAuthorizationSignature } from '@privy-io/node' ; const signatu…" at bounding box center [1032, 397] width 327 height 165
click at [985, 439] on span "'YOUR_WALLET_ID'" at bounding box center [949, 435] width 71 height 10
drag, startPoint x: 937, startPoint y: 370, endPoint x: 953, endPoint y: 370, distance: 16.5
click at [953, 370] on span "'signTransaction'" at bounding box center [937, 372] width 75 height 10
click at [1014, 380] on code "import { generateAuthorizationSignature } from '@privy-io/node' ; const signatu…" at bounding box center [1032, 397] width 327 height 165
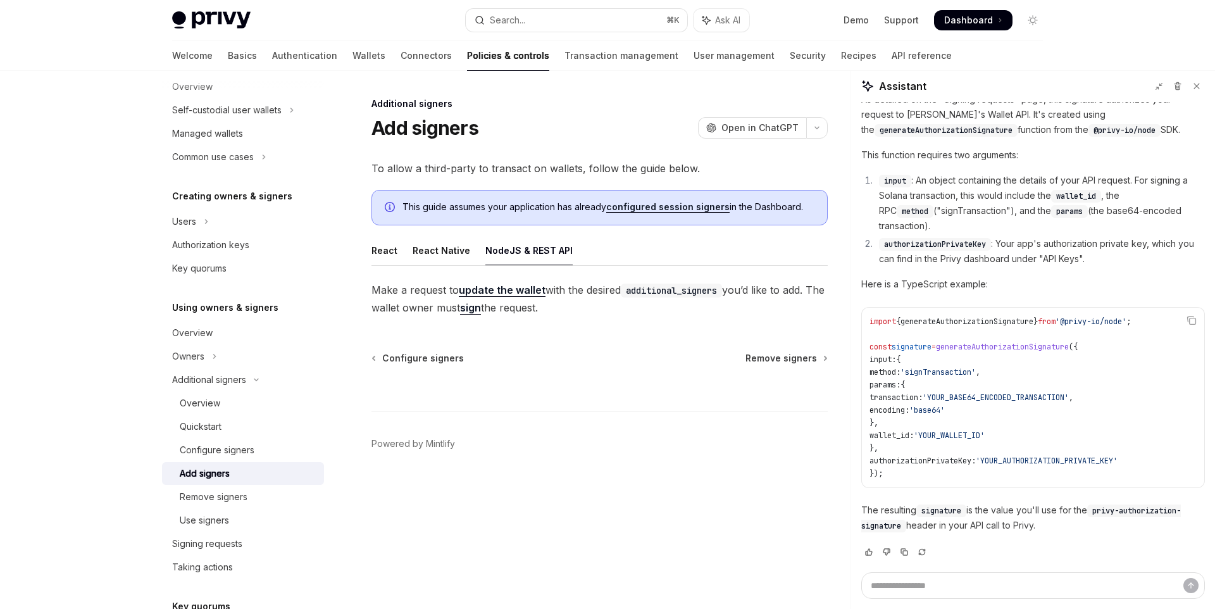
click at [1002, 397] on span "'YOUR_BASE64_ENCODED_TRANSACTION'" at bounding box center [996, 397] width 146 height 10
click at [1070, 407] on code "import { generateAuthorizationSignature } from '@privy-io/node' ; const signatu…" at bounding box center [1032, 397] width 327 height 165
click at [1037, 394] on span "'YOUR_BASE64_ENCODED_TRANSACTION'" at bounding box center [996, 397] width 146 height 10
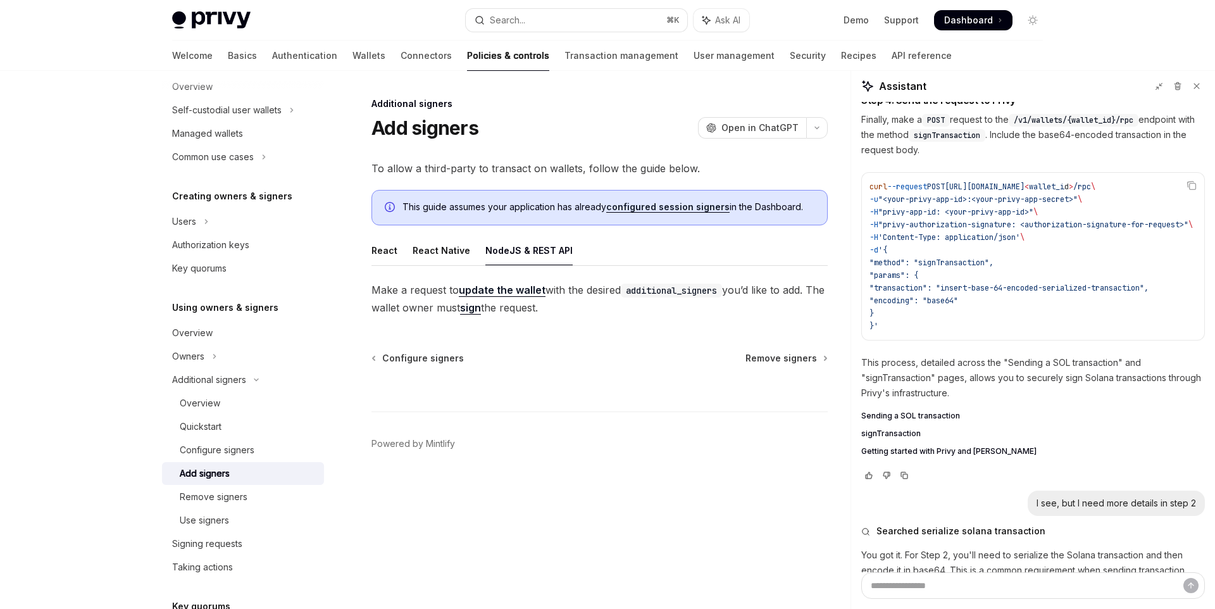
scroll to position [0, 42]
drag, startPoint x: 887, startPoint y: 239, endPoint x: 1204, endPoint y: 242, distance: 317.7
click at [1204, 242] on div "@privy-io/node Copy // You can use the NodeJS SDK to generate an authorization …" at bounding box center [1033, 337] width 364 height 470
copy code "-H "privy-authorization-signature: <authorization-signature-for-request>" \"
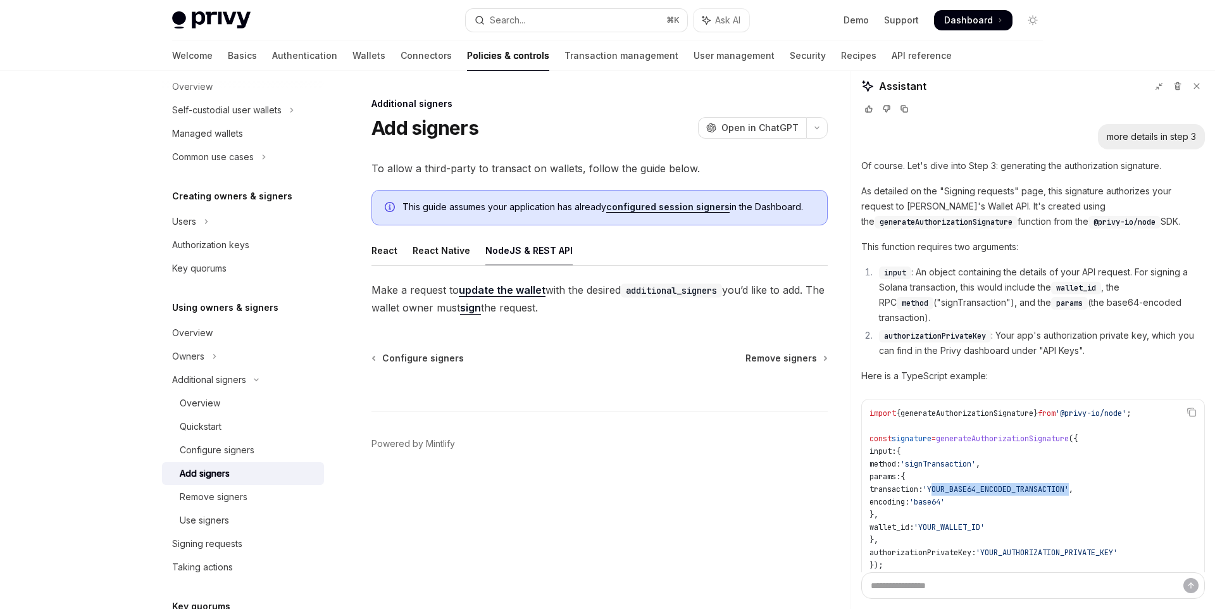
scroll to position [1755, 0]
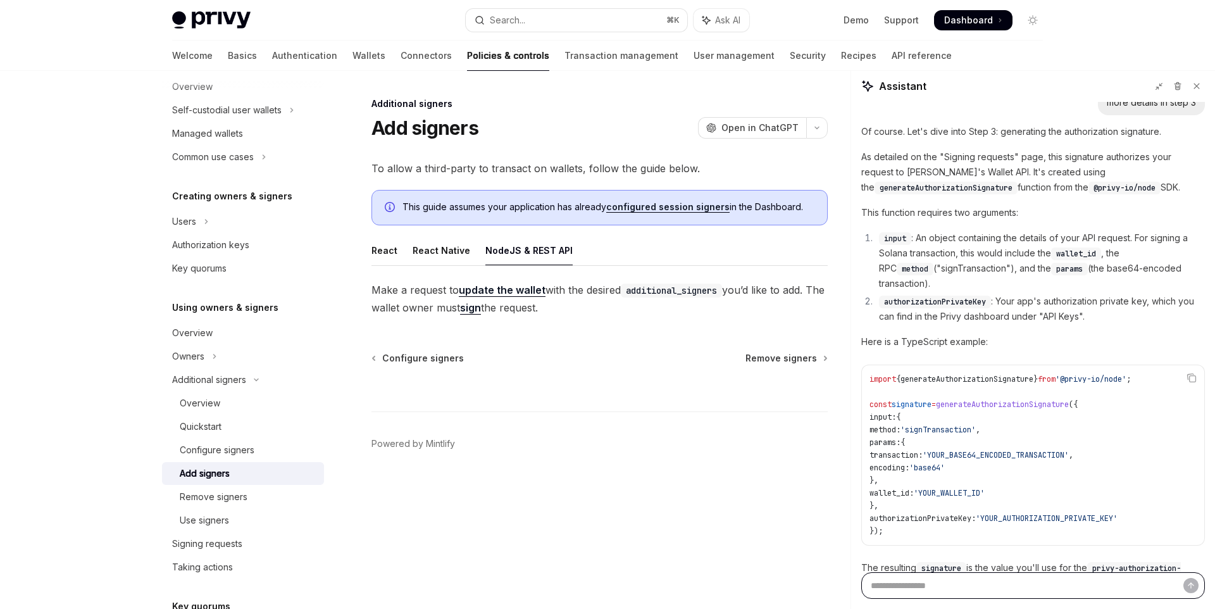
click at [972, 578] on textarea "Ask a question..." at bounding box center [1033, 585] width 344 height 27
paste textarea "**********"
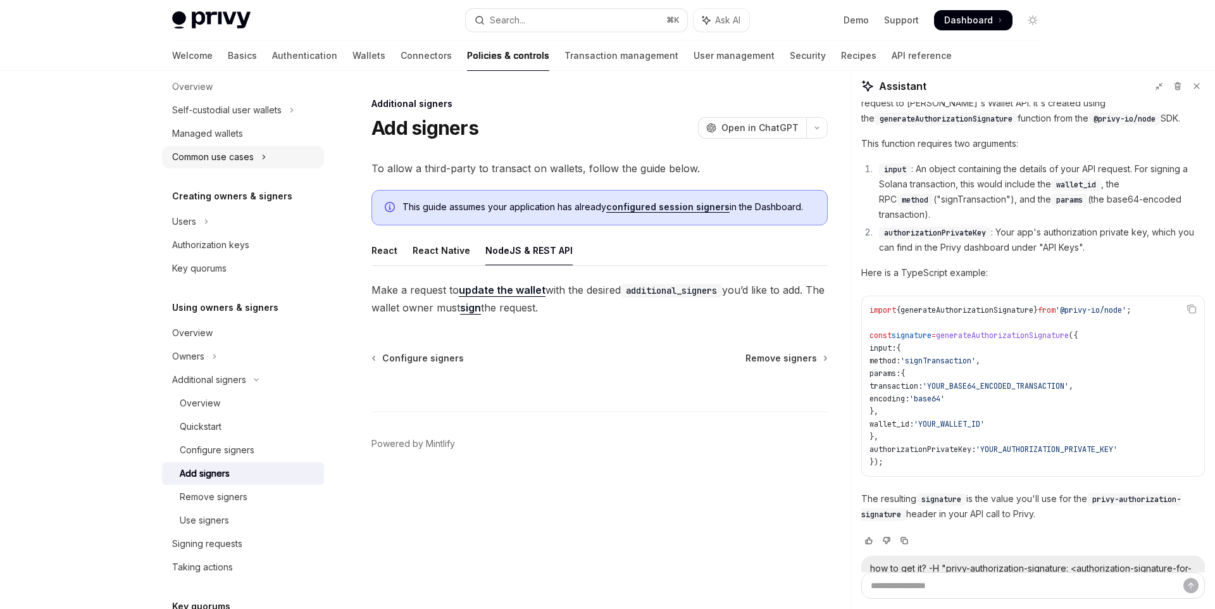
scroll to position [1845, 0]
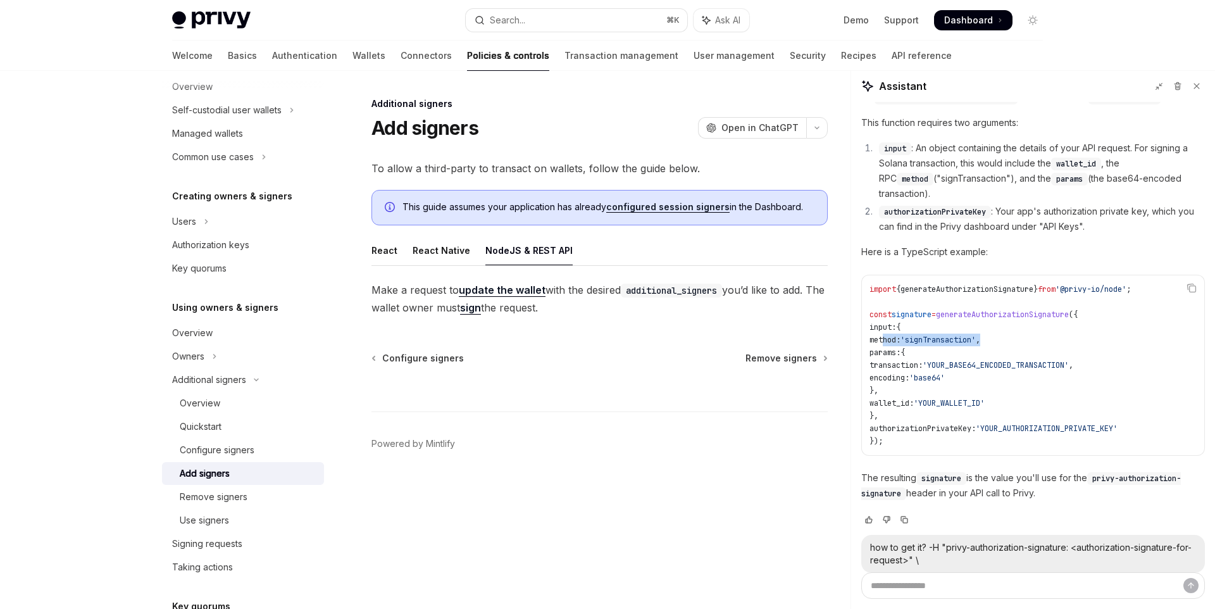
drag, startPoint x: 997, startPoint y: 361, endPoint x: 1050, endPoint y: 345, distance: 55.6
click at [1050, 345] on code "import { generateAuthorizationSignature } from '@privy-io/node' ; const signatu…" at bounding box center [1032, 365] width 327 height 165
copy code "method: 'signTransaction' ,"
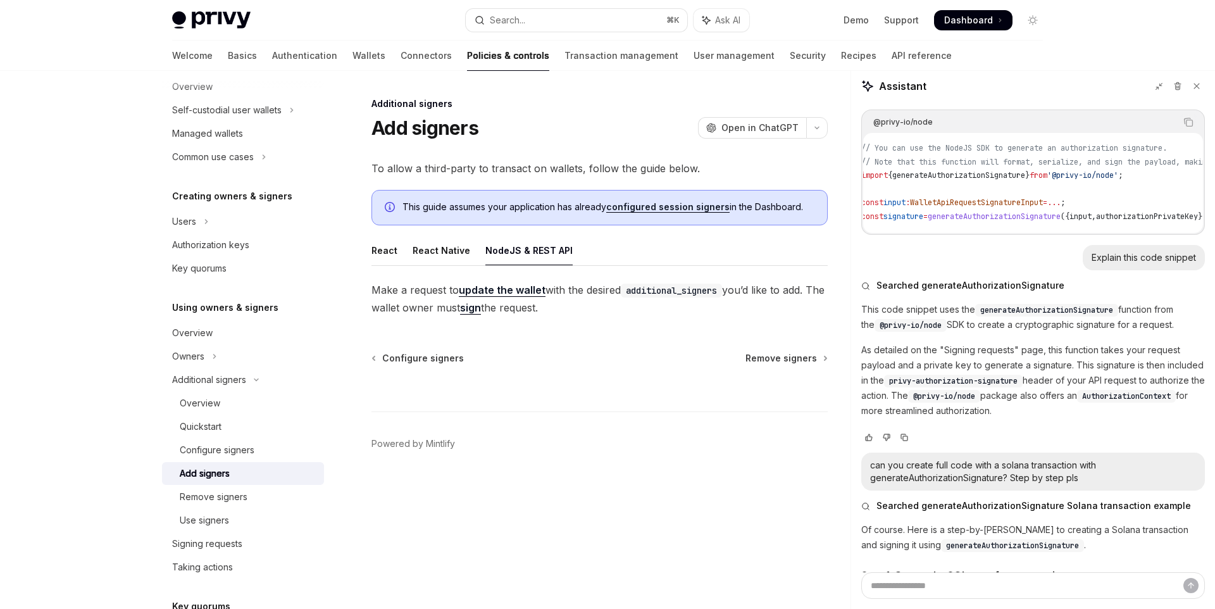
scroll to position [0, 0]
click at [976, 200] on span "WalletApiRequestSignatureInput" at bounding box center [988, 202] width 133 height 10
copy span "WalletApiRequestSignatureInput"
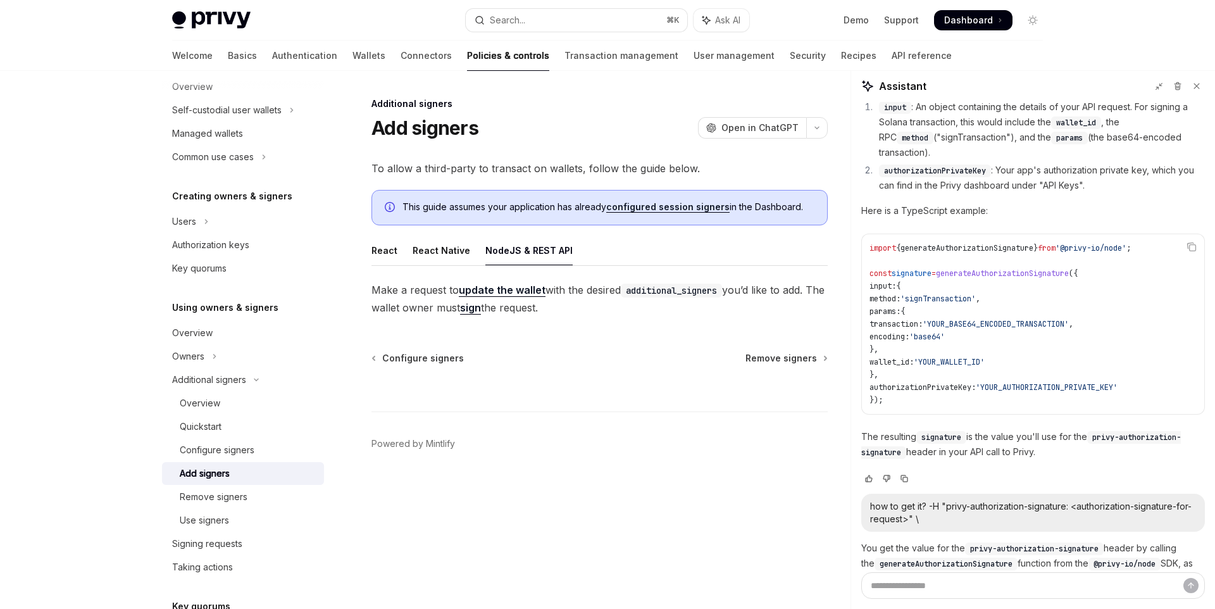
scroll to position [1889, 0]
click at [950, 292] on code "import { generateAuthorizationSignature } from '@privy-io/node' ; const signatu…" at bounding box center [1032, 321] width 327 height 165
click at [969, 276] on span "generateAuthorizationSignature" at bounding box center [1002, 271] width 133 height 10
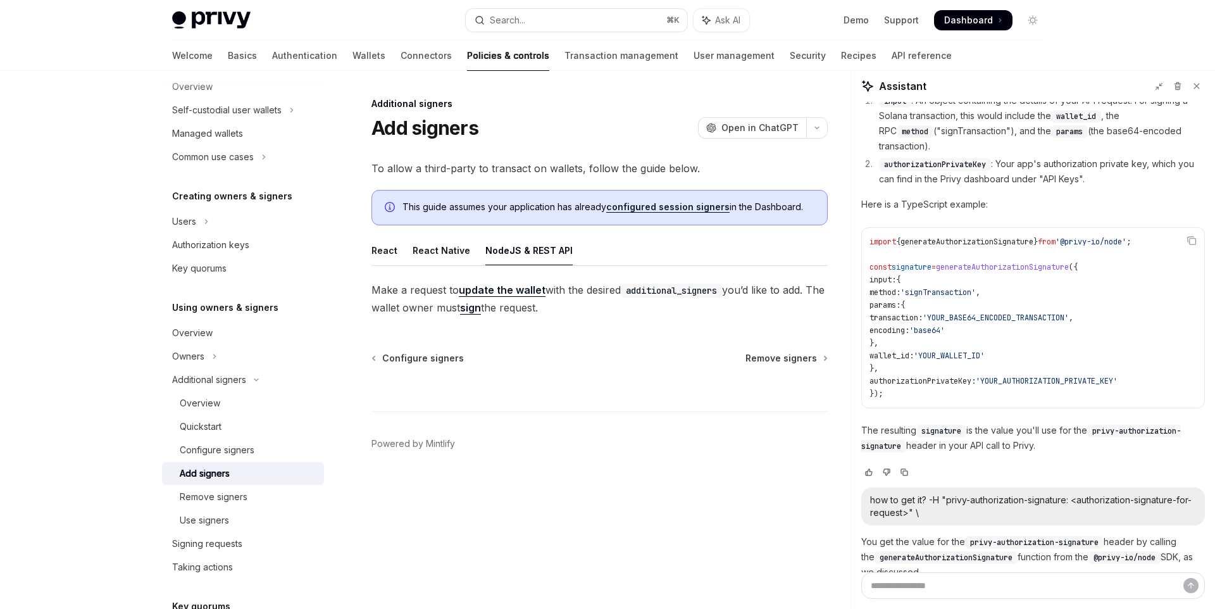
scroll to position [1894, 0]
click at [914, 359] on span "wallet_id:" at bounding box center [891, 354] width 44 height 10
click at [909, 334] on span "encoding:" at bounding box center [889, 329] width 40 height 10
click at [894, 309] on span "params:" at bounding box center [884, 304] width 31 height 10
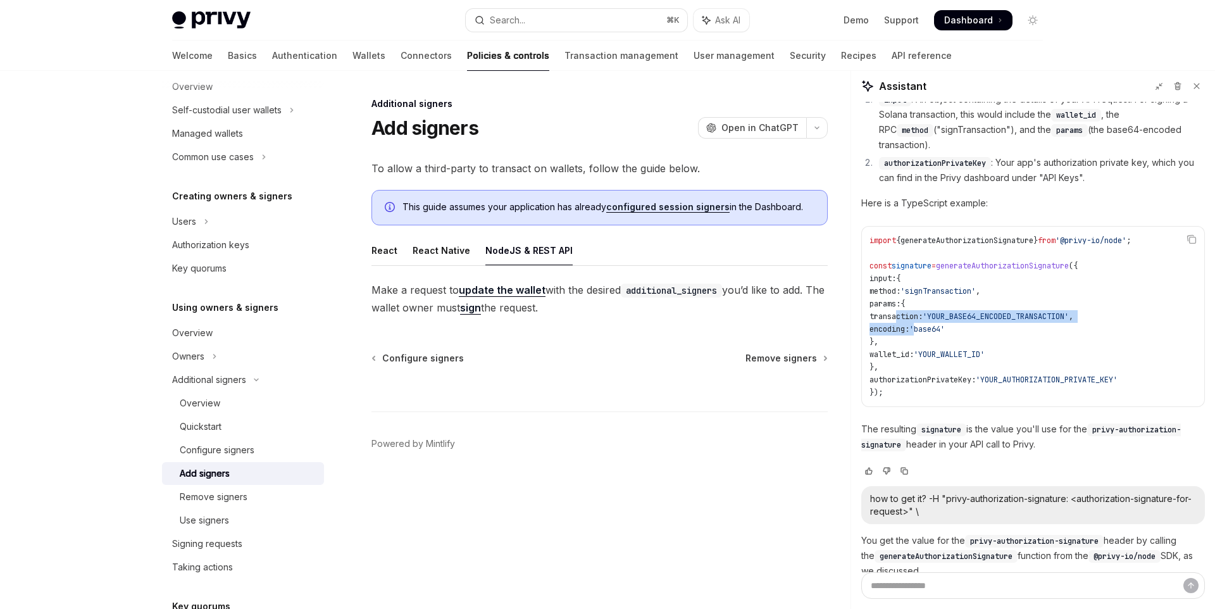
drag, startPoint x: 897, startPoint y: 327, endPoint x: 940, endPoint y: 338, distance: 44.5
click at [940, 338] on code "import { generateAuthorizationSignature } from '@privy-io/node' ; const signatu…" at bounding box center [1032, 316] width 327 height 165
click at [932, 344] on div at bounding box center [932, 344] width 0 height 0
click at [1026, 338] on code "import { generateAuthorizationSignature } from '@privy-io/node' ; const signatu…" at bounding box center [1032, 316] width 327 height 165
click at [997, 335] on code "import { generateAuthorizationSignature } from '@privy-io/node' ; const signatu…" at bounding box center [1032, 316] width 327 height 165
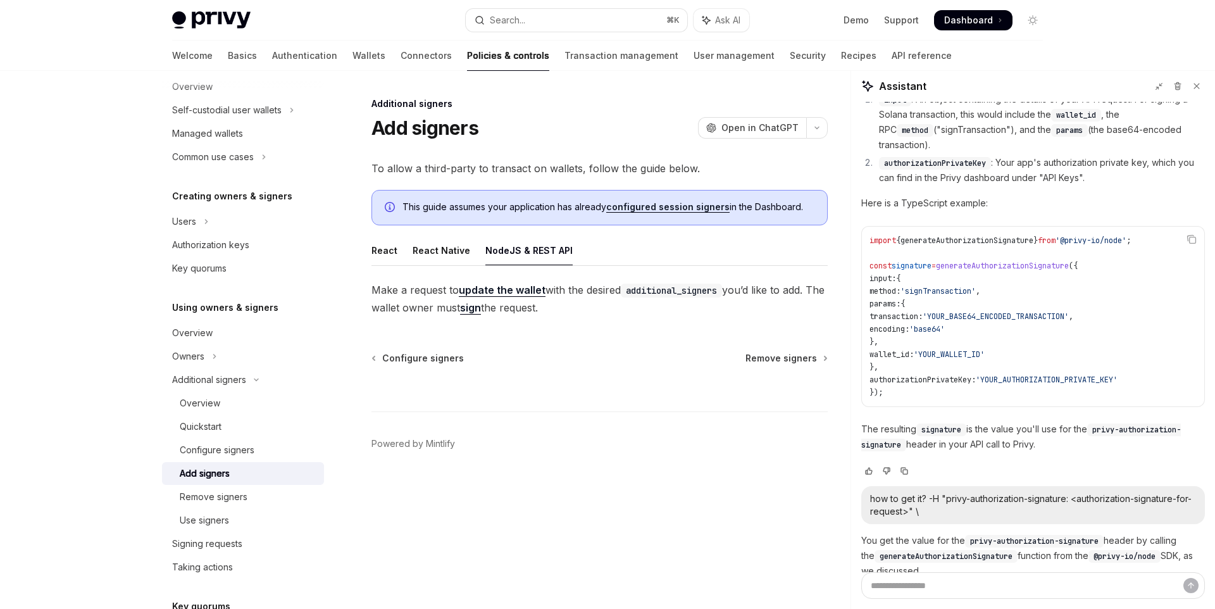
drag, startPoint x: 899, startPoint y: 339, endPoint x: 990, endPoint y: 337, distance: 90.5
click at [990, 337] on code "import { generateAuthorizationSignature } from '@privy-io/node' ; const signatu…" at bounding box center [1032, 316] width 327 height 165
drag, startPoint x: 975, startPoint y: 338, endPoint x: 895, endPoint y: 342, distance: 79.8
click at [895, 342] on code "import { generateAuthorizationSignature } from '@privy-io/node' ; const signatu…" at bounding box center [1032, 316] width 327 height 165
copy code "encoding: 'base64'"
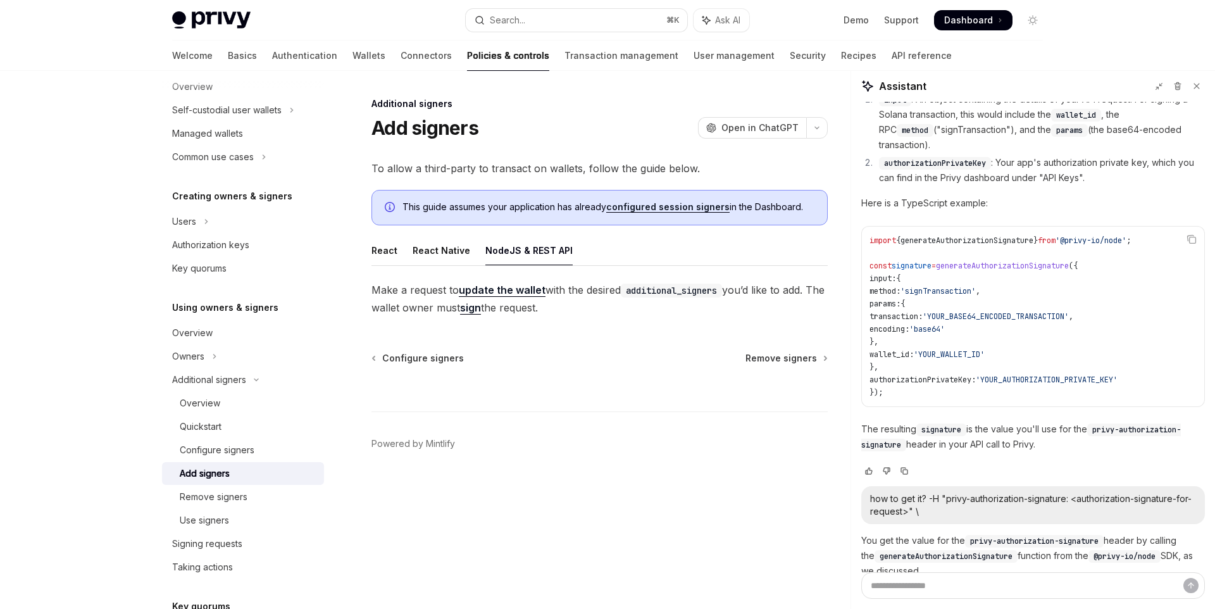
click at [998, 271] on span "generateAuthorizationSignature" at bounding box center [1002, 266] width 133 height 10
copy span "generateAuthorizationSignature"
click at [556, 8] on div "Privy Docs home page Search... ⌘ K Ask AI Demo Support Dashboard Dashboard Sear…" at bounding box center [607, 20] width 871 height 40
click at [559, 22] on button "Search... ⌘ K" at bounding box center [576, 20] width 221 height 23
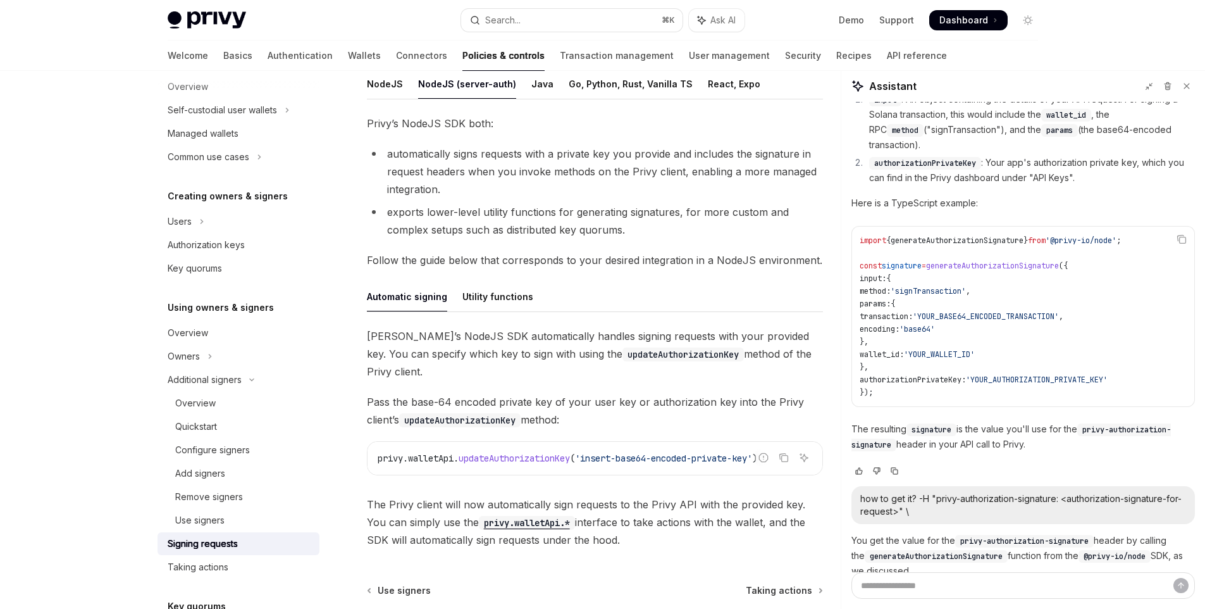
scroll to position [181, 0]
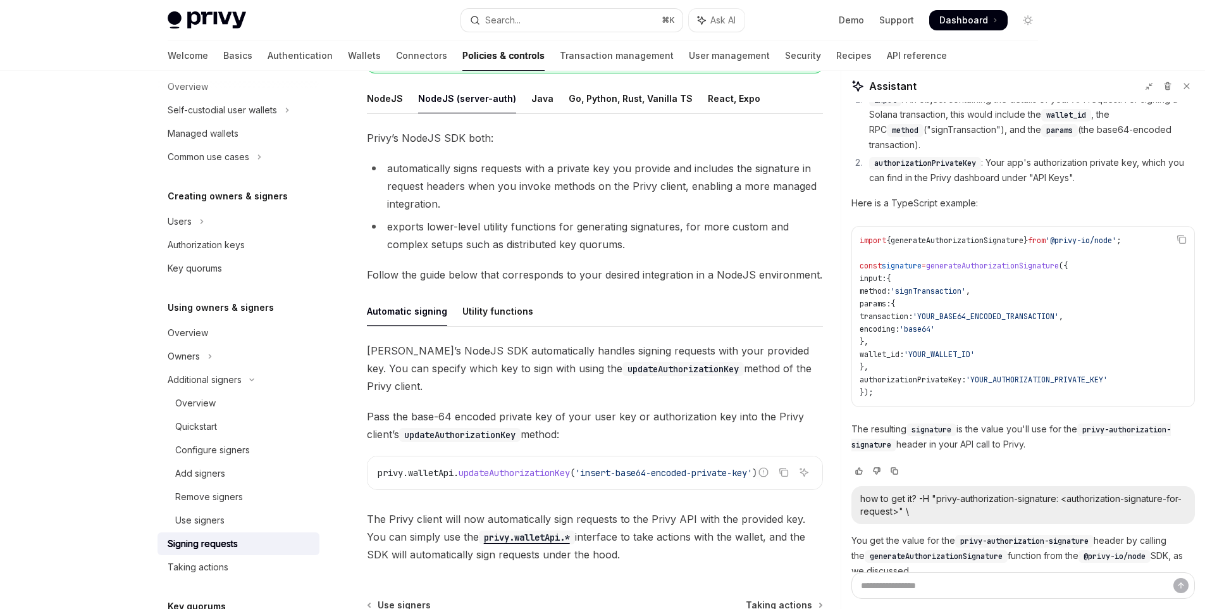
click at [351, 104] on div "Using owners & signers Signing requests OpenAI Open in ChatGPT OpenAI Open in C…" at bounding box center [476, 341] width 699 height 852
click at [363, 104] on div "Using owners & signers Signing requests OpenAI Open in ChatGPT OpenAI Open in C…" at bounding box center [476, 341] width 699 height 852
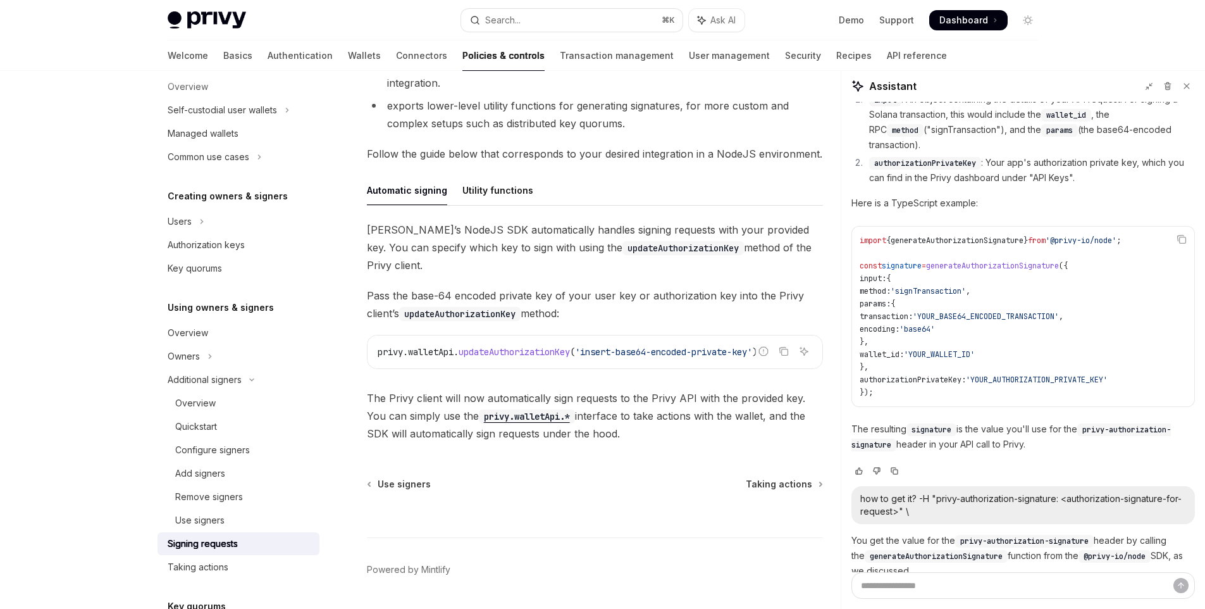
scroll to position [322, 0]
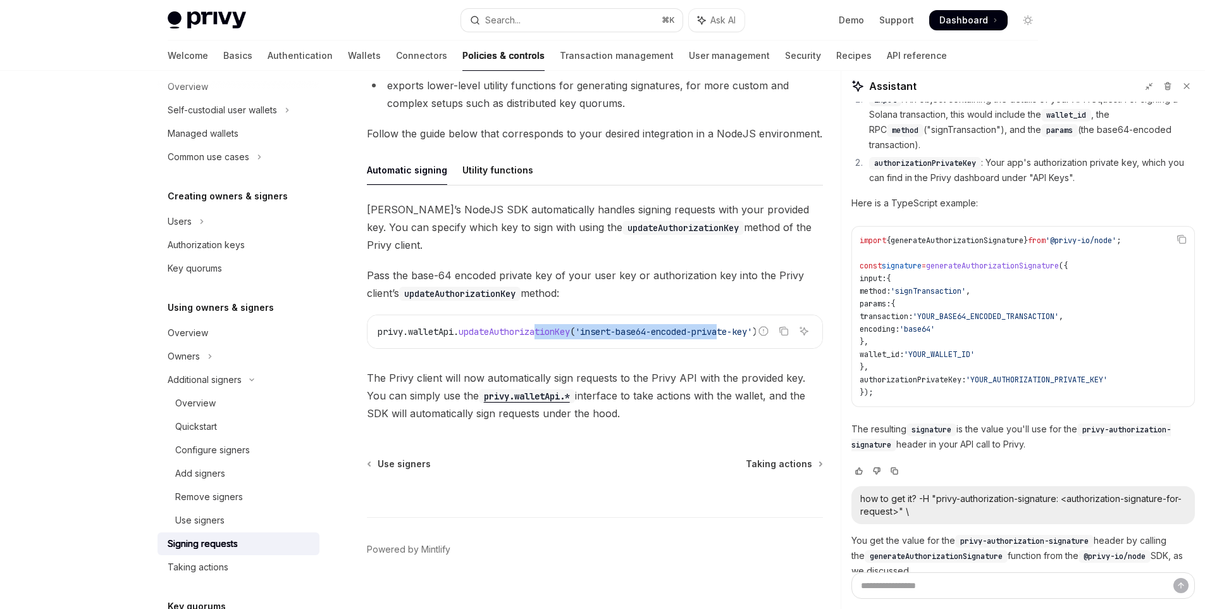
drag, startPoint x: 595, startPoint y: 308, endPoint x: 735, endPoint y: 315, distance: 140.0
click at [735, 326] on span "privy . walletApi . updateAuthorizationKey ( 'insert-base64-encoded-private-key…" at bounding box center [568, 331] width 380 height 11
click at [678, 321] on div "privy . walletApi . updateAuthorizationKey ( 'insert-base64-encoded-private-key…" at bounding box center [595, 331] width 455 height 33
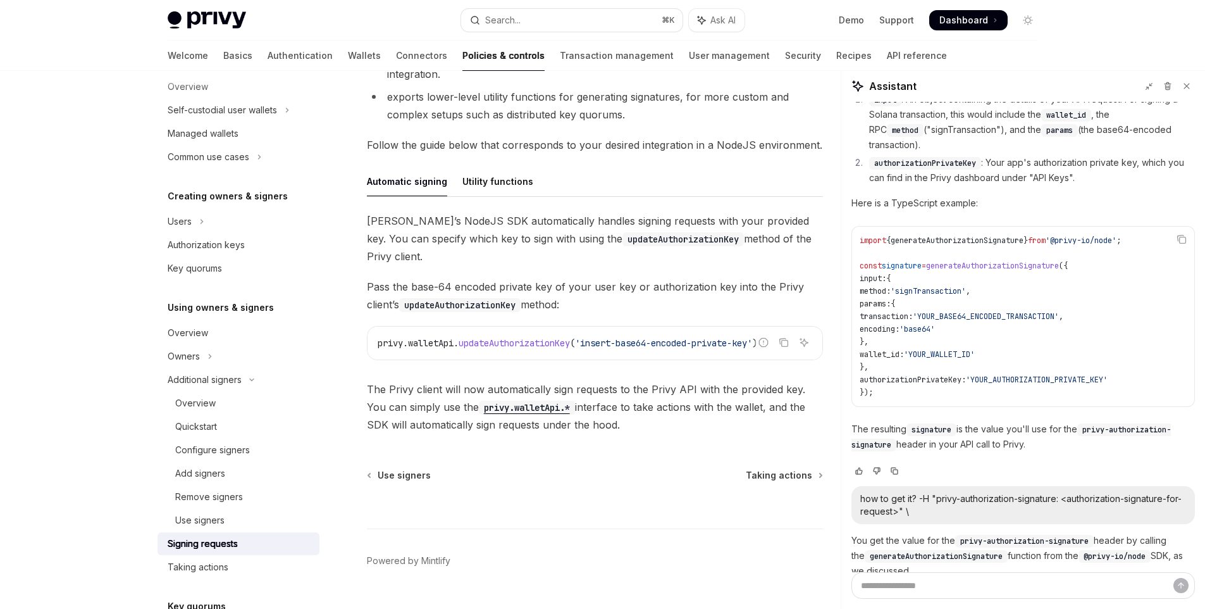
scroll to position [289, 0]
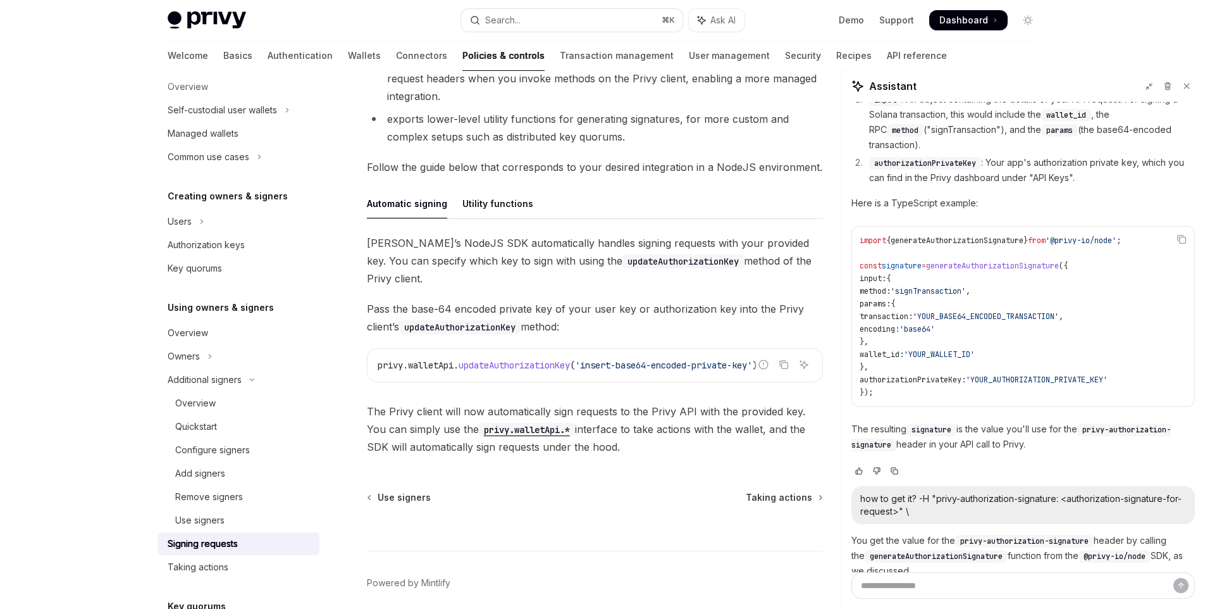
click at [452, 359] on span "walletApi" at bounding box center [431, 364] width 46 height 11
drag, startPoint x: 462, startPoint y: 349, endPoint x: 762, endPoint y: 354, distance: 300.0
click at [762, 354] on div "Report incorrect code Copy Ask AI privy . walletApi . updateAuthorizationKey ( …" at bounding box center [595, 365] width 456 height 34
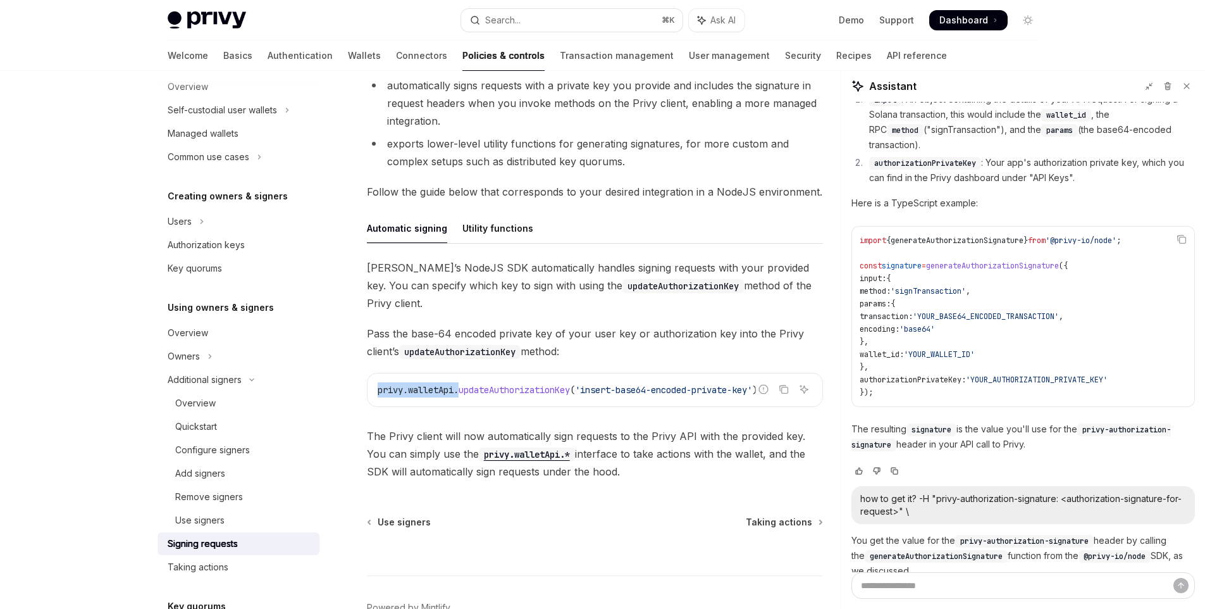
scroll to position [263, 0]
drag, startPoint x: 585, startPoint y: 330, endPoint x: 564, endPoint y: 327, distance: 20.4
click at [564, 327] on span "Pass the base-64 encoded private key of your user key or authorization key into…" at bounding box center [595, 343] width 456 height 35
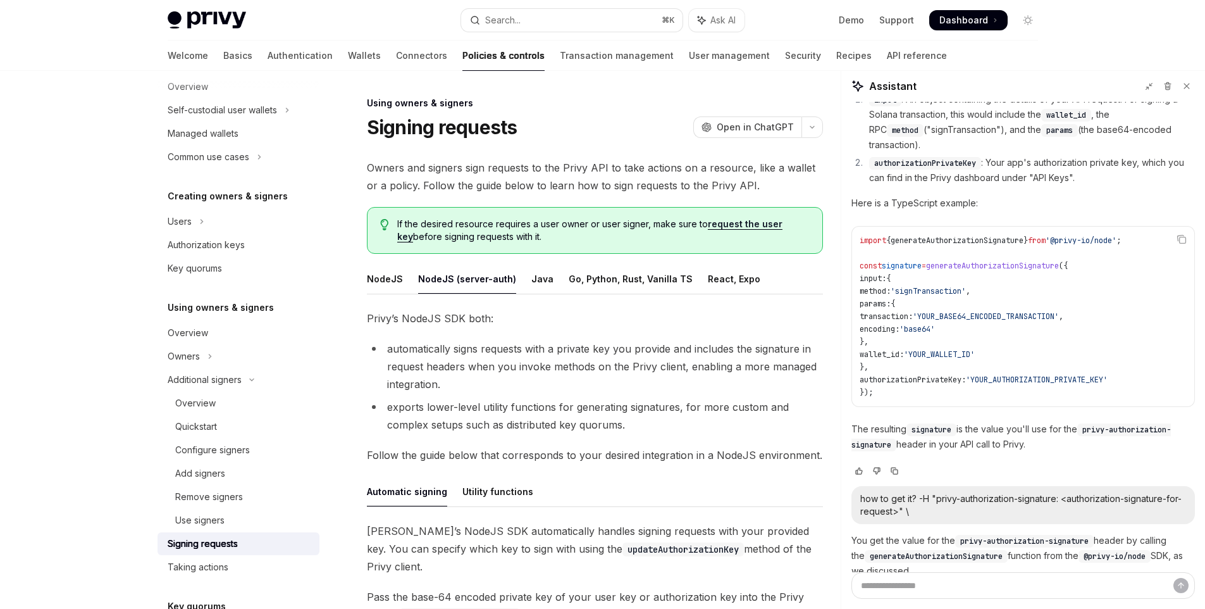
scroll to position [0, 0]
click at [382, 270] on div "NodeJS" at bounding box center [385, 280] width 36 height 30
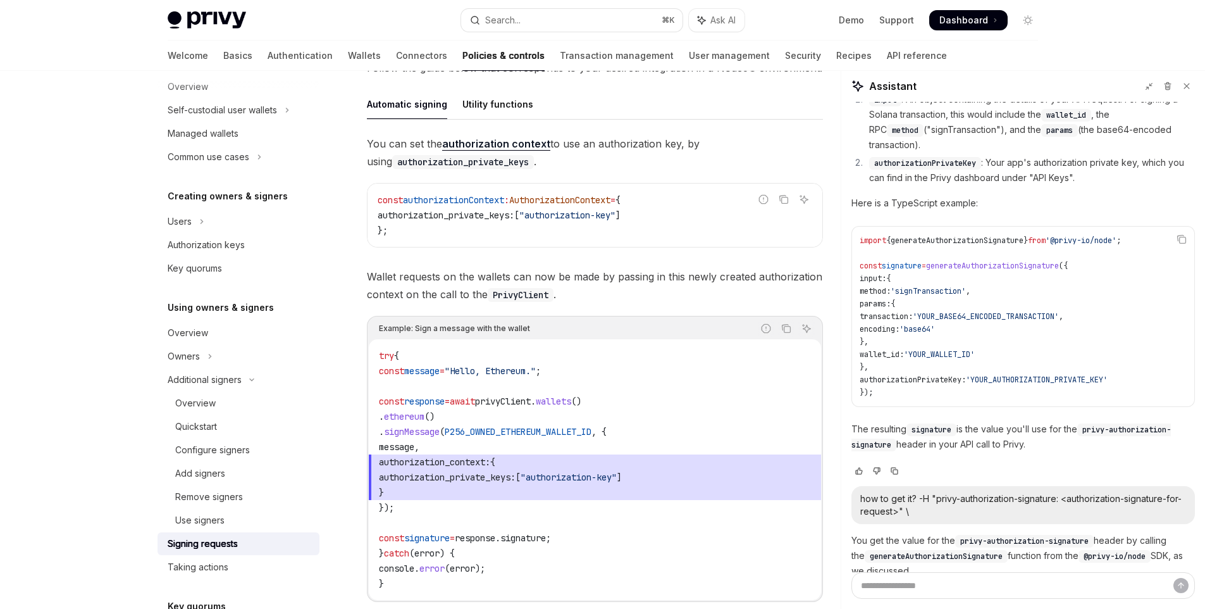
scroll to position [390, 0]
click at [467, 477] on span "authorization_private_keys:" at bounding box center [447, 474] width 137 height 11
click at [571, 394] on span "wallets" at bounding box center [553, 398] width 35 height 11
drag, startPoint x: 400, startPoint y: 427, endPoint x: 422, endPoint y: 439, distance: 25.2
click at [422, 439] on code "try { const message = "Hello, Ethereum." ; const response = await privyClient .…" at bounding box center [595, 467] width 432 height 243
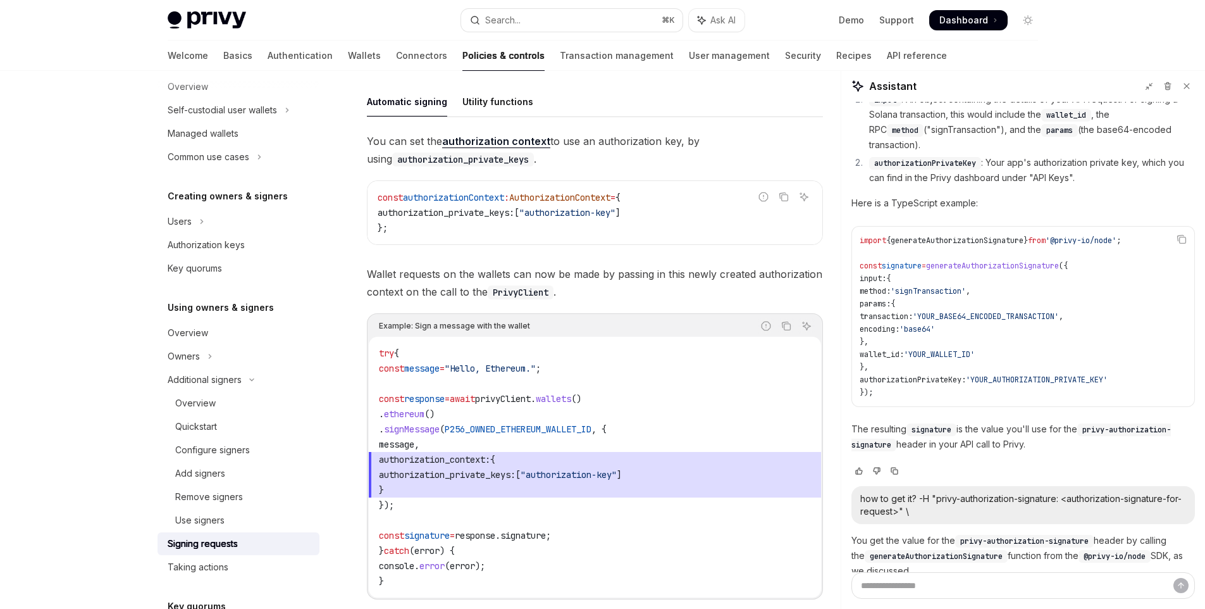
click at [726, 458] on span "authorization_context: {" at bounding box center [595, 459] width 432 height 15
click at [444, 465] on span "authorization_context: {" at bounding box center [595, 459] width 432 height 15
click at [453, 459] on span "authorization_context:" at bounding box center [434, 459] width 111 height 11
click at [653, 445] on code "try { const message = "Hello, Ethereum." ; const response = await privyClient .…" at bounding box center [595, 467] width 432 height 243
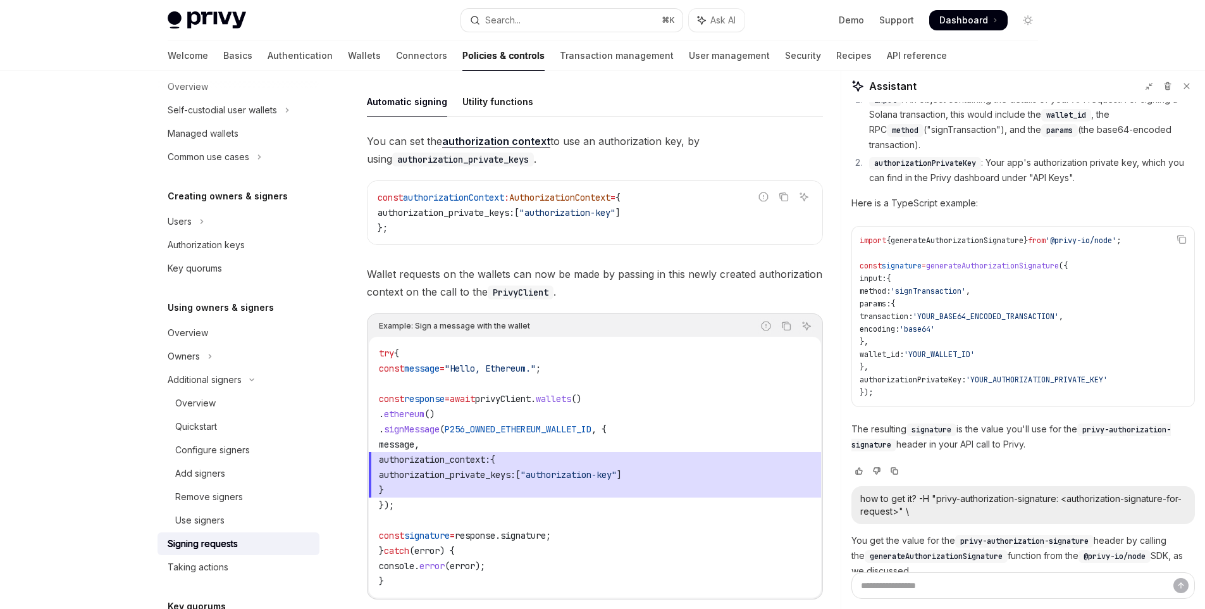
click at [442, 437] on code "try { const message = "Hello, Ethereum." ; const response = await privyClient .…" at bounding box center [595, 467] width 432 height 243
click at [495, 369] on span ""Hello, Ethereum."" at bounding box center [490, 368] width 91 height 11
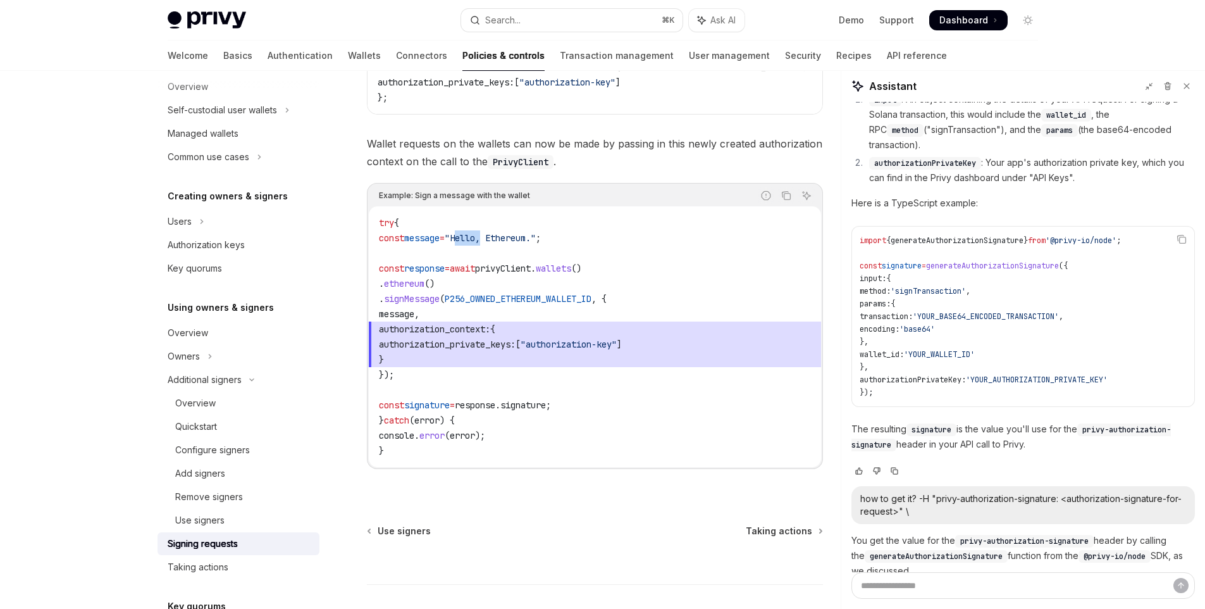
scroll to position [551, 0]
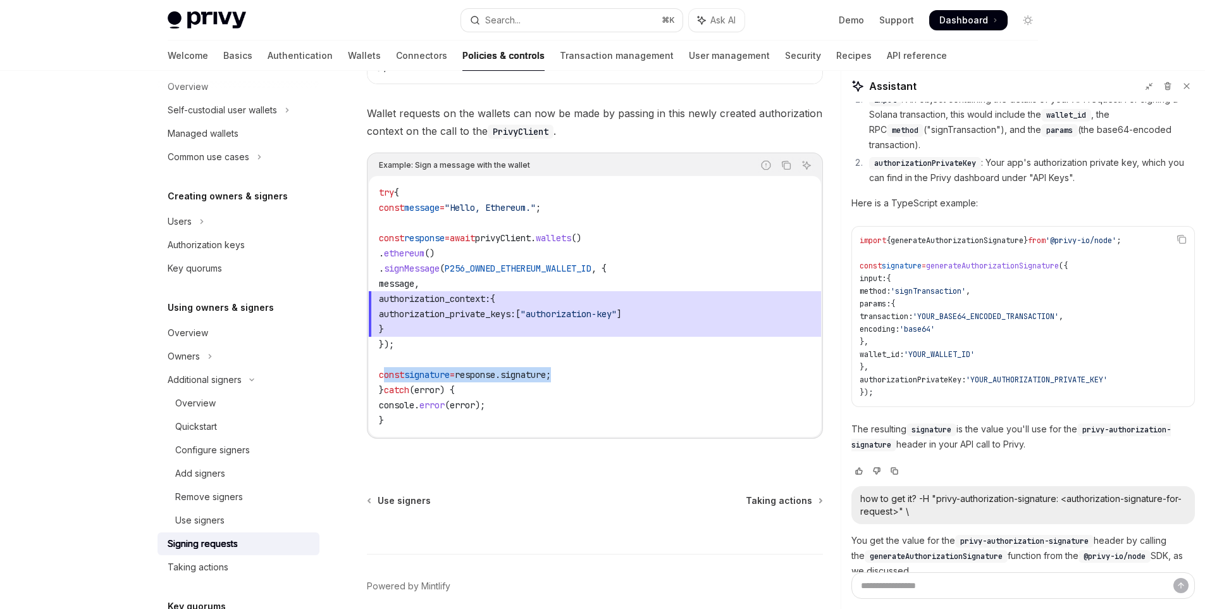
drag, startPoint x: 592, startPoint y: 378, endPoint x: 383, endPoint y: 373, distance: 208.9
click at [383, 373] on code "try { const message = "Hello, Ethereum." ; const response = await privyClient .…" at bounding box center [595, 306] width 432 height 243
copy span "const signature = response . signature ;"
click at [566, 26] on button "Search... ⌘ K" at bounding box center [571, 20] width 221 height 23
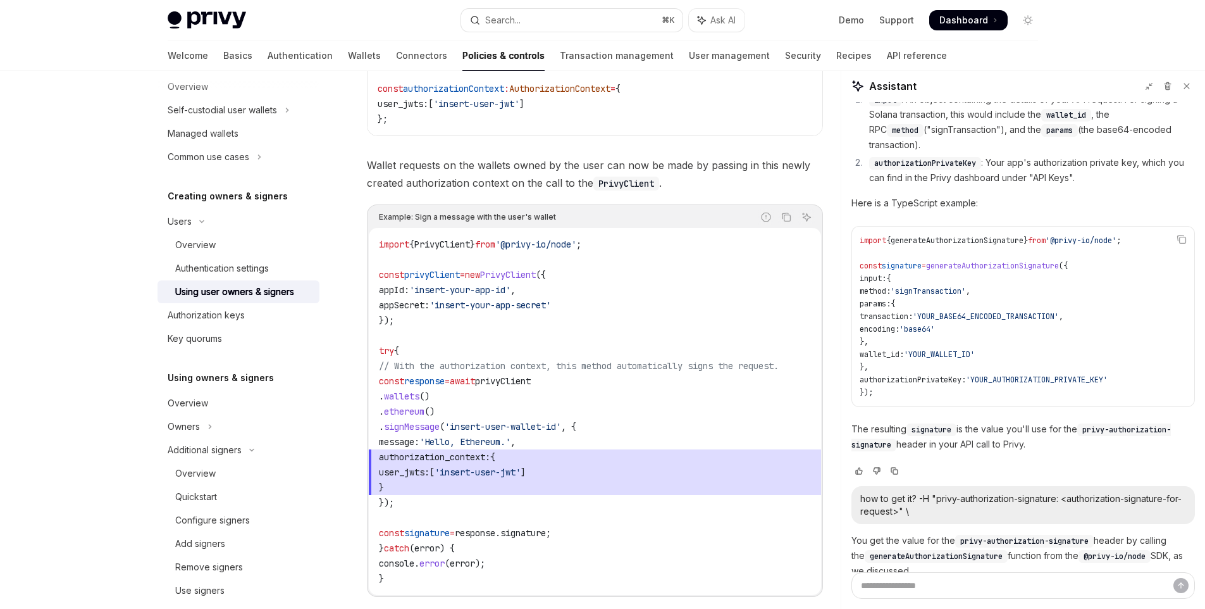
scroll to position [648, 0]
click at [499, 304] on span "'insert-your-app-secret'" at bounding box center [490, 304] width 121 height 11
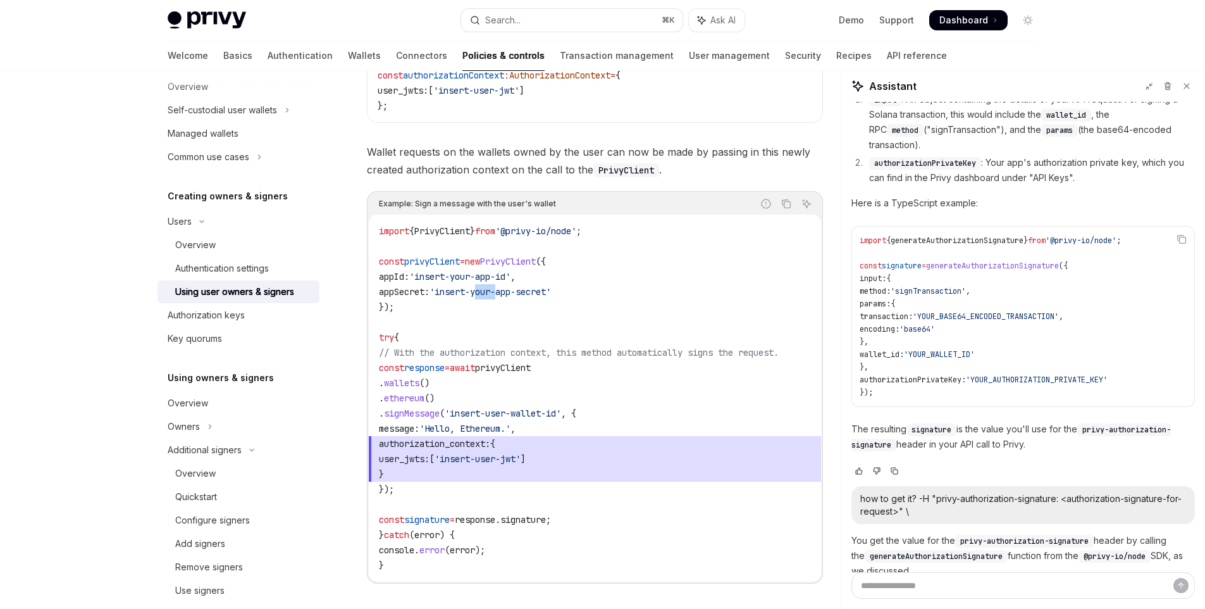
scroll to position [675, 0]
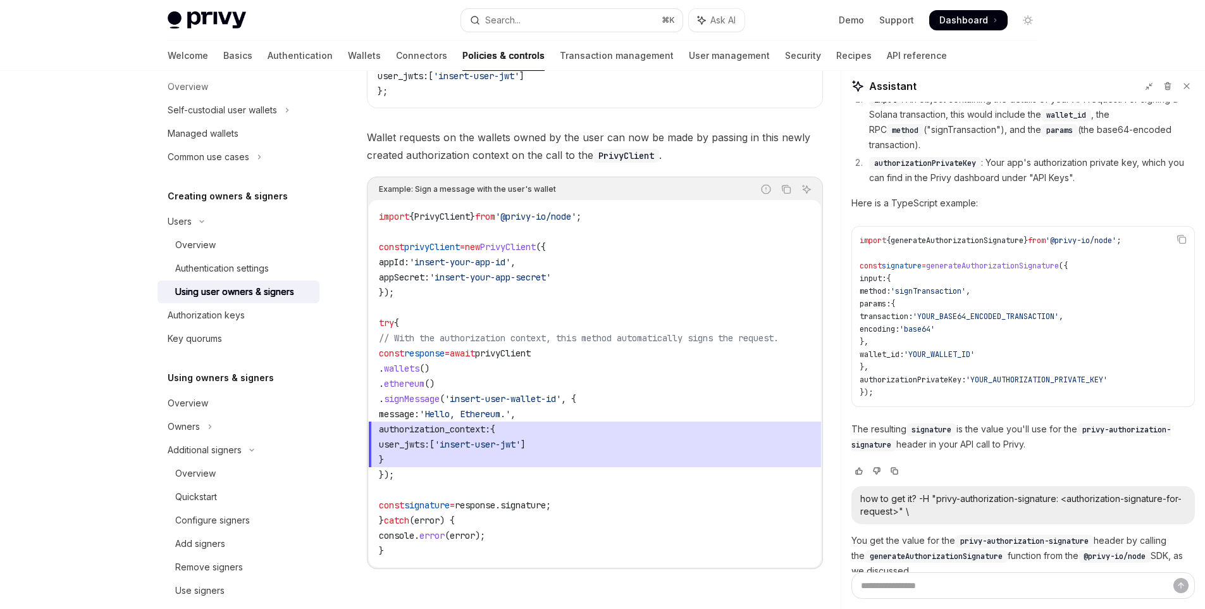
click at [502, 419] on span "'Hello, Ethereum.'" at bounding box center [465, 413] width 91 height 11
drag, startPoint x: 469, startPoint y: 414, endPoint x: 534, endPoint y: 408, distance: 65.4
click at [511, 409] on span "'Hello, Ethereum.'" at bounding box center [465, 413] width 91 height 11
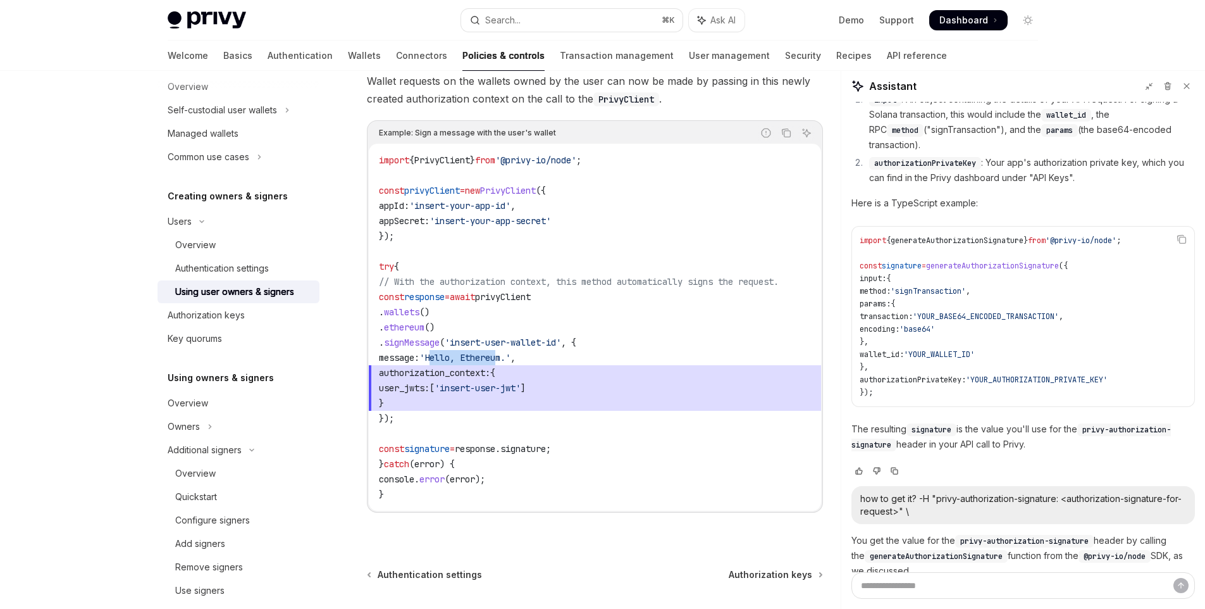
scroll to position [779, 0]
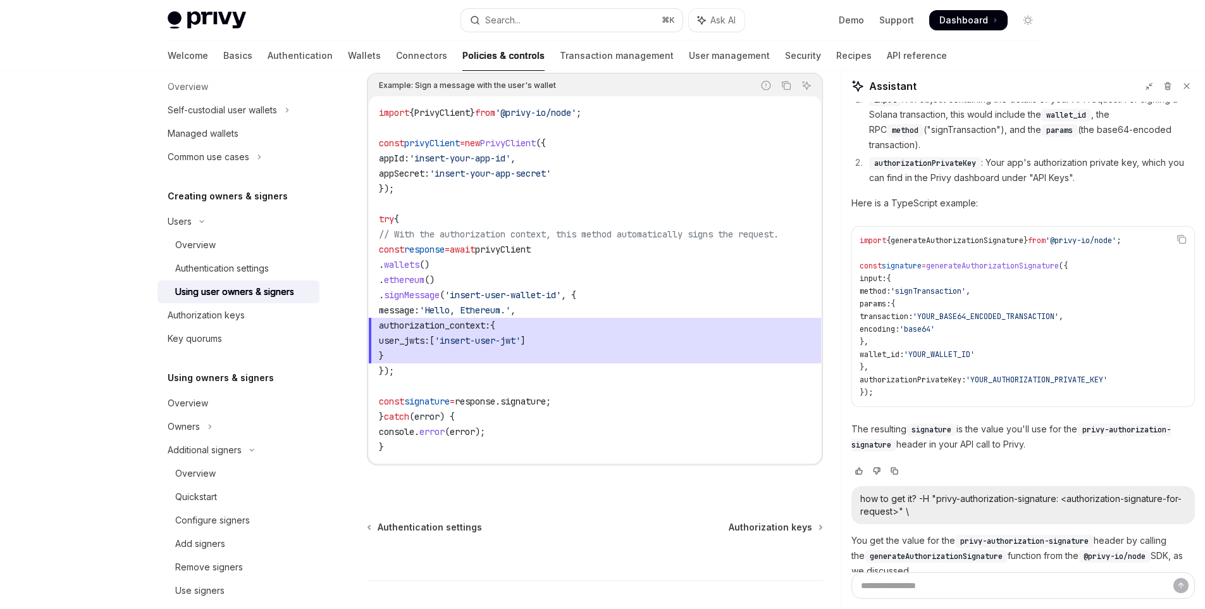
click at [488, 388] on code "import { PrivyClient } from '@privy-io/node' ; const privyClient = new PrivyCli…" at bounding box center [595, 279] width 432 height 349
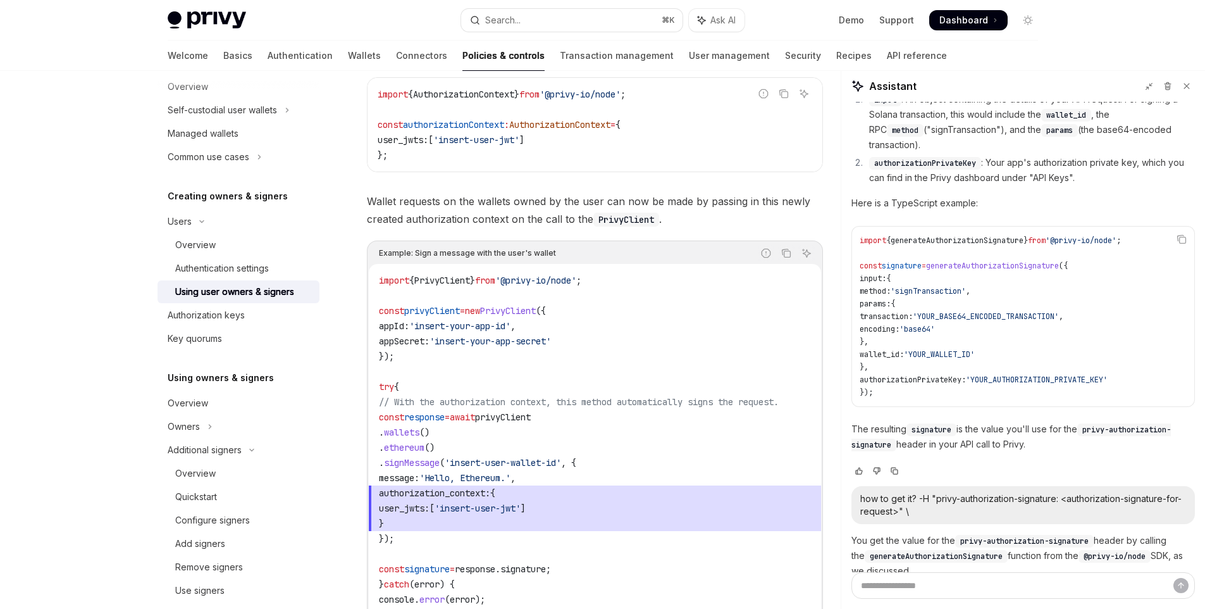
scroll to position [865, 0]
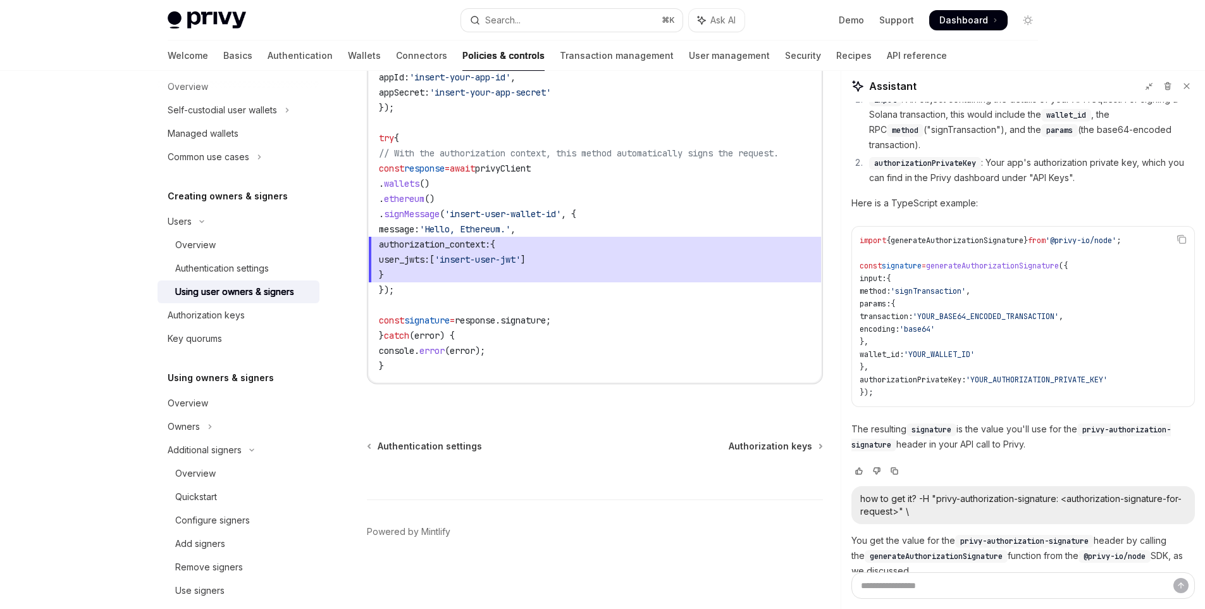
click at [496, 267] on span "}" at bounding box center [595, 274] width 432 height 15
click at [504, 255] on span "'insert-user-jwt'" at bounding box center [478, 259] width 86 height 11
click at [580, 270] on span "}" at bounding box center [595, 274] width 432 height 15
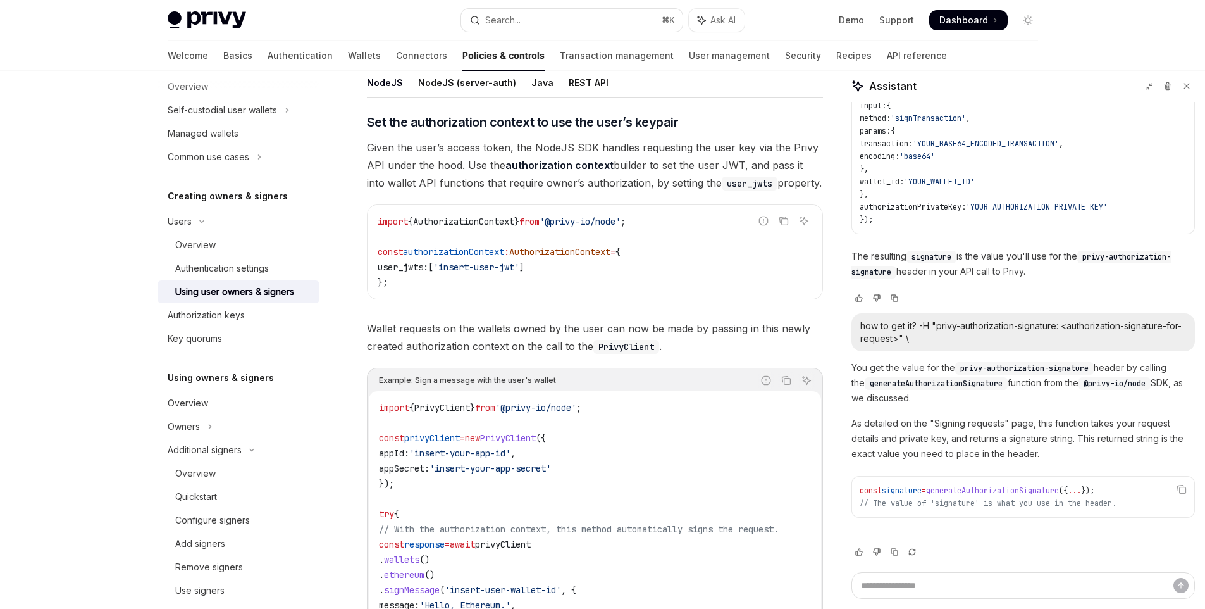
scroll to position [451, 0]
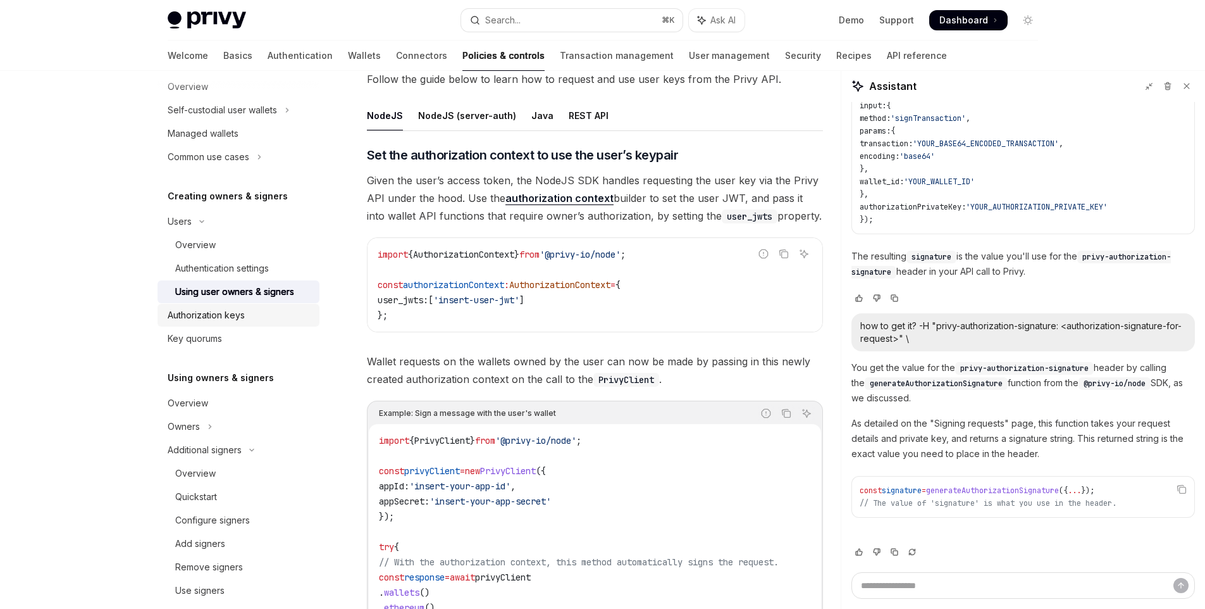
click at [259, 311] on div "Authorization keys" at bounding box center [240, 315] width 144 height 15
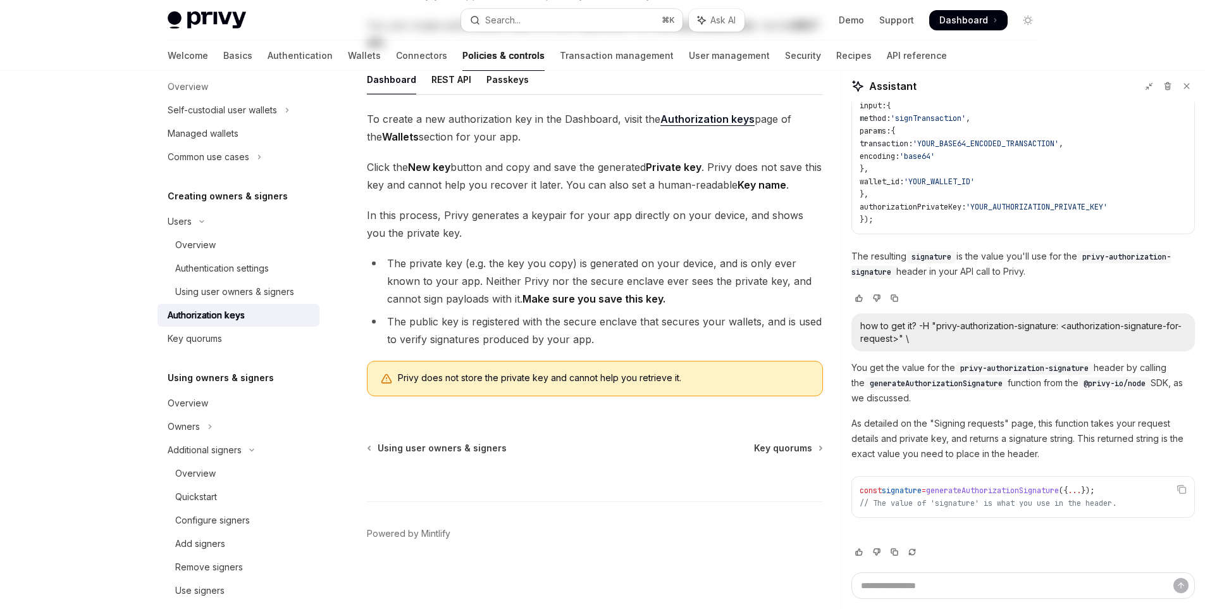
scroll to position [211, 0]
click at [215, 285] on div "Using user owners & signers" at bounding box center [234, 291] width 119 height 15
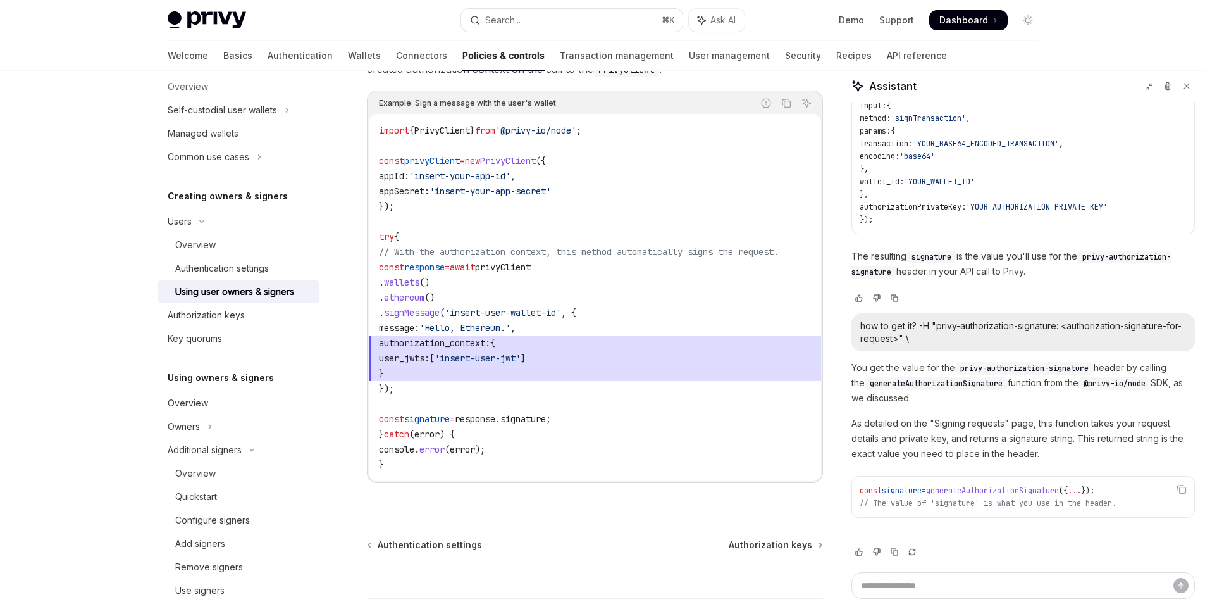
scroll to position [764, 0]
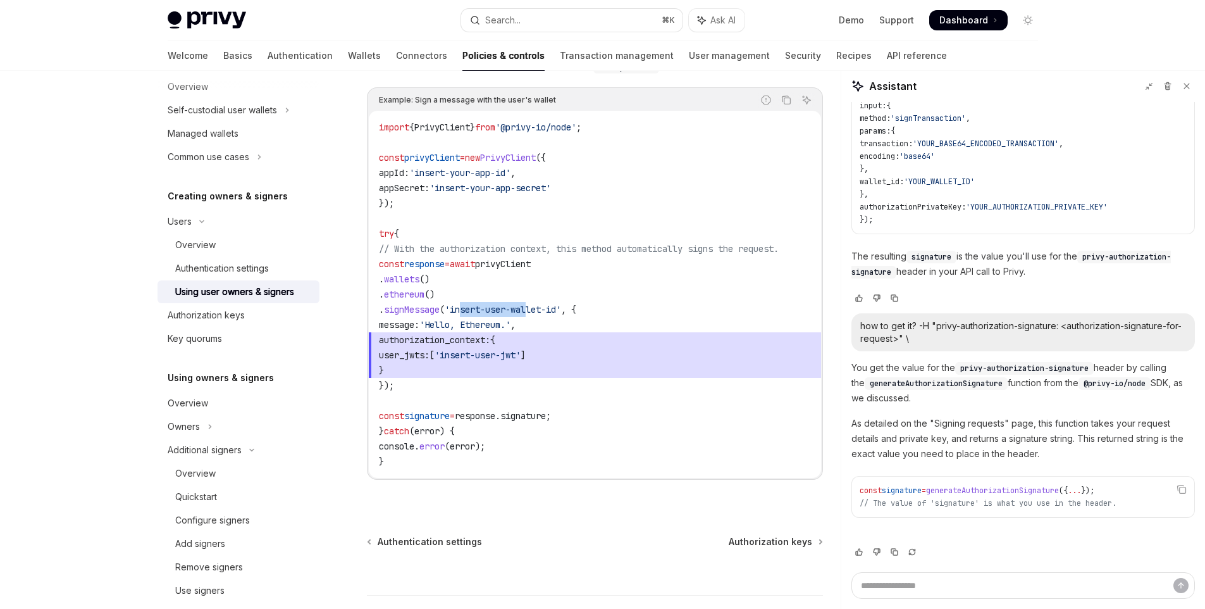
drag, startPoint x: 535, startPoint y: 313, endPoint x: 557, endPoint y: 314, distance: 21.6
click at [557, 314] on span "'insert-user-wallet-id'" at bounding box center [503, 309] width 116 height 11
click at [566, 335] on span "authorization_context: {" at bounding box center [595, 339] width 432 height 15
drag, startPoint x: 553, startPoint y: 324, endPoint x: 494, endPoint y: 320, distance: 59.0
click at [493, 320] on span "'Hello, Ethereum.'" at bounding box center [465, 324] width 91 height 11
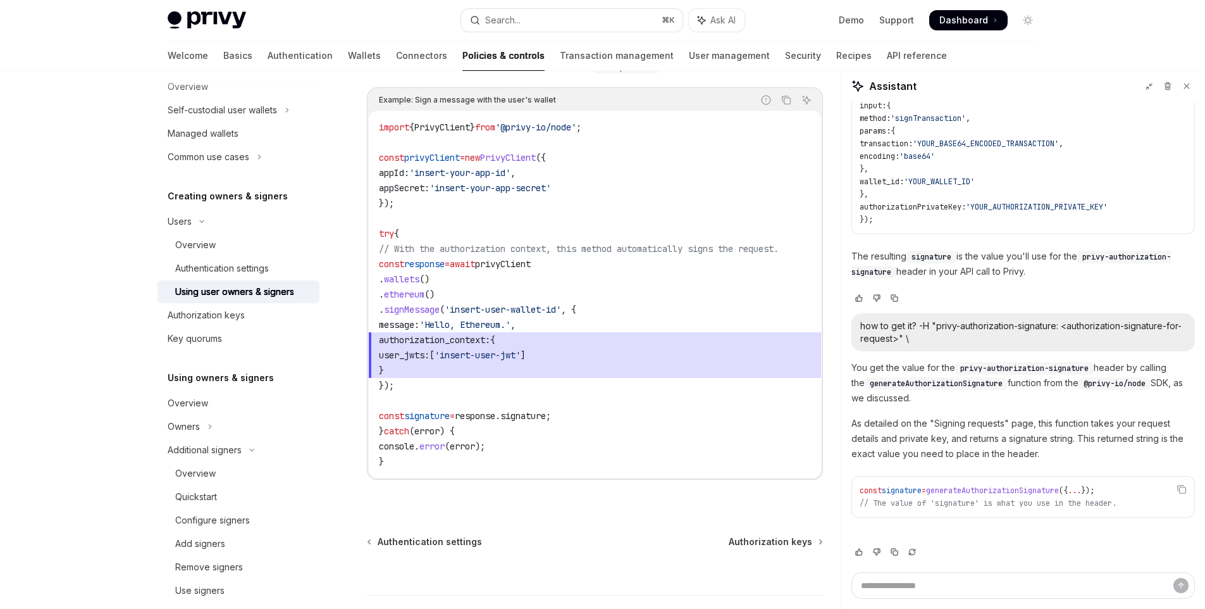
click at [527, 312] on span "'insert-user-wallet-id'" at bounding box center [503, 309] width 116 height 11
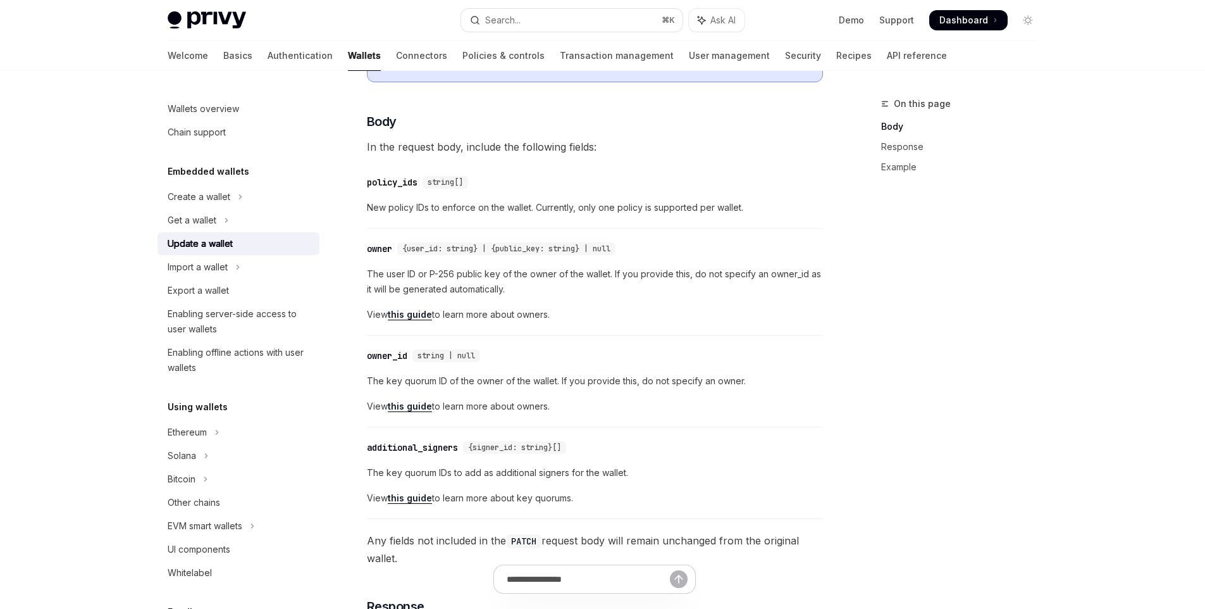
scroll to position [292, 0]
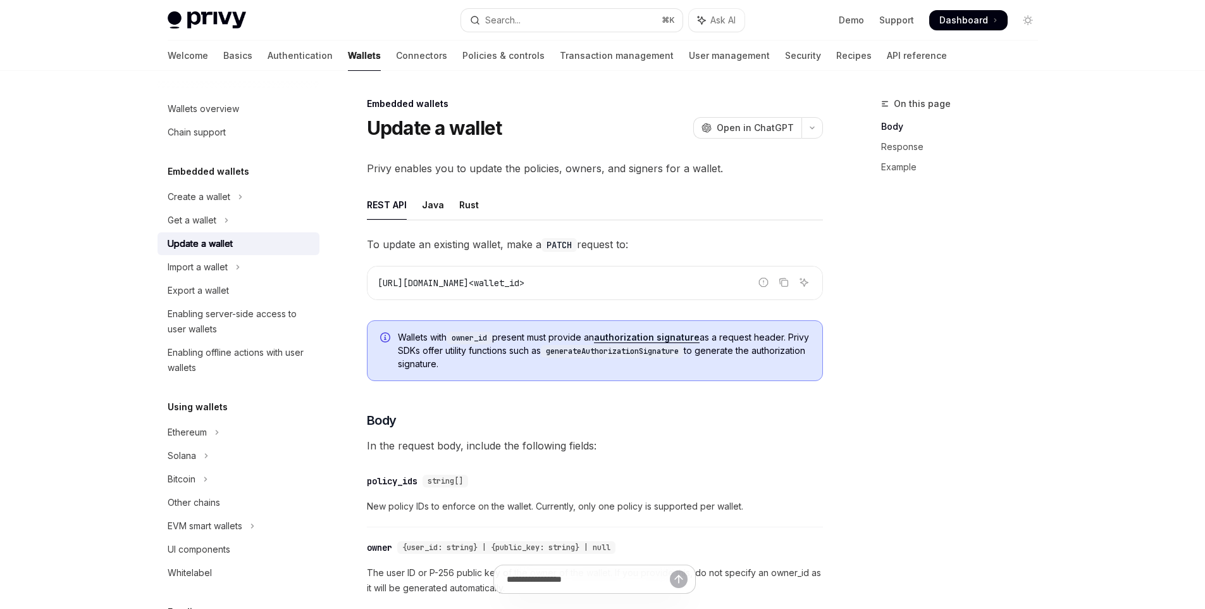
type textarea "*"
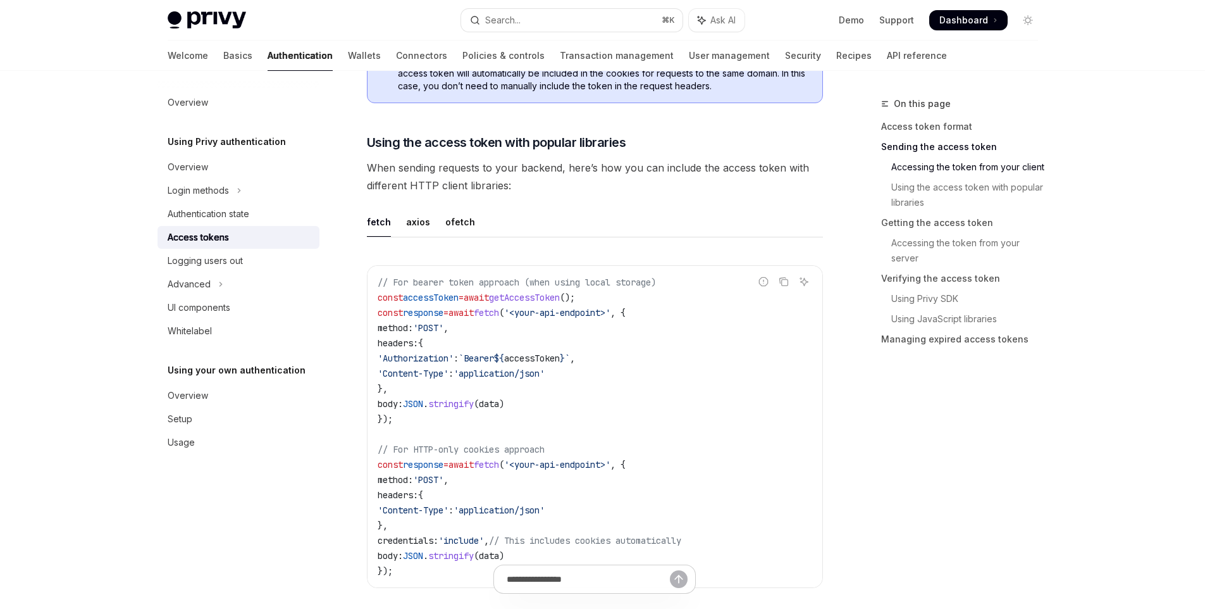
scroll to position [1173, 0]
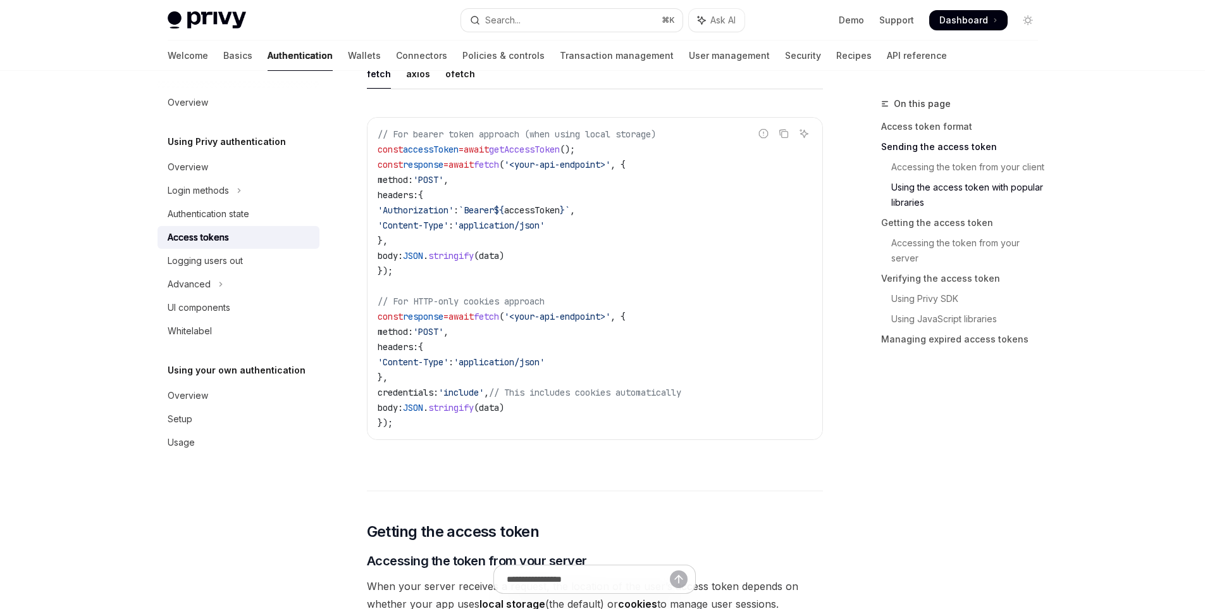
drag, startPoint x: 504, startPoint y: 163, endPoint x: 551, endPoint y: 164, distance: 46.2
click at [551, 164] on span "const response = await fetch ( '<your-api-endpoint>' , {" at bounding box center [502, 164] width 248 height 11
click at [578, 161] on span "'<your-api-endpoint>'" at bounding box center [557, 164] width 106 height 11
click at [540, 247] on code "// For bearer token approach (when using local storage) const accessToken = awa…" at bounding box center [595, 279] width 435 height 304
drag, startPoint x: 537, startPoint y: 263, endPoint x: 485, endPoint y: 258, distance: 51.5
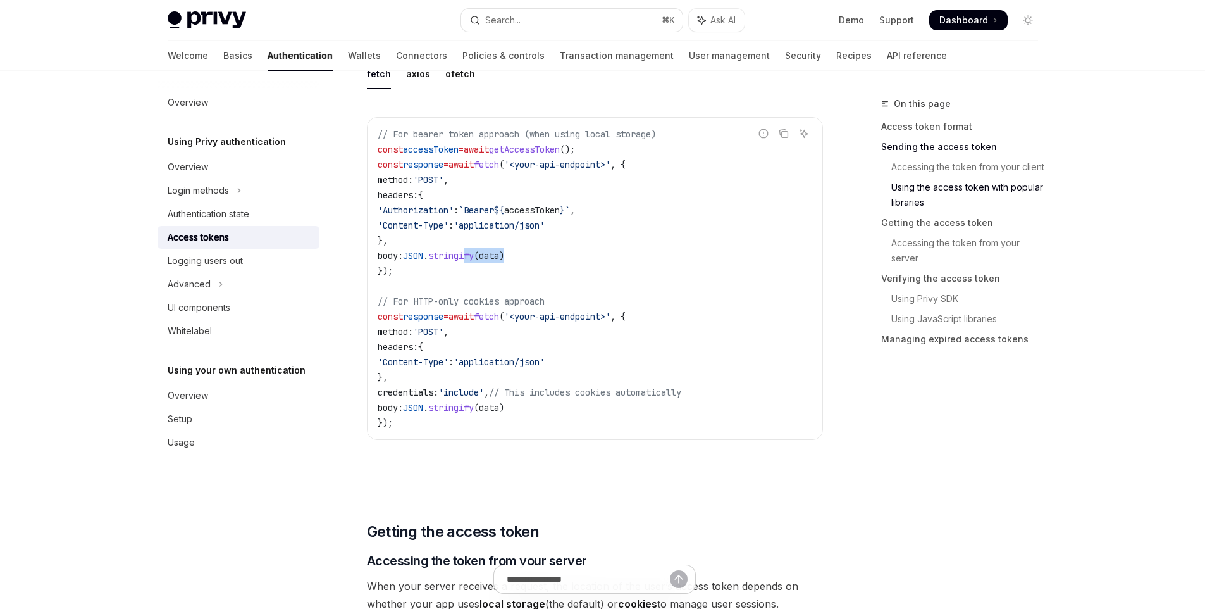
click at [485, 258] on code "// For bearer token approach (when using local storage) const accessToken = awa…" at bounding box center [595, 279] width 435 height 304
click at [539, 263] on code "// For bearer token approach (when using local storage) const accessToken = awa…" at bounding box center [595, 279] width 435 height 304
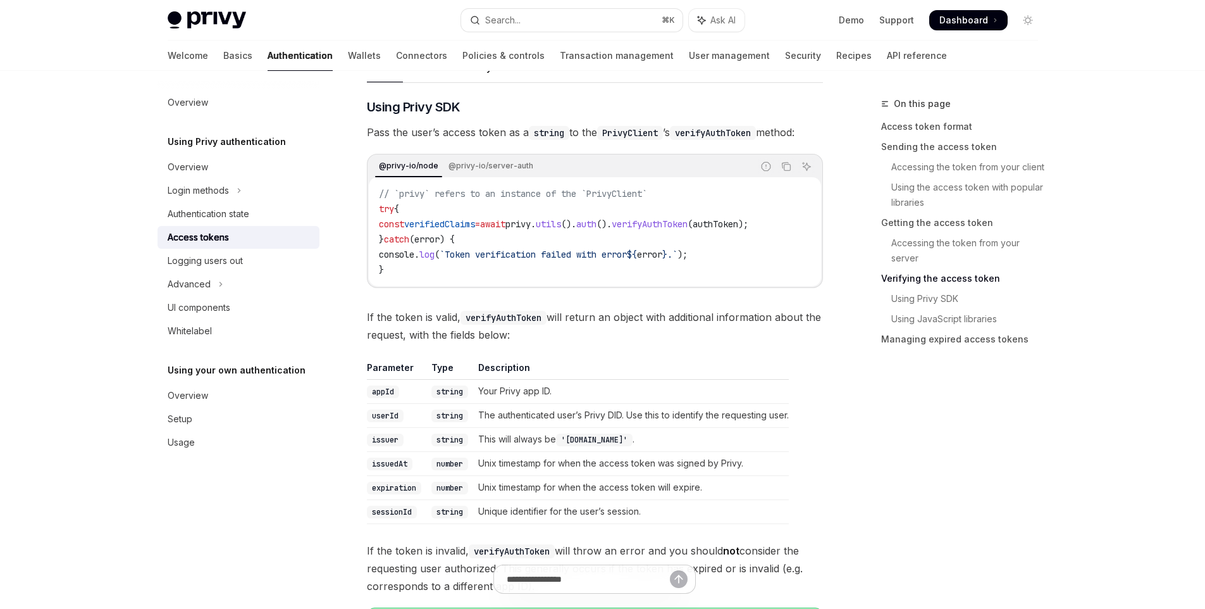
scroll to position [1993, 0]
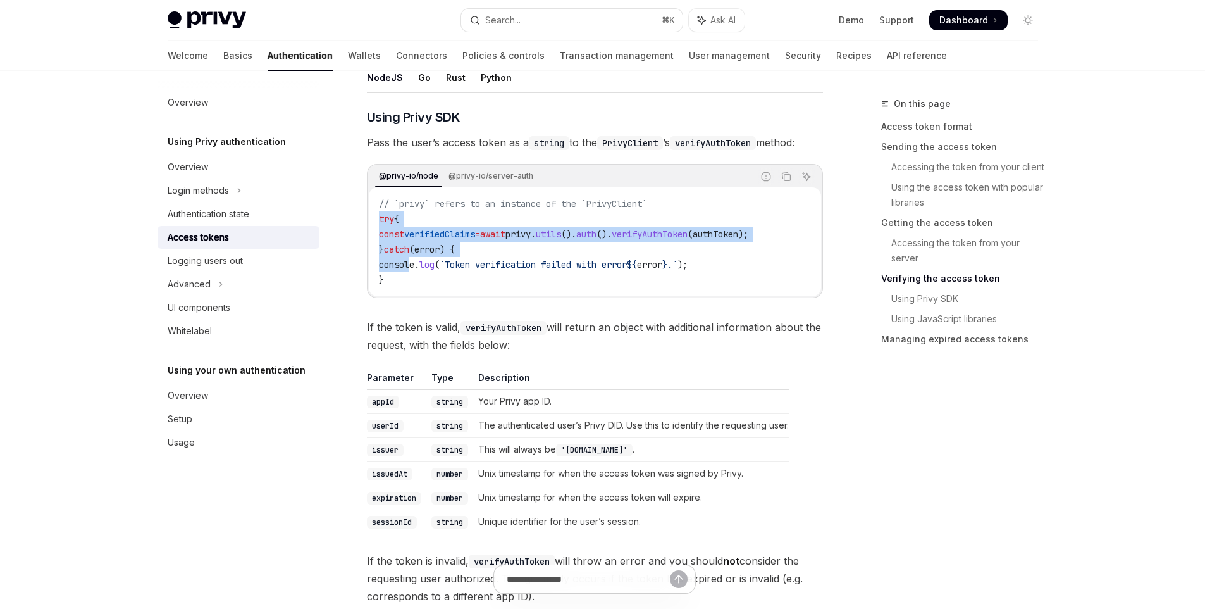
drag, startPoint x: 409, startPoint y: 271, endPoint x: 355, endPoint y: 215, distance: 77.9
click at [355, 215] on div "**********" at bounding box center [476, 53] width 699 height 3901
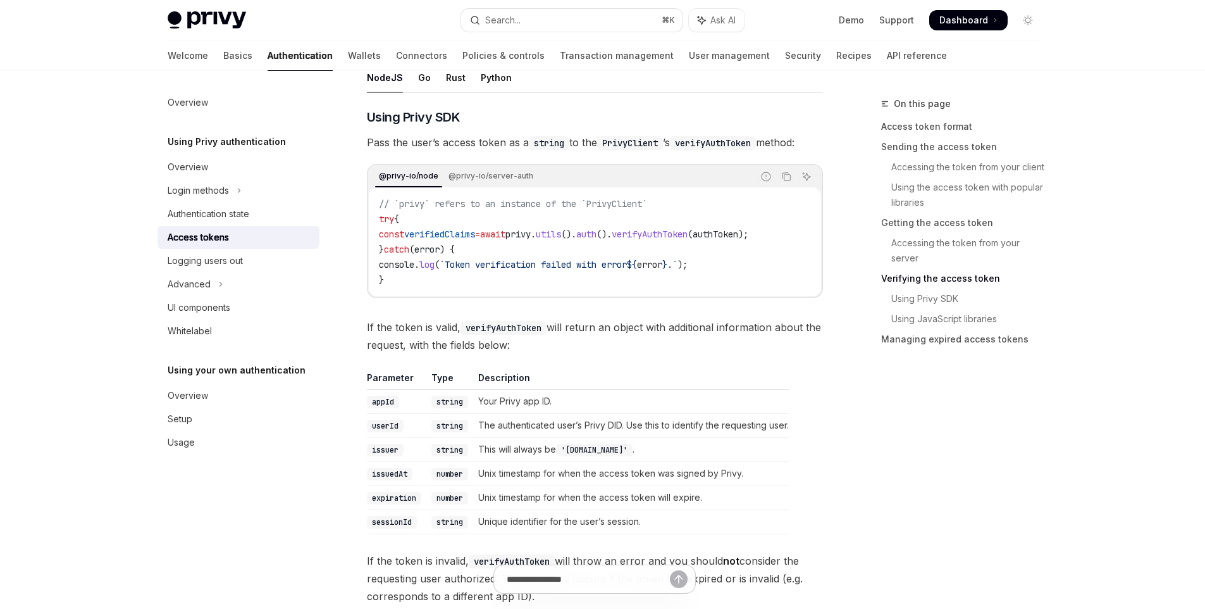
click at [440, 246] on span "error" at bounding box center [426, 249] width 25 height 11
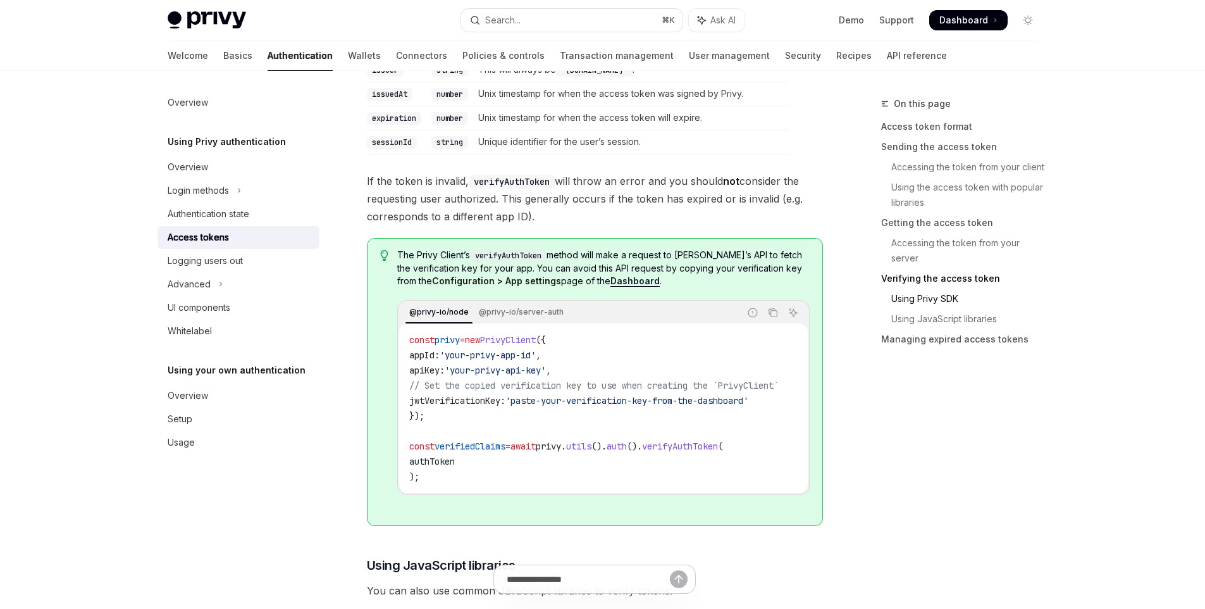
scroll to position [2509, 0]
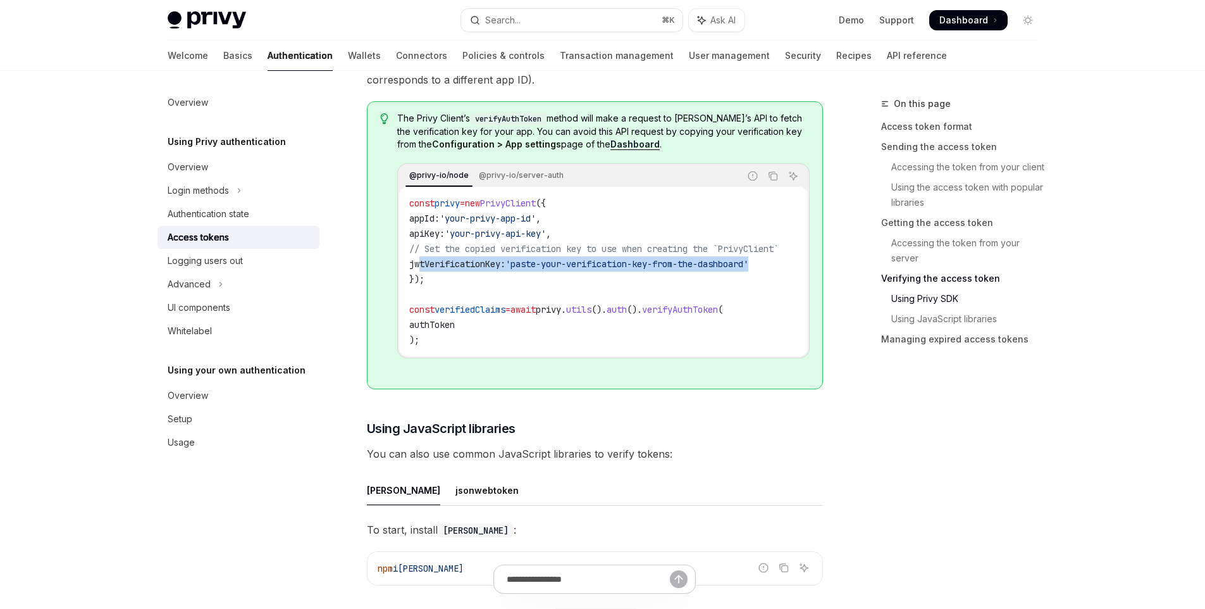
drag, startPoint x: 418, startPoint y: 273, endPoint x: 776, endPoint y: 269, distance: 358.8
click at [749, 269] on span "jwtVerificationKey: 'paste-your-verification-key-from-the-dashboard'" at bounding box center [578, 263] width 339 height 11
click at [561, 311] on span "privy" at bounding box center [548, 309] width 25 height 11
click at [531, 275] on code "const privy = new PrivyClient ({ appId: 'your-privy-app-id' , apiKey: 'your-pri…" at bounding box center [609, 272] width 400 height 152
drag, startPoint x: 529, startPoint y: 271, endPoint x: 657, endPoint y: 264, distance: 128.7
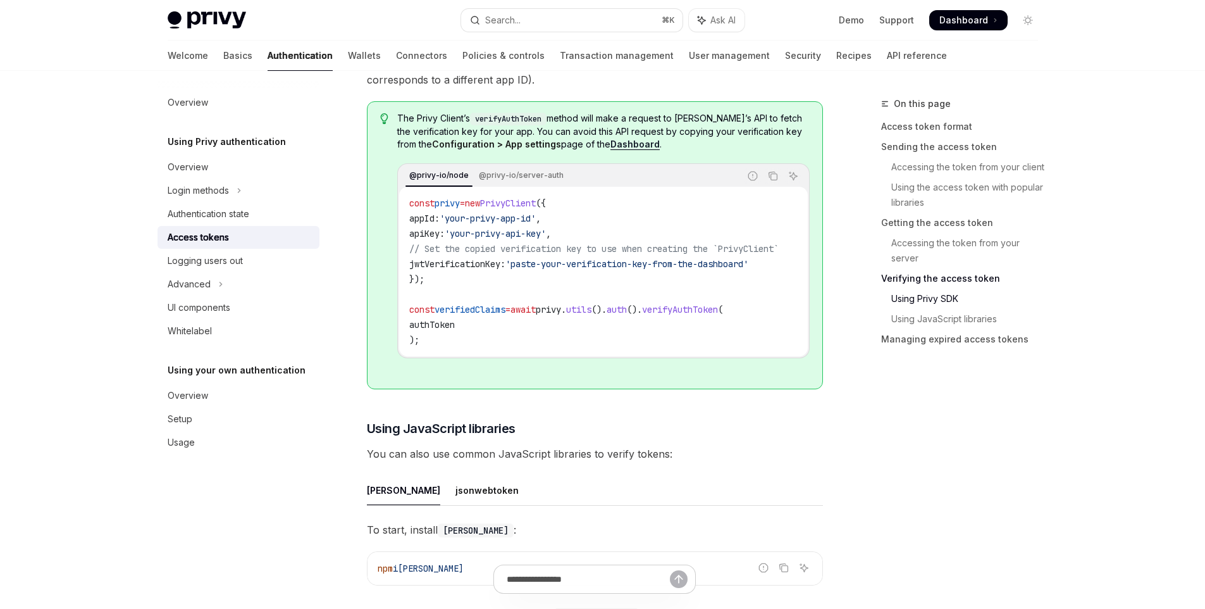
click at [657, 264] on span "'paste-your-verification-key-from-the-dashboard'" at bounding box center [627, 263] width 243 height 11
click at [642, 283] on code "const privy = new PrivyClient ({ appId: 'your-privy-app-id' , apiKey: 'your-pri…" at bounding box center [609, 272] width 400 height 152
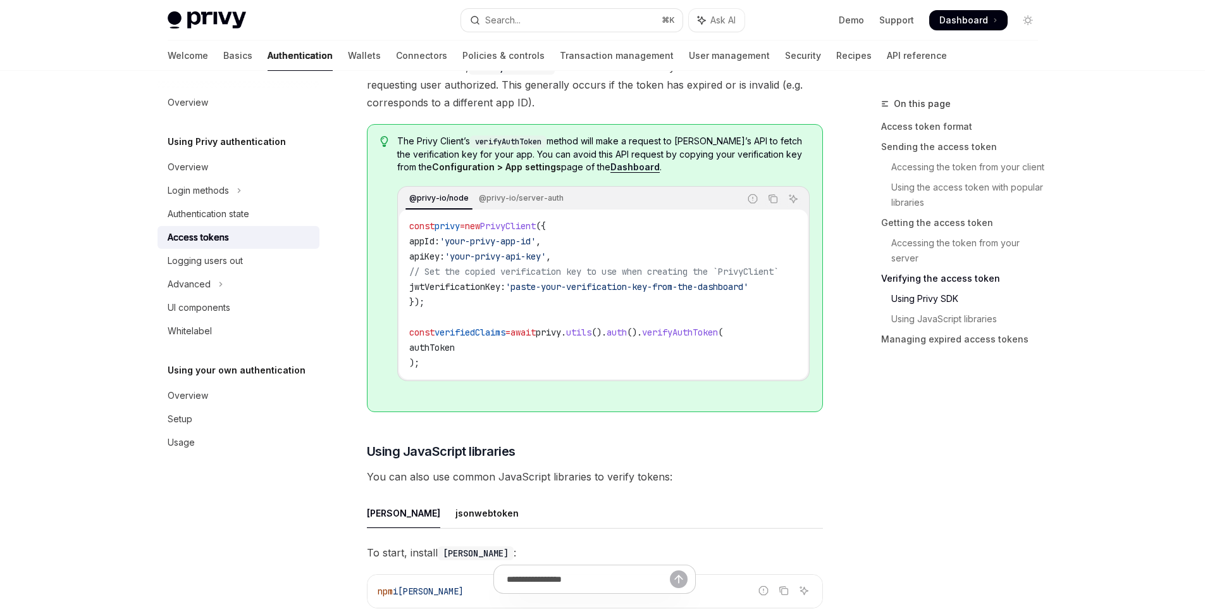
scroll to position [2484, 0]
click at [487, 295] on span "jwtVerificationKey:" at bounding box center [457, 288] width 96 height 11
copy span "jwtVerificationKey"
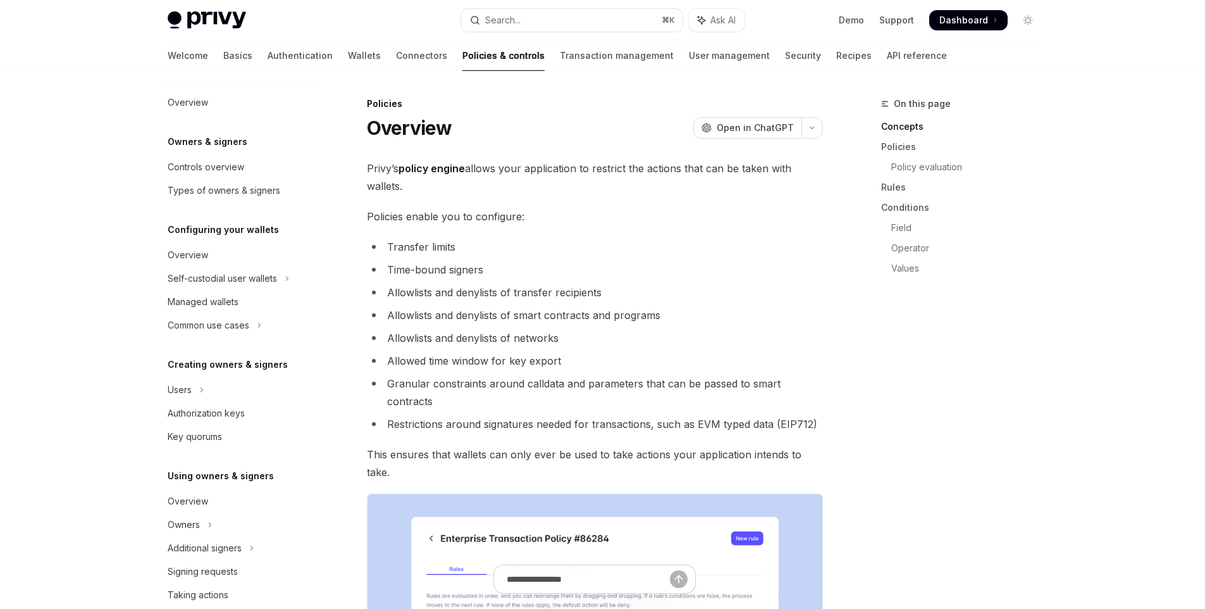
scroll to position [292, 0]
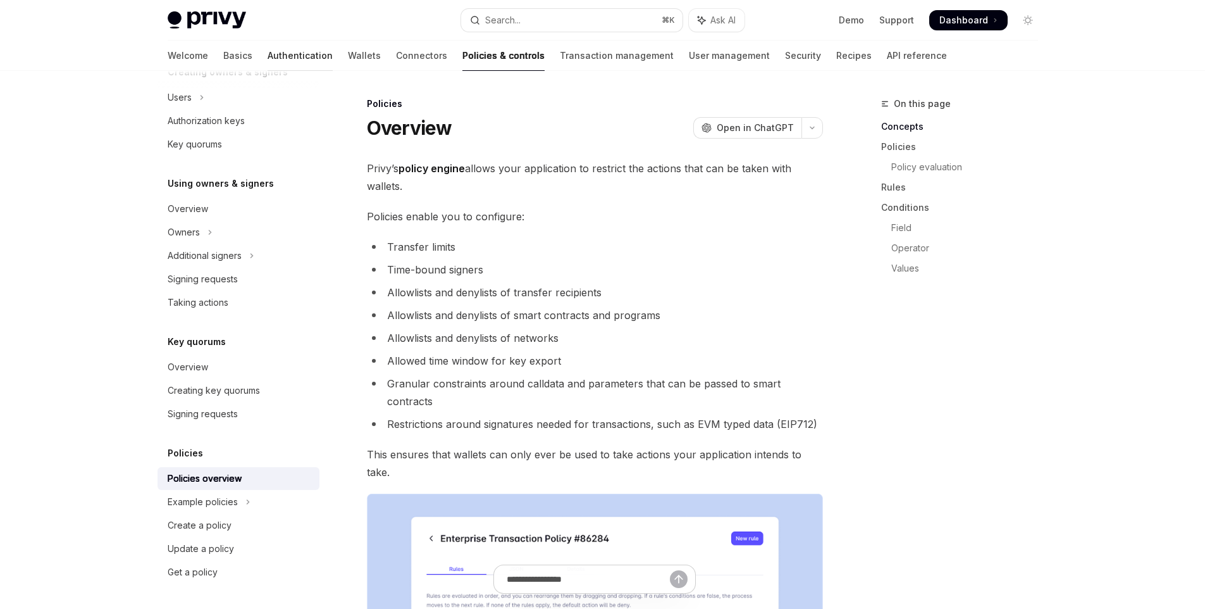
click at [268, 53] on link "Authentication" at bounding box center [300, 55] width 65 height 30
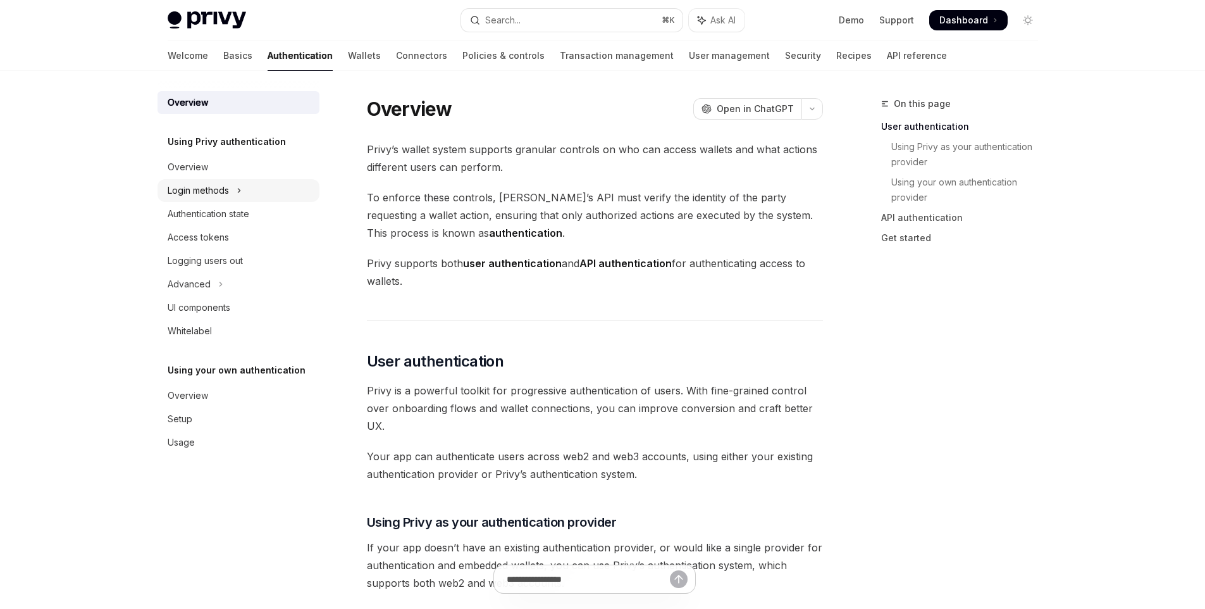
click at [229, 199] on button "Login methods" at bounding box center [239, 190] width 162 height 23
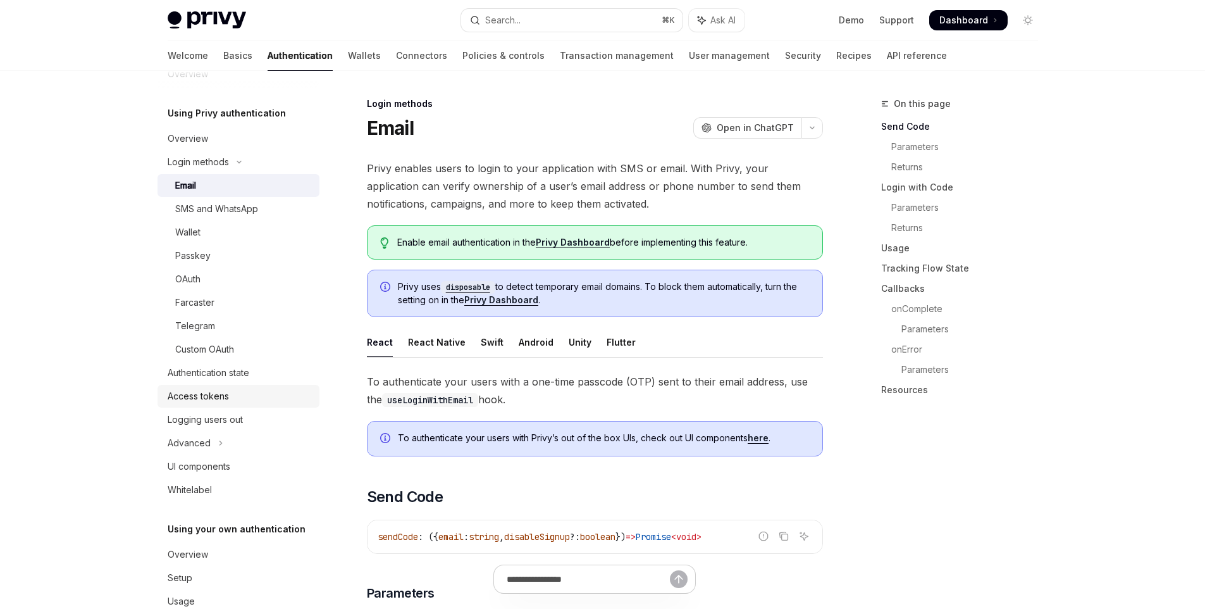
scroll to position [30, 0]
click at [240, 380] on link "Authentication state" at bounding box center [239, 371] width 162 height 23
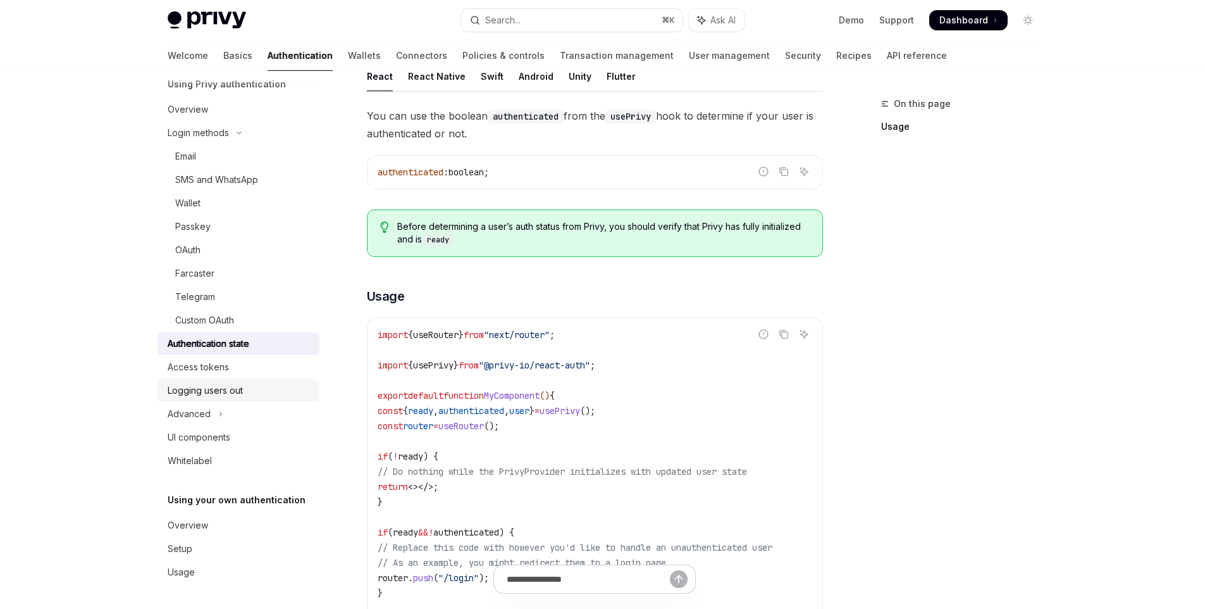
scroll to position [166, 0]
click at [234, 373] on div "Access tokens" at bounding box center [240, 366] width 144 height 15
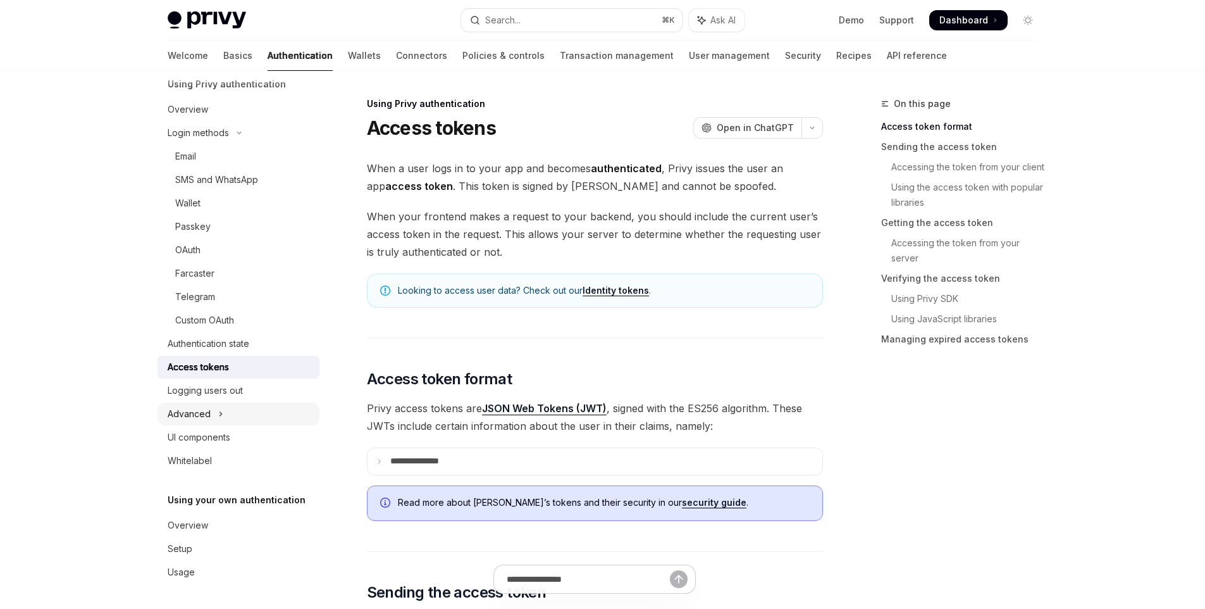
click at [228, 408] on button "Advanced" at bounding box center [239, 413] width 162 height 23
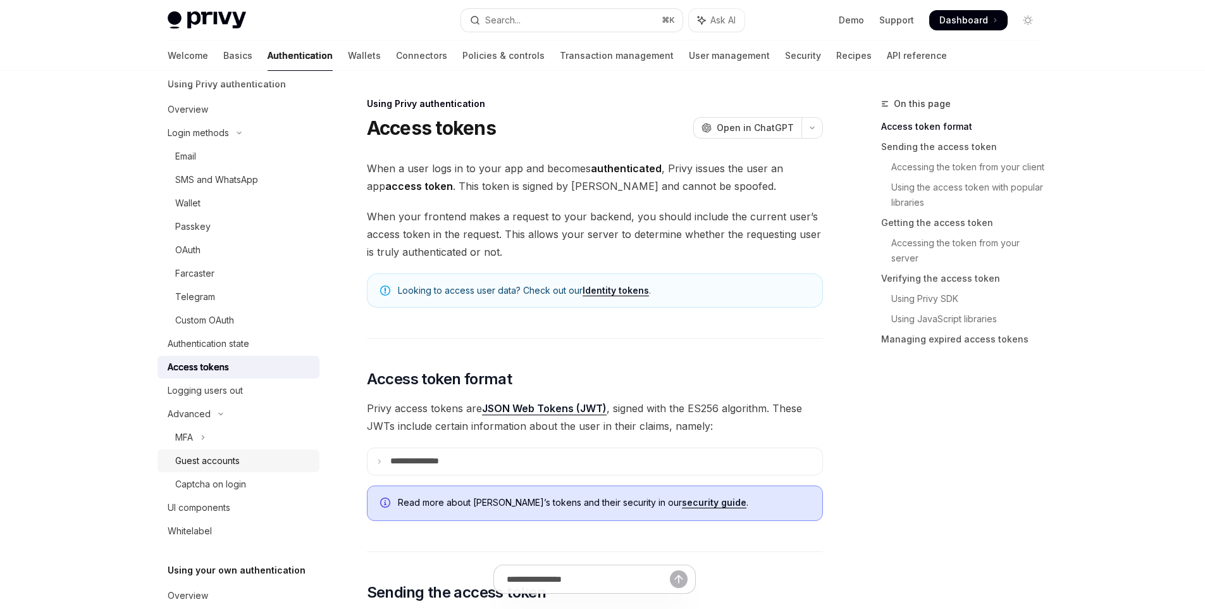
click at [242, 459] on div "Guest accounts" at bounding box center [243, 460] width 137 height 15
type textarea "*"
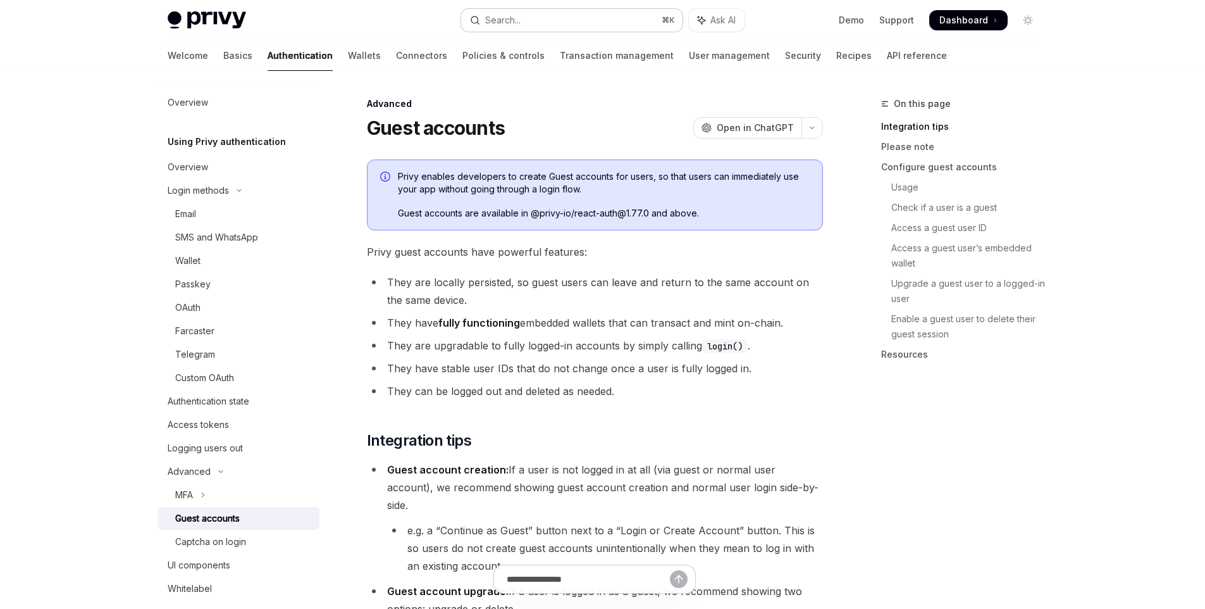
click at [540, 19] on button "Search... ⌘ K" at bounding box center [571, 20] width 221 height 23
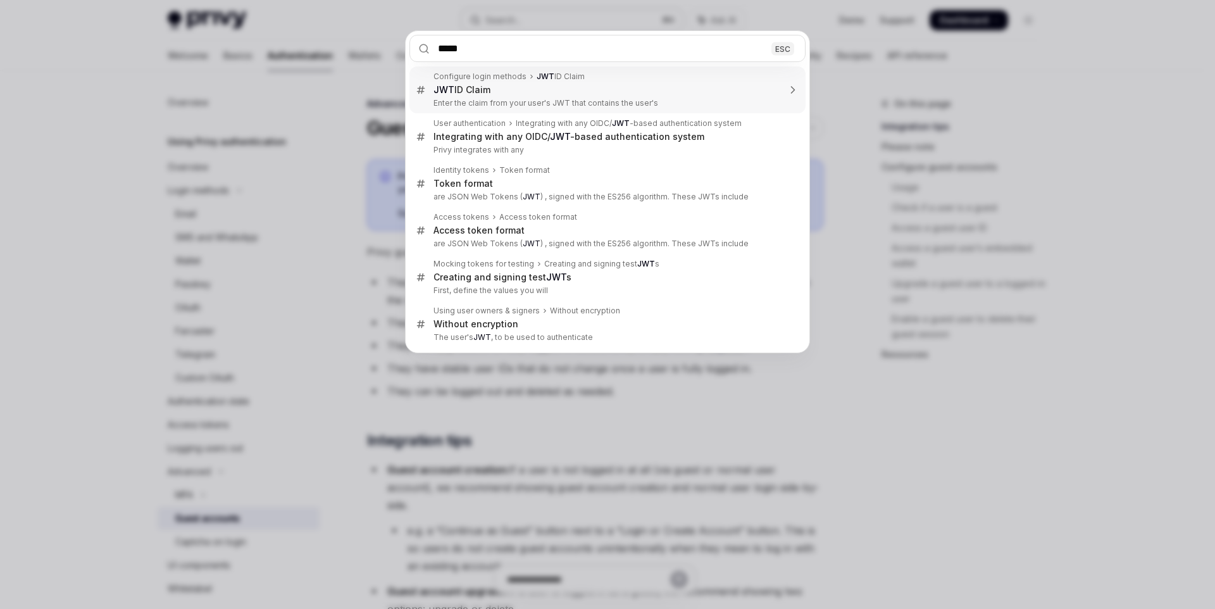
type input "*****"
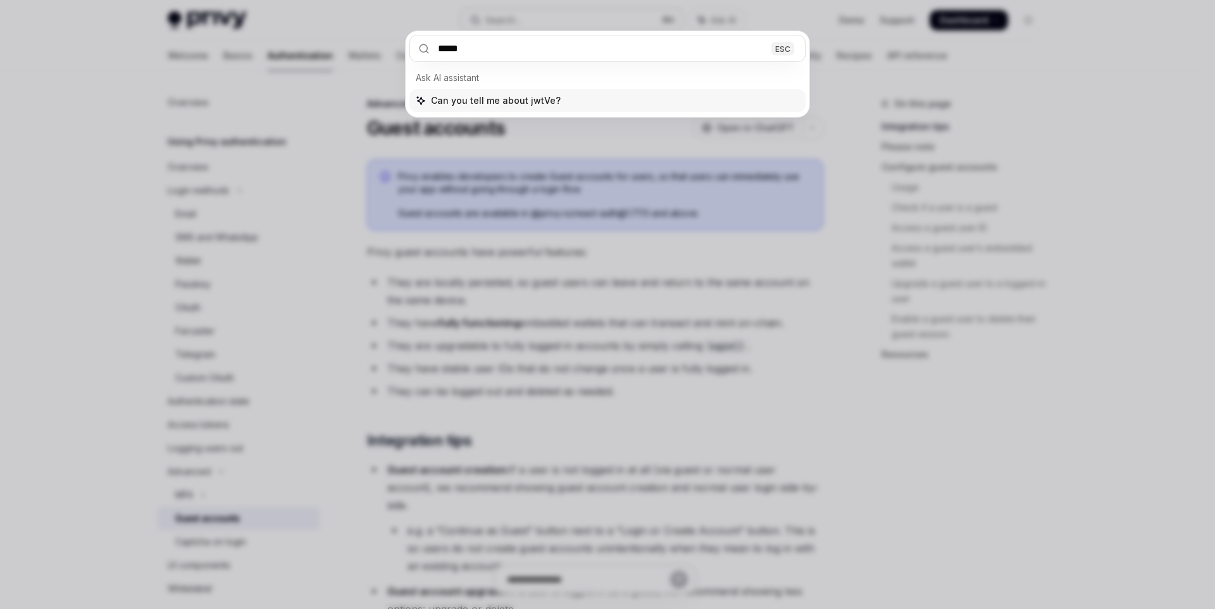
type textarea "*"
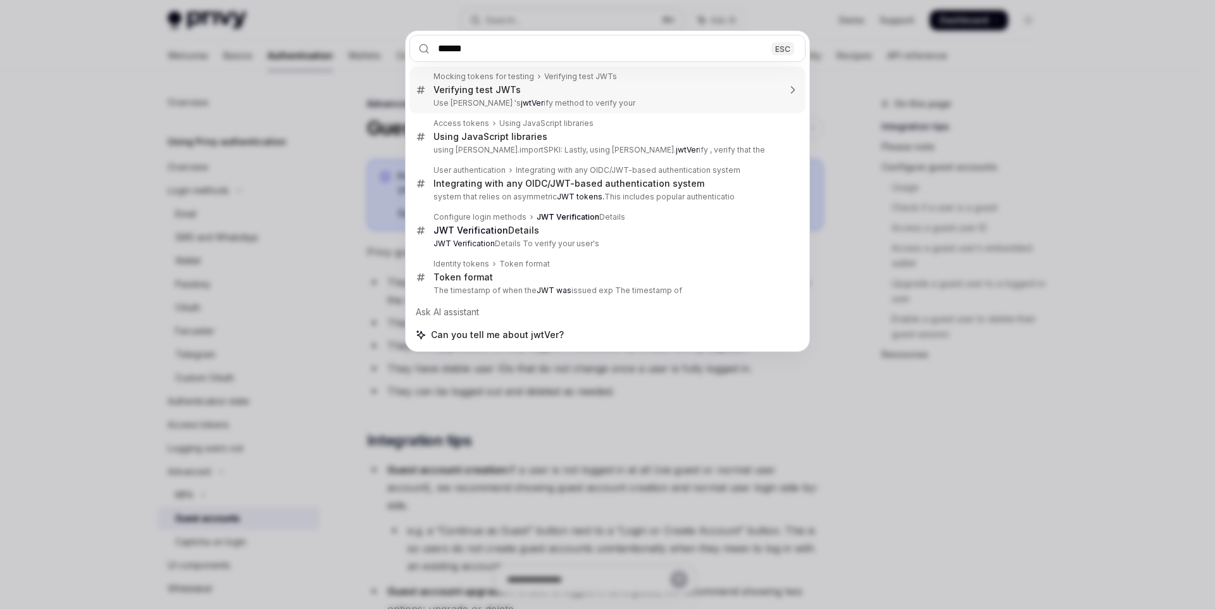
type input "*******"
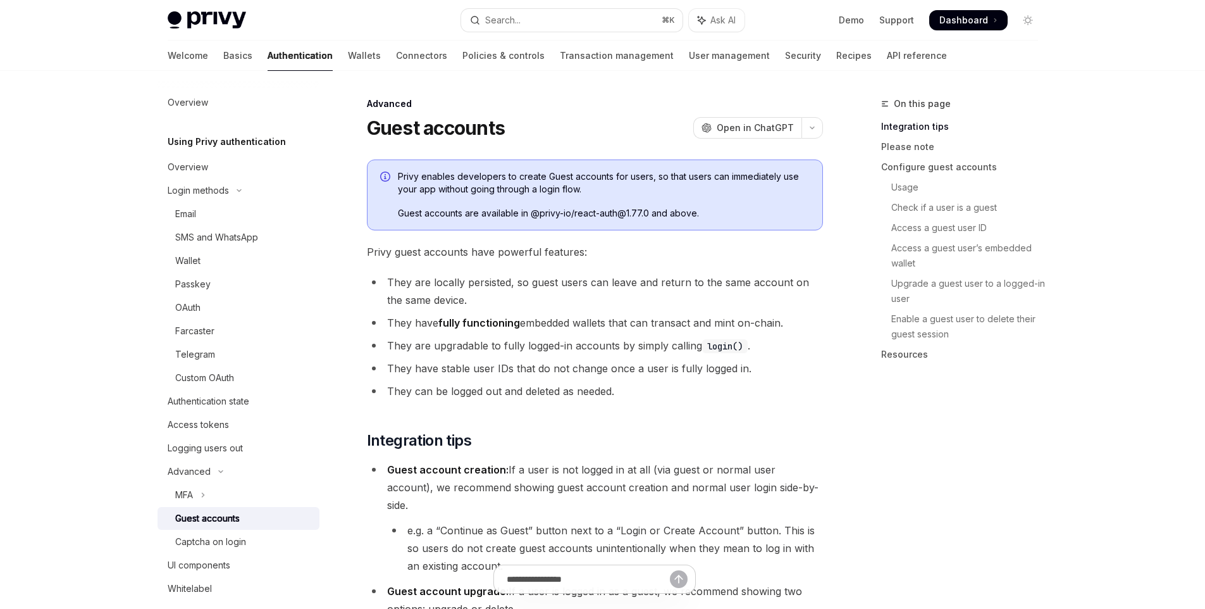
scroll to position [1112, 0]
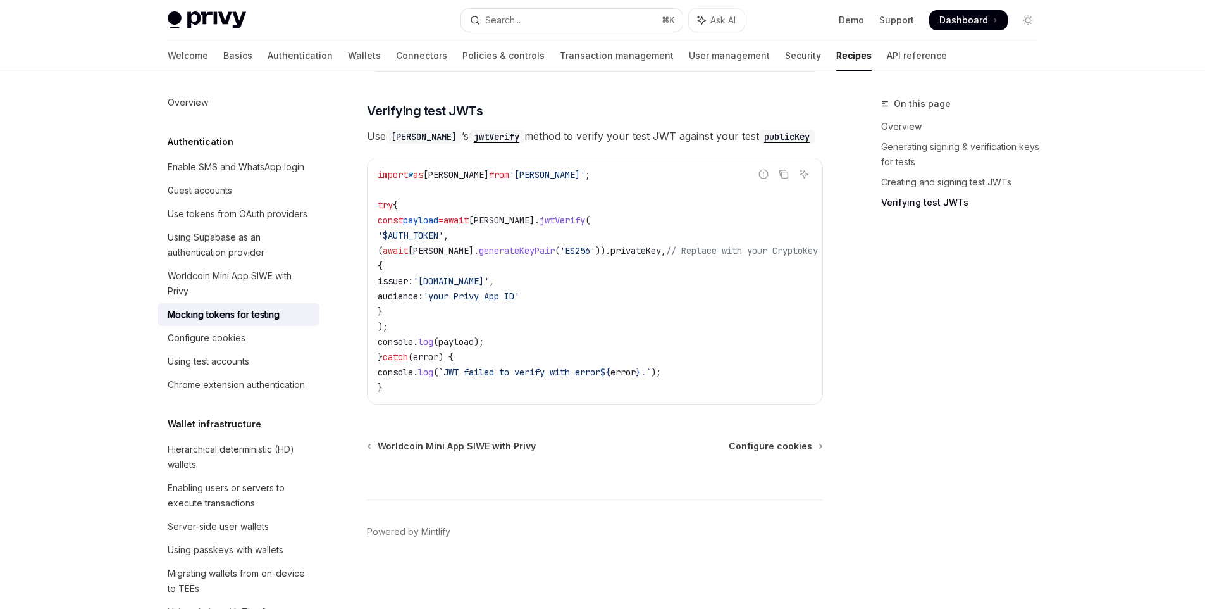
click at [497, 247] on span "generateKeyPair" at bounding box center [517, 250] width 76 height 11
click at [534, 207] on code "import * as [PERSON_NAME] from '[PERSON_NAME]' ; try { const payload = await [P…" at bounding box center [613, 281] width 471 height 228
click at [534, 207] on code "import * as jose from 'jose' ; try { const payload = await jose . jwtVerify ( '…" at bounding box center [613, 281] width 471 height 228
click at [489, 275] on span "'privy.io'" at bounding box center [451, 280] width 76 height 11
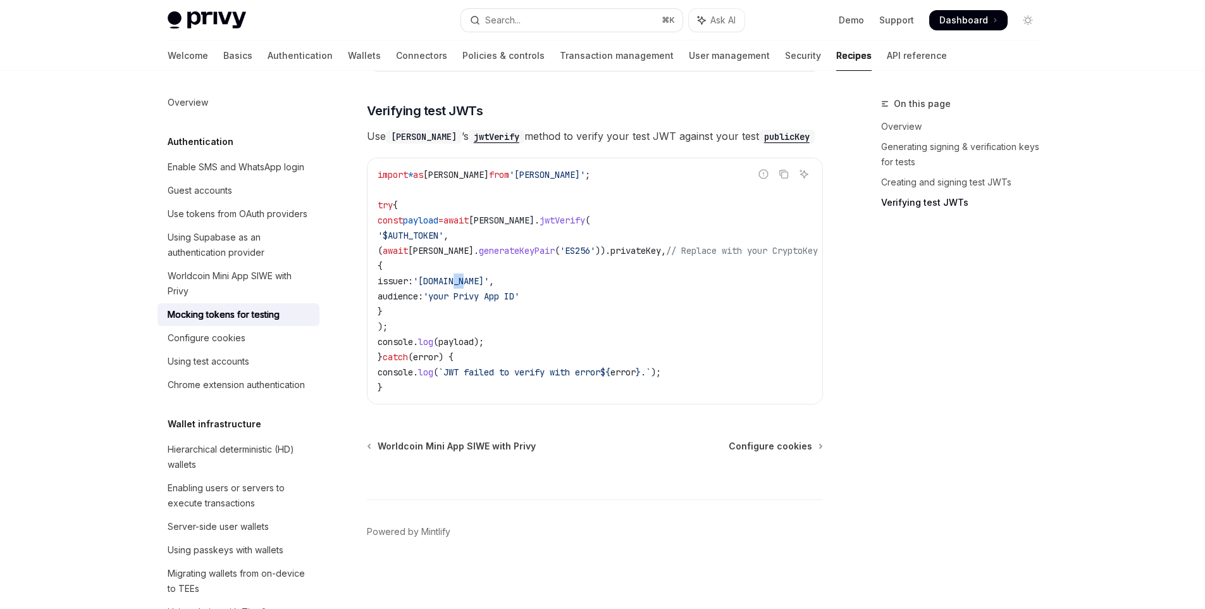
click at [489, 275] on span "'privy.io'" at bounding box center [451, 280] width 76 height 11
click at [528, 302] on code "import * as jose from 'jose' ; try { const payload = await jose . jwtVerify ( '…" at bounding box center [613, 281] width 471 height 228
click at [454, 319] on code "import * as jose from 'jose' ; try { const payload = await jose . jwtVerify ( '…" at bounding box center [613, 281] width 471 height 228
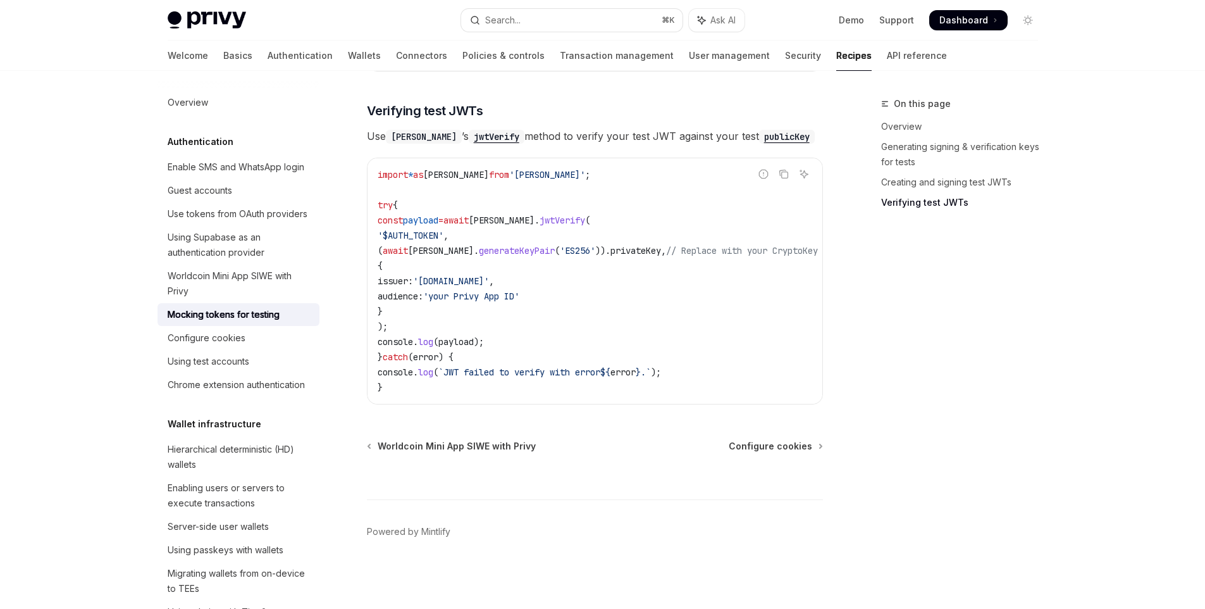
click at [487, 228] on code "import * as jose from 'jose' ; try { const payload = await jose . jwtVerify ( '…" at bounding box center [613, 281] width 471 height 228
click at [439, 218] on span "payload" at bounding box center [420, 220] width 35 height 11
click at [504, 215] on span "jose" at bounding box center [502, 220] width 66 height 11
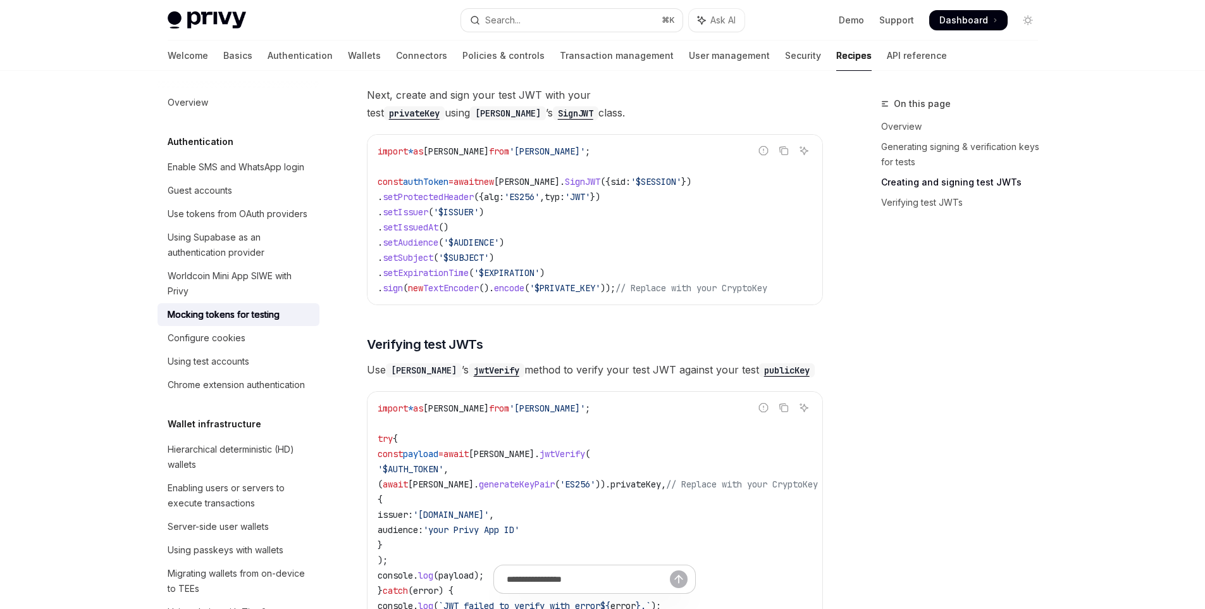
scroll to position [869, 0]
click at [245, 299] on div "Worldcoin Mini App SIWE with Privy" at bounding box center [240, 283] width 144 height 30
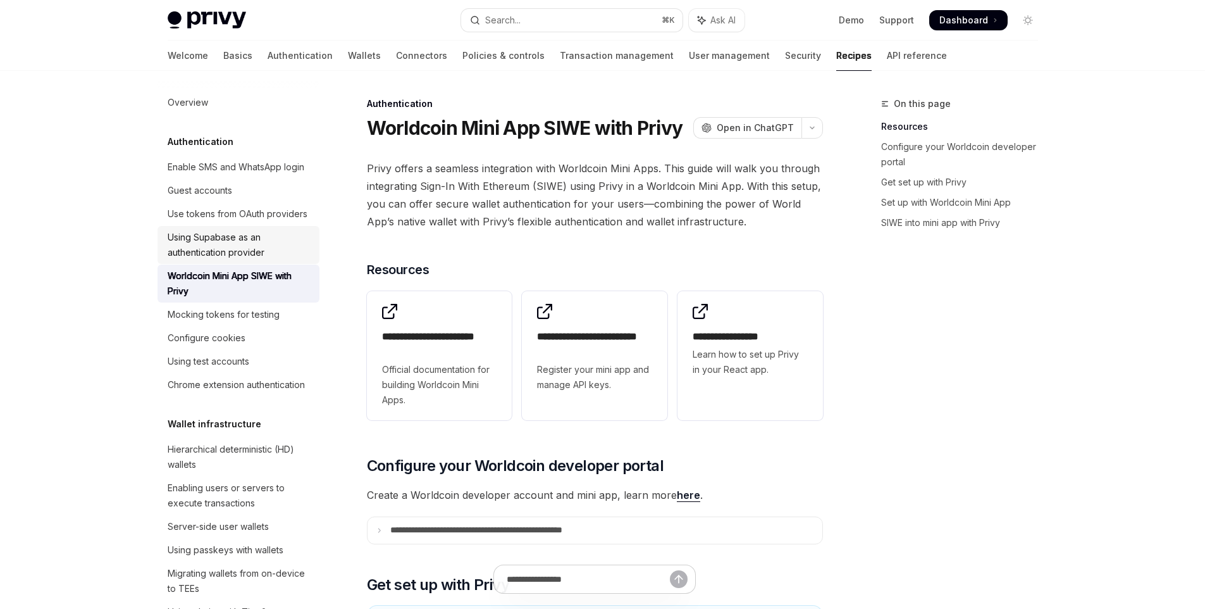
click at [258, 264] on link "Using Supabase as an authentication provider" at bounding box center [239, 245] width 162 height 38
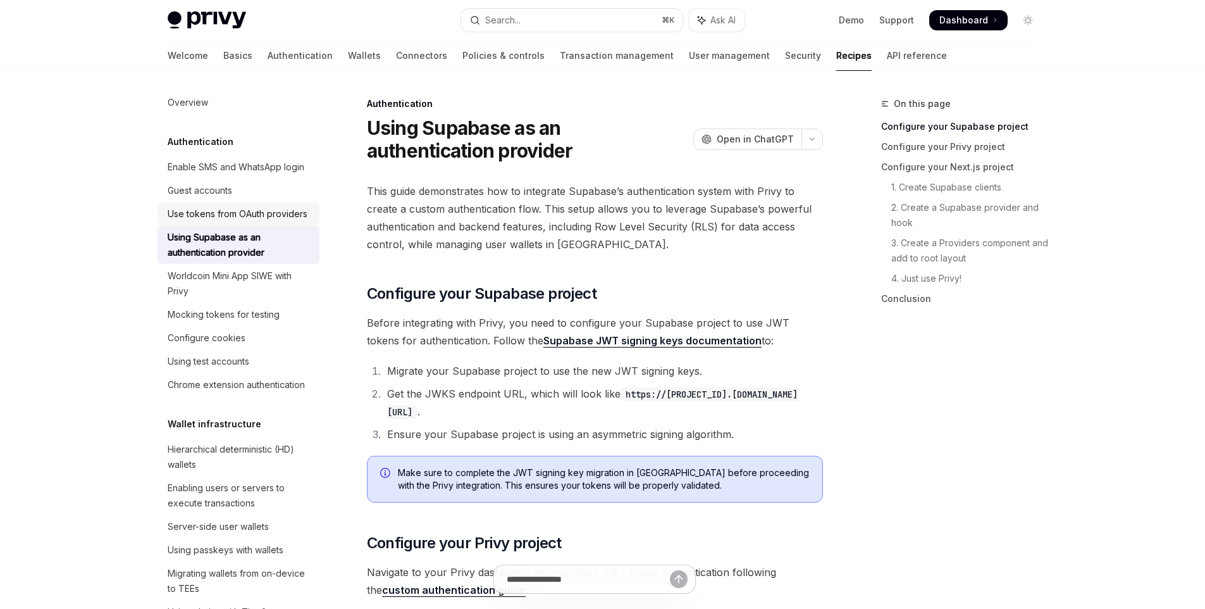
click at [254, 221] on div "Use tokens from OAuth providers" at bounding box center [238, 213] width 140 height 15
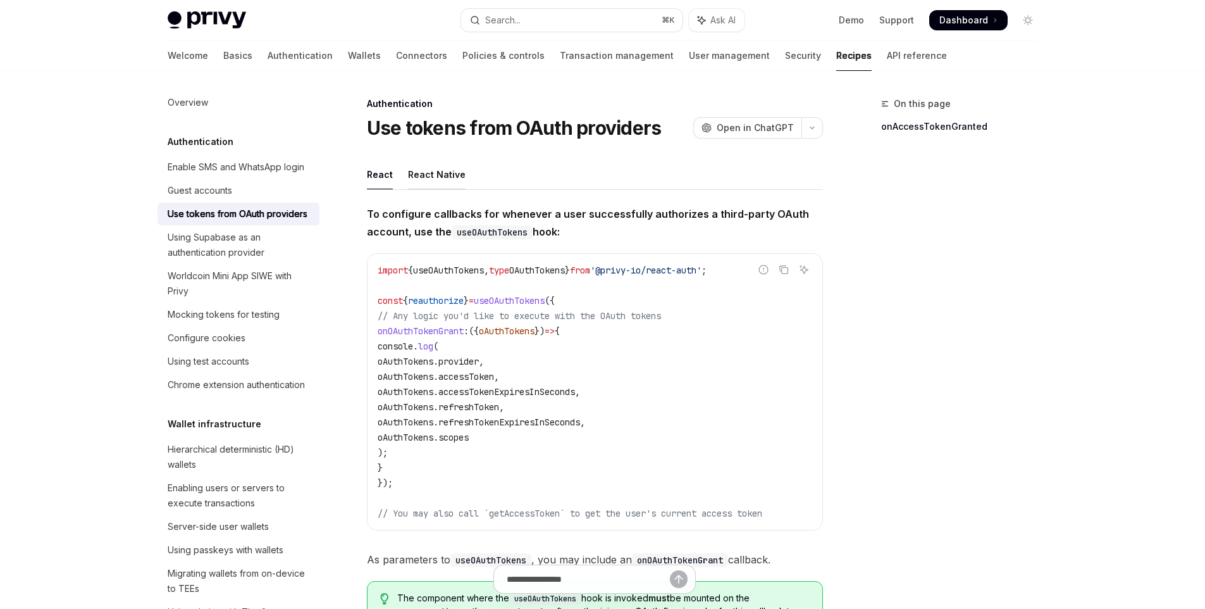
click at [410, 175] on div "React Native" at bounding box center [437, 174] width 58 height 30
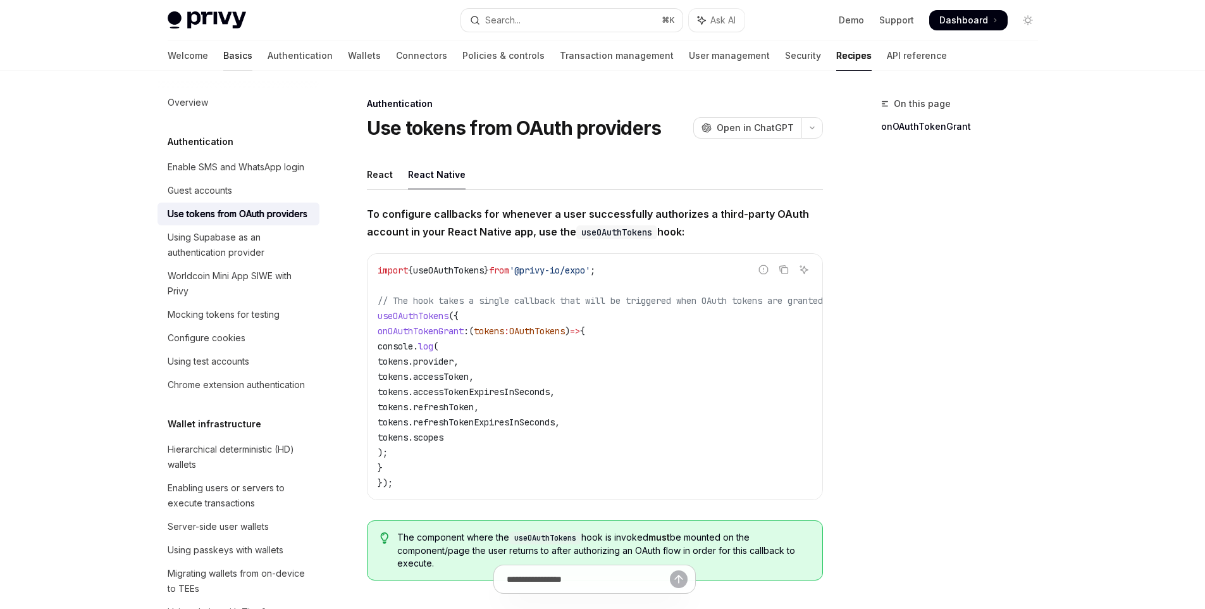
click at [223, 58] on link "Basics" at bounding box center [237, 55] width 29 height 30
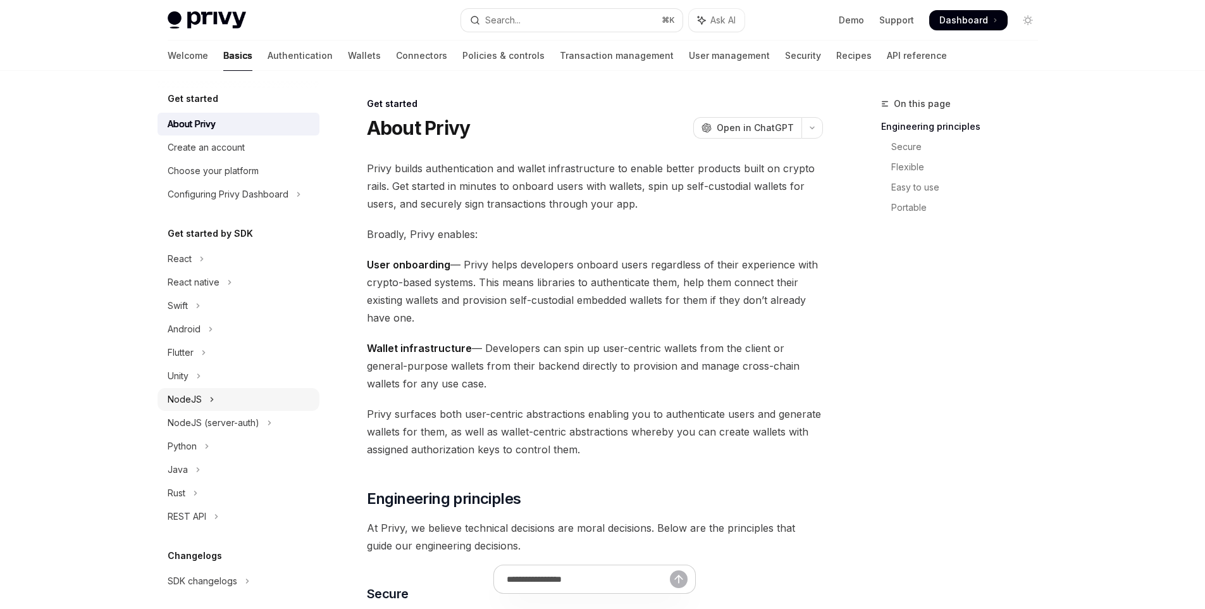
click at [218, 401] on button "NodeJS" at bounding box center [239, 399] width 162 height 23
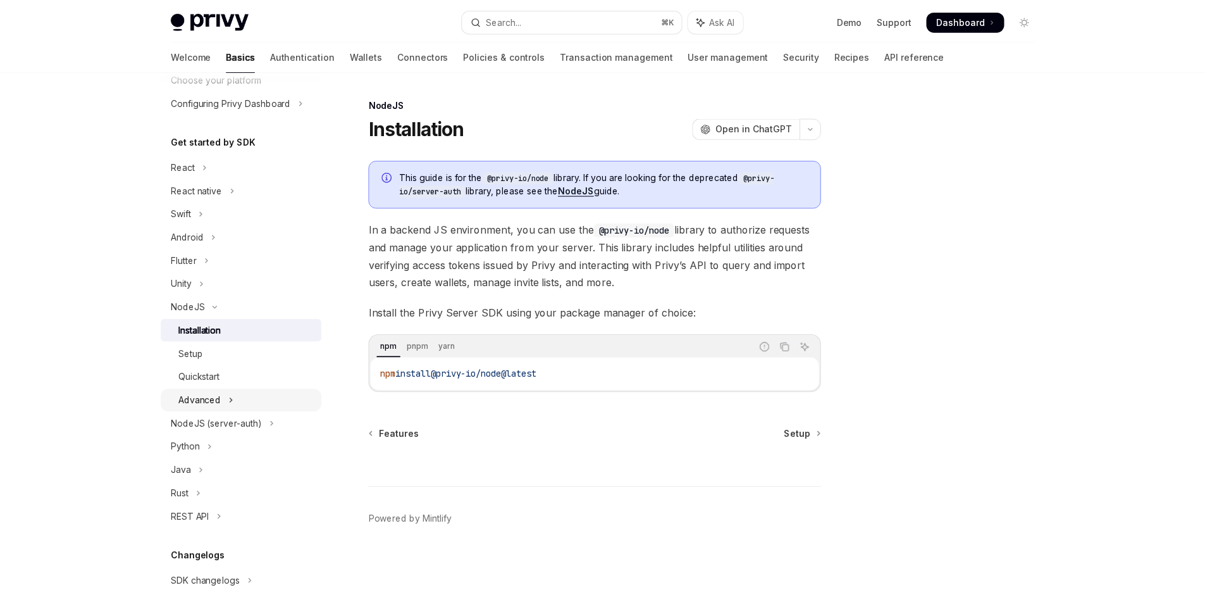
scroll to position [98, 0]
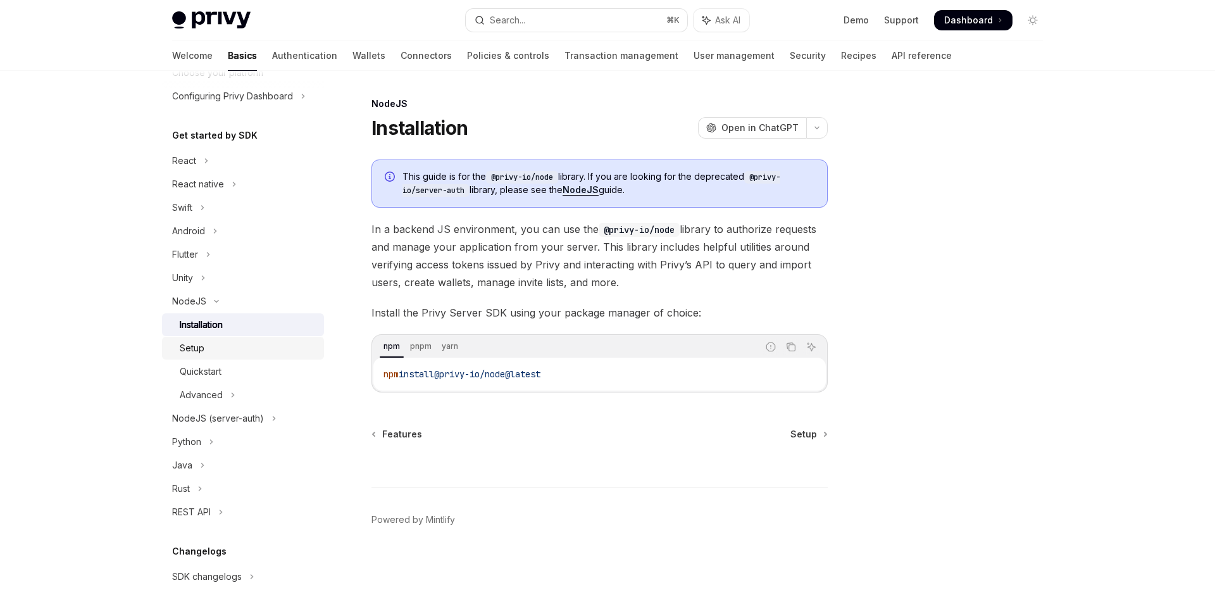
click at [225, 349] on div "Setup" at bounding box center [248, 347] width 137 height 15
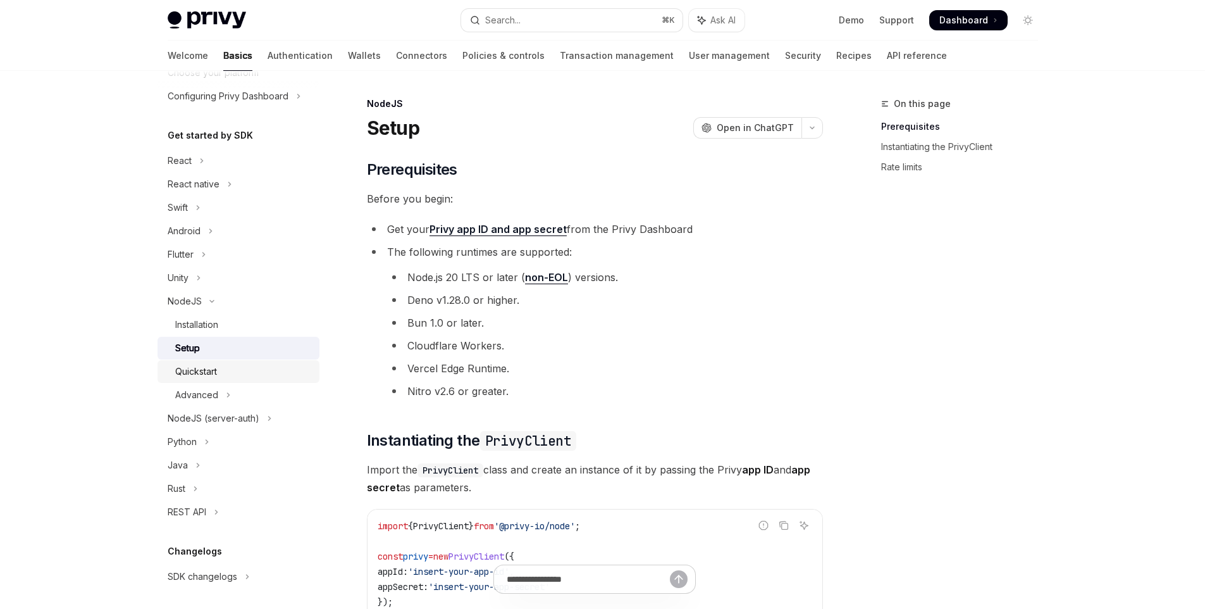
click at [226, 367] on div "Quickstart" at bounding box center [243, 371] width 137 height 15
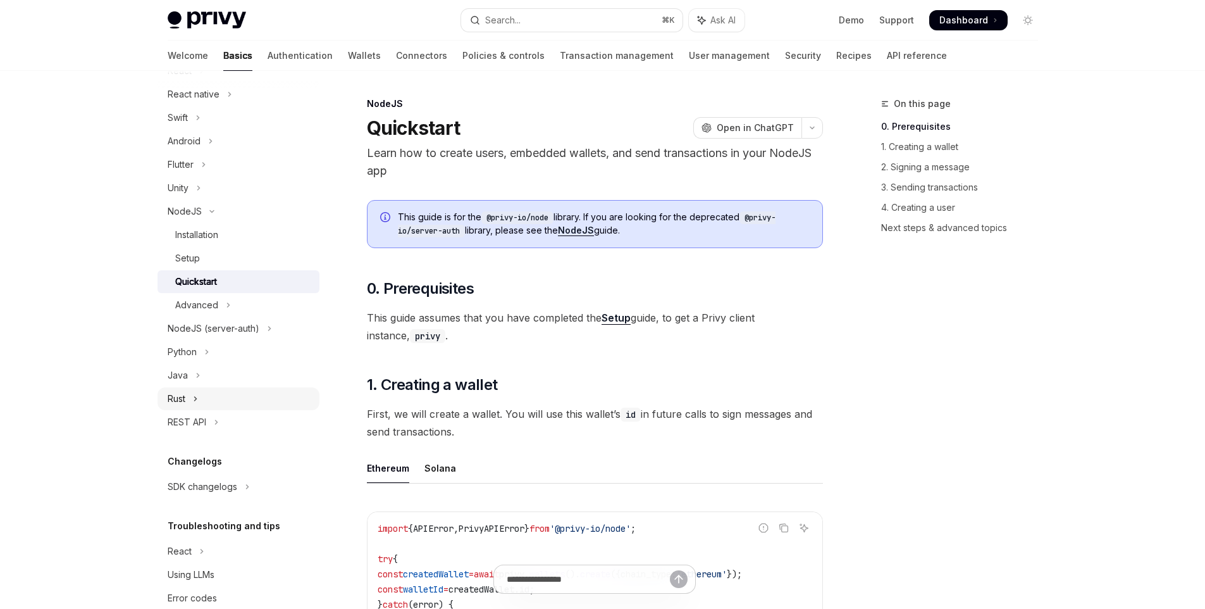
scroll to position [214, 0]
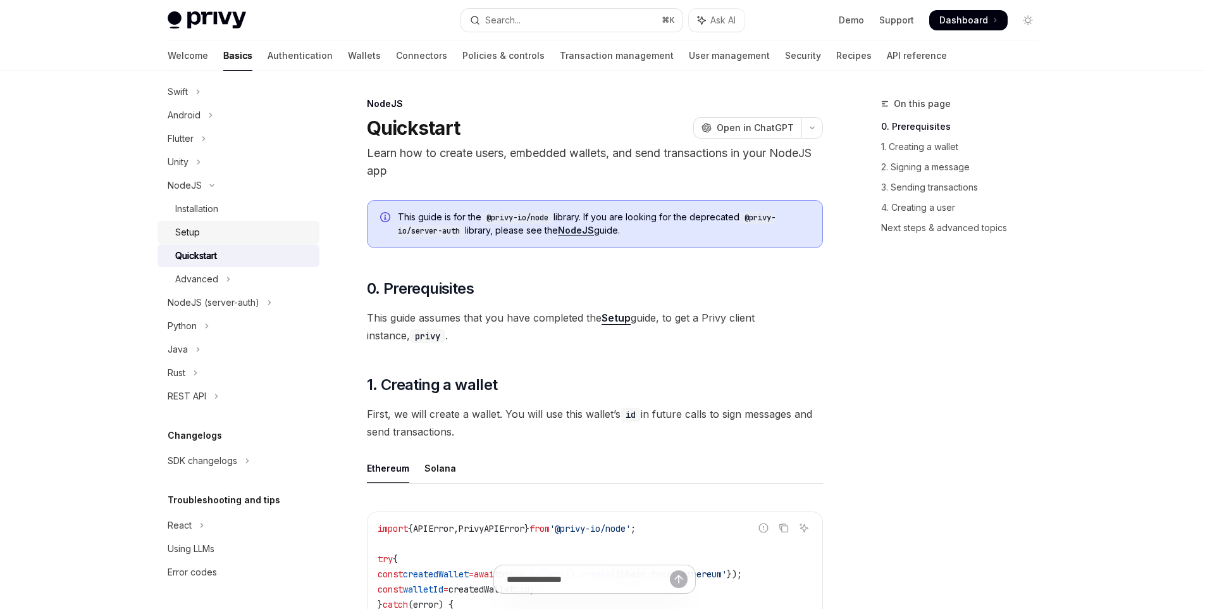
click at [202, 235] on div "Setup" at bounding box center [243, 232] width 137 height 15
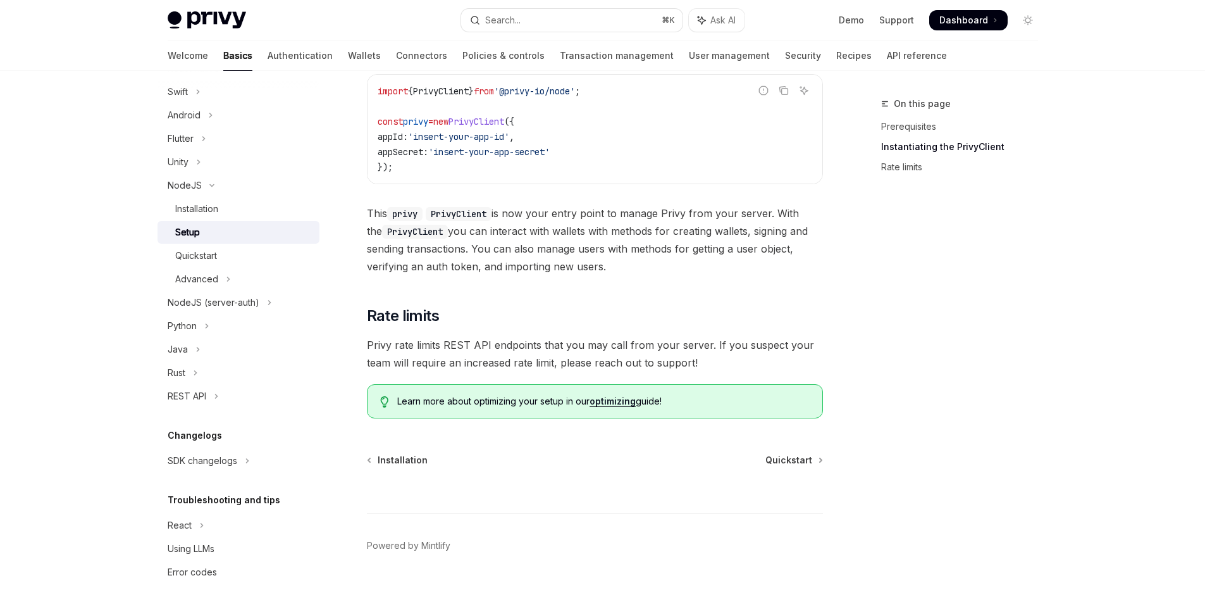
scroll to position [449, 0]
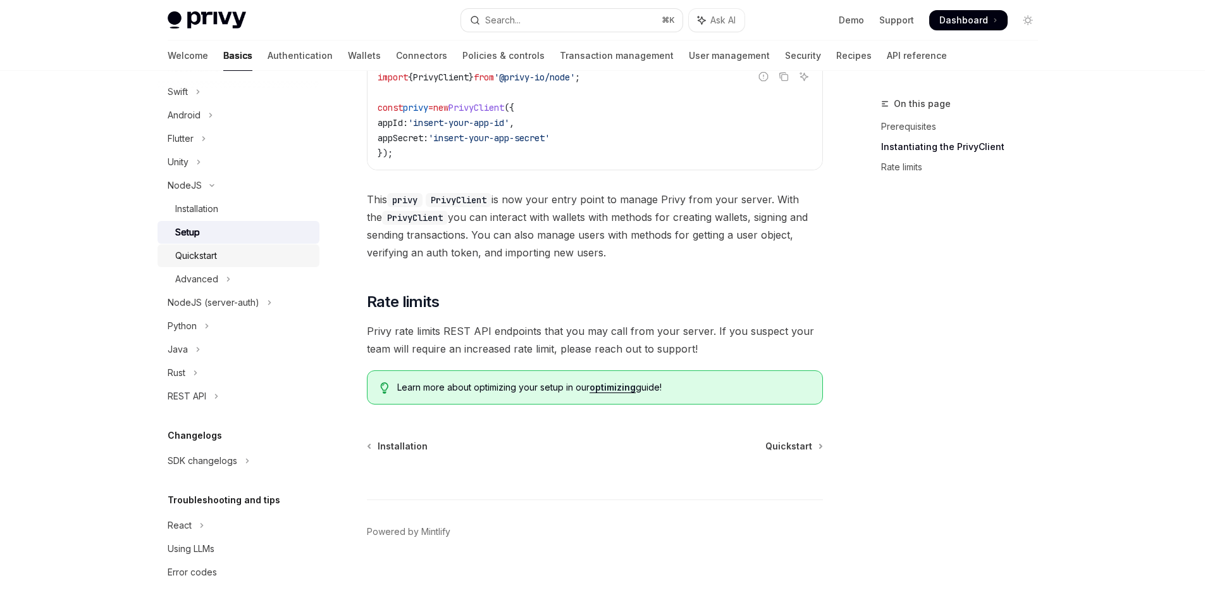
click at [258, 266] on link "Quickstart" at bounding box center [239, 255] width 162 height 23
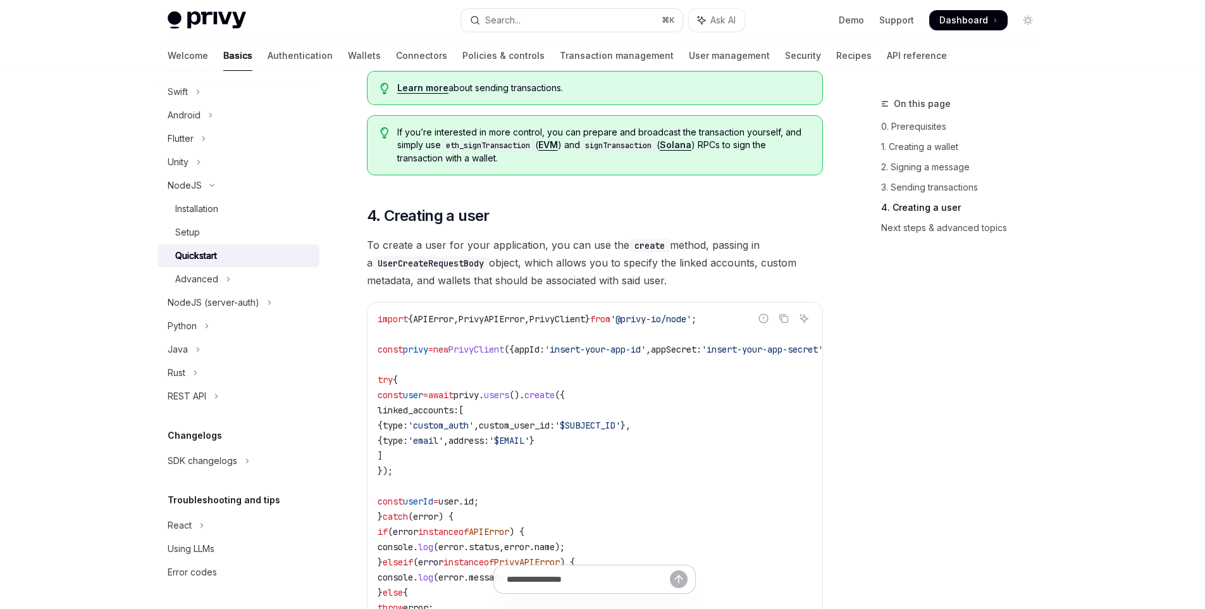
scroll to position [2395, 0]
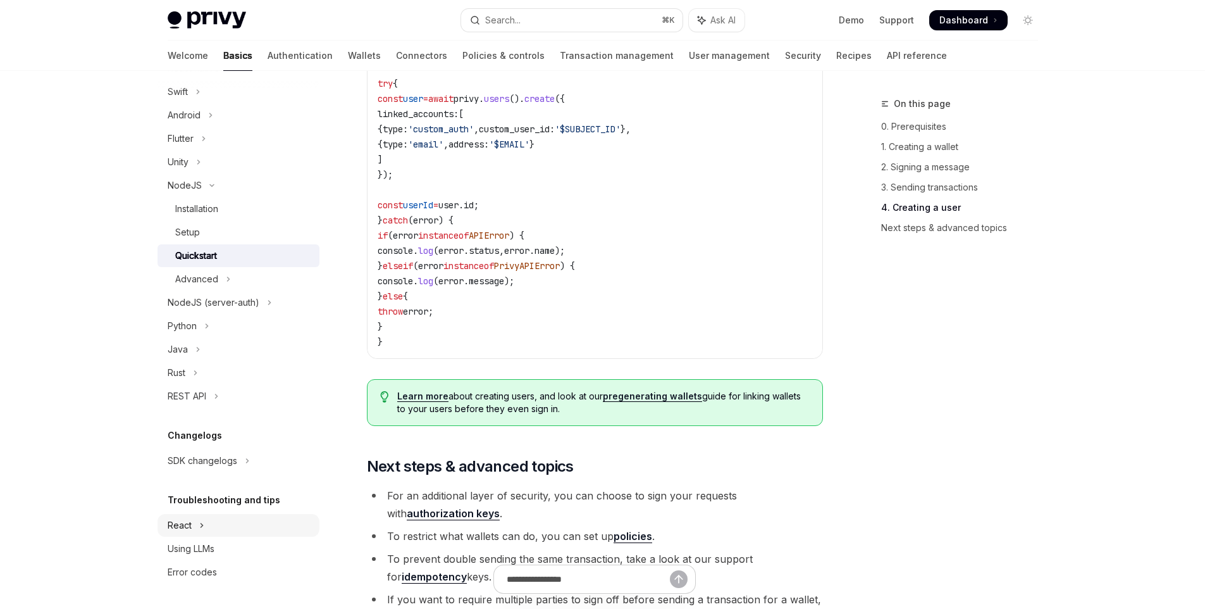
click at [199, 526] on icon "Toggle React section" at bounding box center [201, 525] width 5 height 15
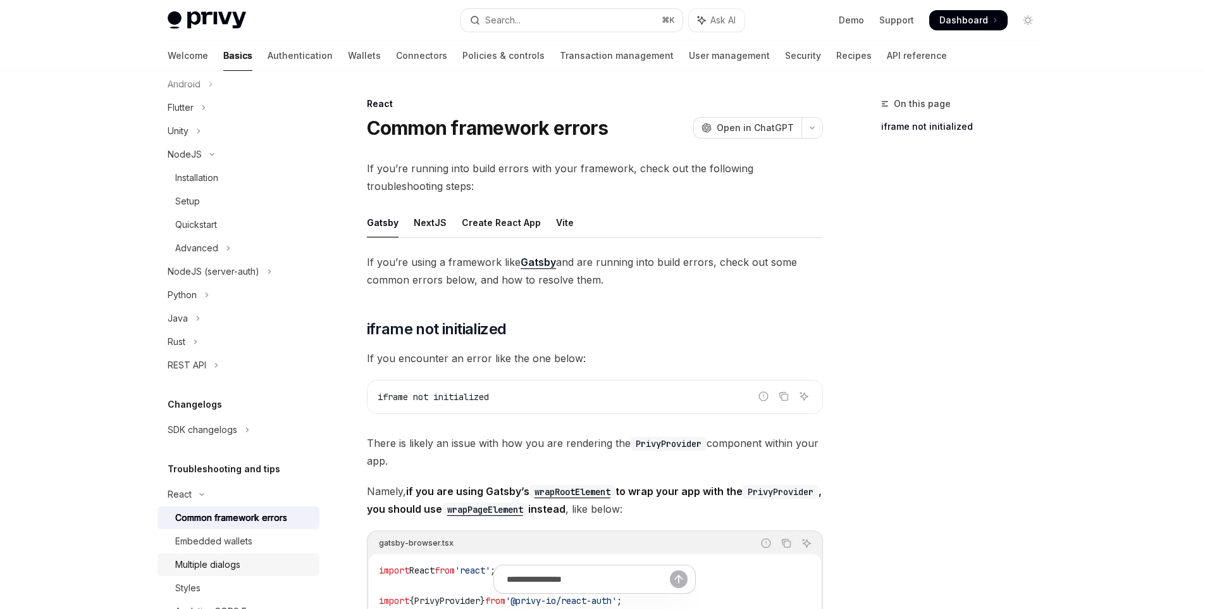
scroll to position [331, 0]
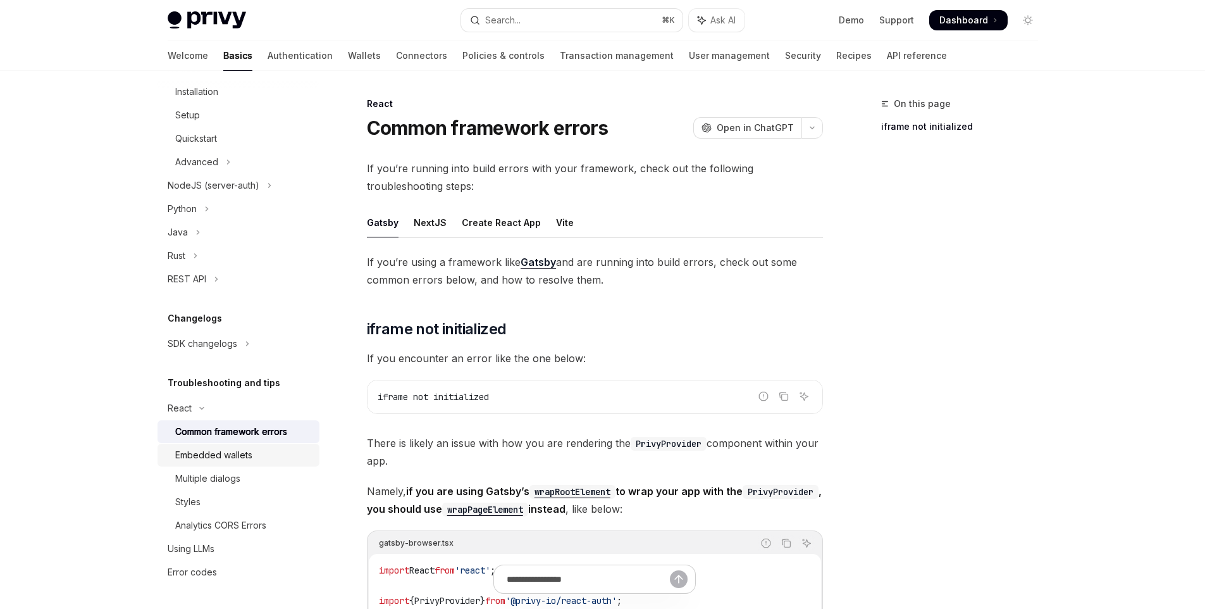
click at [232, 463] on link "Embedded wallets" at bounding box center [239, 455] width 162 height 23
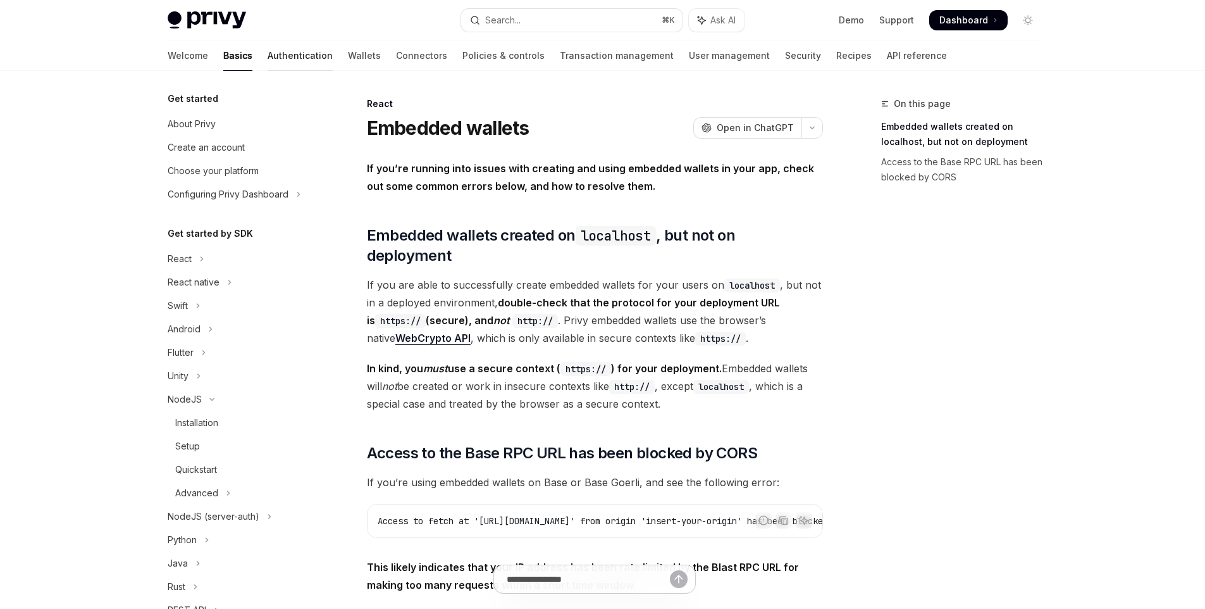
click at [268, 66] on link "Authentication" at bounding box center [300, 55] width 65 height 30
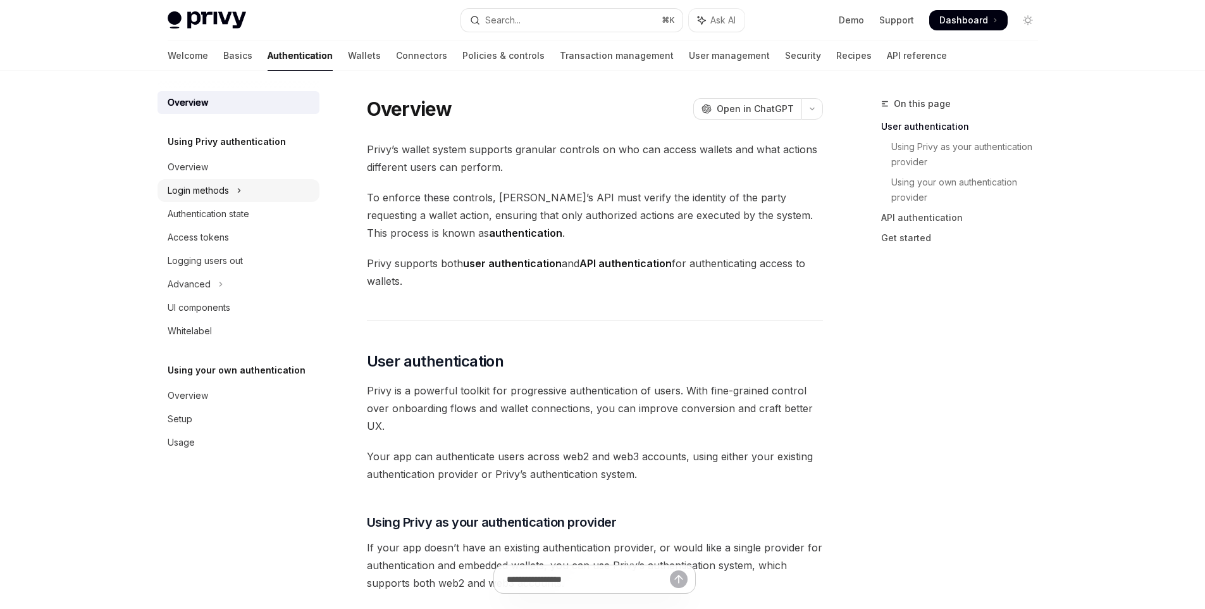
click at [225, 197] on div "Login methods" at bounding box center [198, 190] width 61 height 15
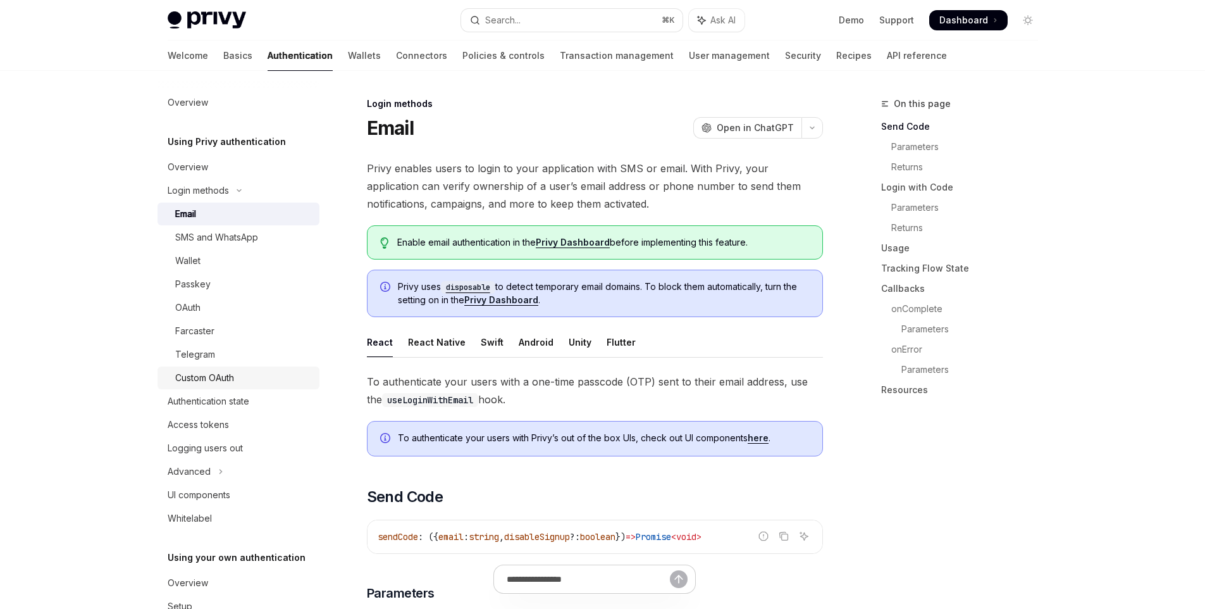
click at [221, 377] on div "Custom OAuth" at bounding box center [204, 377] width 59 height 15
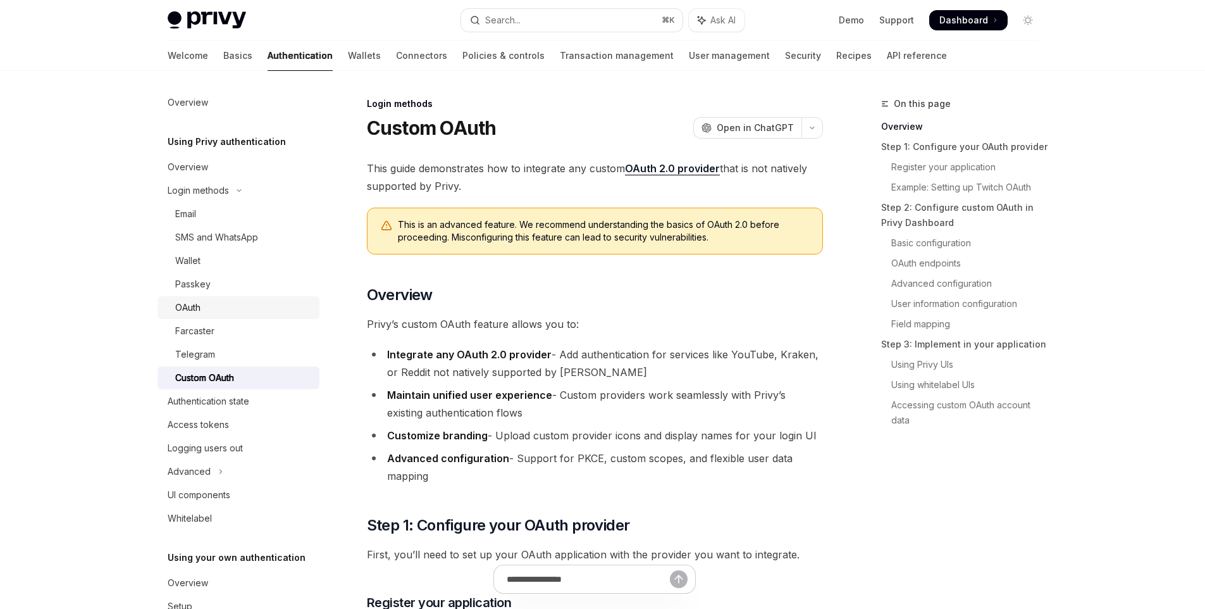
click at [223, 314] on div "OAuth" at bounding box center [243, 307] width 137 height 15
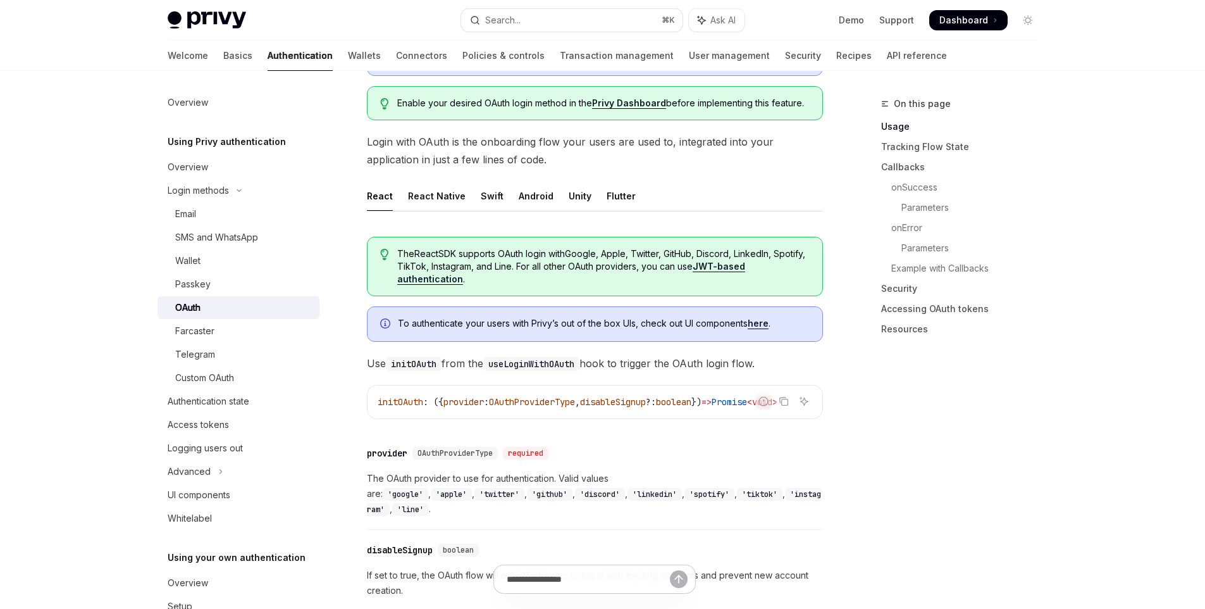
scroll to position [480, 0]
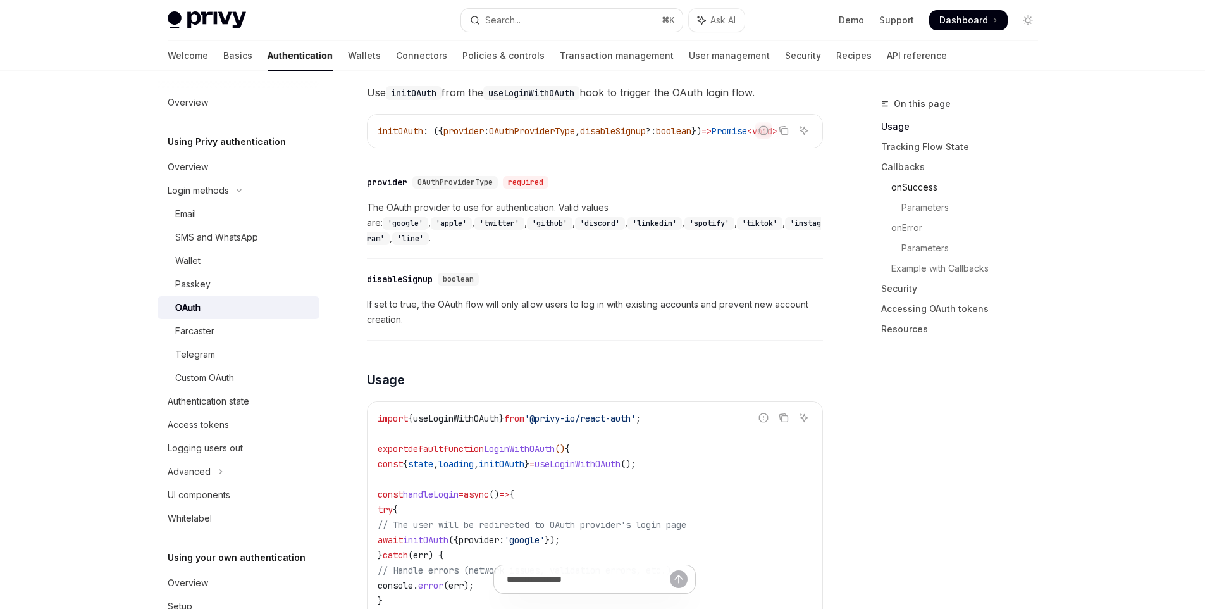
click at [920, 190] on link "onSuccess" at bounding box center [964, 187] width 167 height 20
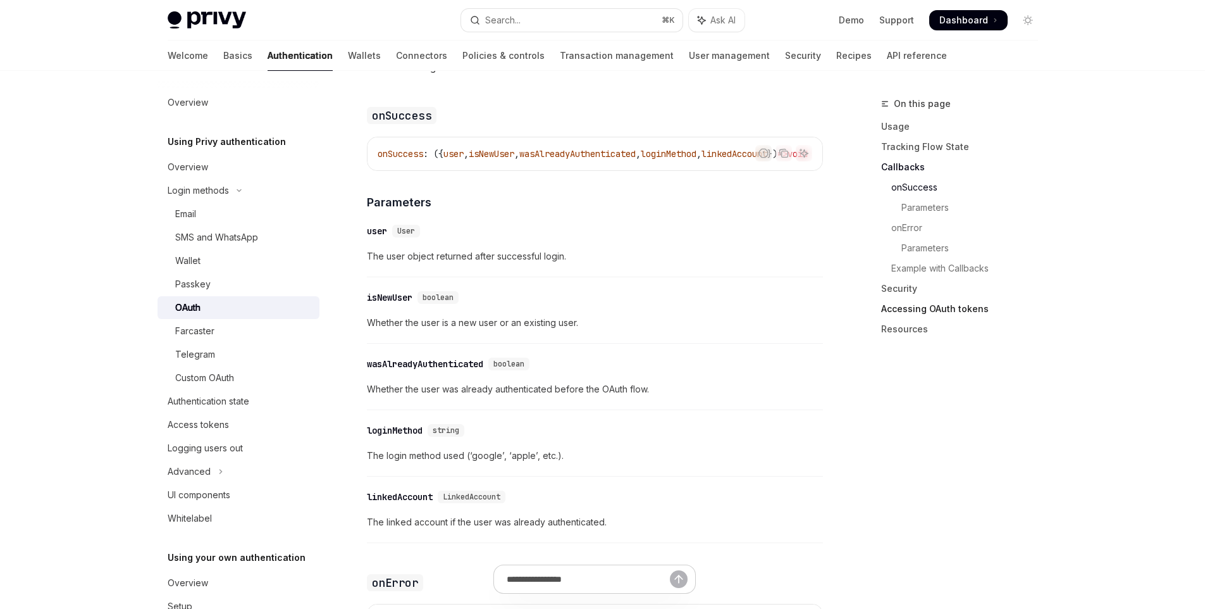
click at [907, 309] on link "Accessing OAuth tokens" at bounding box center [964, 309] width 167 height 20
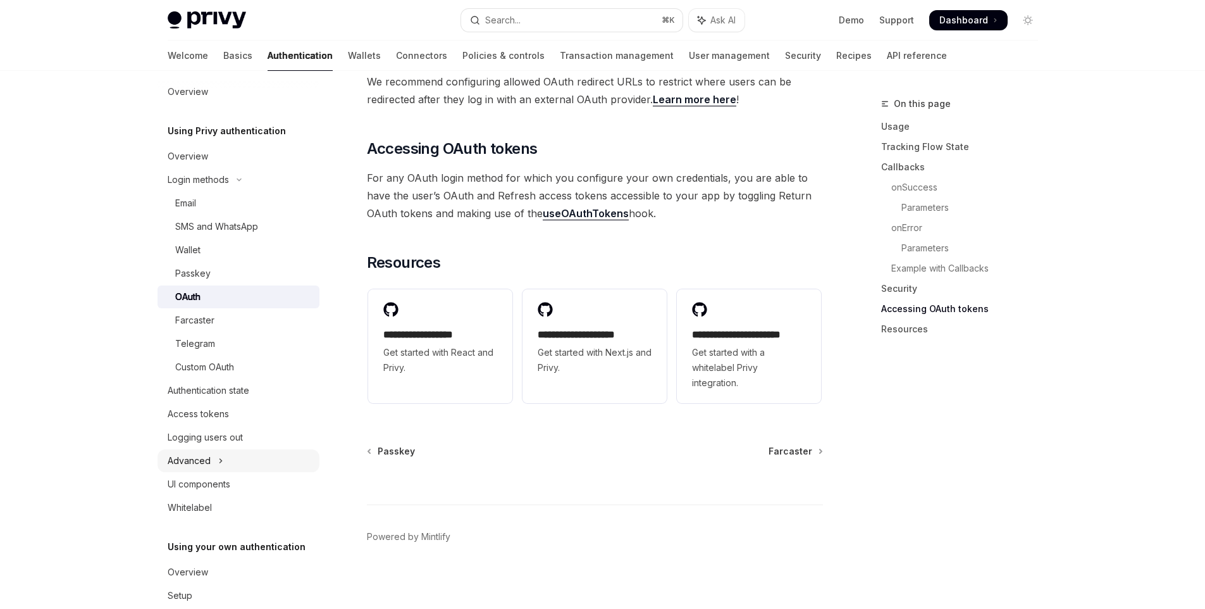
scroll to position [15, 0]
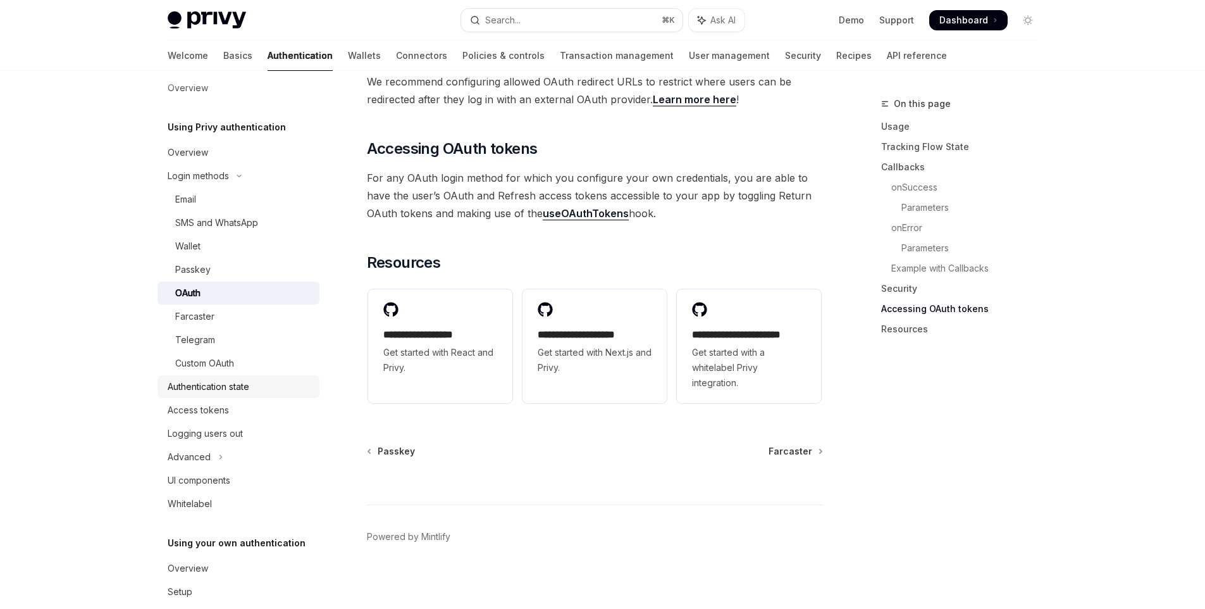
click at [249, 392] on div "Authentication state" at bounding box center [209, 386] width 82 height 15
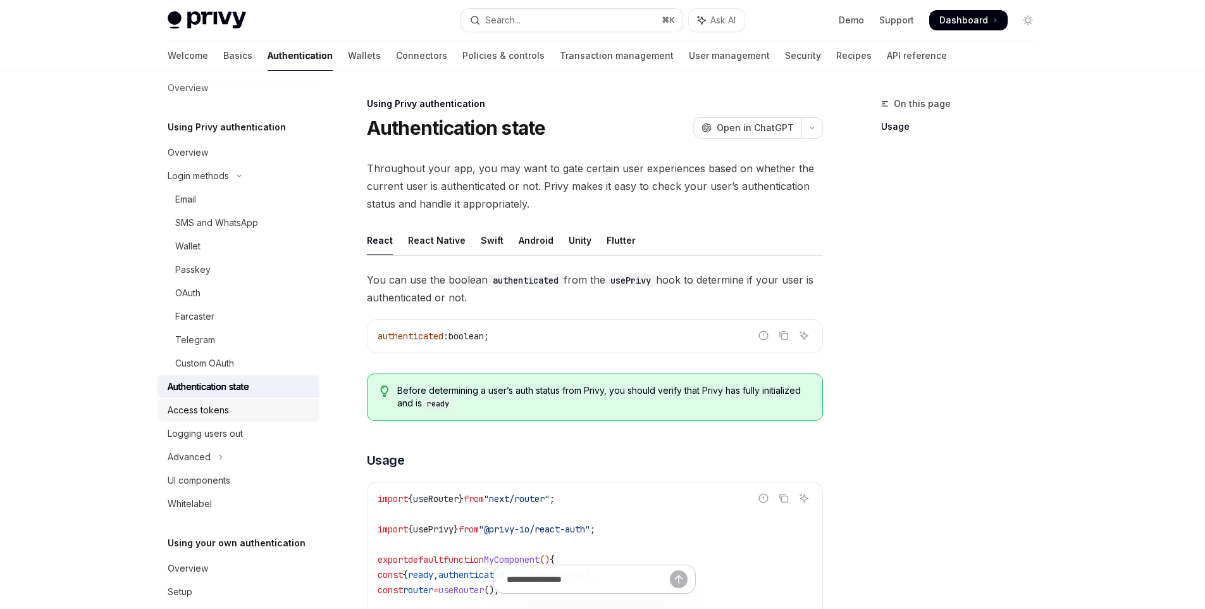
click at [246, 416] on div "Access tokens" at bounding box center [240, 409] width 144 height 15
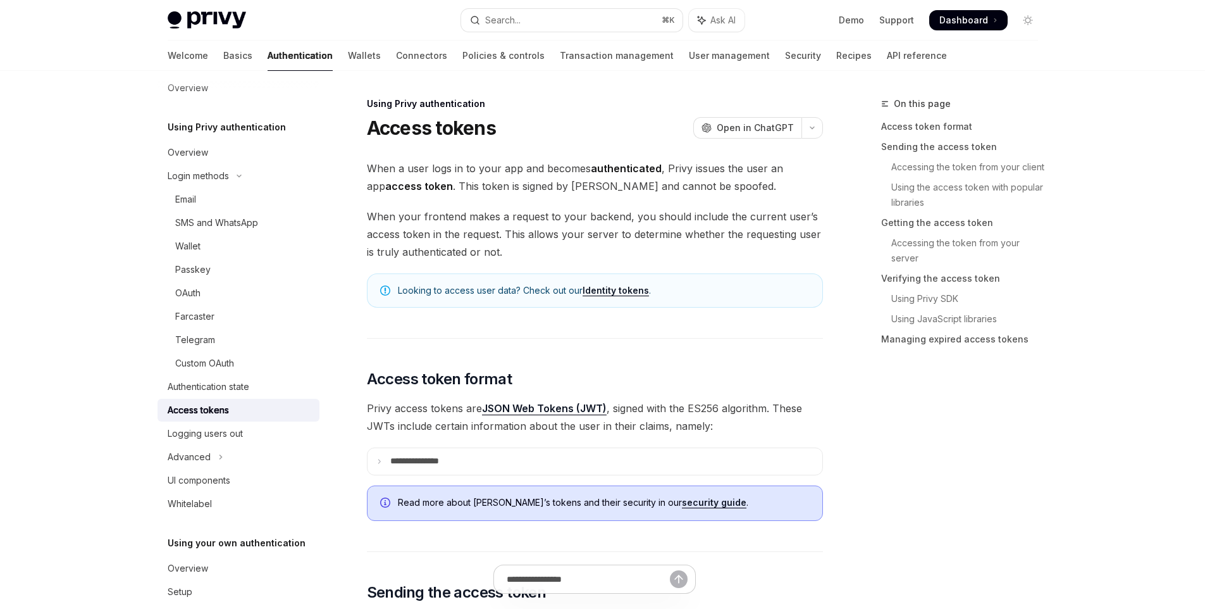
type textarea "*"
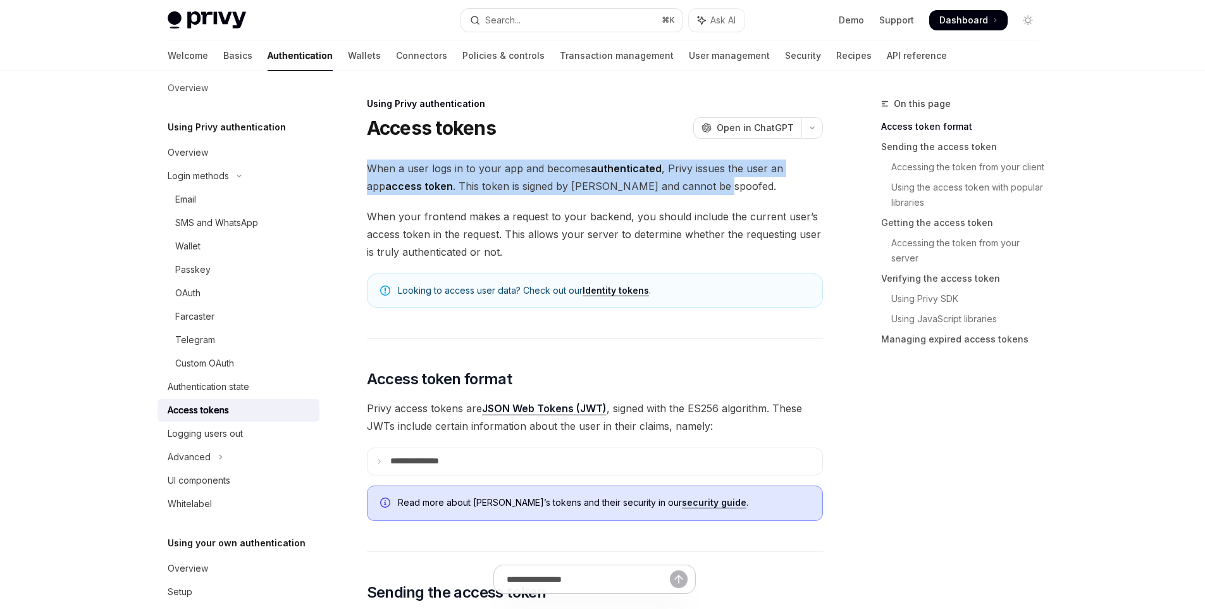
drag, startPoint x: 471, startPoint y: 166, endPoint x: 704, endPoint y: 185, distance: 234.3
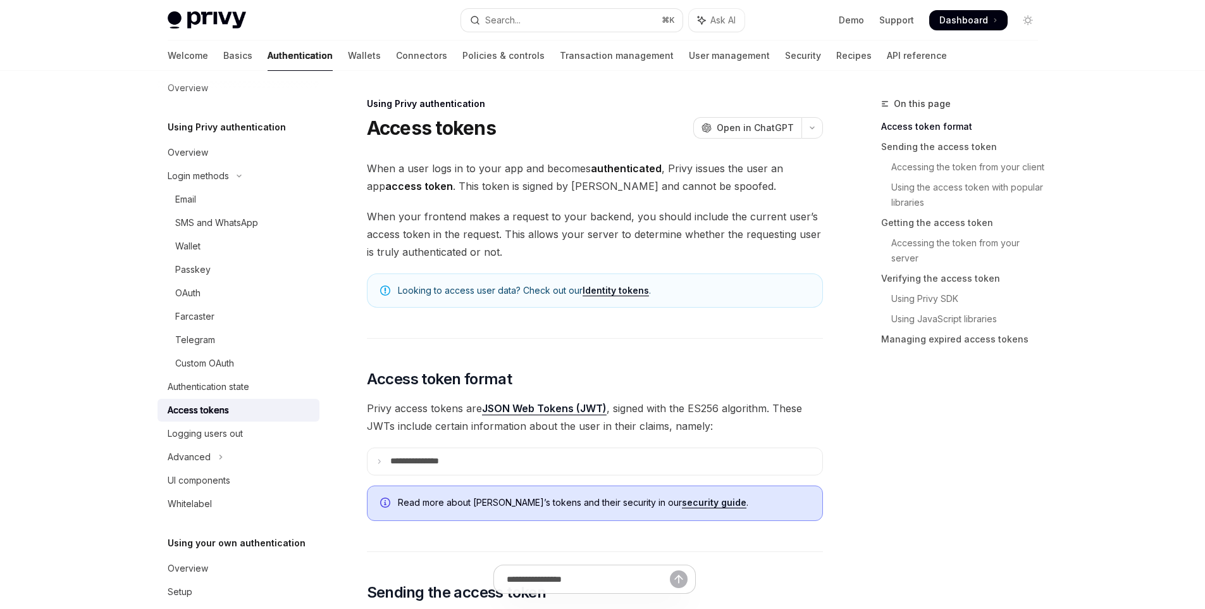
click at [714, 256] on span "When your frontend makes a request to your backend, you should include the curr…" at bounding box center [595, 234] width 456 height 53
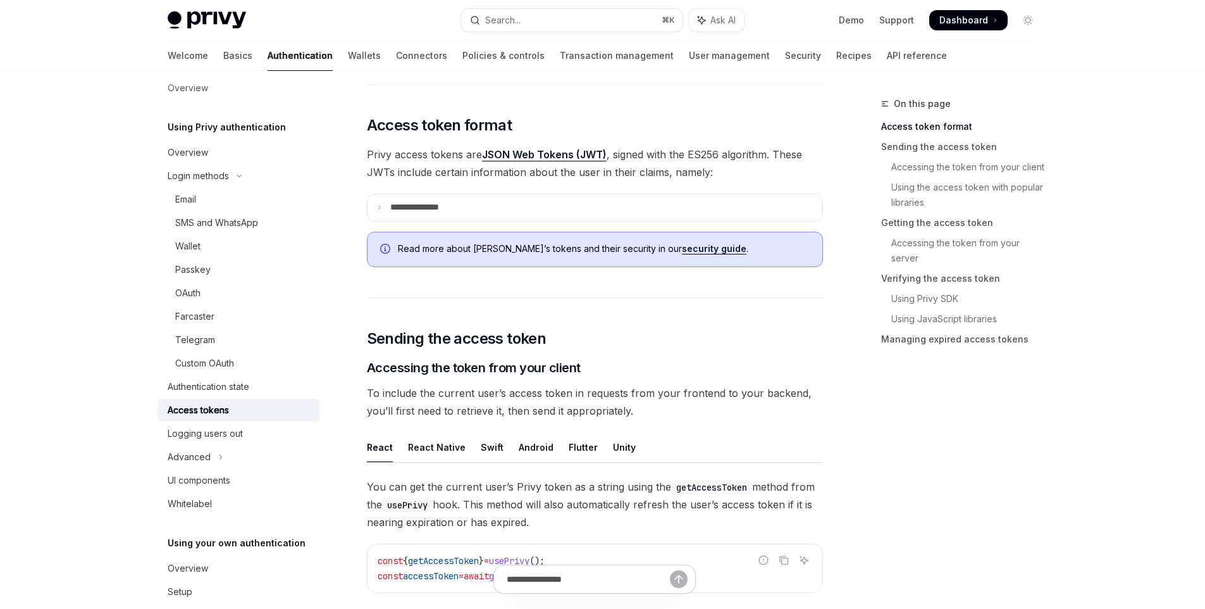
scroll to position [494, 0]
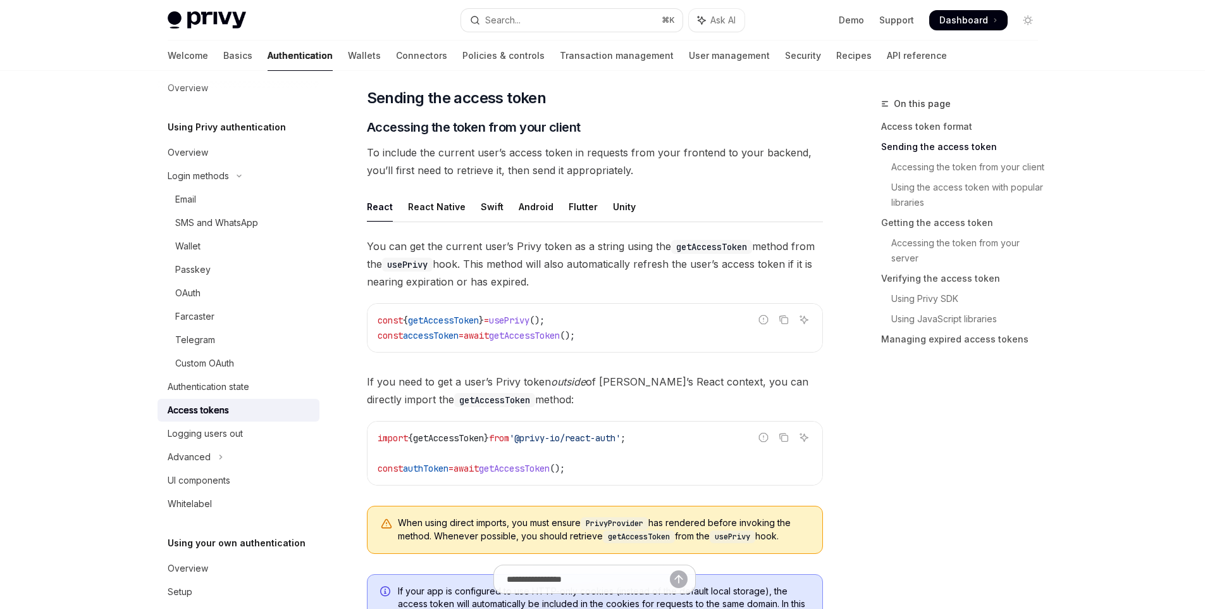
drag, startPoint x: 538, startPoint y: 275, endPoint x: 478, endPoint y: 275, distance: 60.1
click at [478, 275] on span "You can get the current user’s Privy token as a string using the getAccessToken…" at bounding box center [595, 263] width 456 height 53
click at [587, 234] on div "React React Native Swift Android Flutter Unity You can get the current user’s P…" at bounding box center [595, 378] width 456 height 372
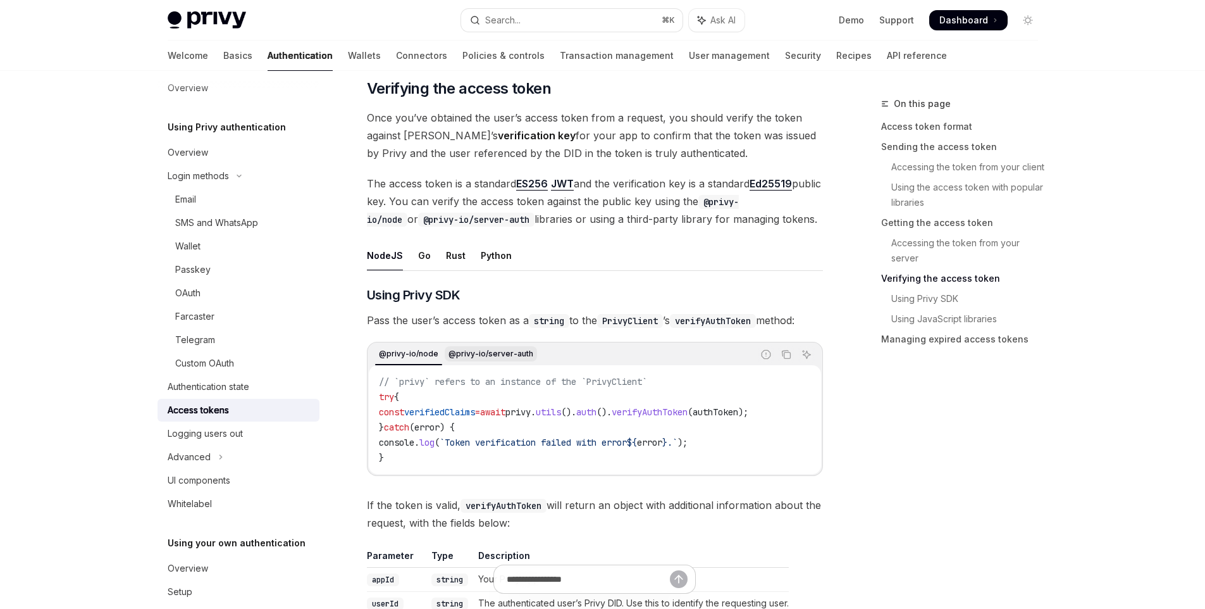
scroll to position [1824, 0]
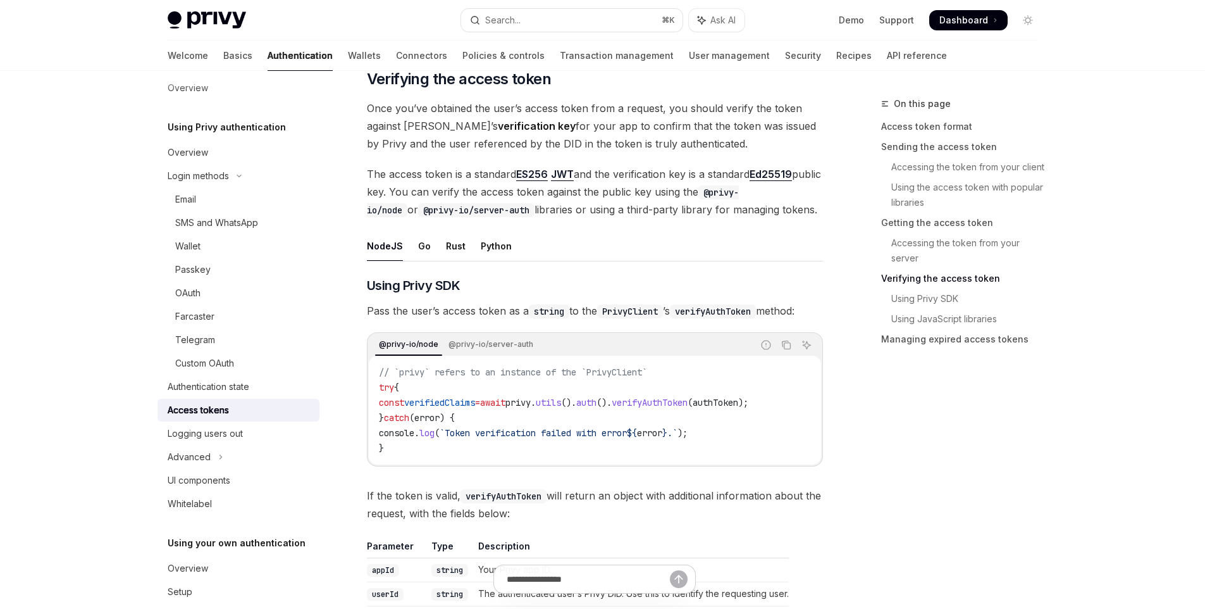
click at [688, 397] on span "verifyAuthToken" at bounding box center [650, 402] width 76 height 11
click at [734, 375] on code "// `privy` refers to an instance of the `PrivyClient` try { const verifiedClaim…" at bounding box center [595, 409] width 432 height 91
click at [685, 397] on span "verifyAuthToken" at bounding box center [650, 402] width 76 height 11
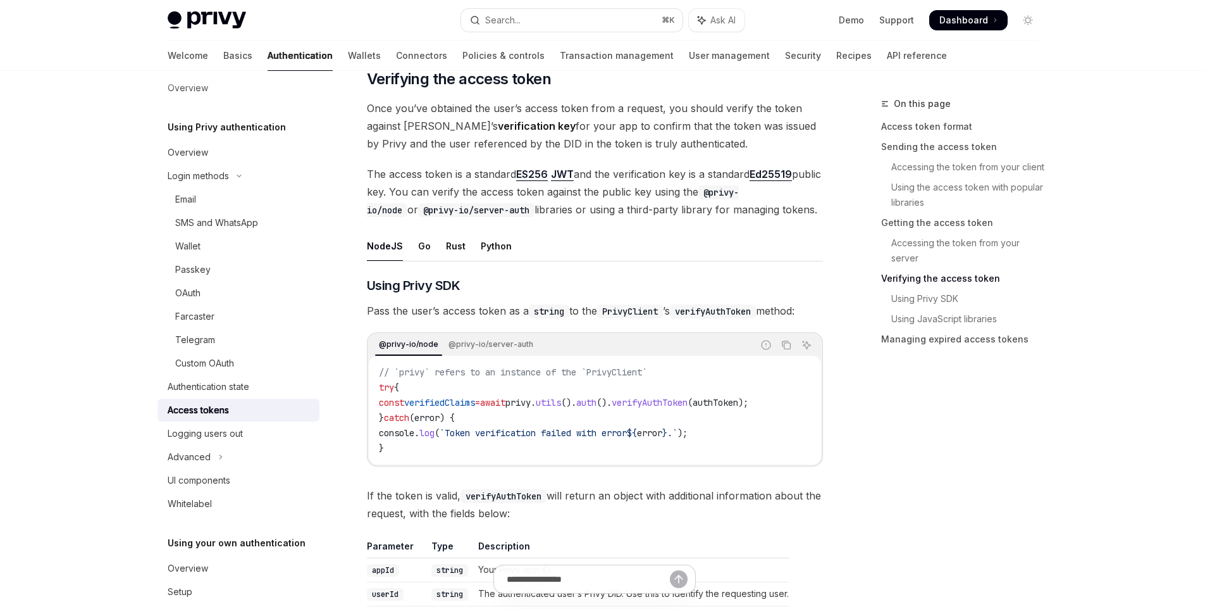
click at [738, 406] on span "authToken" at bounding box center [716, 402] width 46 height 11
drag, startPoint x: 482, startPoint y: 313, endPoint x: 499, endPoint y: 313, distance: 17.7
click at [499, 313] on span "Pass the user’s access token as a string to the PrivyClient ’s verifyAuthToken …" at bounding box center [595, 311] width 456 height 18
click at [572, 313] on span "Pass the user’s access token as a string to the PrivyClient ’s verifyAuthToken …" at bounding box center [595, 311] width 456 height 18
